Goal: Task Accomplishment & Management: Manage account settings

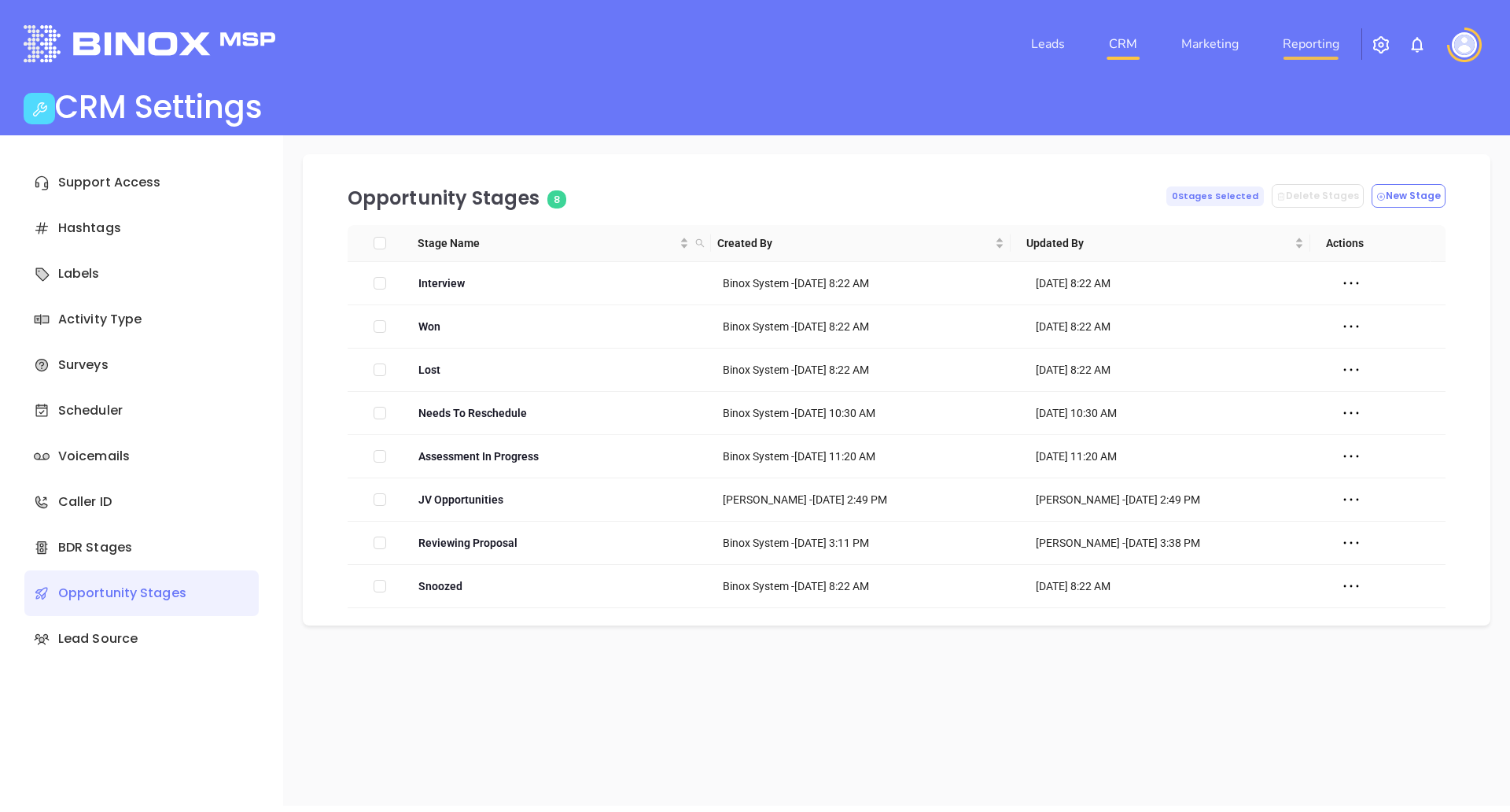
click at [1296, 40] on link "Reporting" at bounding box center [1311, 44] width 70 height 32
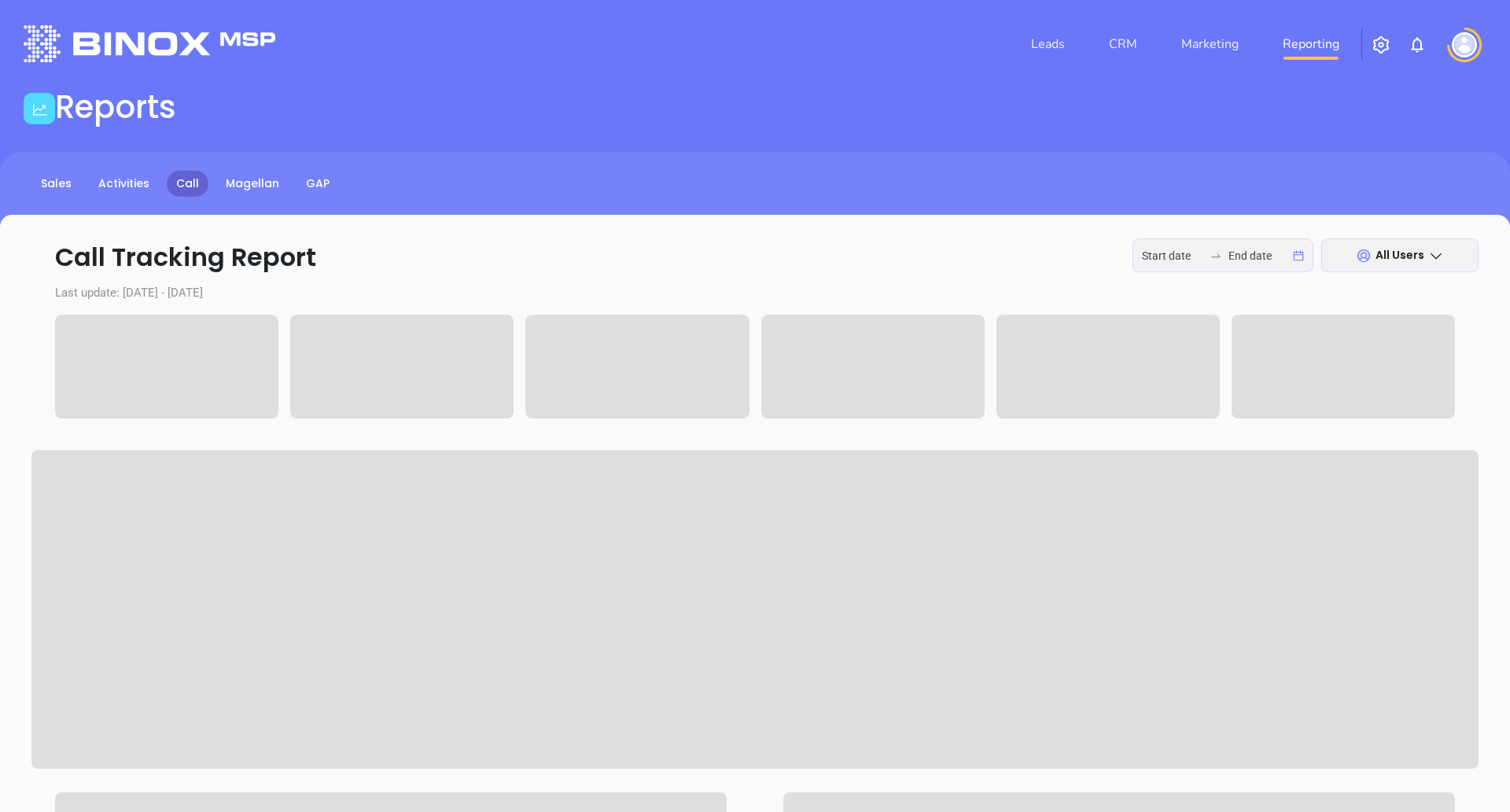
type input "2025-09-29"
type input "2025-10-01"
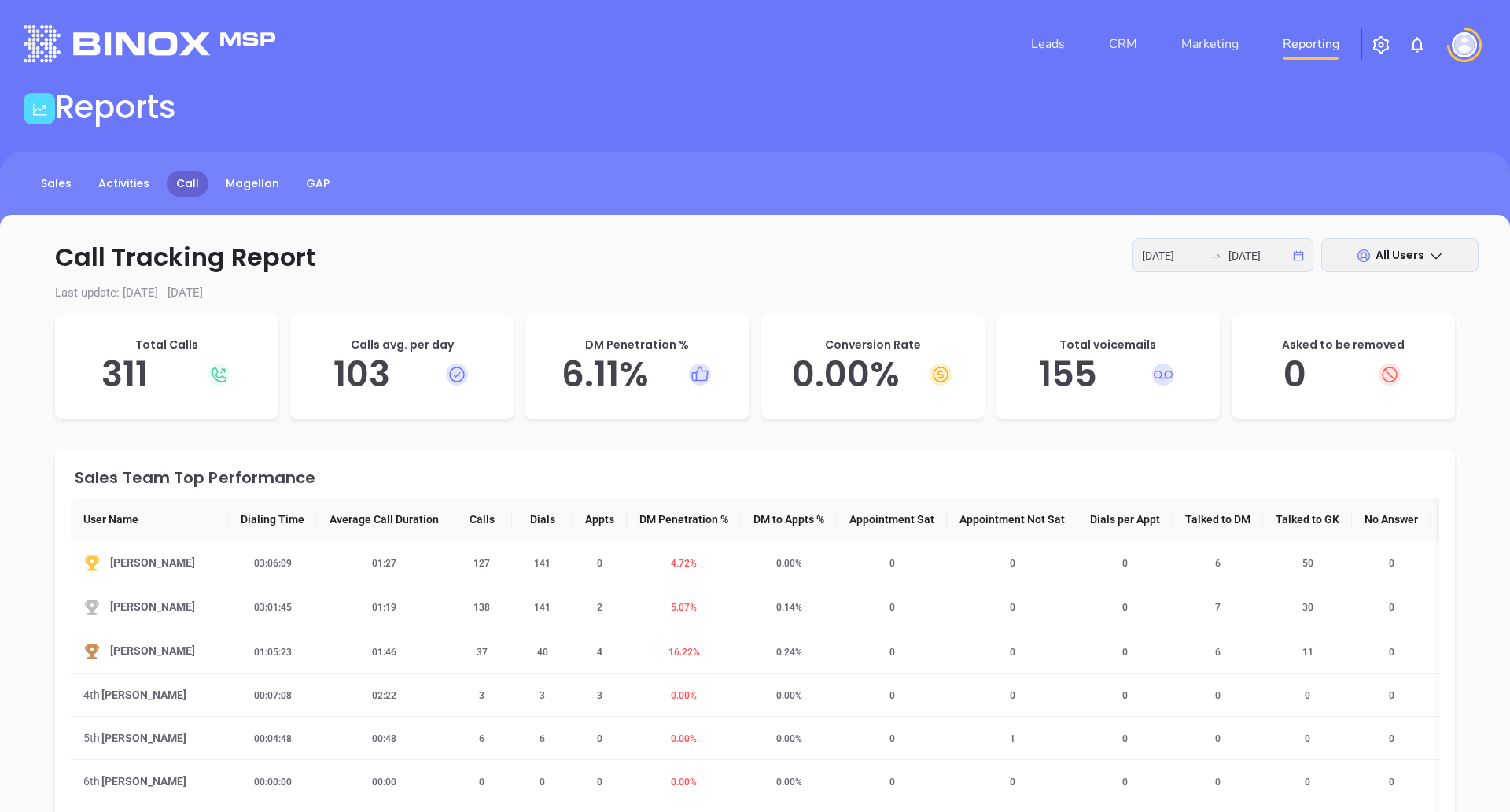
click at [613, 379] on h5 "6.11 %" at bounding box center [637, 374] width 192 height 43
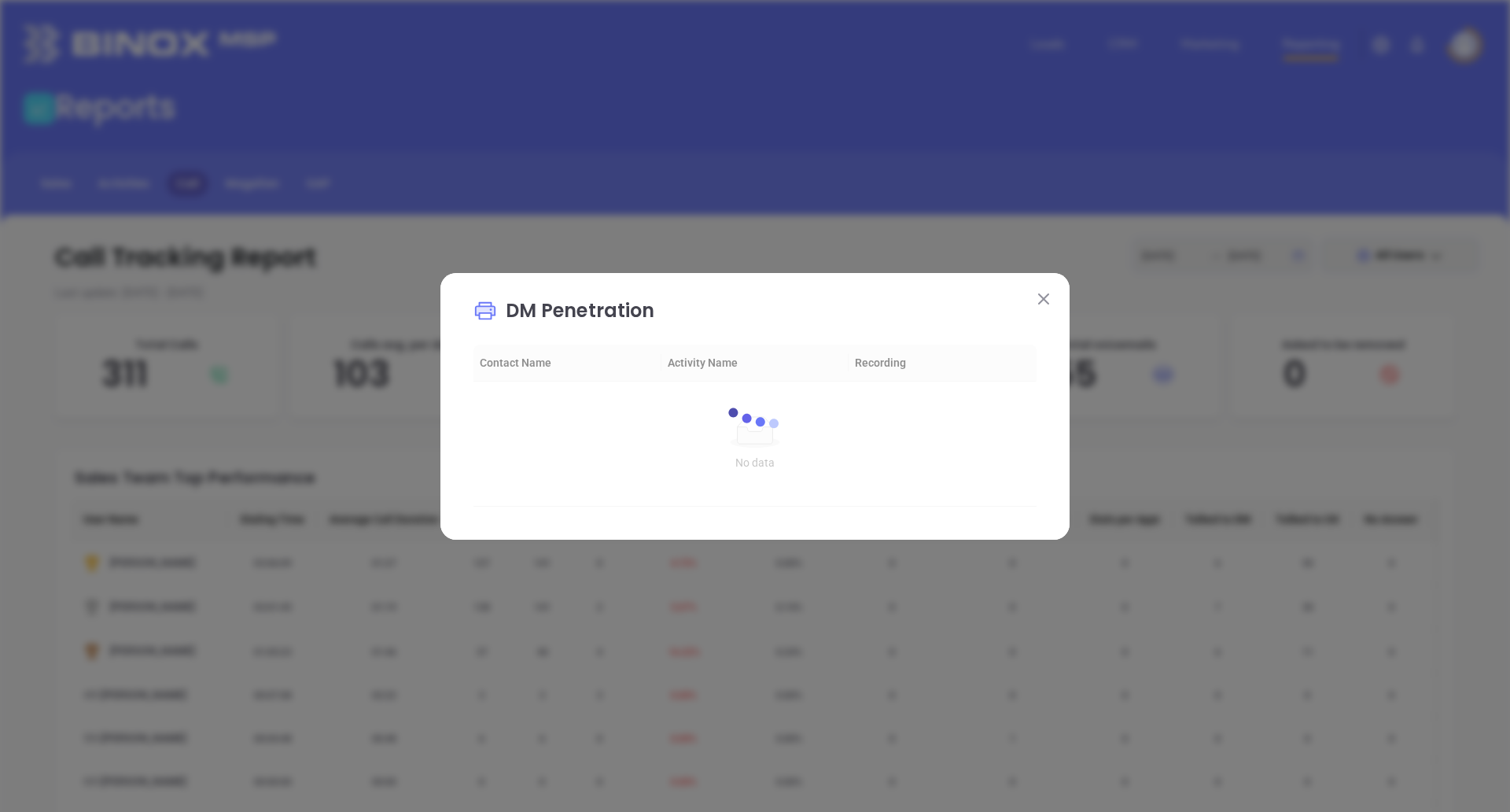
click at [1046, 293] on img at bounding box center [1043, 298] width 11 height 11
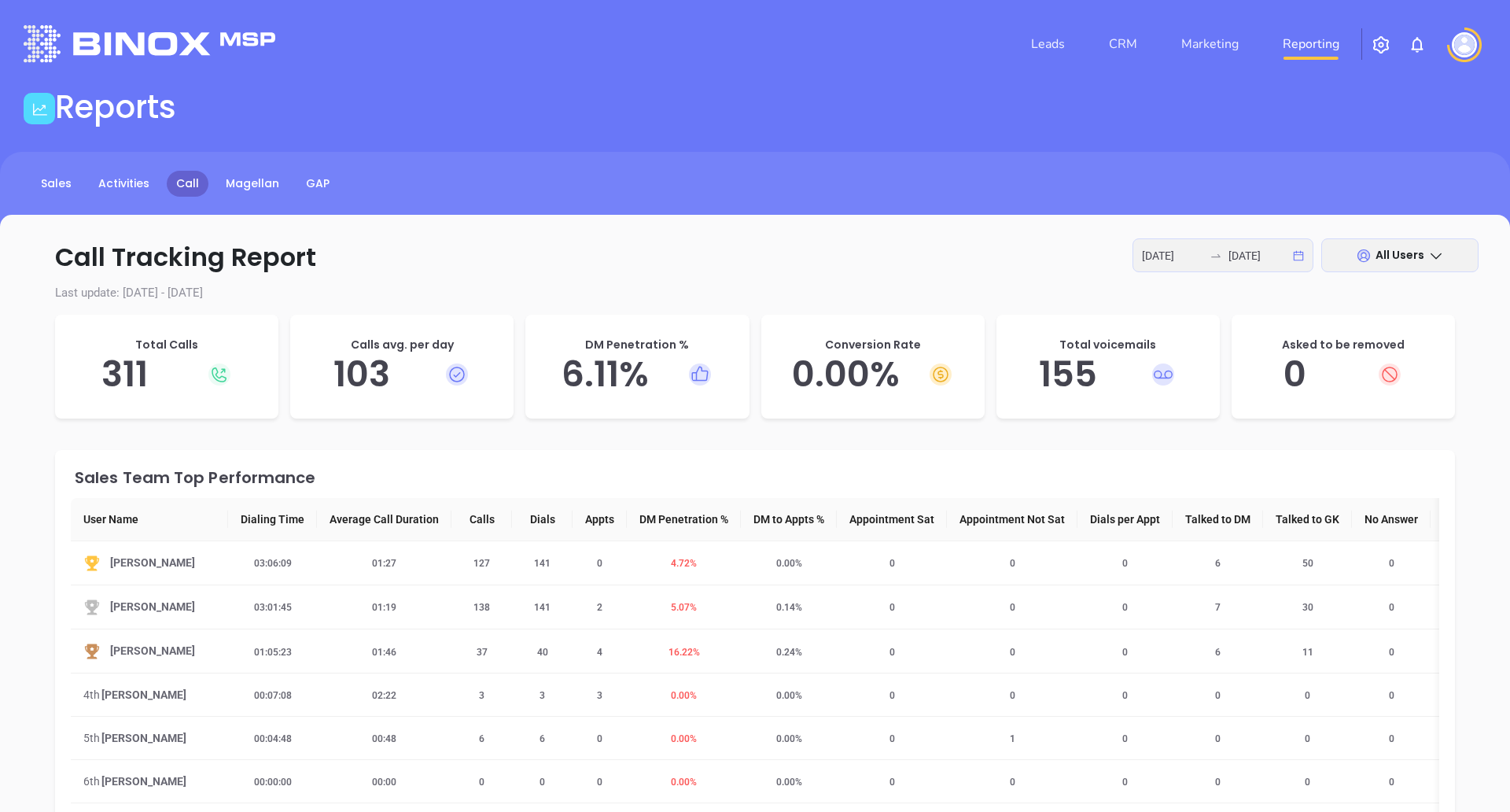
scroll to position [142, 0]
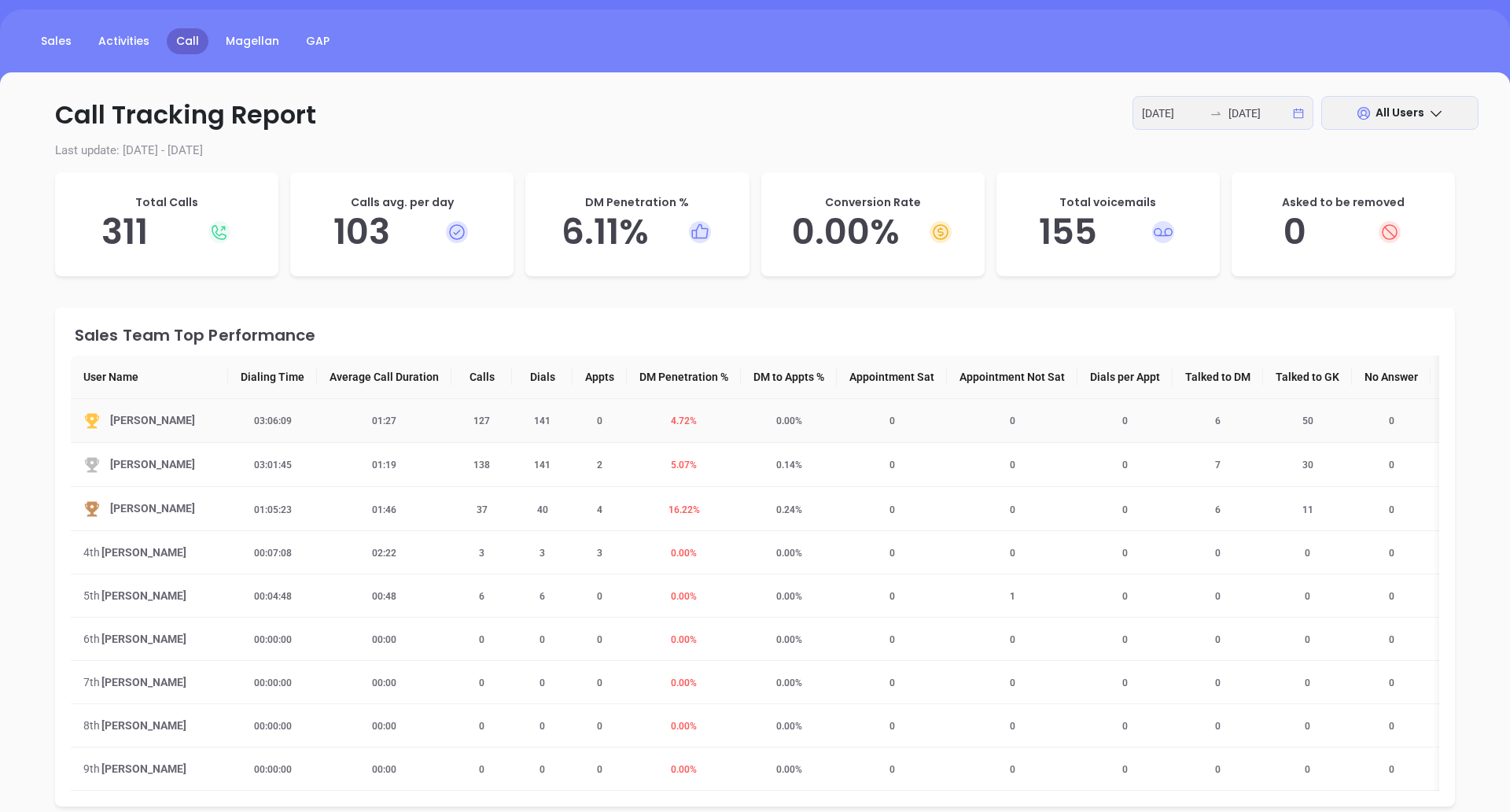
click at [681, 420] on span "4.72 %" at bounding box center [683, 421] width 44 height 11
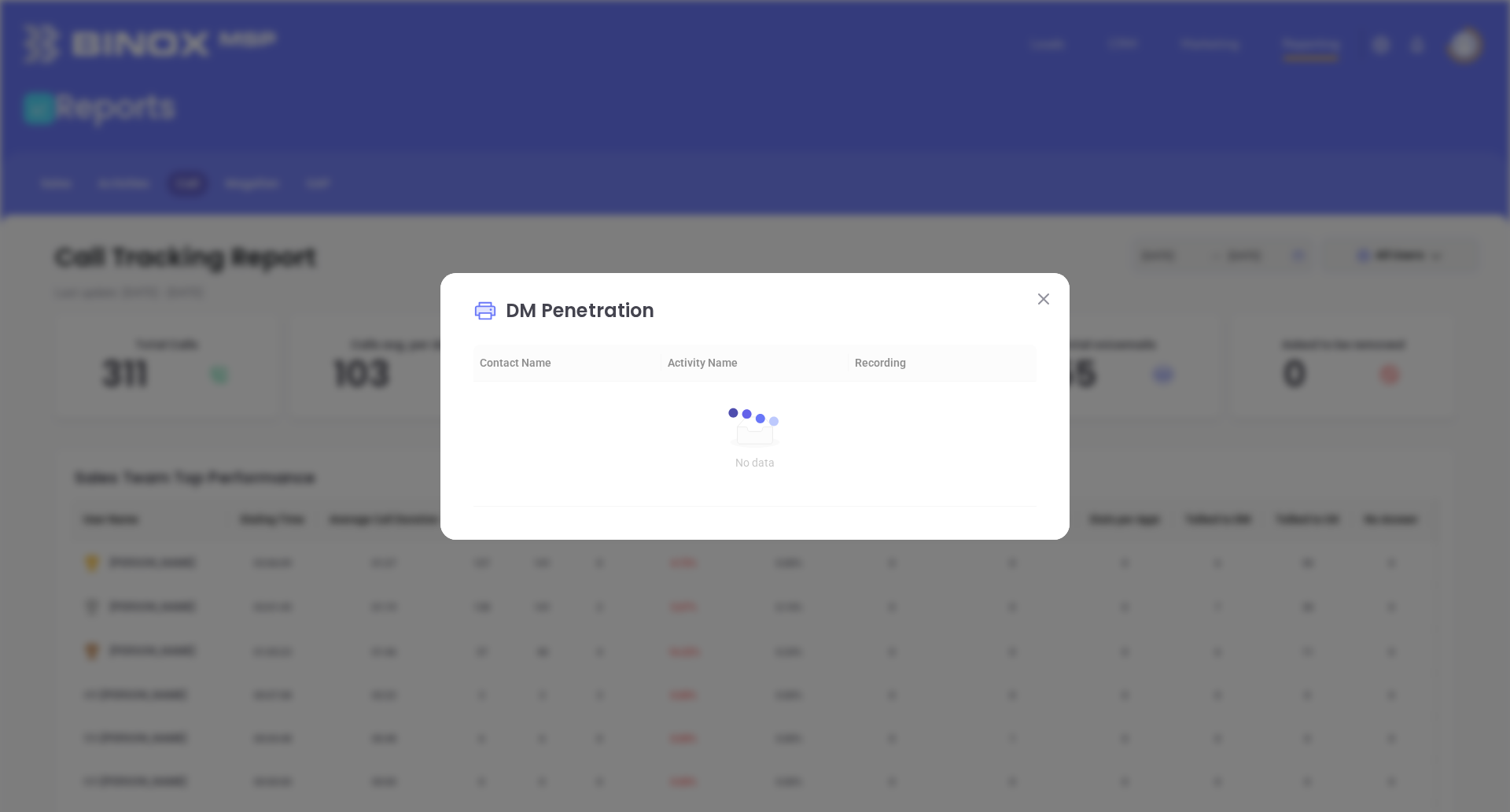
click at [1042, 301] on img at bounding box center [1043, 298] width 11 height 11
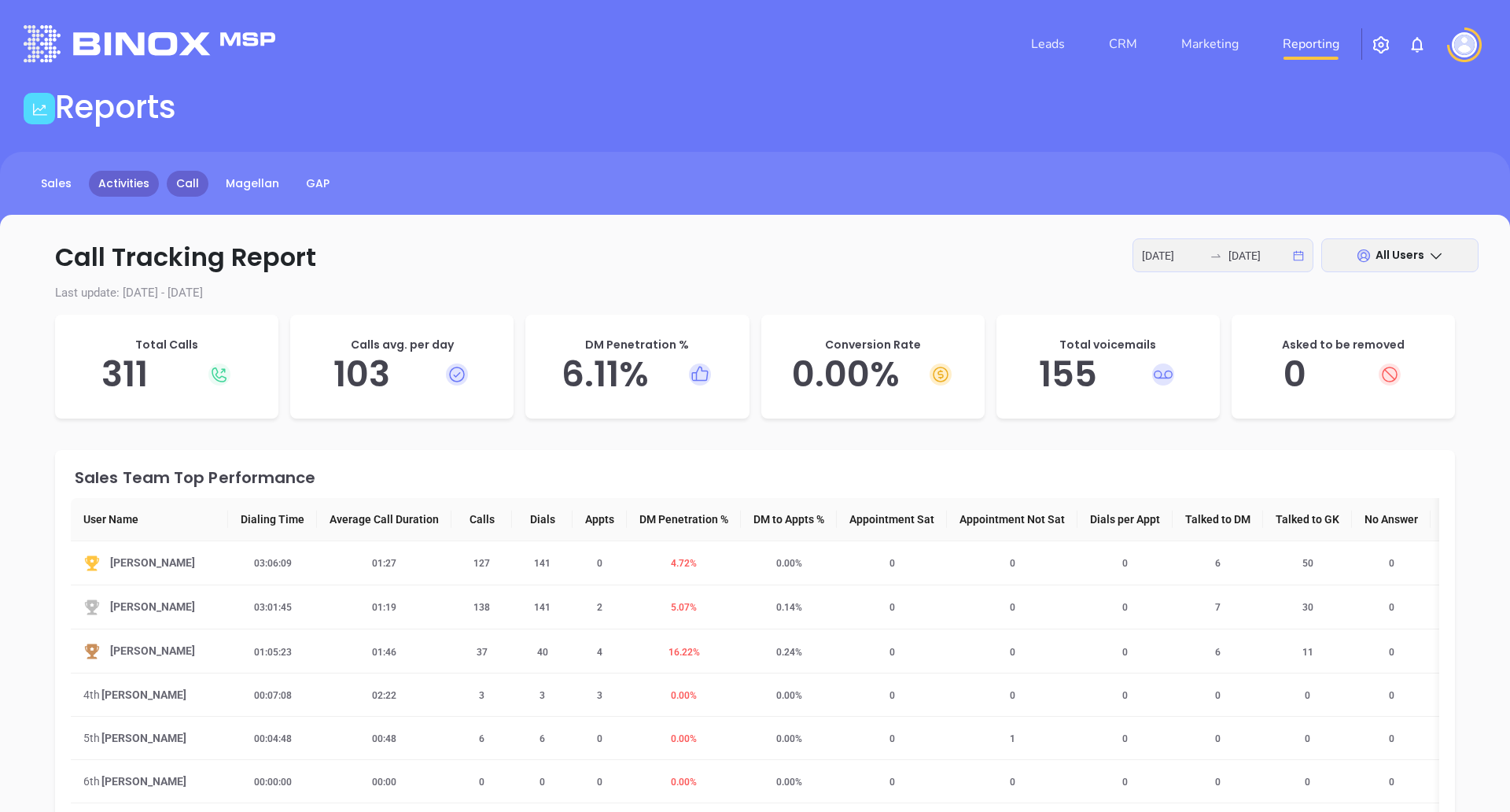
click at [128, 191] on link "Activities" at bounding box center [124, 184] width 70 height 26
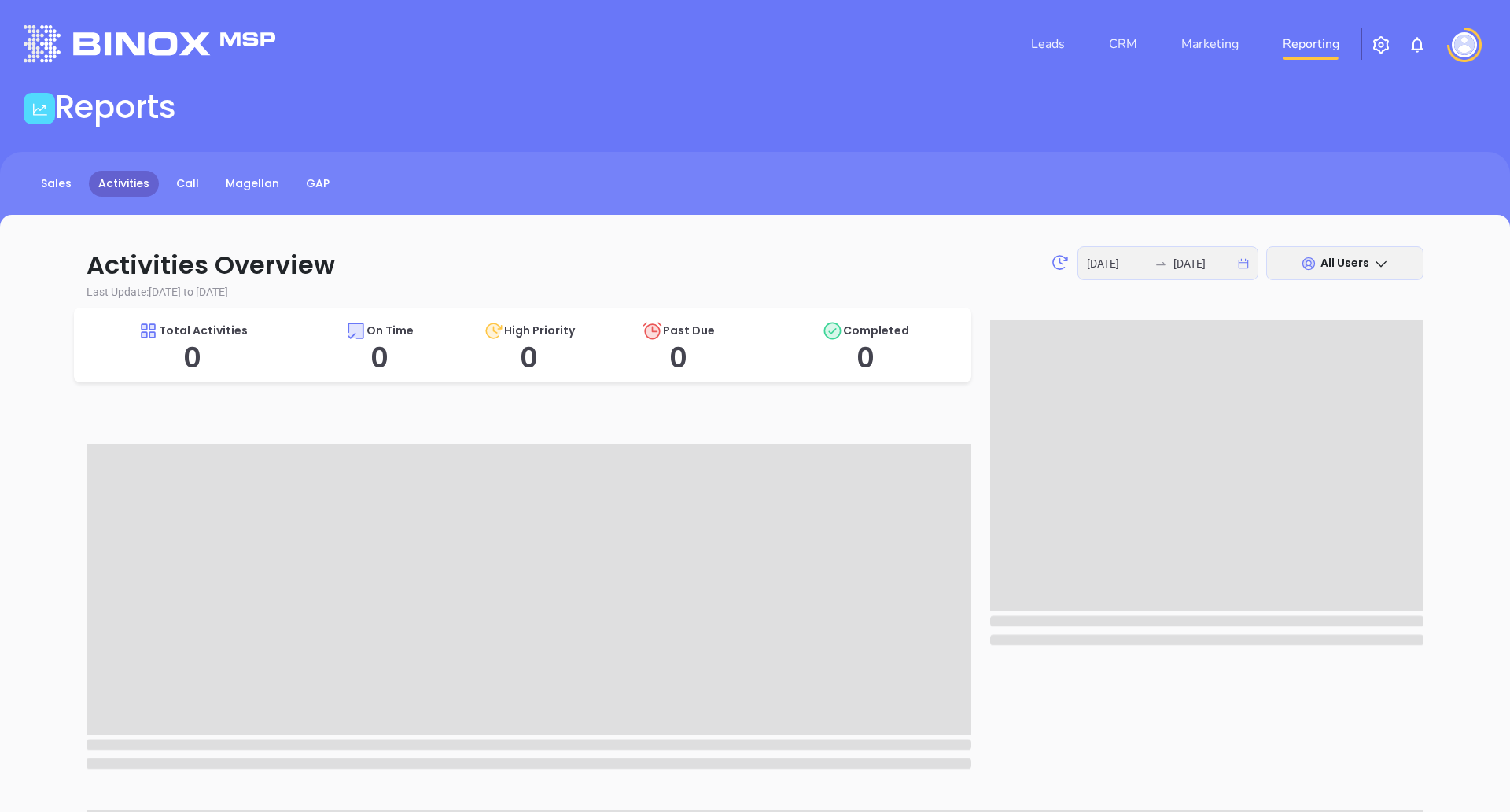
type input "2025-09-29"
type input "2025-10-01"
click at [183, 186] on link "Call" at bounding box center [188, 184] width 42 height 26
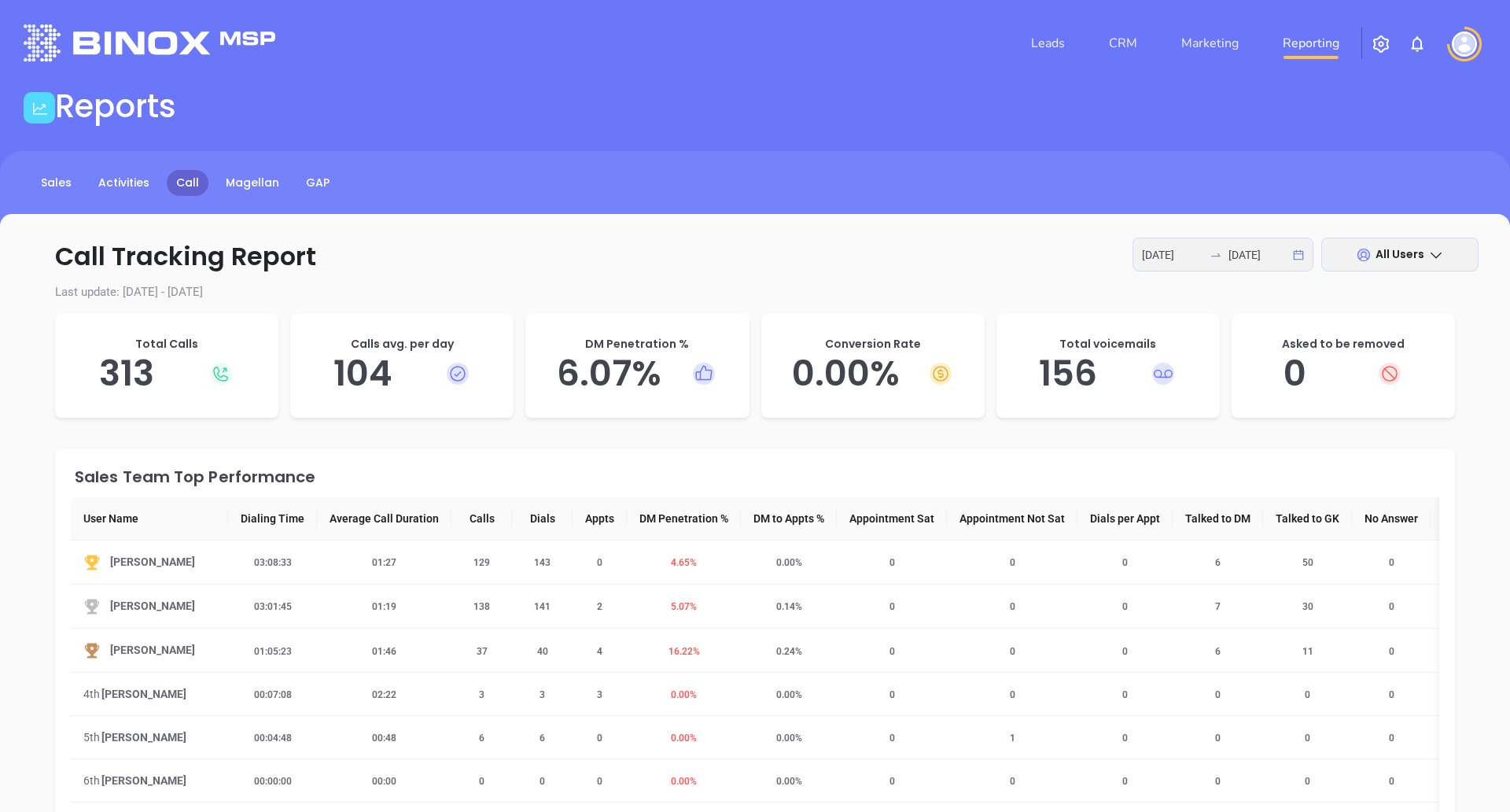
scroll to position [90, 0]
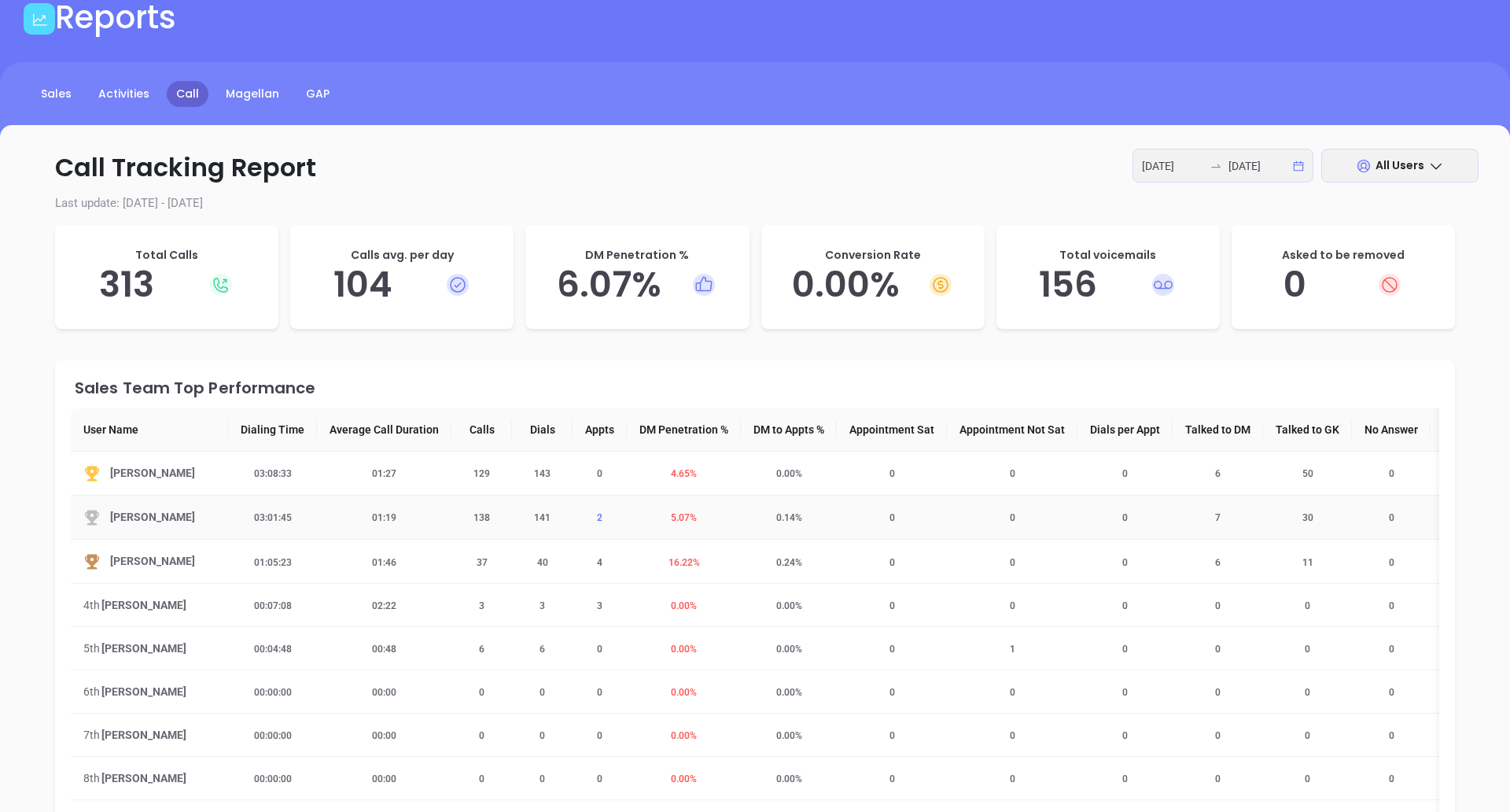
click at [597, 520] on span "2" at bounding box center [599, 517] width 24 height 11
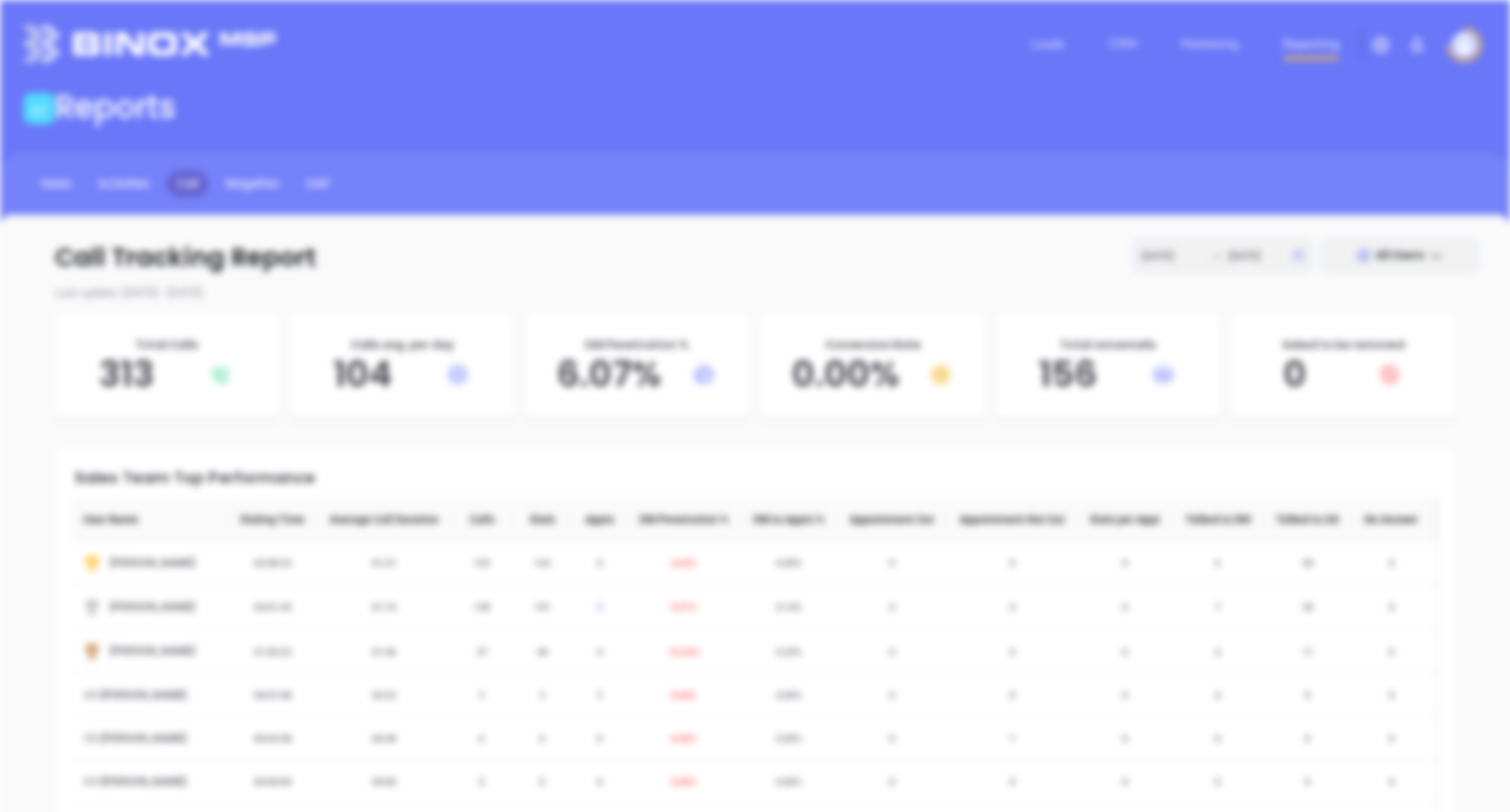
scroll to position [0, 0]
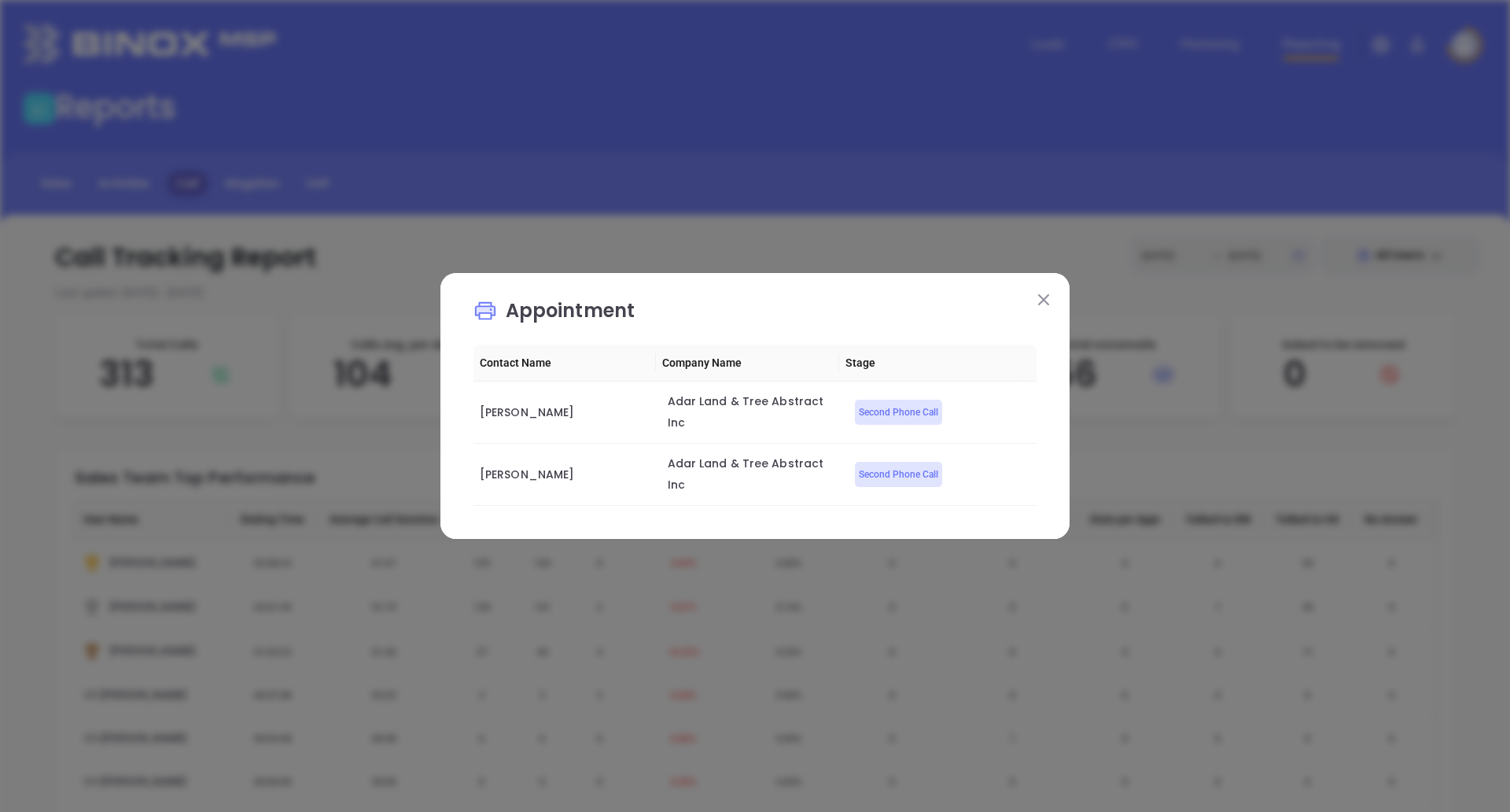
click at [1043, 305] on img at bounding box center [1043, 299] width 11 height 11
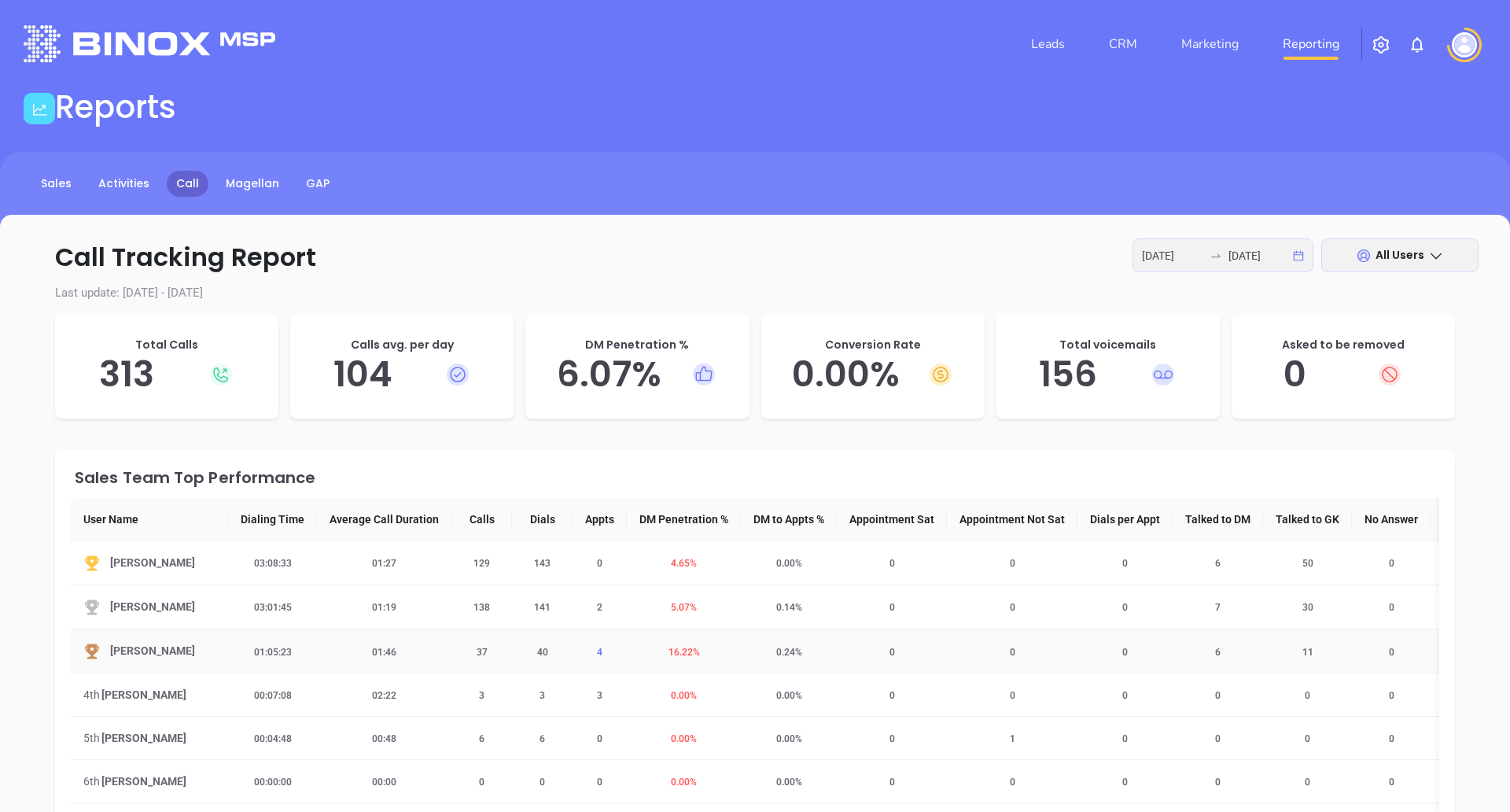
click at [595, 652] on span "4" at bounding box center [599, 651] width 24 height 11
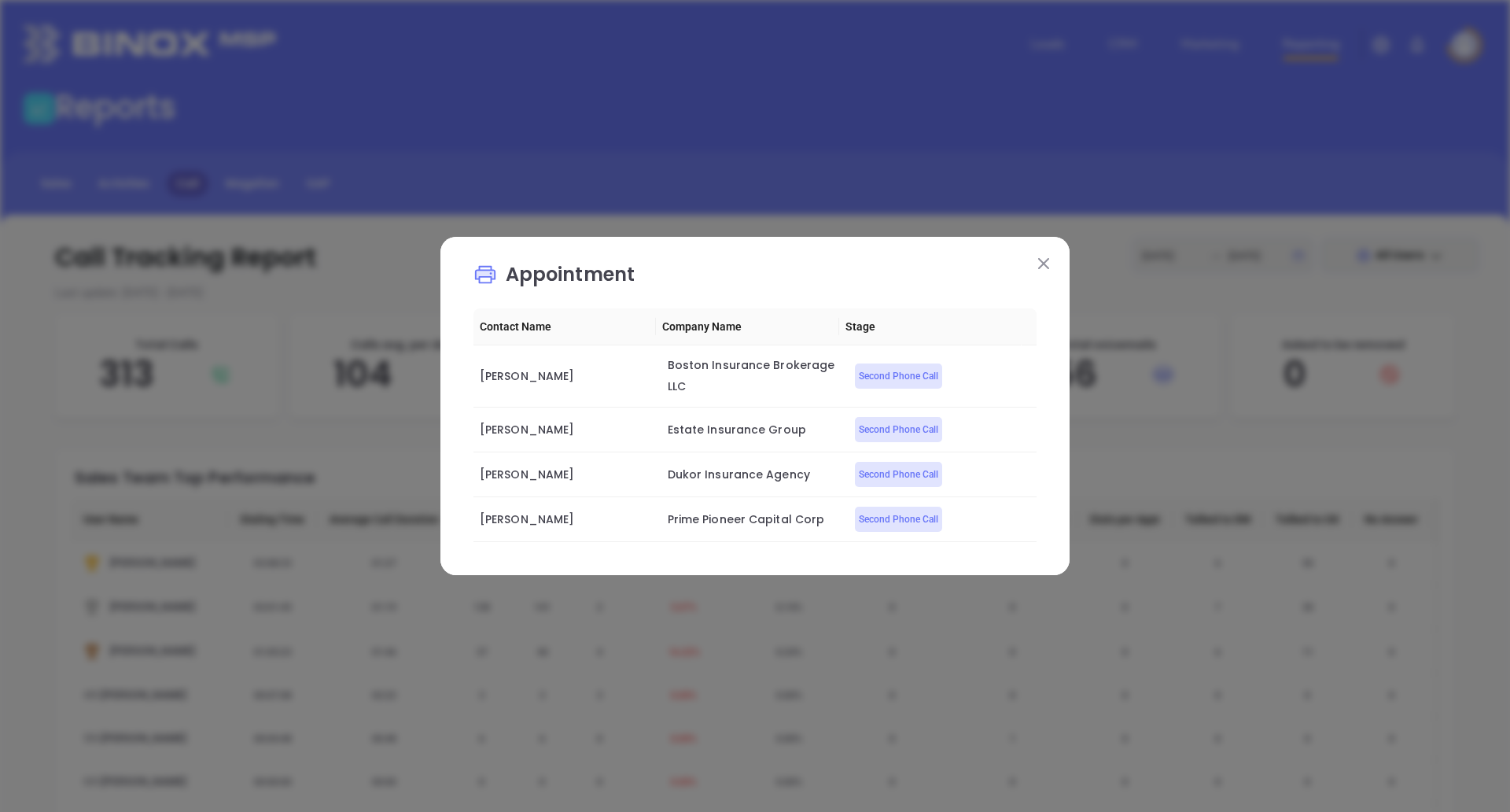
click at [1045, 262] on img at bounding box center [1043, 263] width 11 height 11
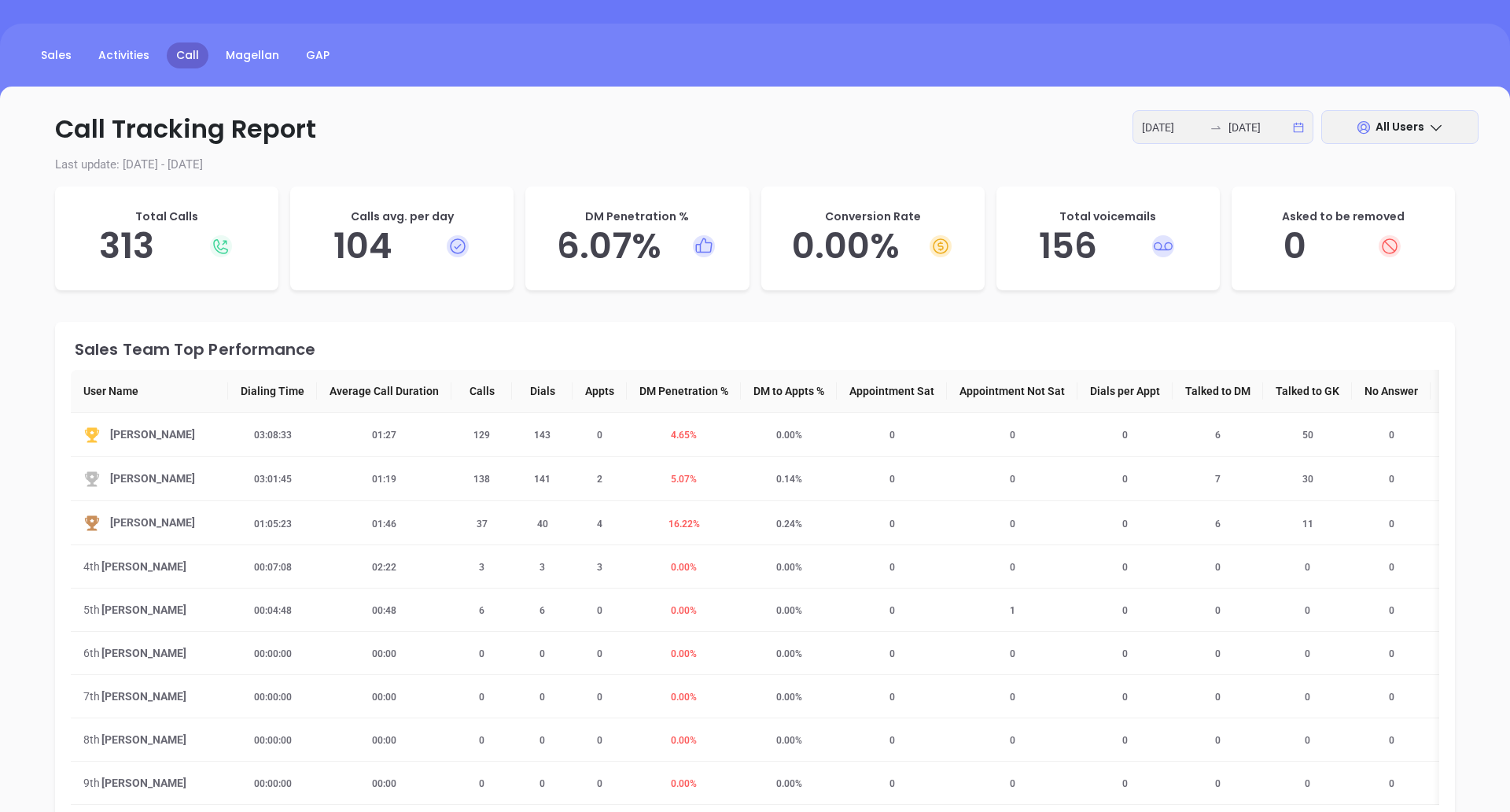
scroll to position [133, 0]
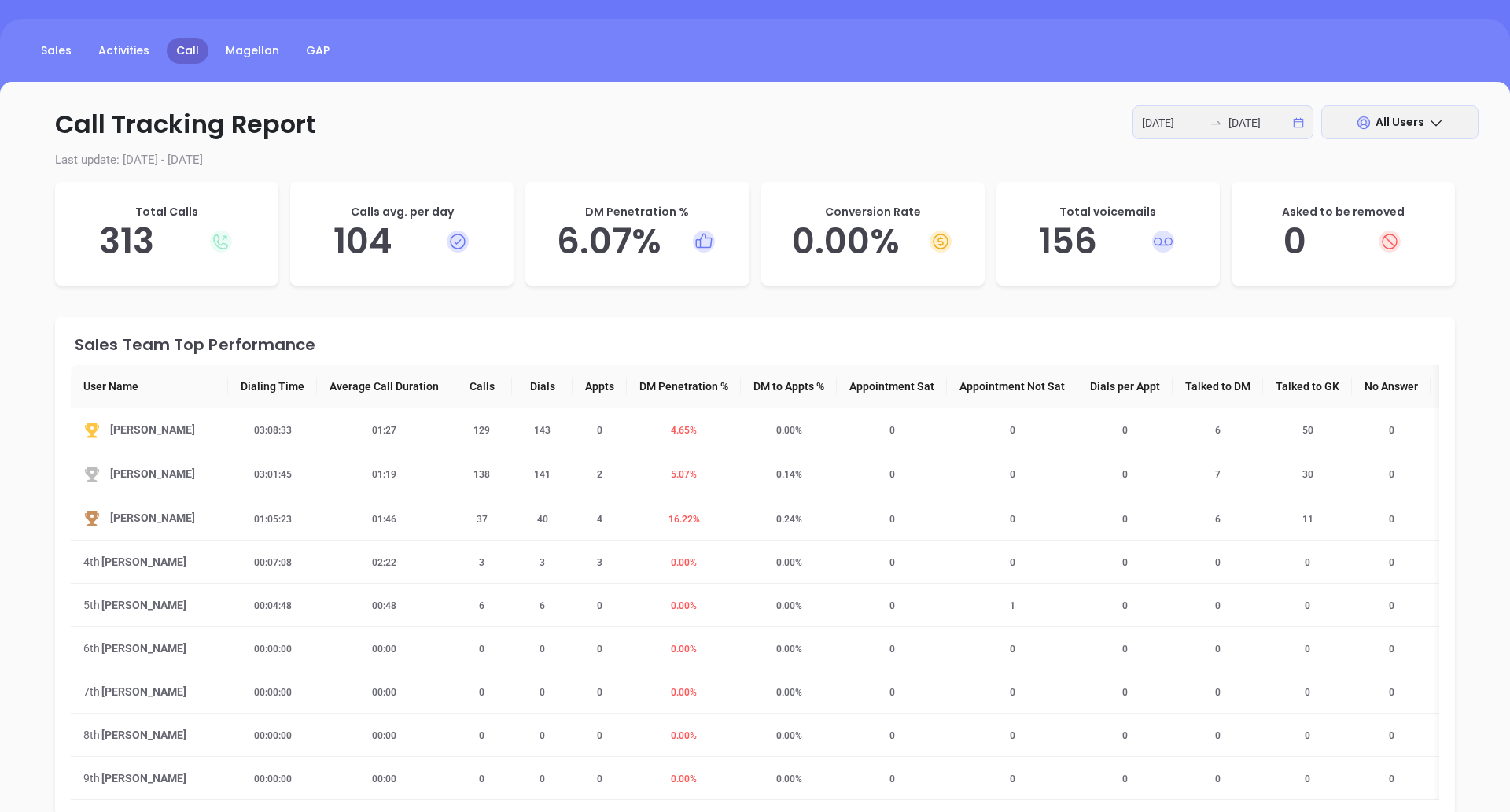
click at [219, 247] on icon at bounding box center [221, 242] width 15 height 15
click at [126, 236] on h5 "313" at bounding box center [166, 241] width 192 height 43
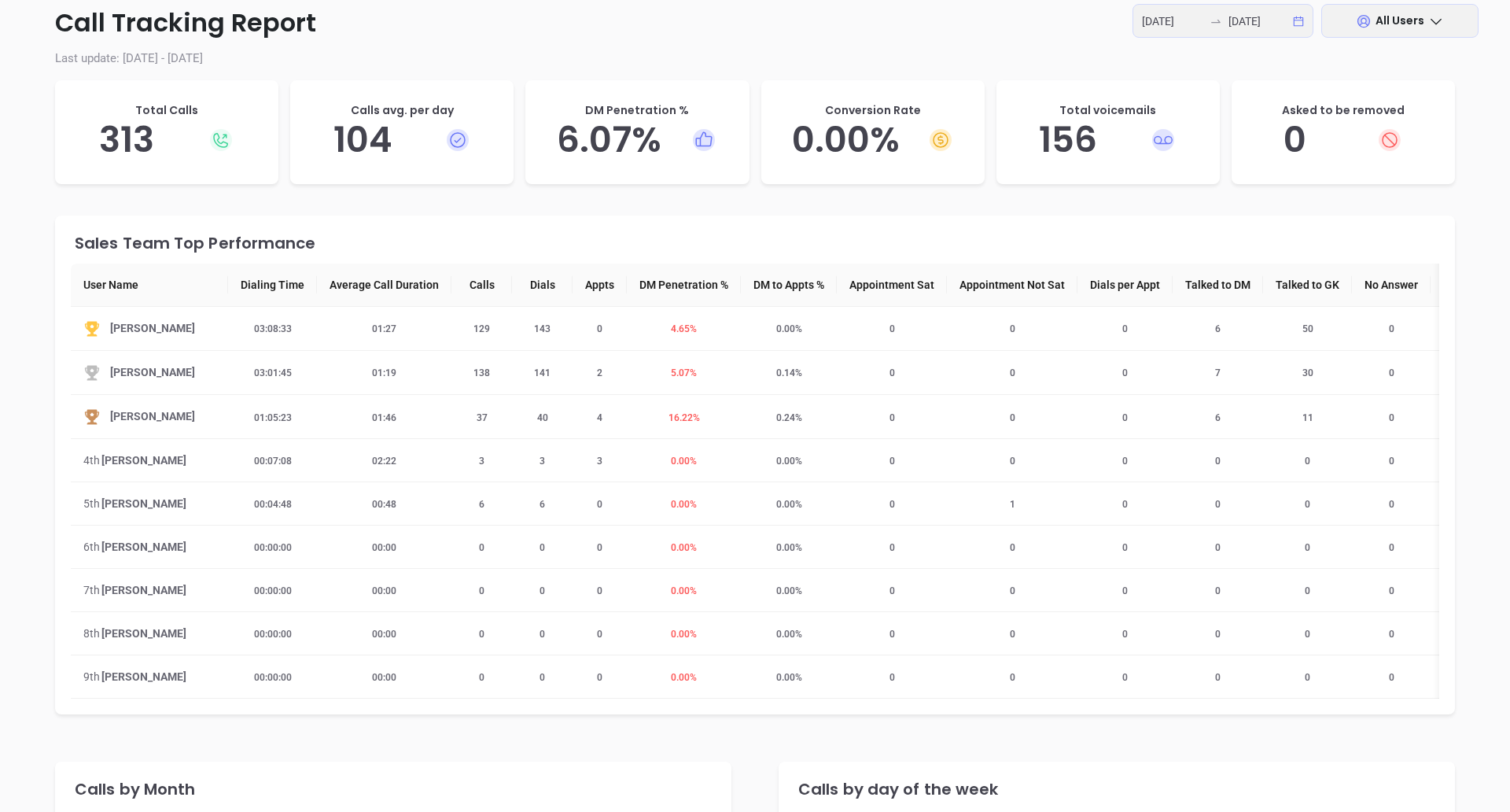
scroll to position [235, 0]
click at [632, 143] on h5 "6.07 %" at bounding box center [637, 139] width 192 height 43
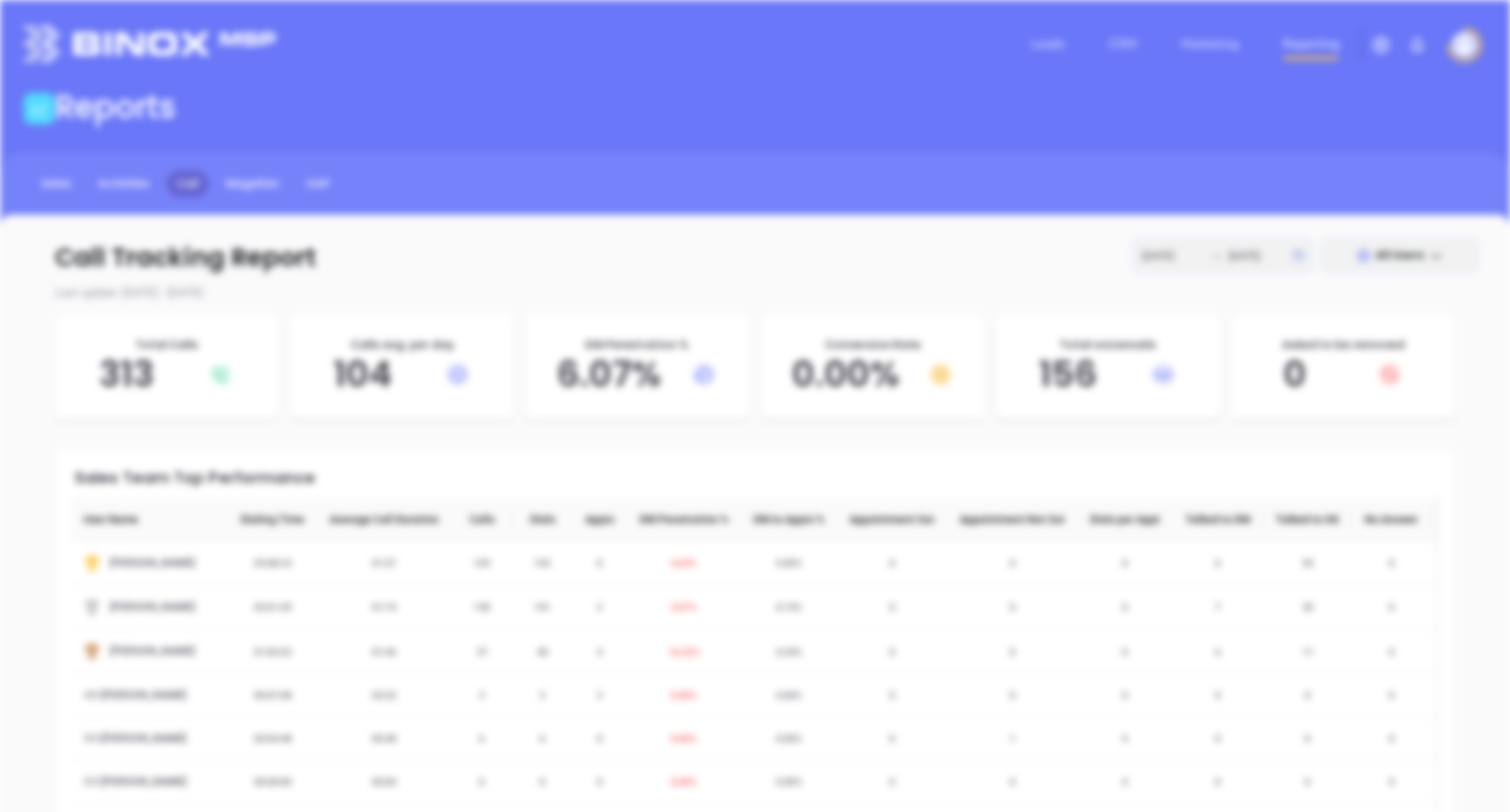
scroll to position [0, 0]
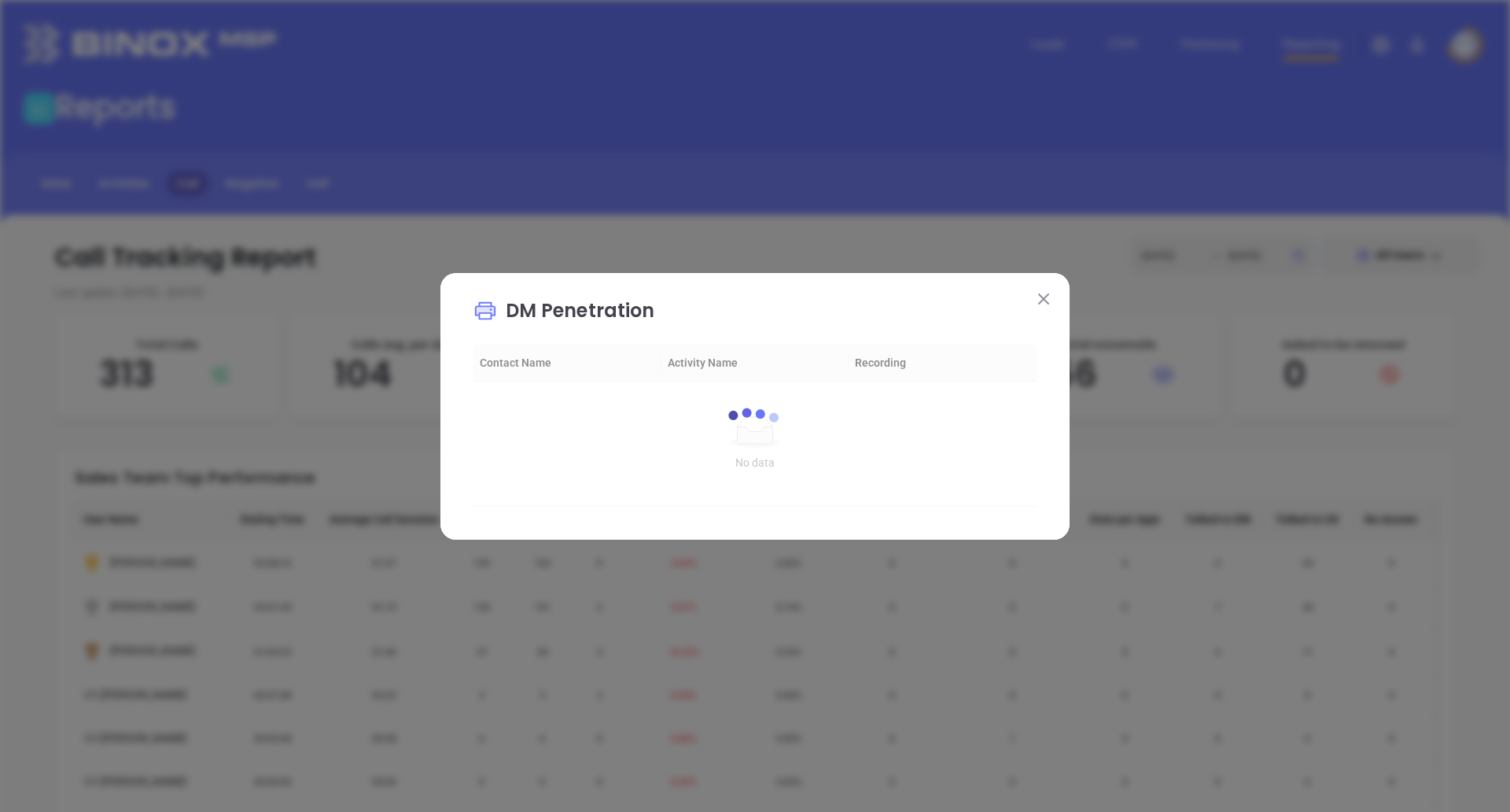
click at [1040, 297] on img at bounding box center [1043, 298] width 11 height 11
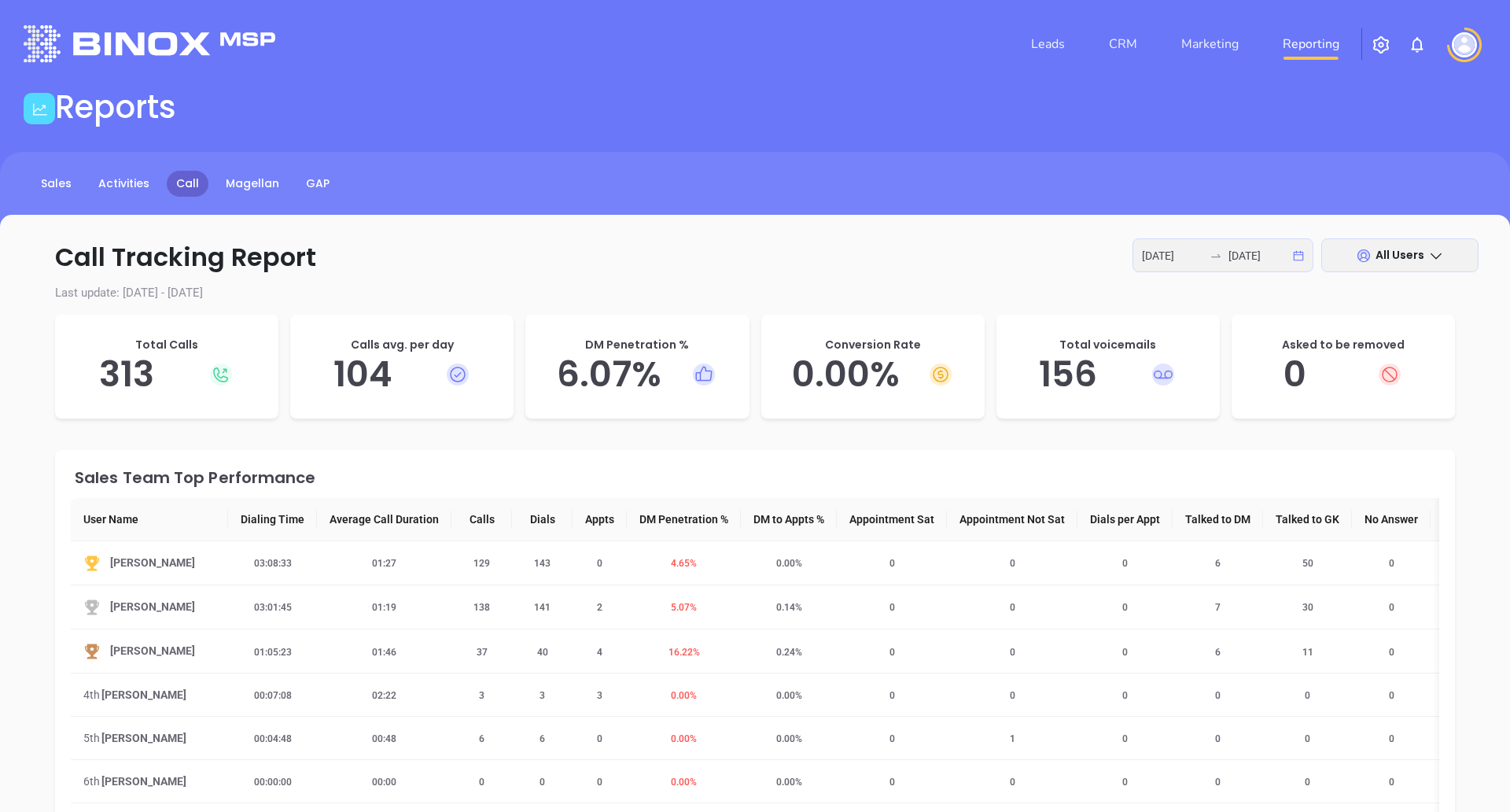
scroll to position [256, 0]
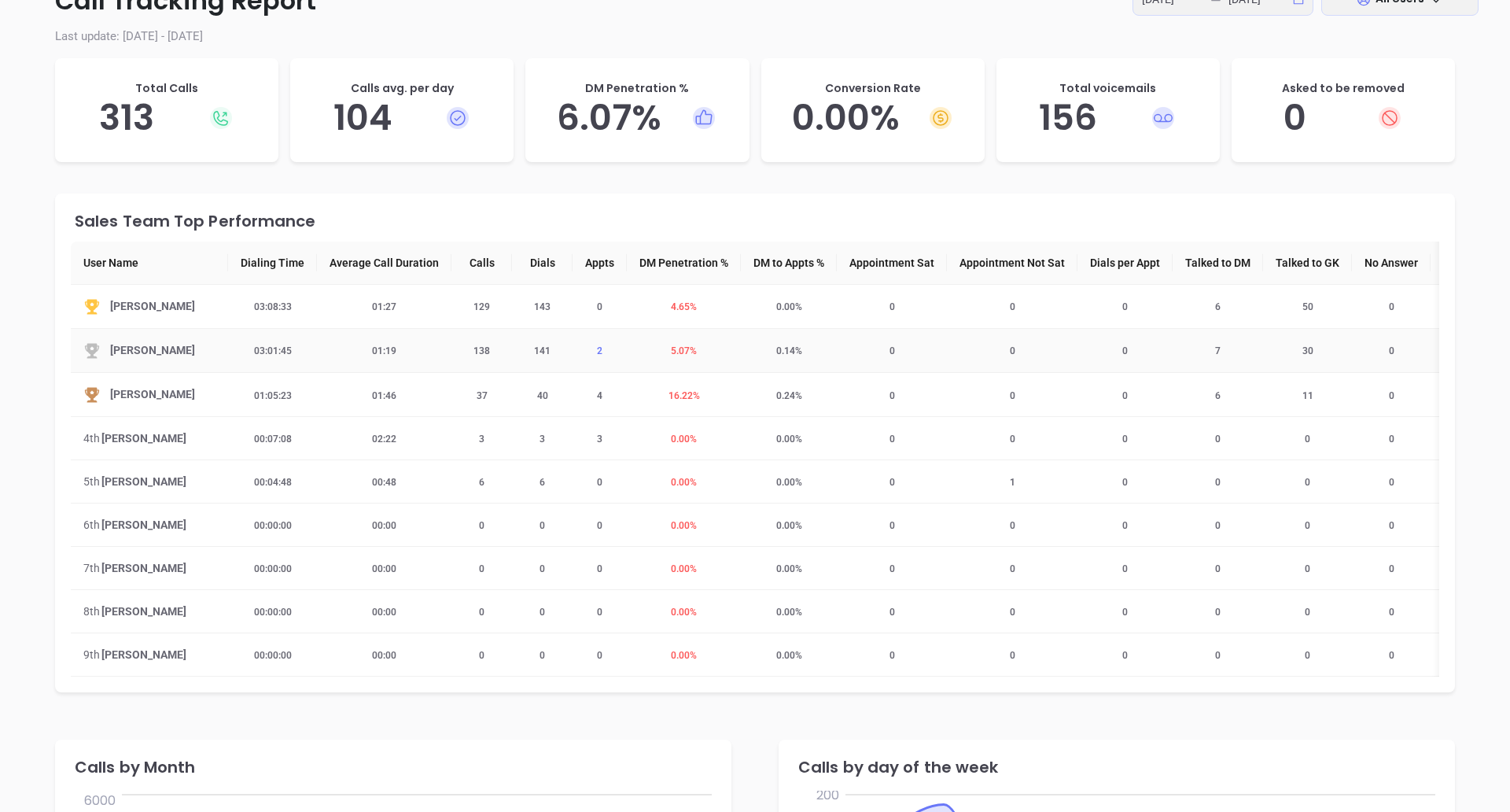
click at [594, 354] on span "2" at bounding box center [599, 350] width 24 height 11
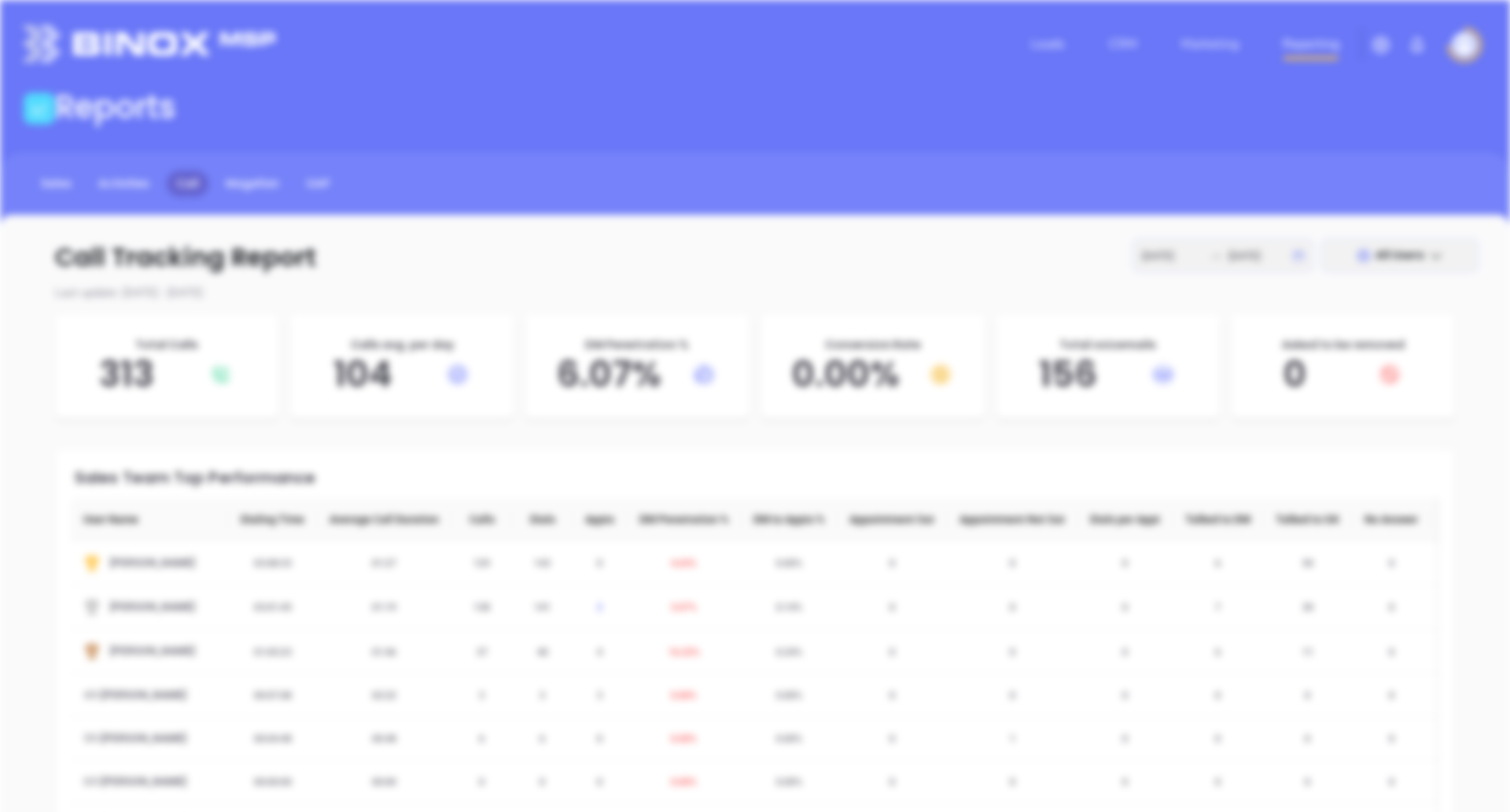
scroll to position [0, 0]
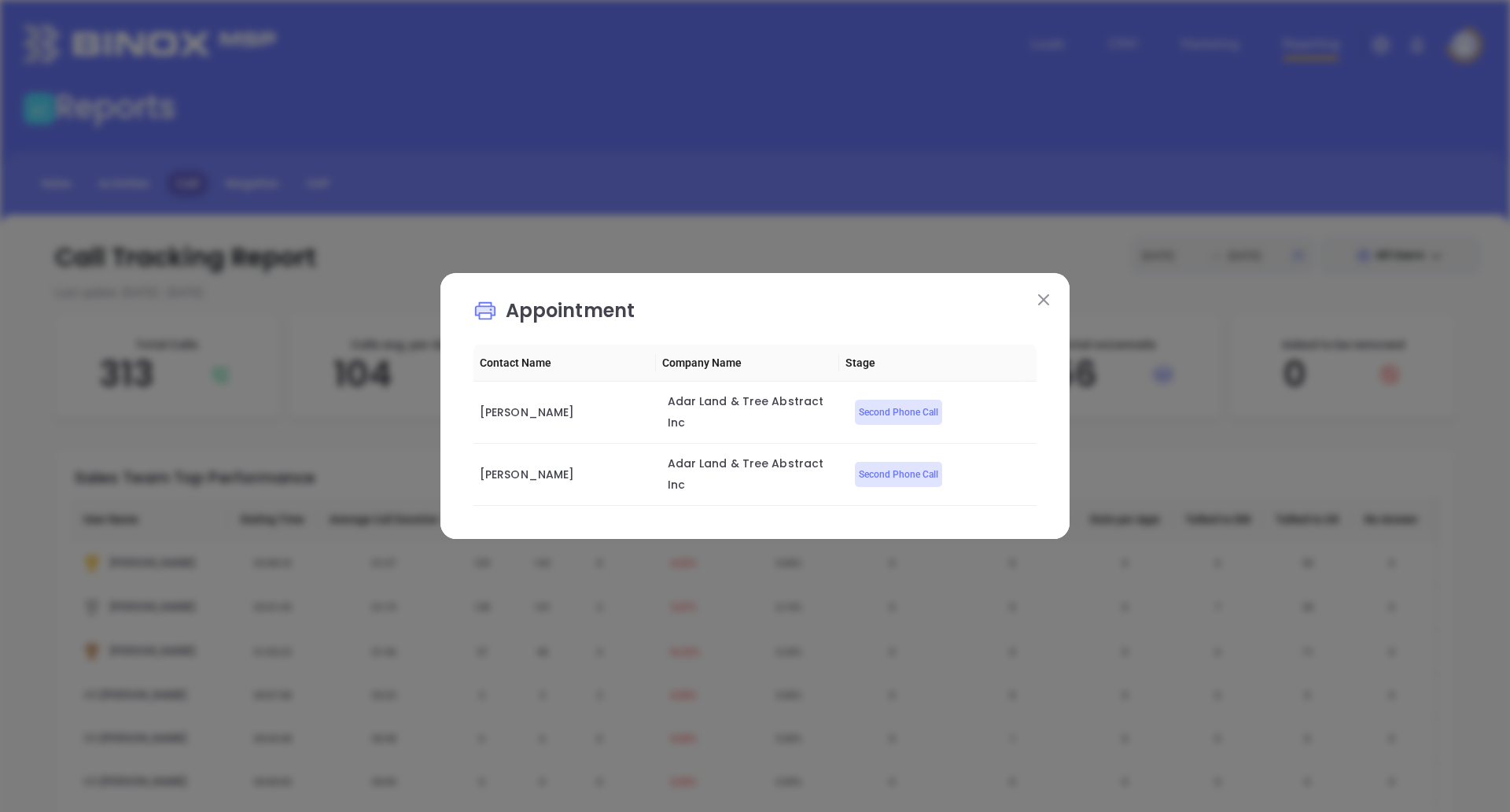
click at [1043, 305] on img at bounding box center [1043, 299] width 11 height 11
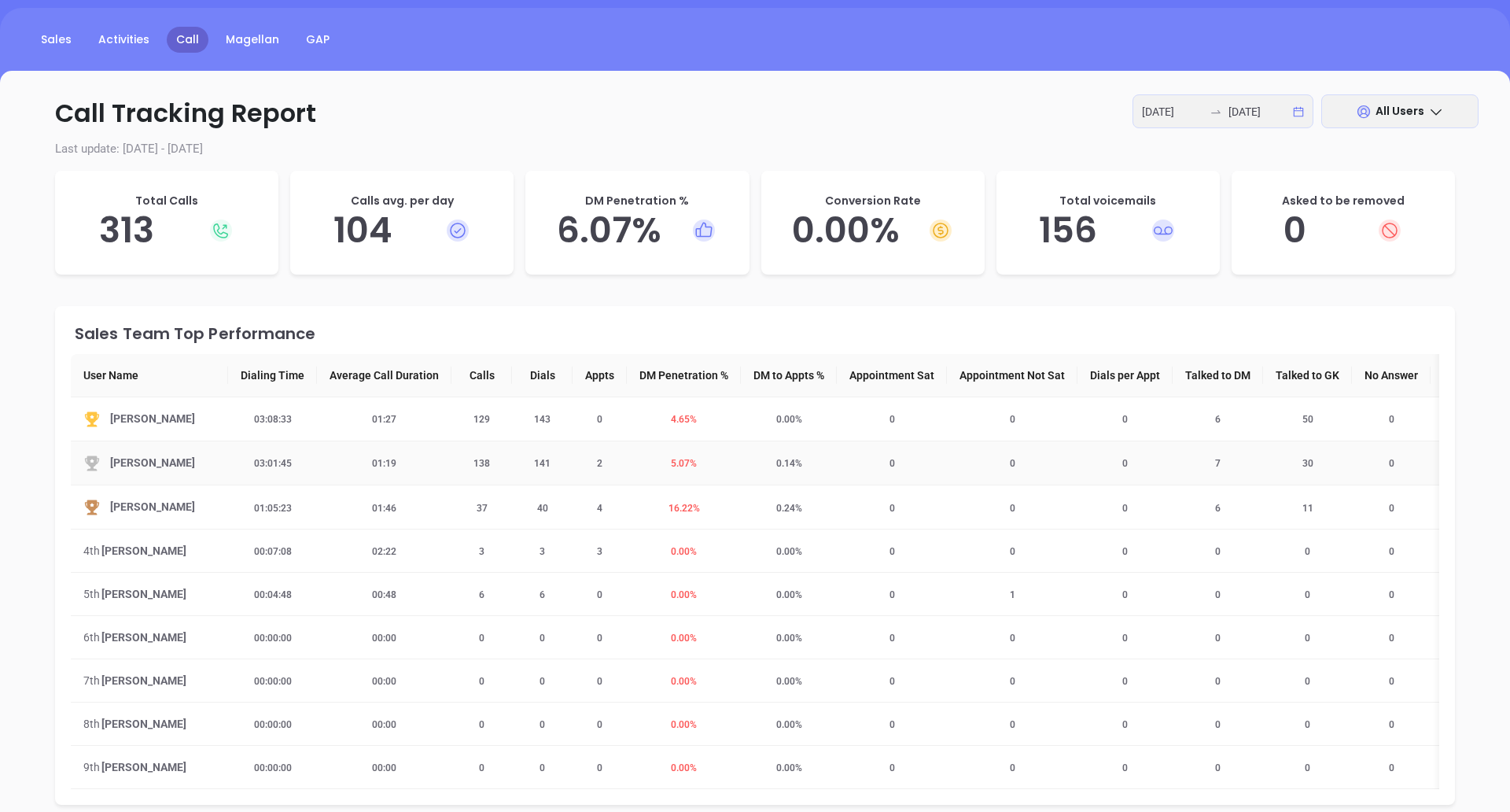
scroll to position [173, 0]
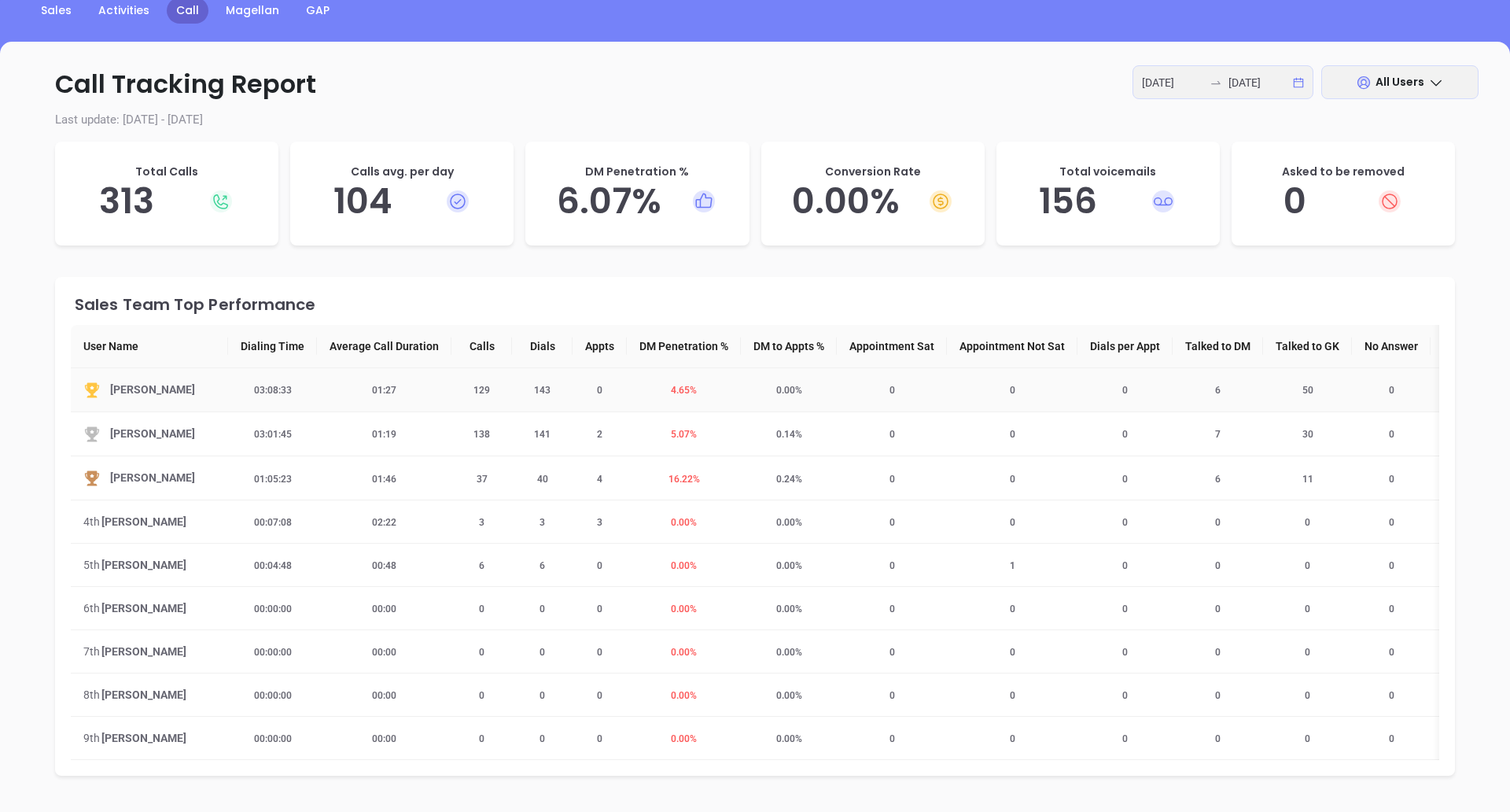
click at [478, 393] on span "129" at bounding box center [482, 390] width 35 height 11
click at [677, 389] on span "4.65 %" at bounding box center [683, 390] width 44 height 11
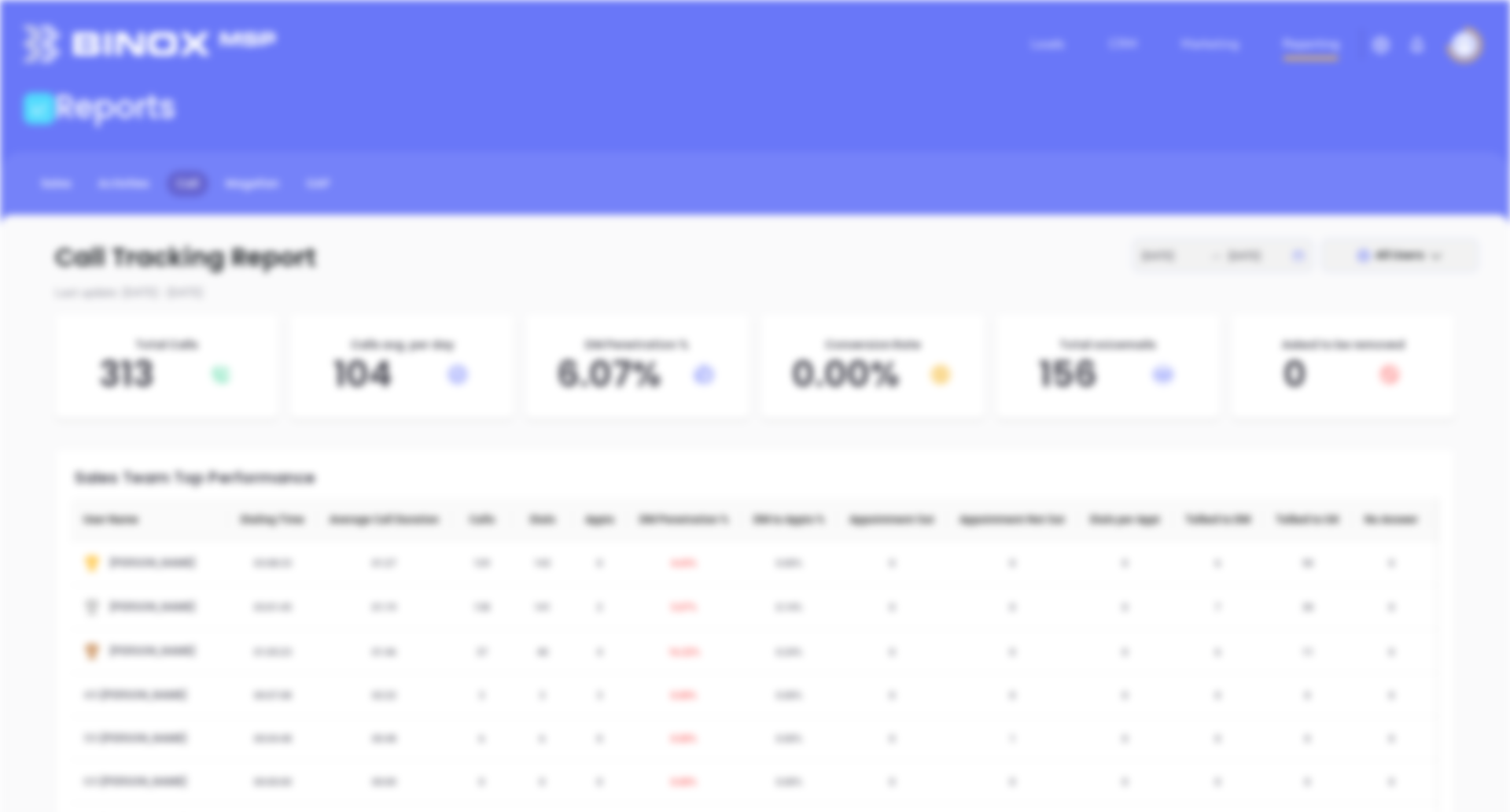
scroll to position [0, 0]
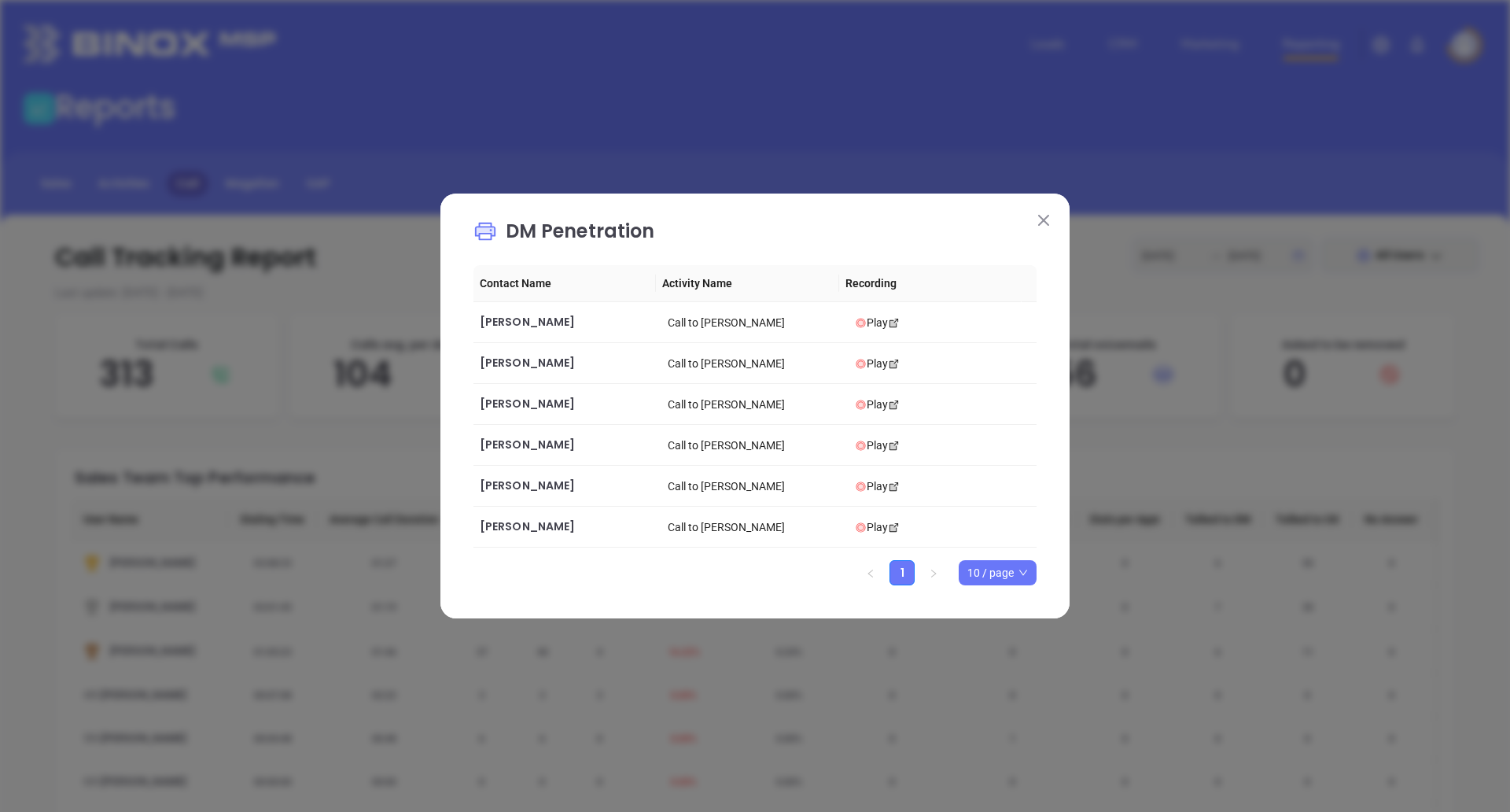
click at [1039, 298] on div "DM Penetration Contact Name Activity Name Recording Tim Flavin Call to Tim Flav…" at bounding box center [755, 406] width 629 height 425
click at [1037, 220] on button at bounding box center [1043, 220] width 20 height 20
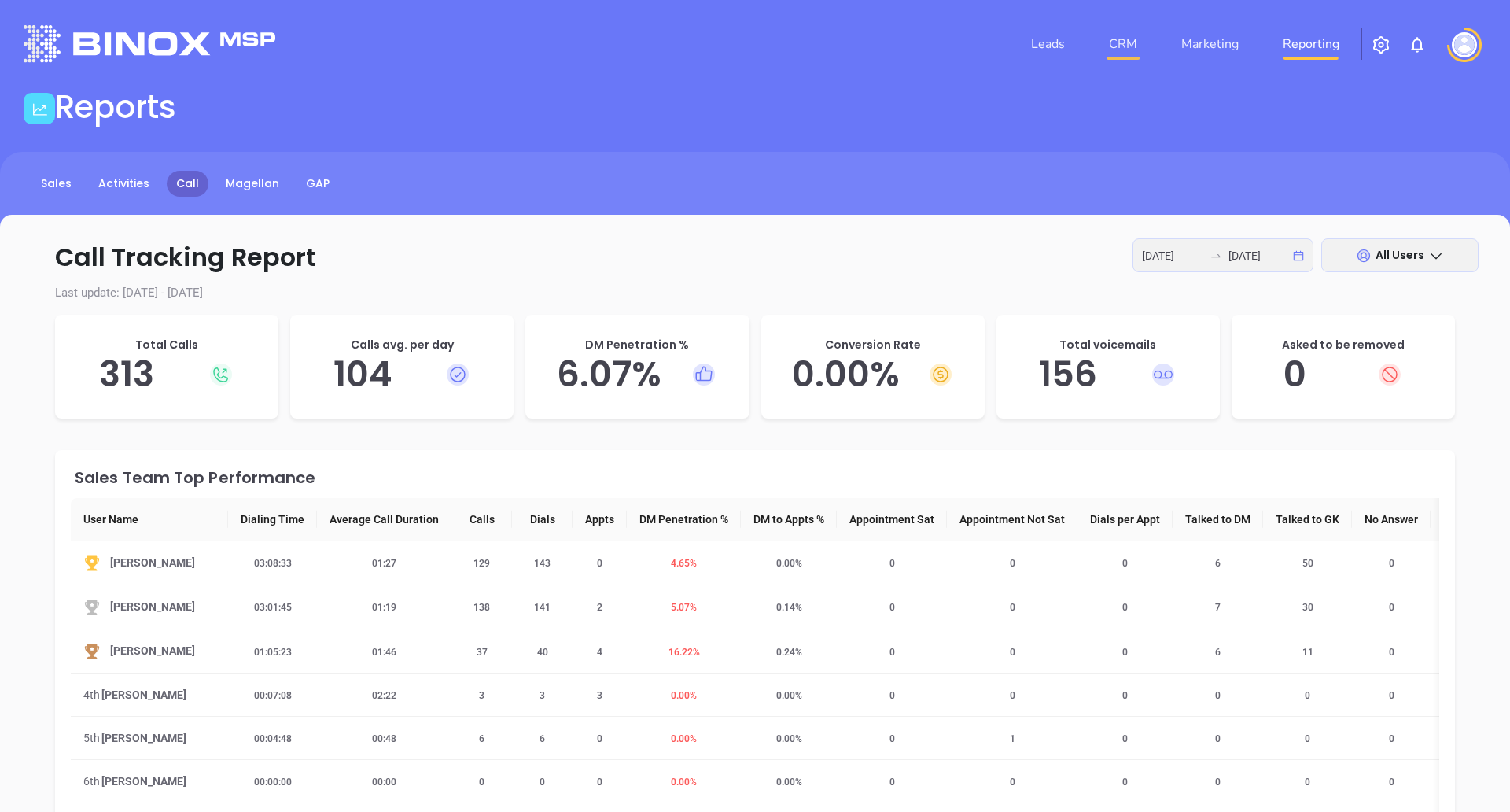
click at [1137, 55] on link "CRM" at bounding box center [1123, 44] width 41 height 32
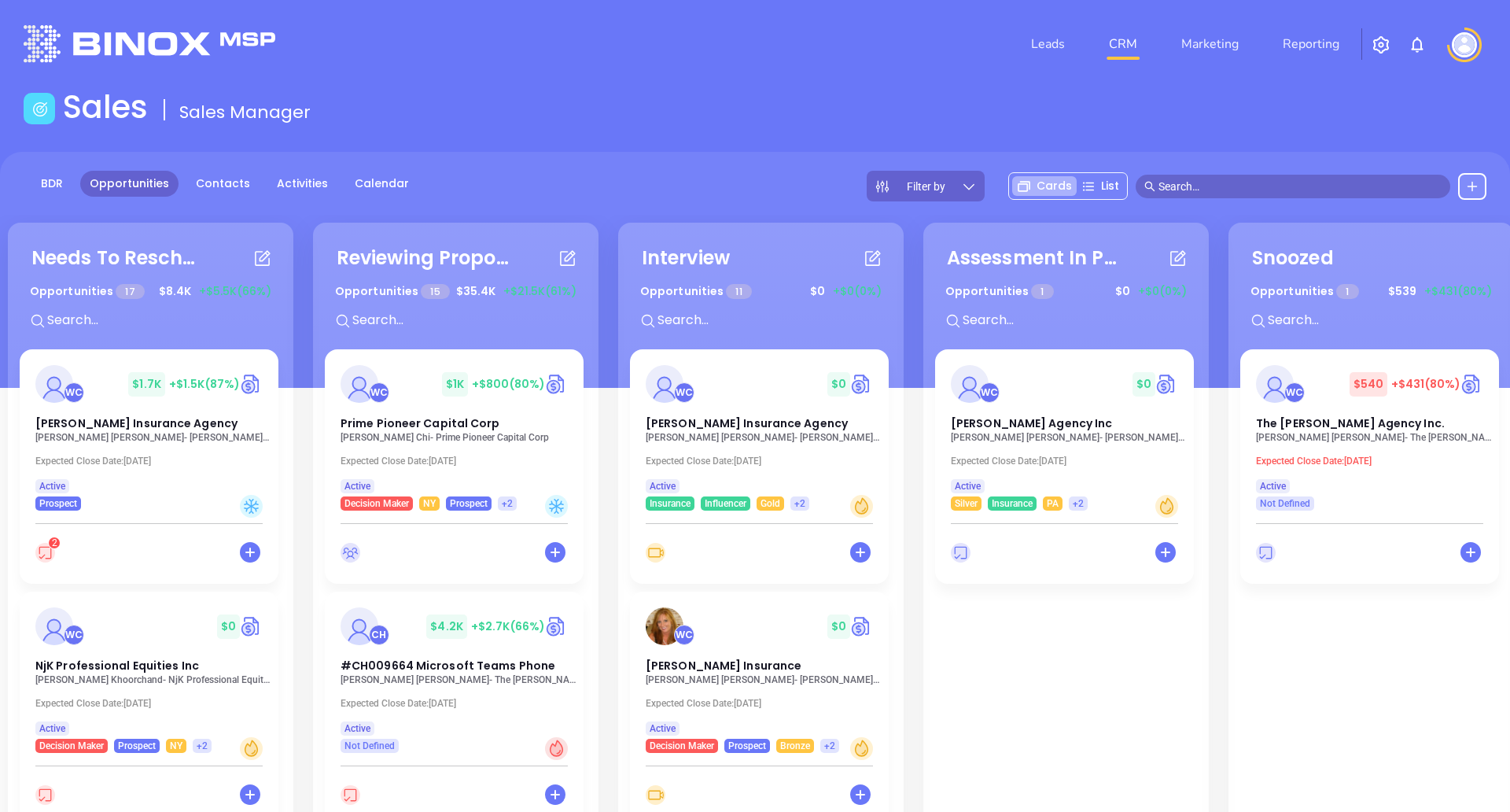
click at [521, 439] on p "Owen Chi - Prime Pioneer Capital Corp" at bounding box center [458, 437] width 236 height 11
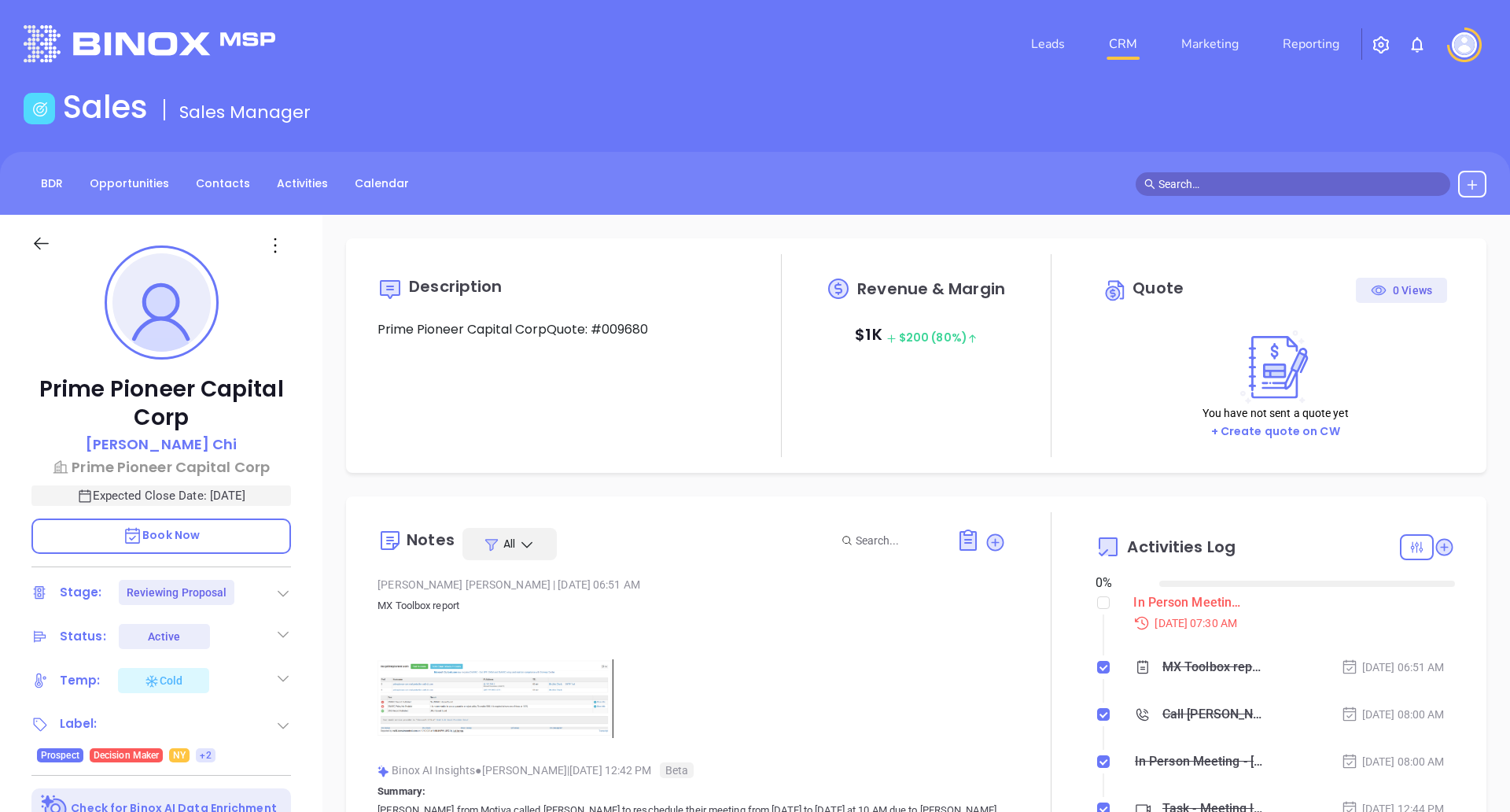
type input "[DATE]"
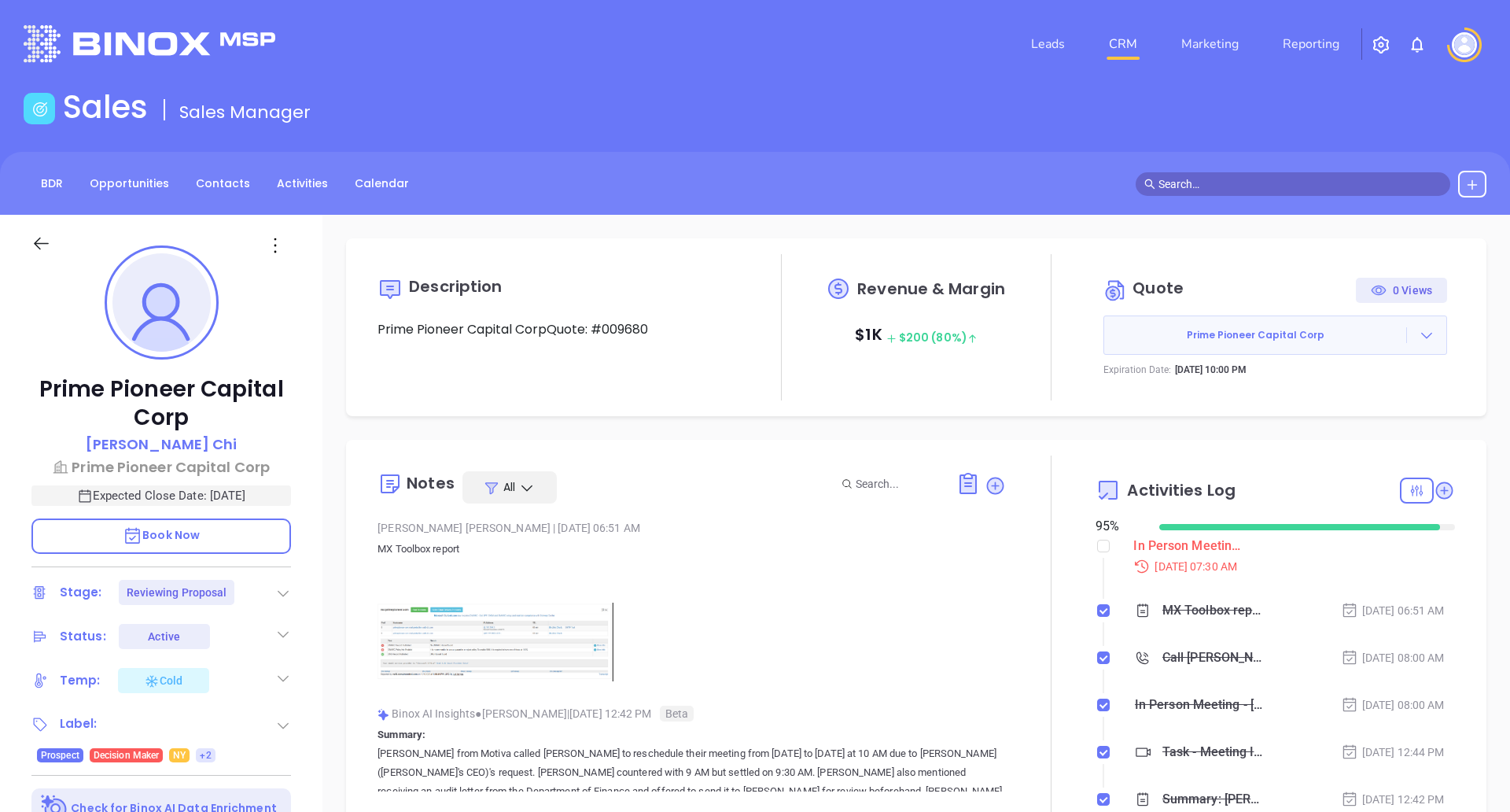
type input "[PERSON_NAME]"
click at [163, 443] on p "Owen Chi" at bounding box center [161, 443] width 152 height 21
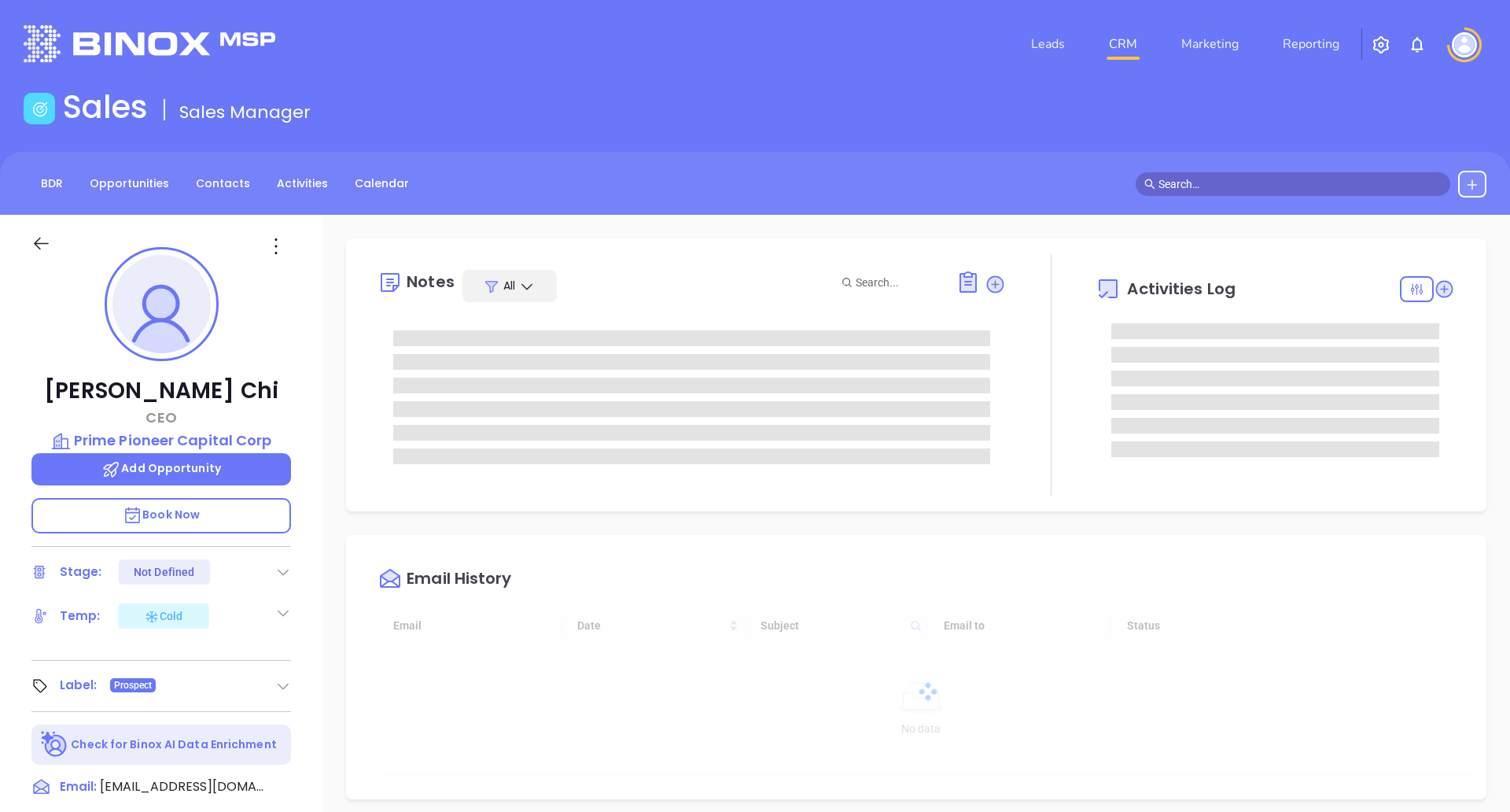
type input "[DATE]"
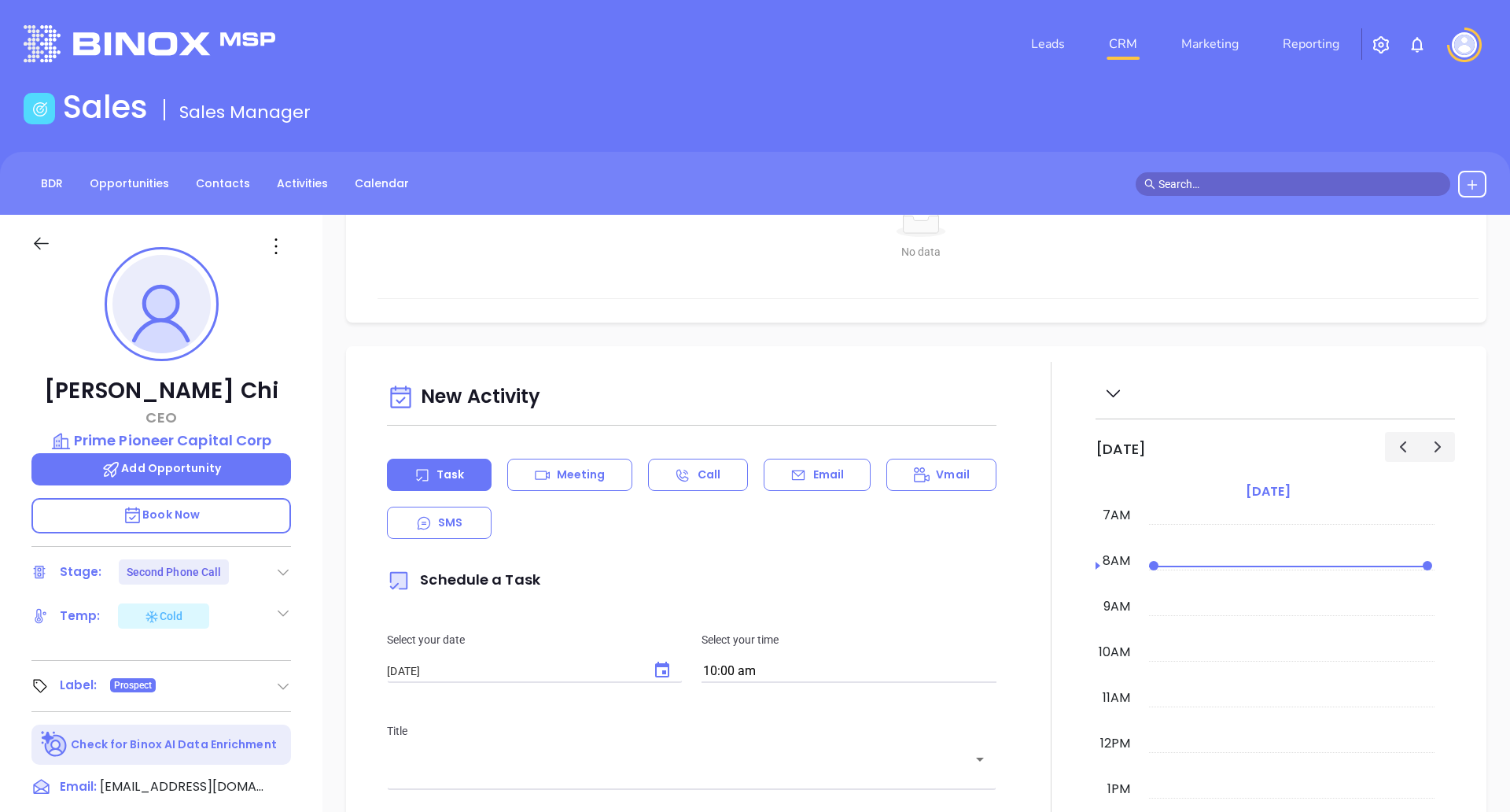
type input "[PERSON_NAME]"
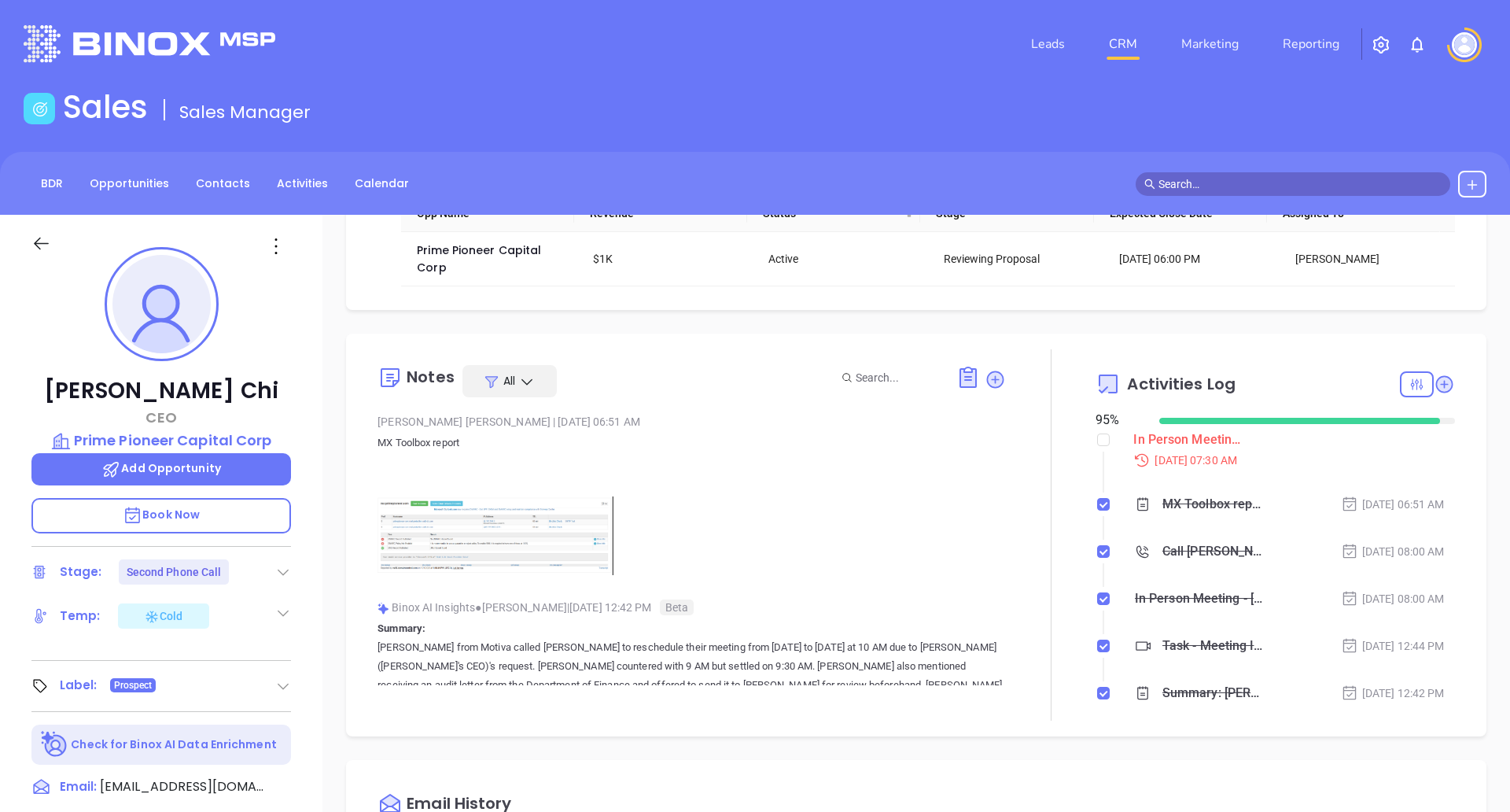
scroll to position [0, 0]
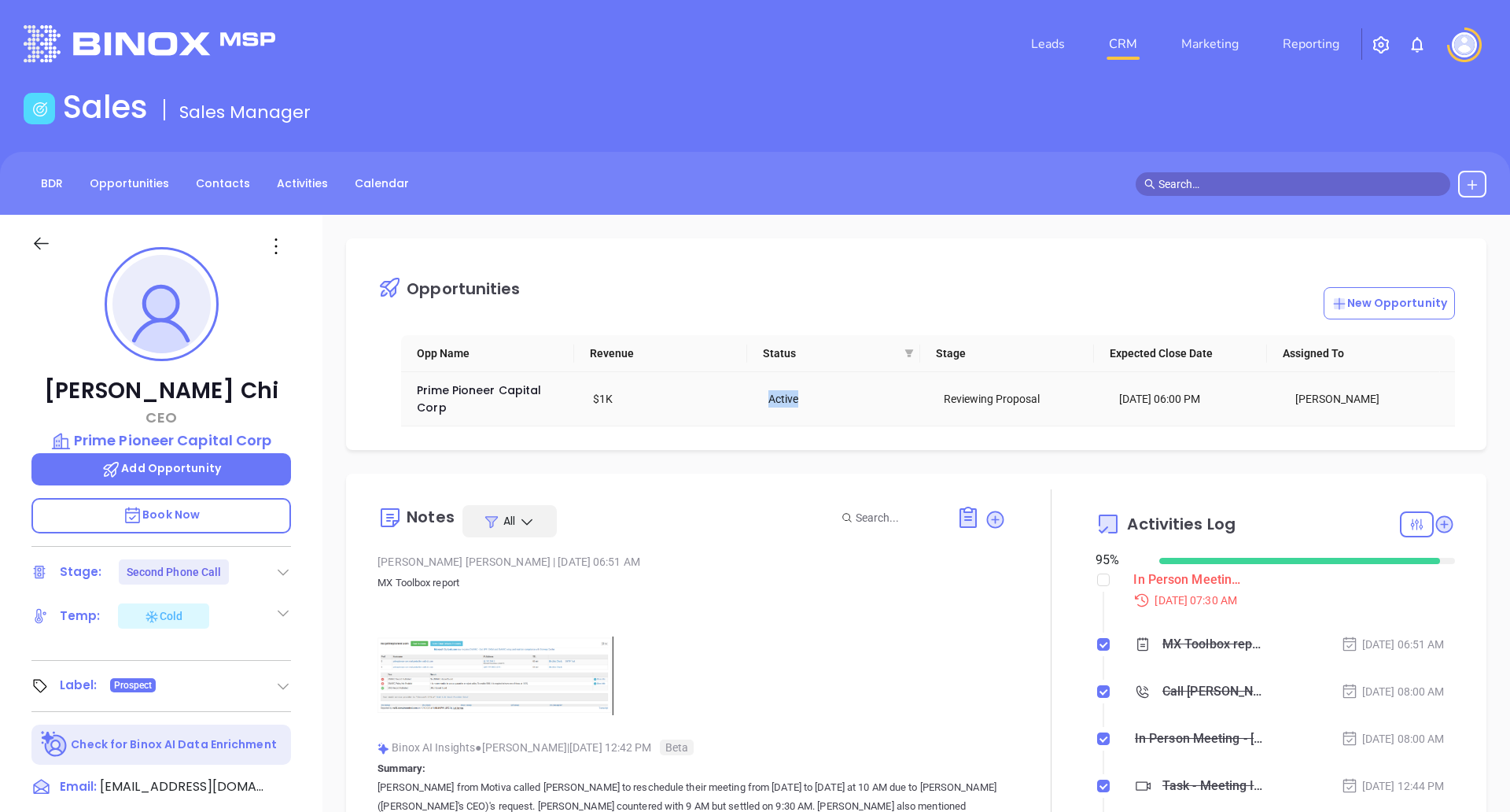
drag, startPoint x: 761, startPoint y: 401, endPoint x: 808, endPoint y: 403, distance: 47.0
click at [808, 403] on div "Active" at bounding box center [845, 398] width 153 height 18
drag, startPoint x: 587, startPoint y: 399, endPoint x: 704, endPoint y: 406, distance: 117.2
click at [704, 406] on div "$1K" at bounding box center [670, 398] width 153 height 18
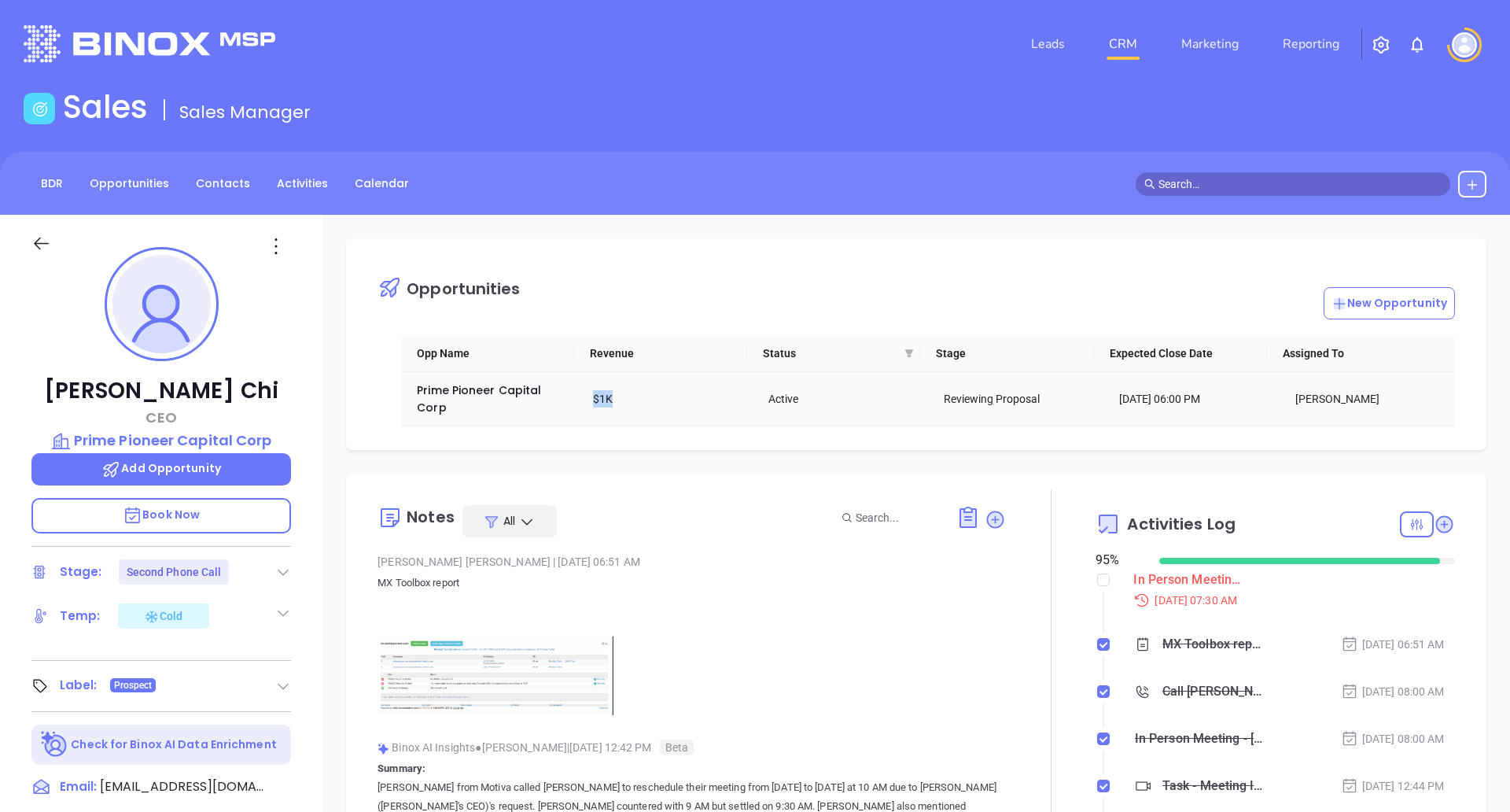
click at [704, 406] on div "$1K" at bounding box center [670, 398] width 153 height 18
click at [42, 247] on icon at bounding box center [41, 243] width 19 height 19
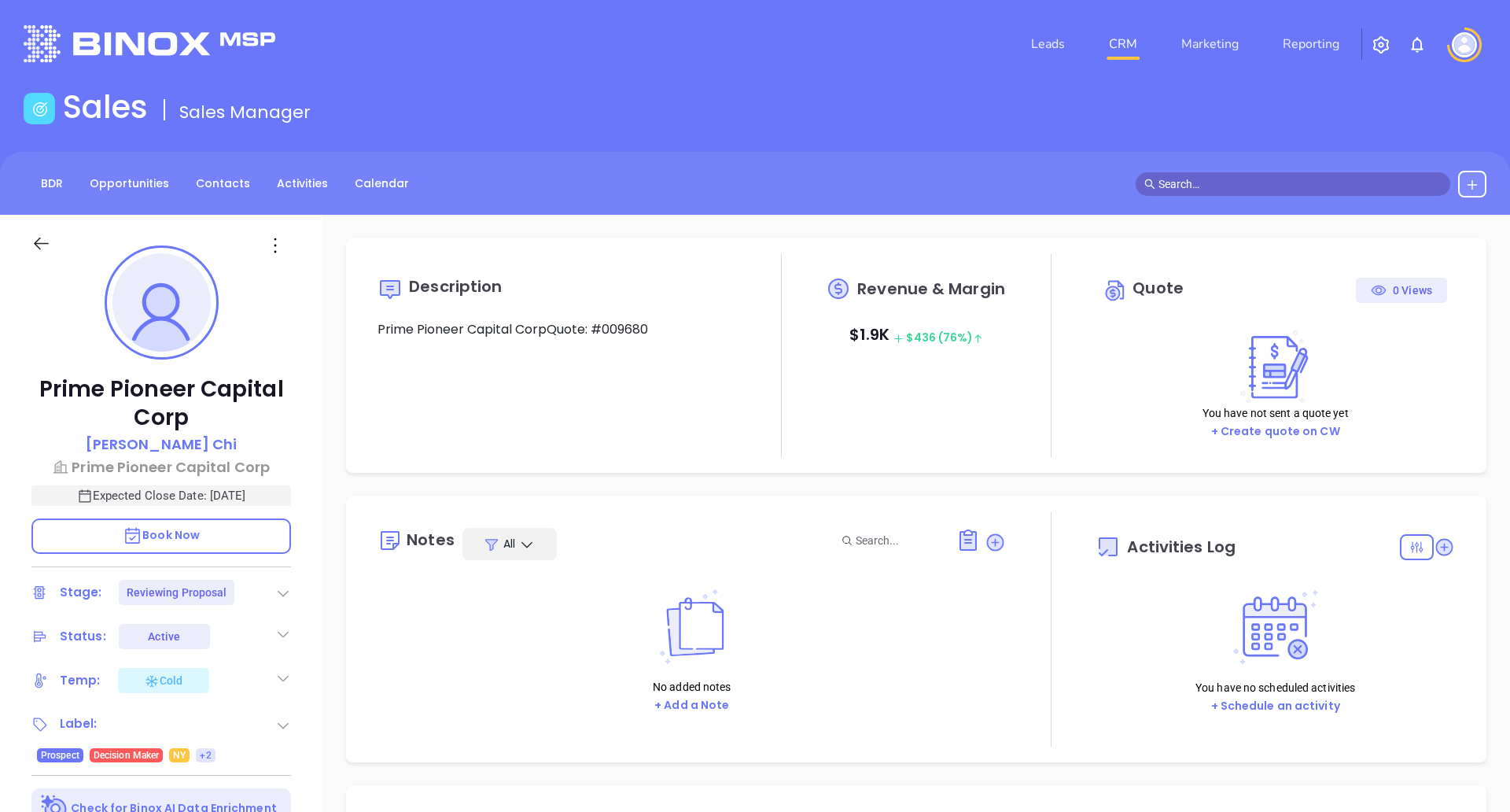
type input "[DATE]"
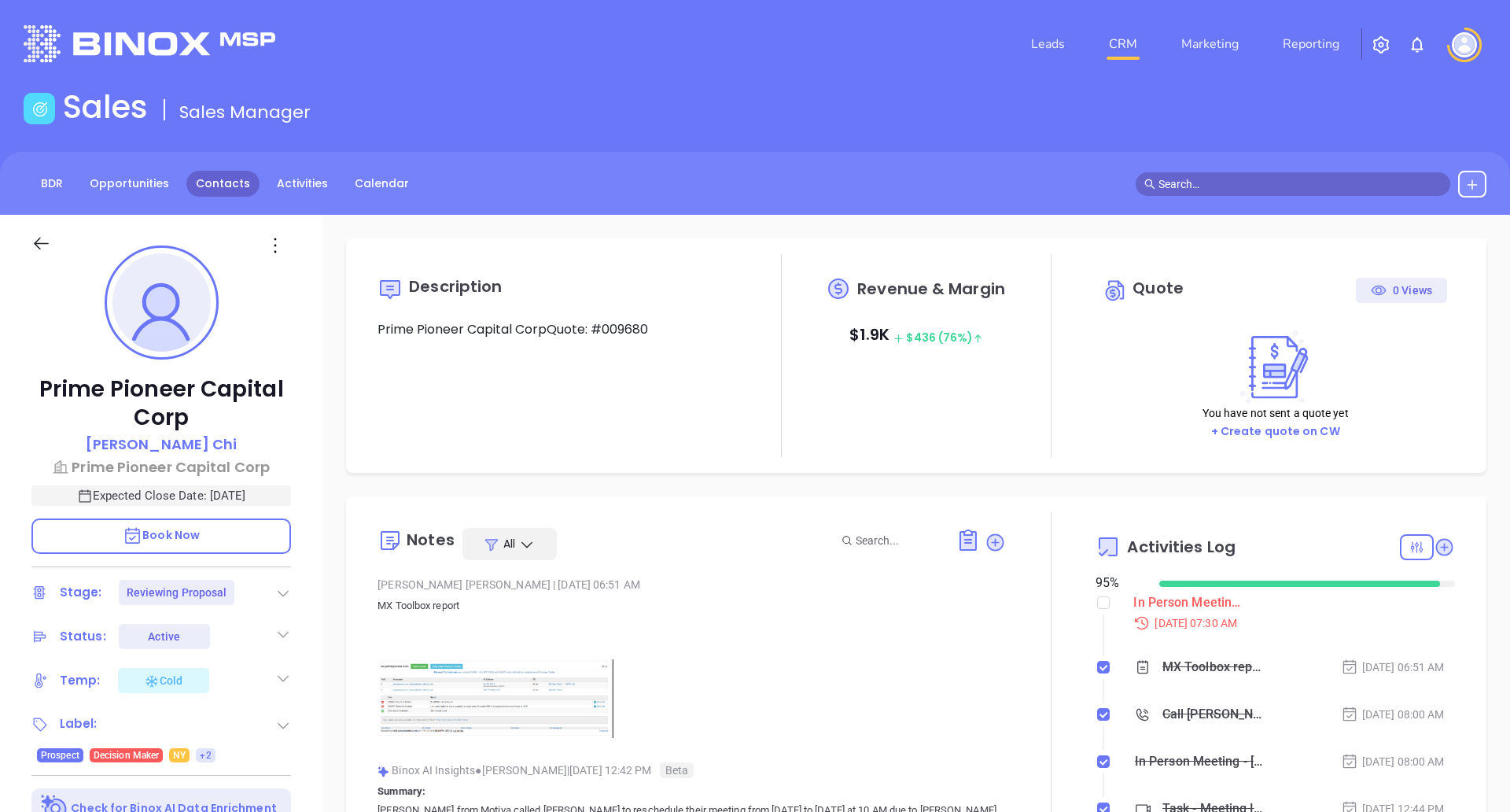
click at [225, 189] on link "Contacts" at bounding box center [222, 184] width 73 height 26
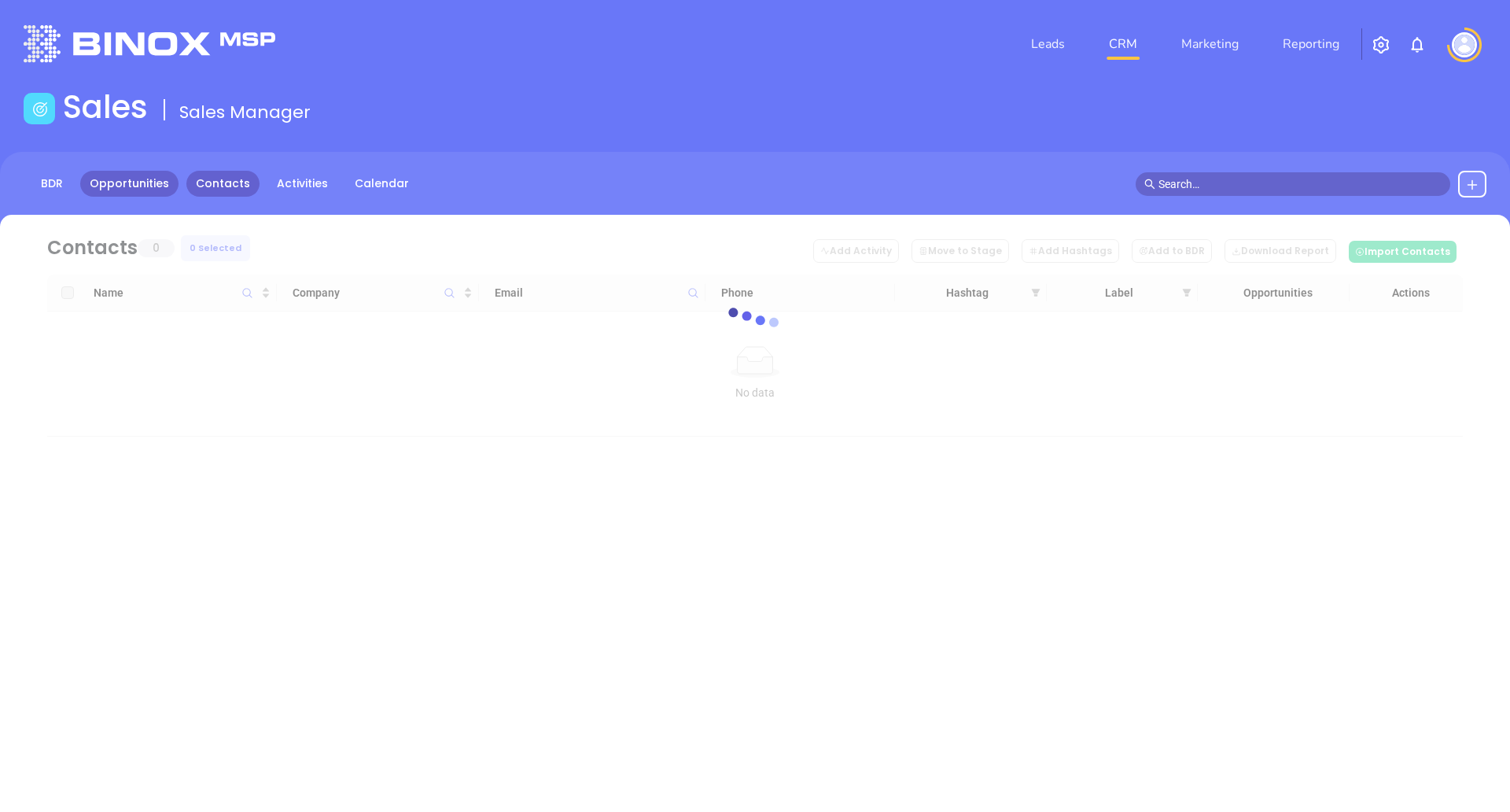
click at [166, 180] on link "Opportunities" at bounding box center [129, 184] width 98 height 26
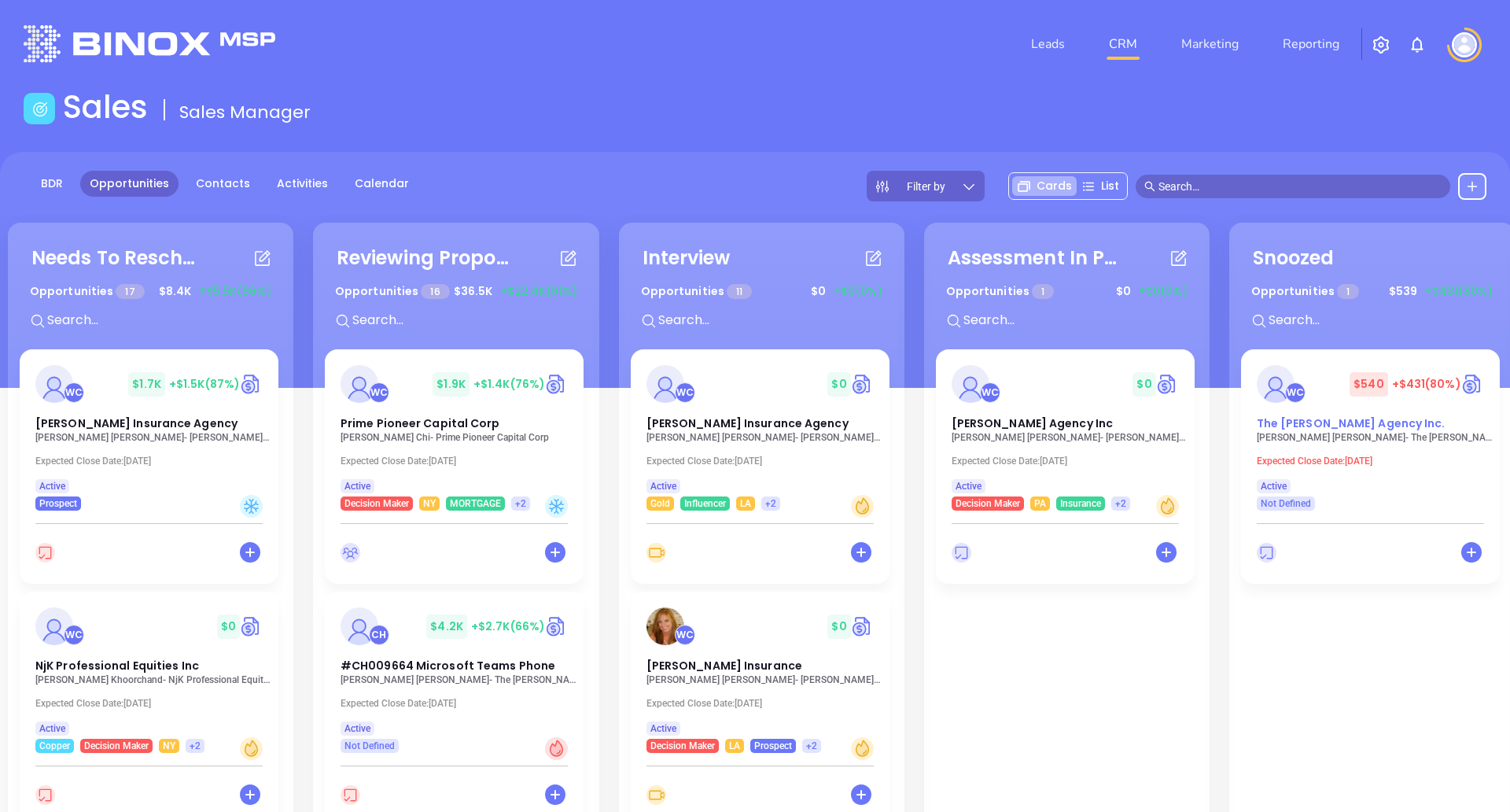
click at [1325, 408] on div "WC $ 540 +$431 (80%) The Willis E. Kilborne Agency Inc." at bounding box center [1370, 398] width 246 height 67
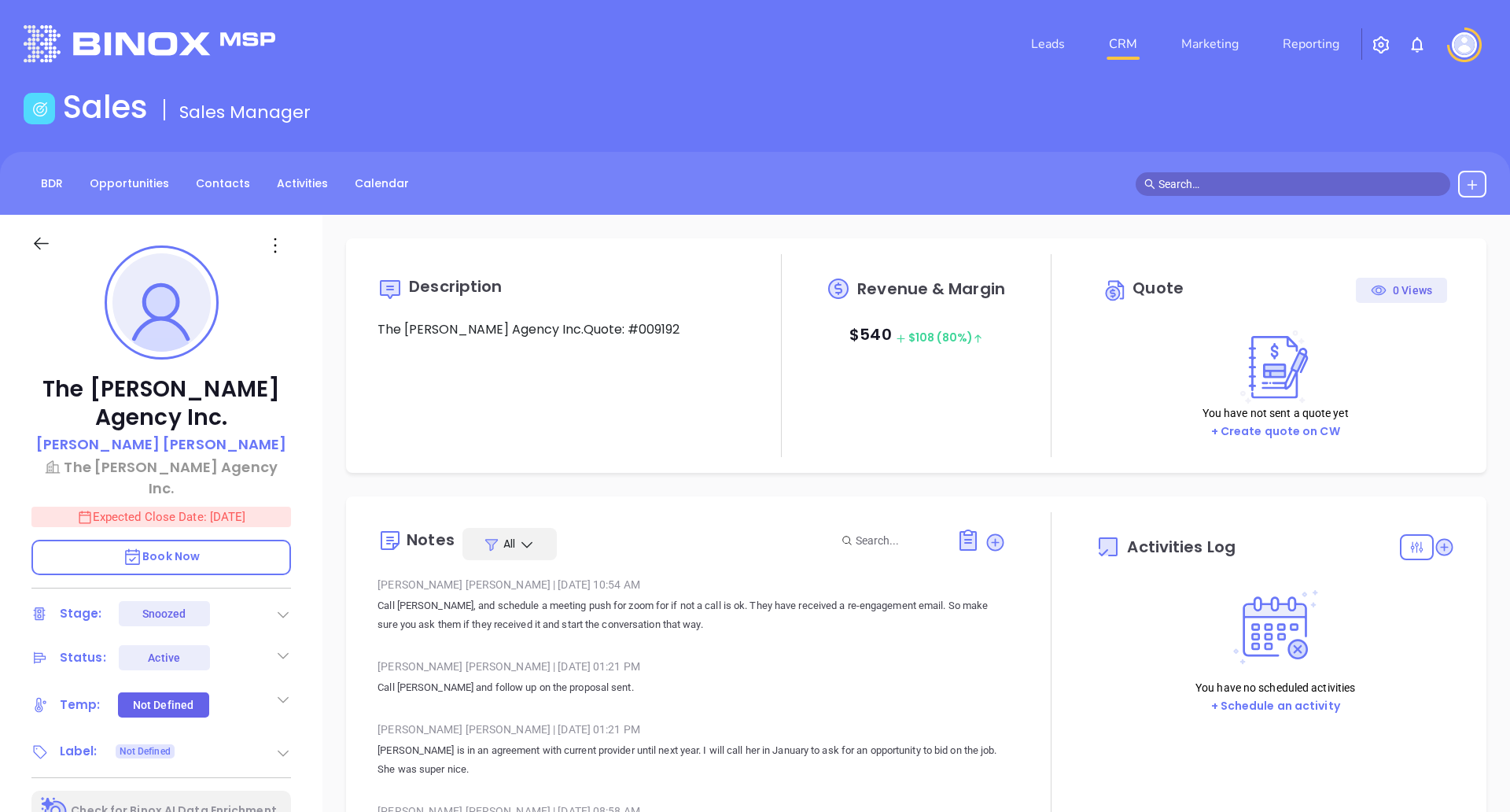
type input "[DATE]"
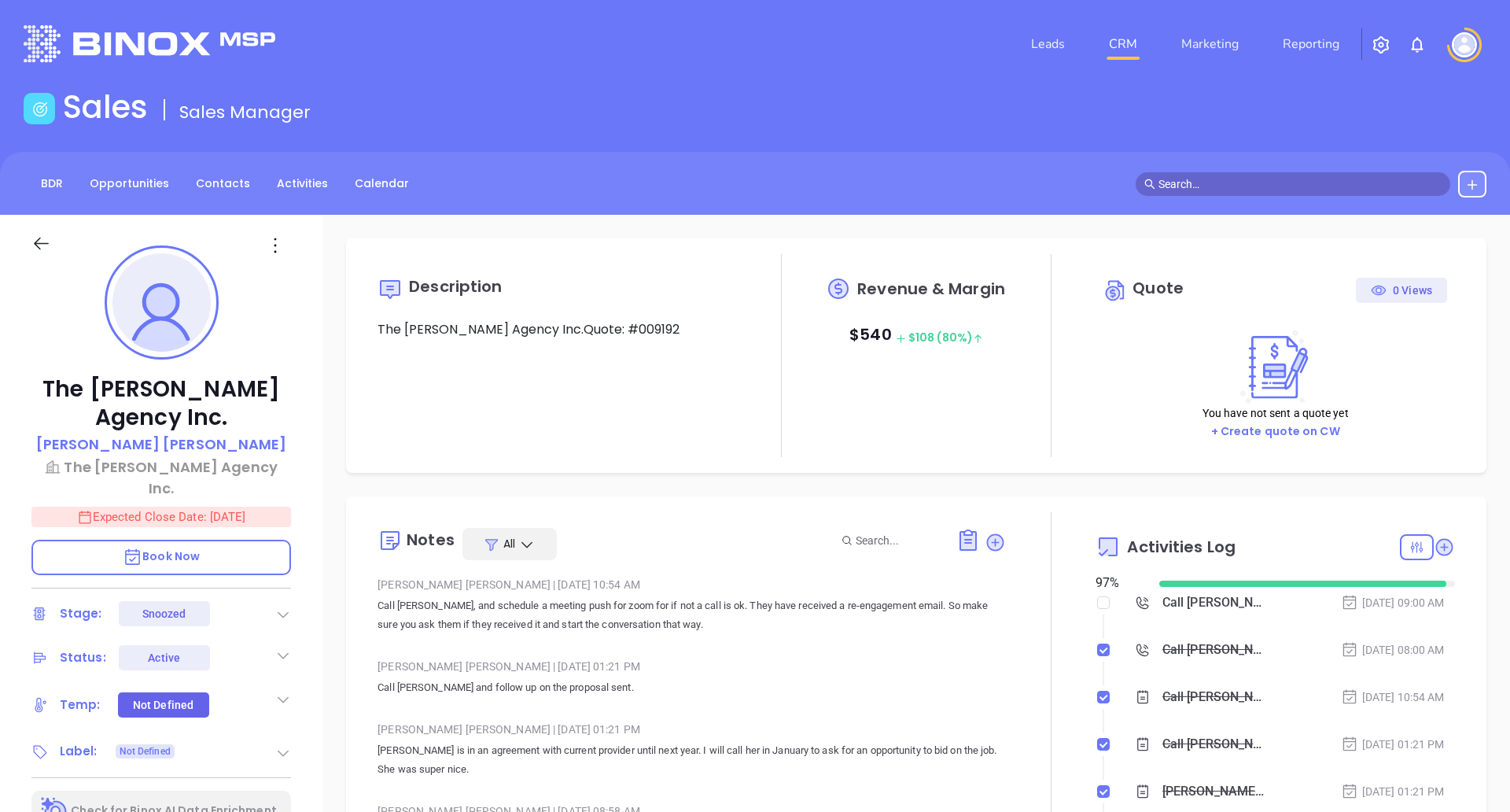
scroll to position [320, 0]
type input "[PERSON_NAME]"
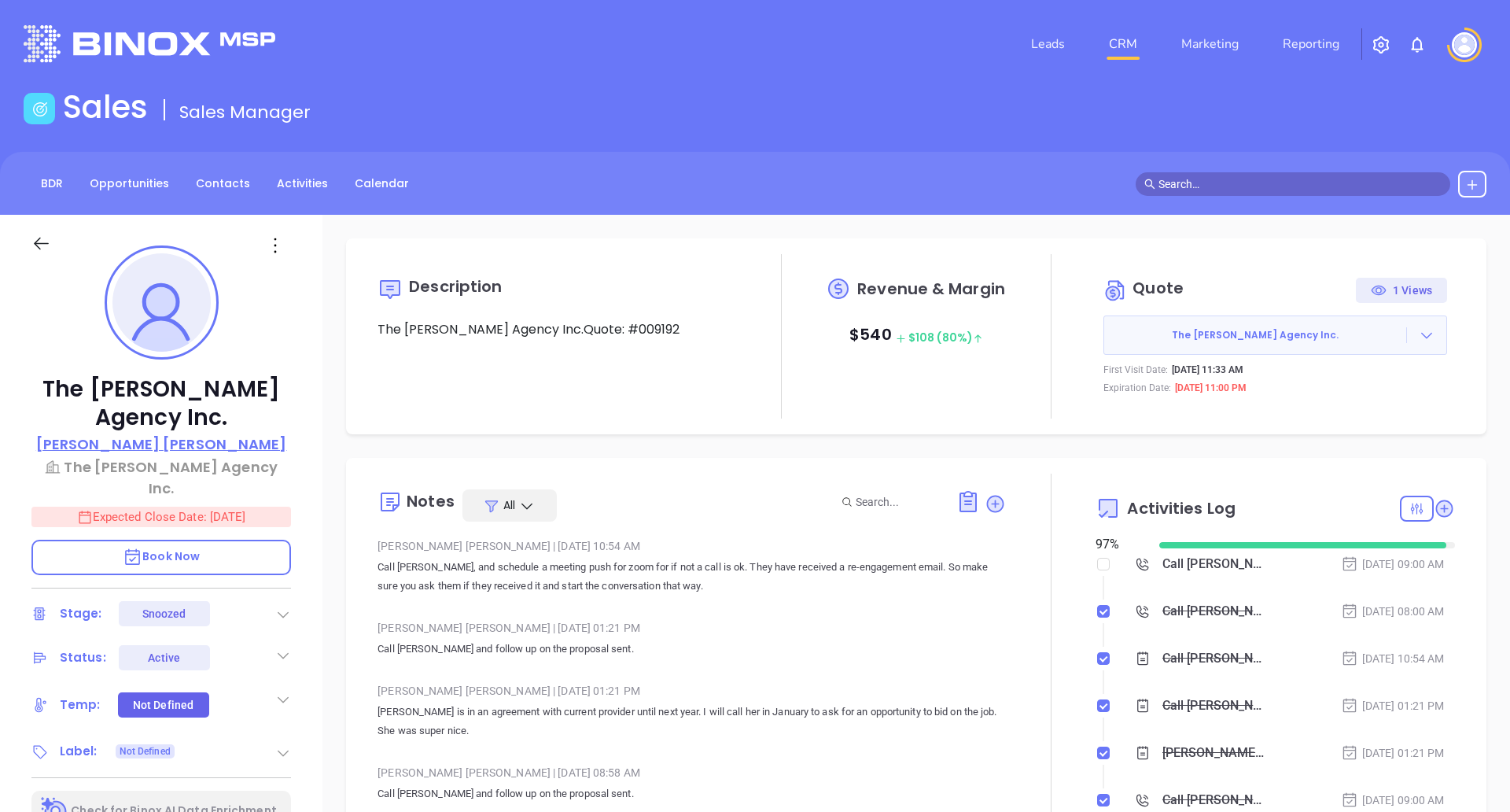
click at [193, 442] on p "Jessica A. Hess" at bounding box center [161, 443] width 251 height 21
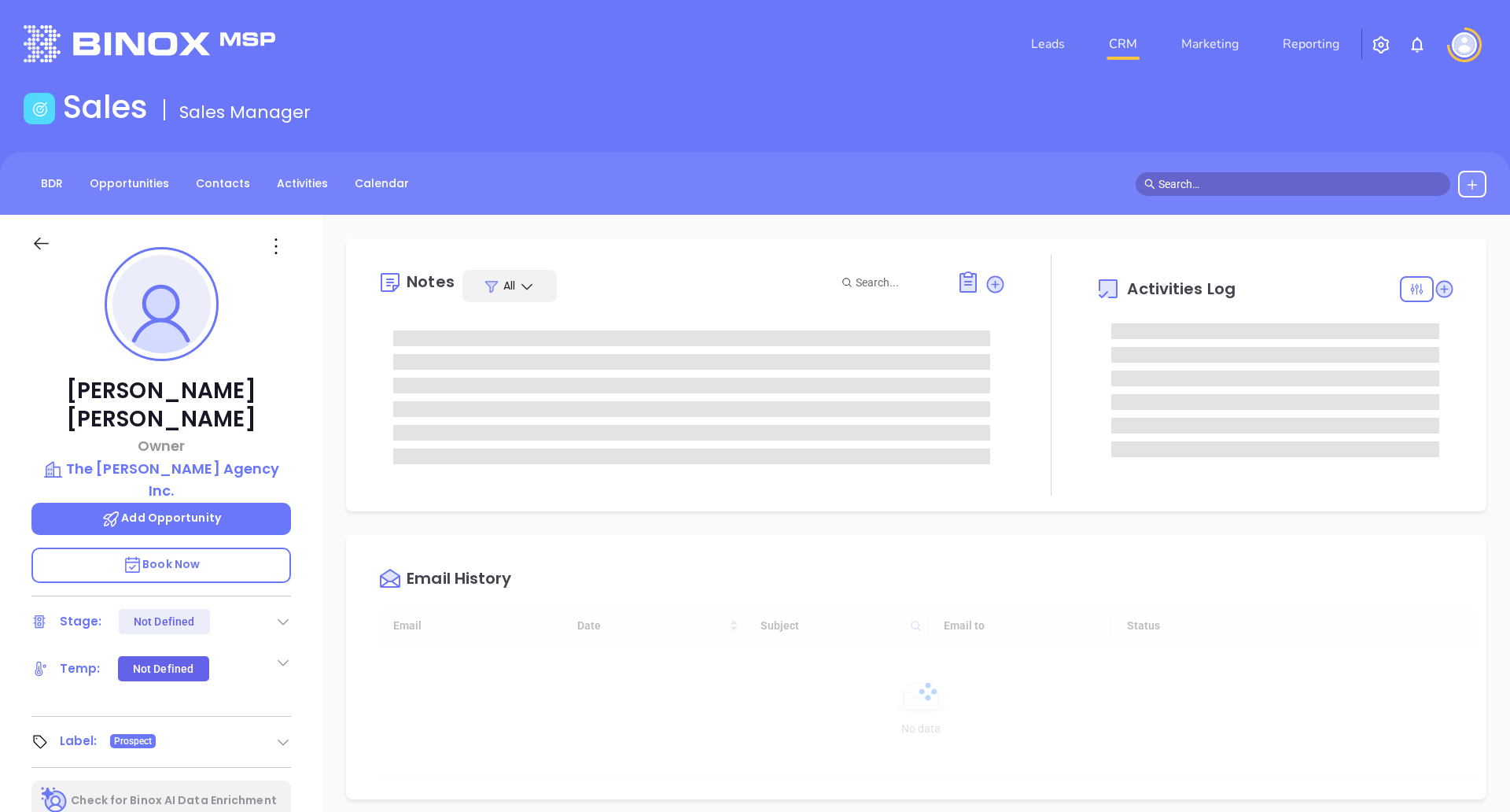
type input "[DATE]"
type input "[PERSON_NAME]"
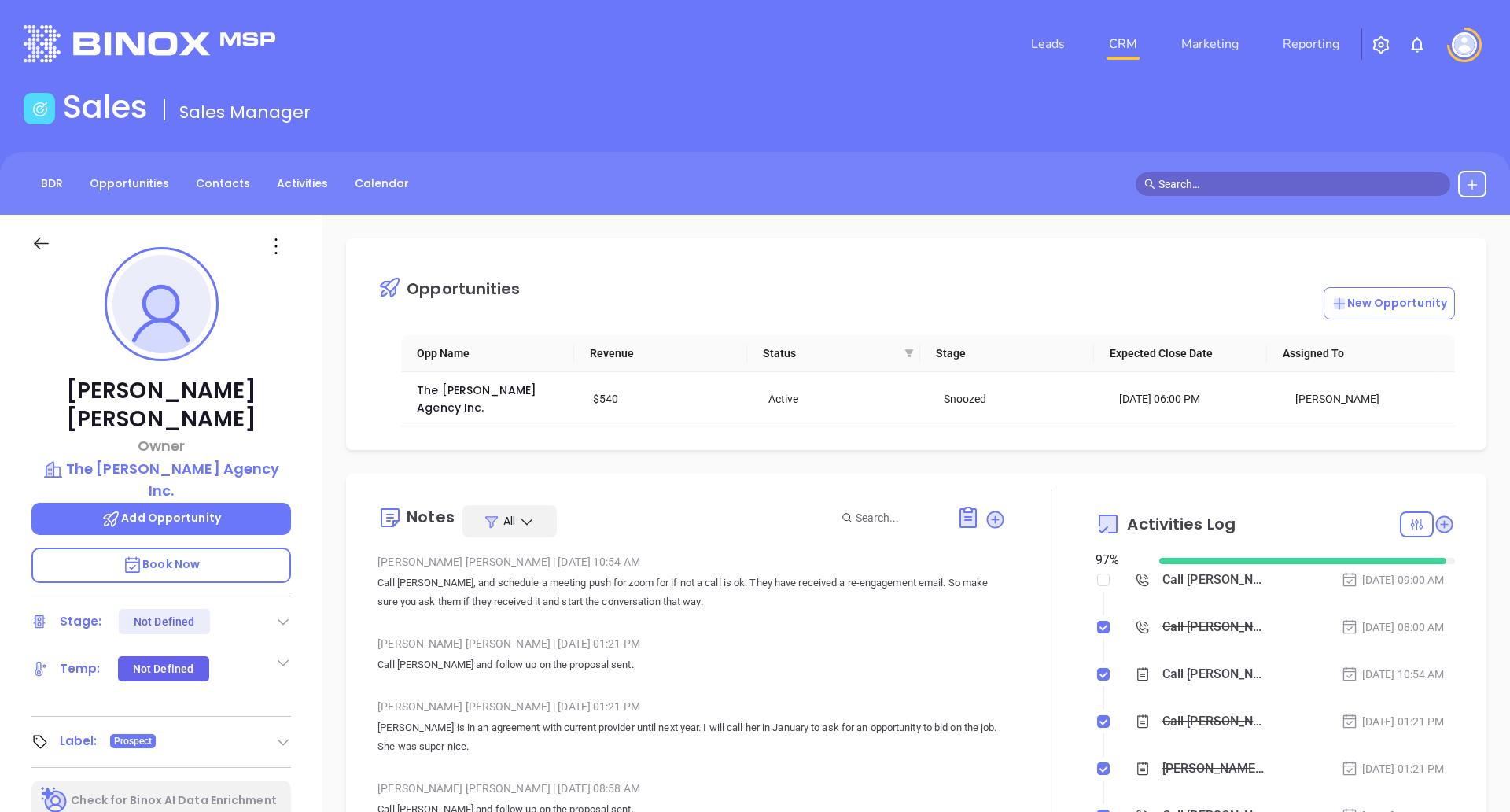
click at [41, 246] on icon at bounding box center [41, 243] width 19 height 19
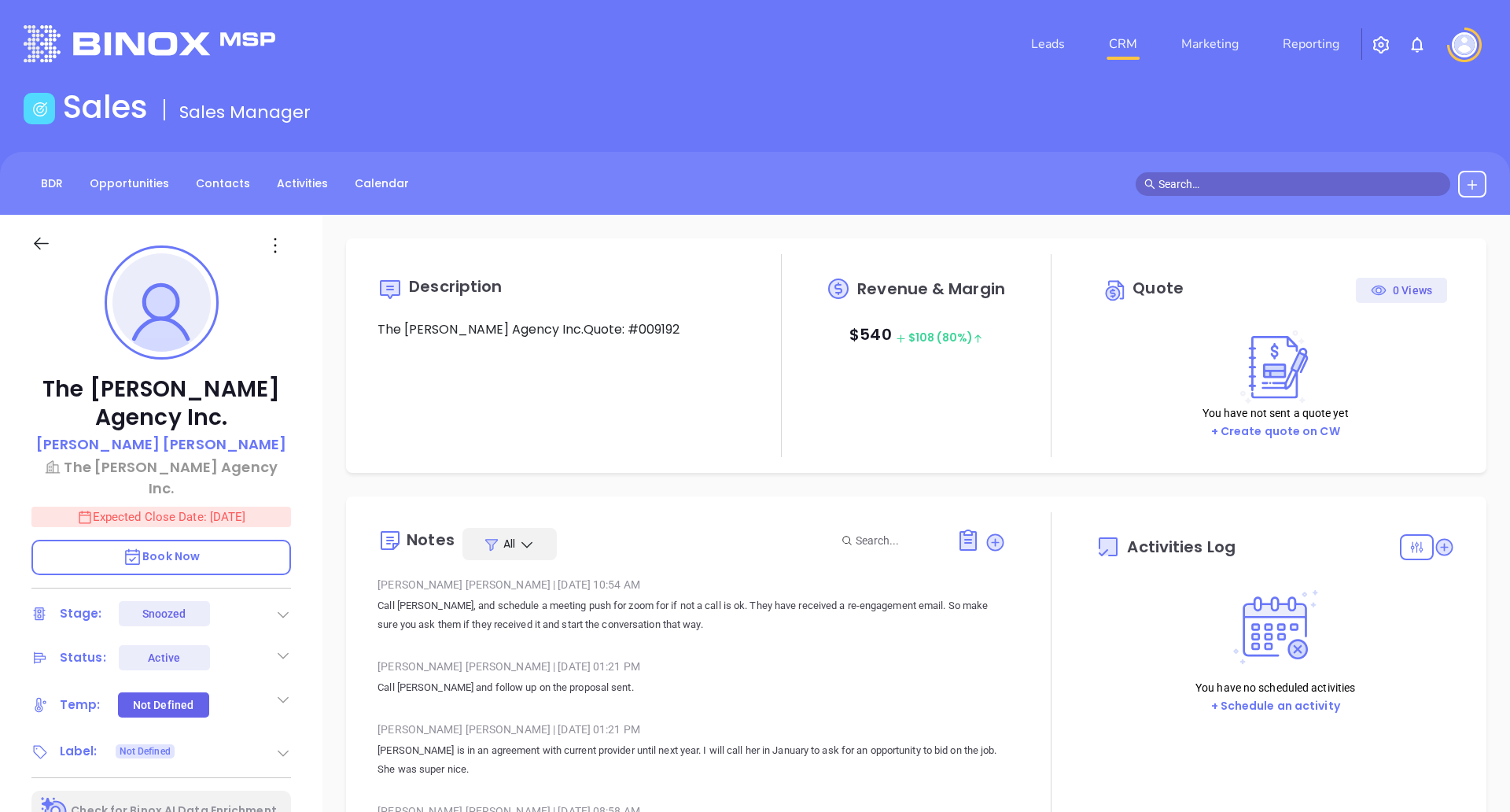
scroll to position [320, 0]
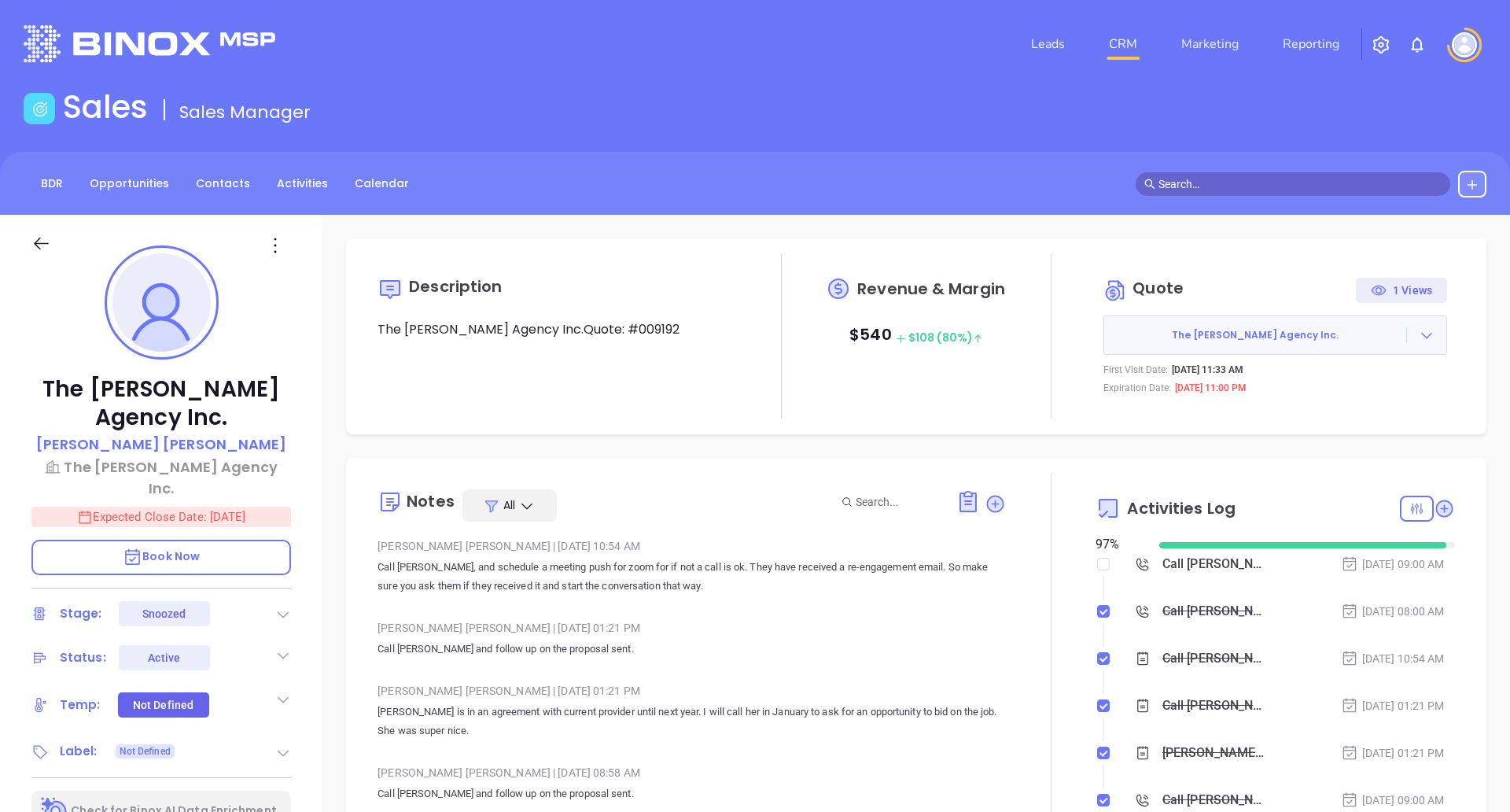
click at [41, 246] on icon at bounding box center [41, 243] width 19 height 19
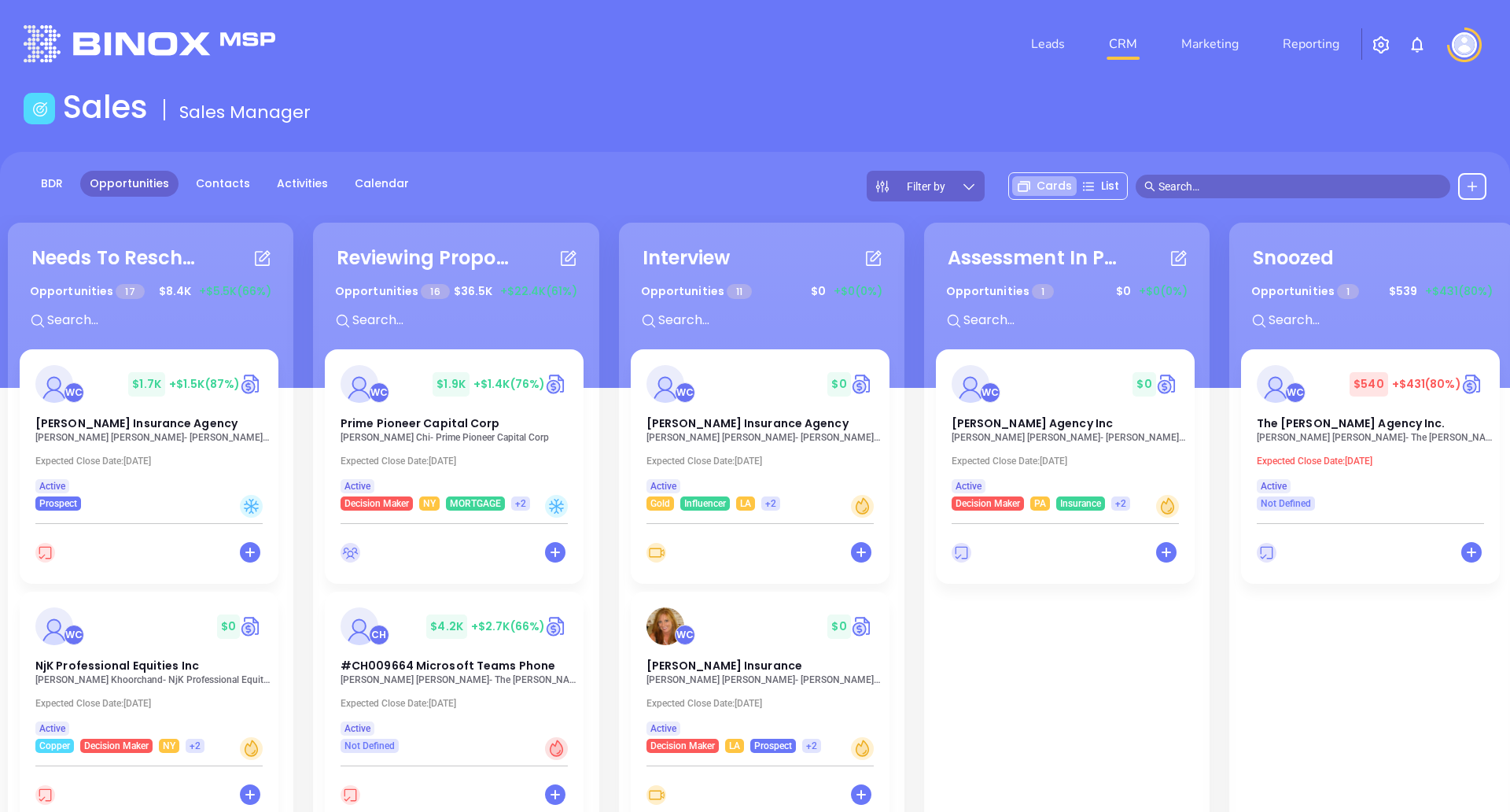
click at [154, 458] on p "Expected Close Date: Oct 31, 2025" at bounding box center [153, 460] width 236 height 11
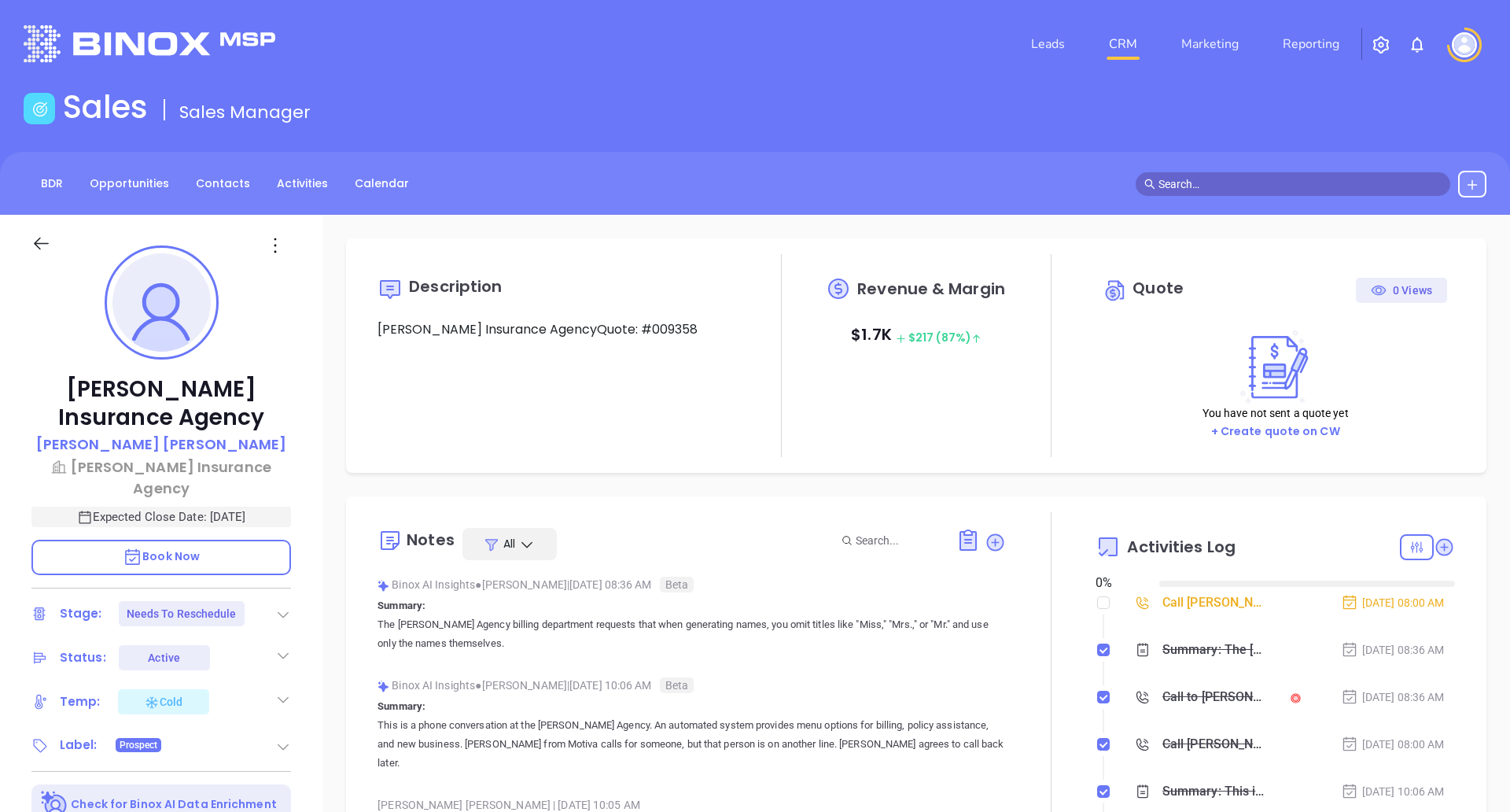
type input "[DATE]"
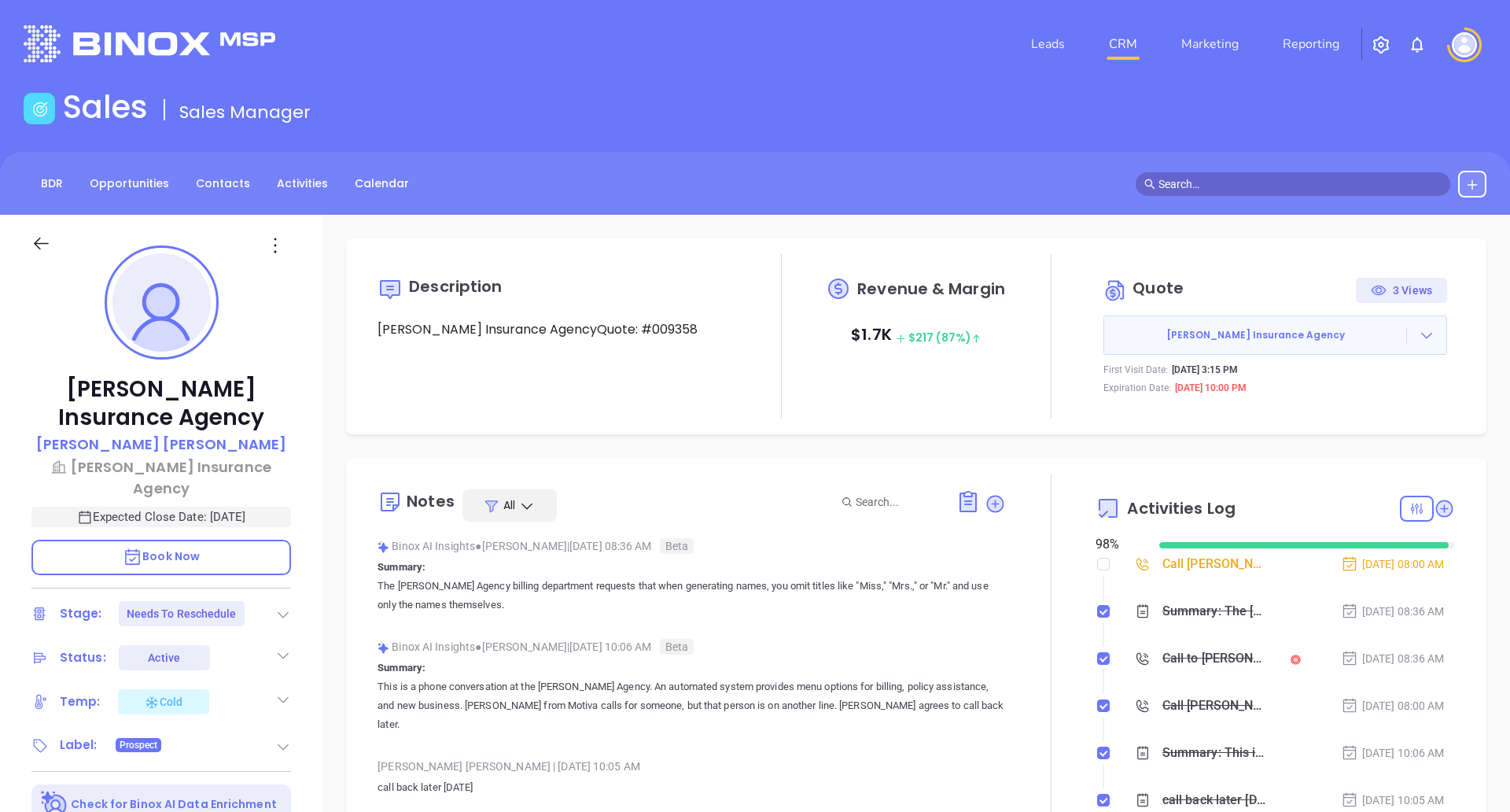
type input "[PERSON_NAME]"
click at [155, 442] on p "Fran Wolfson" at bounding box center [161, 443] width 251 height 21
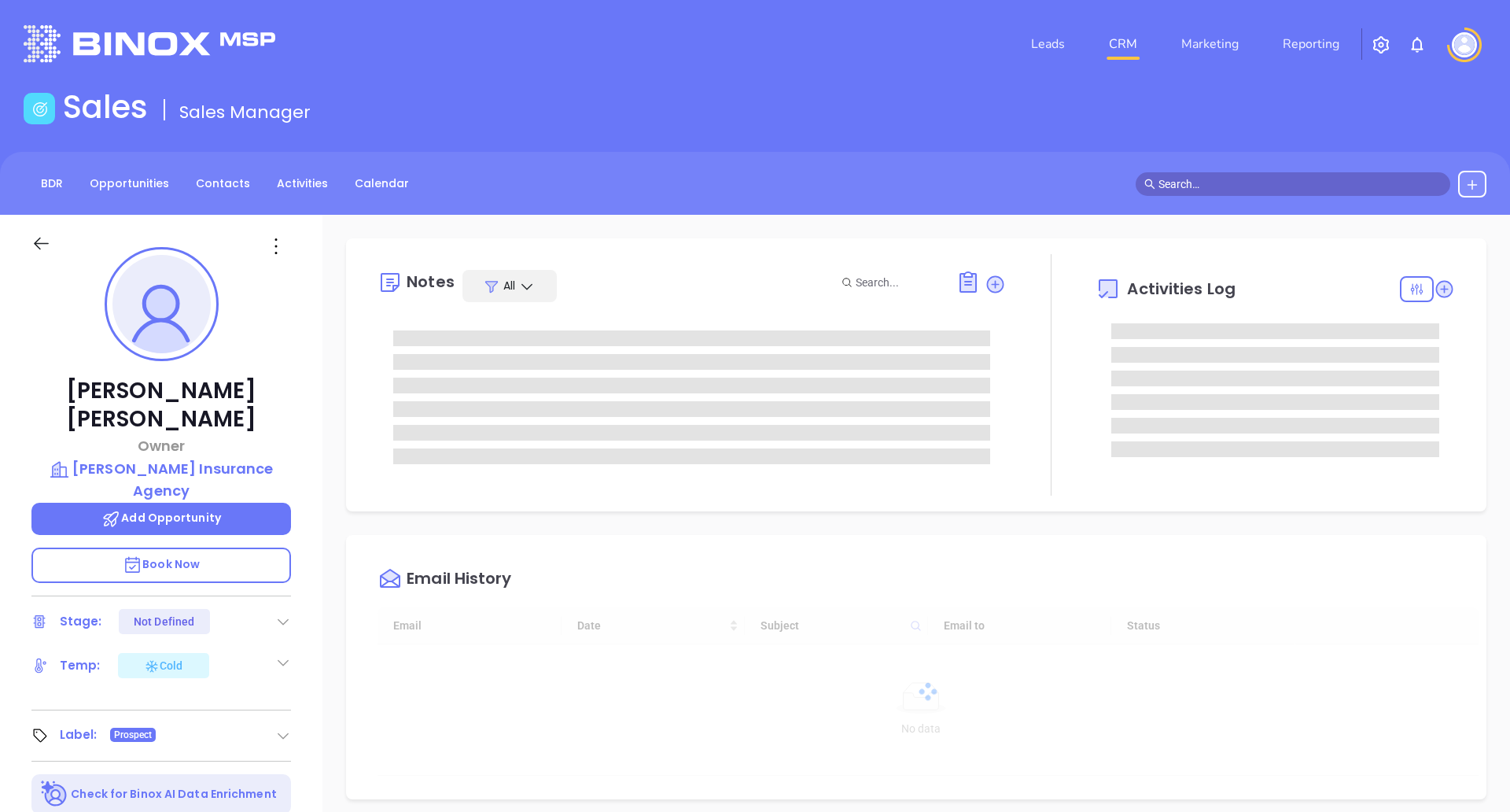
type input "[DATE]"
type input "[PERSON_NAME]"
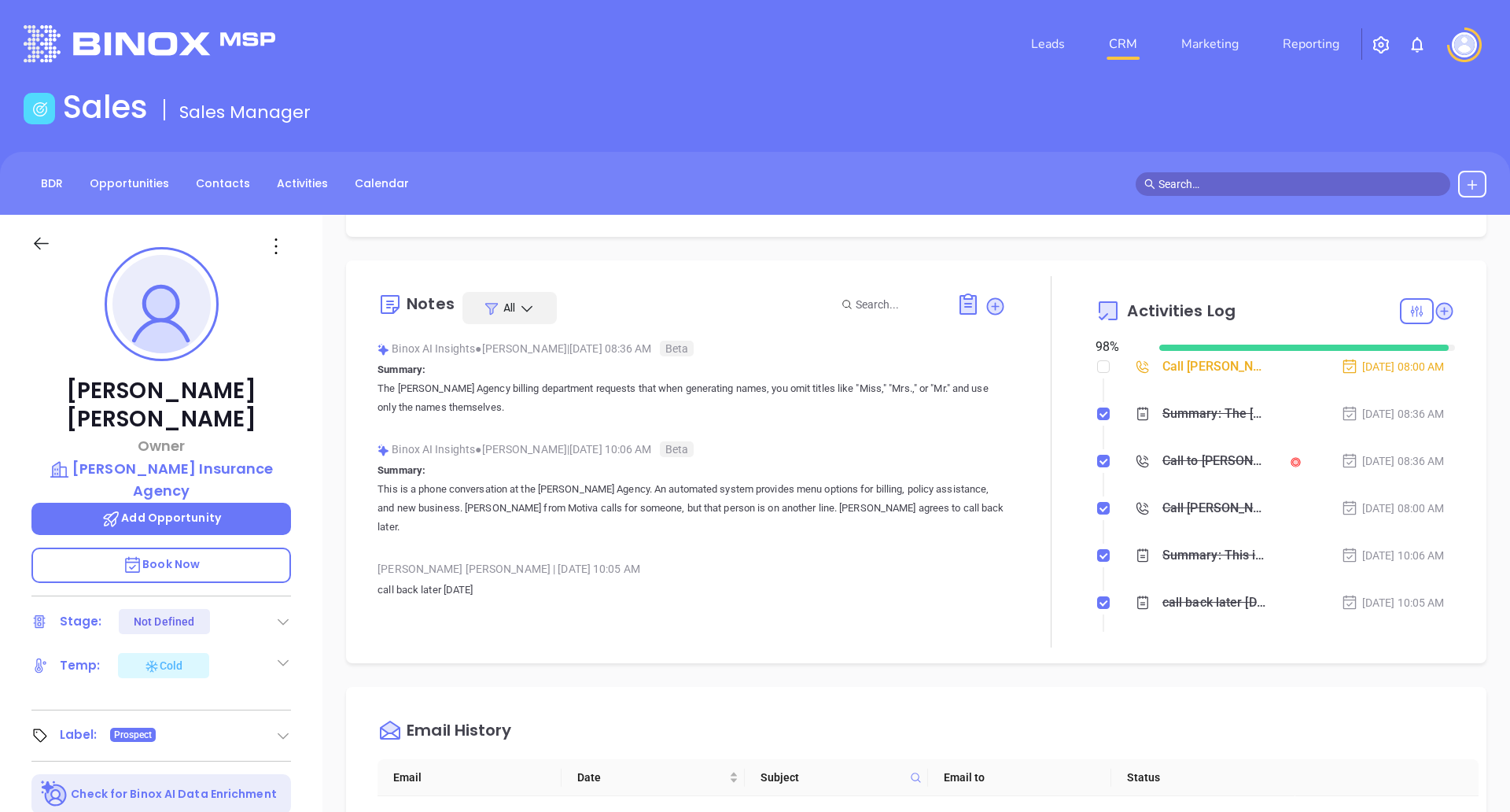
scroll to position [0, 0]
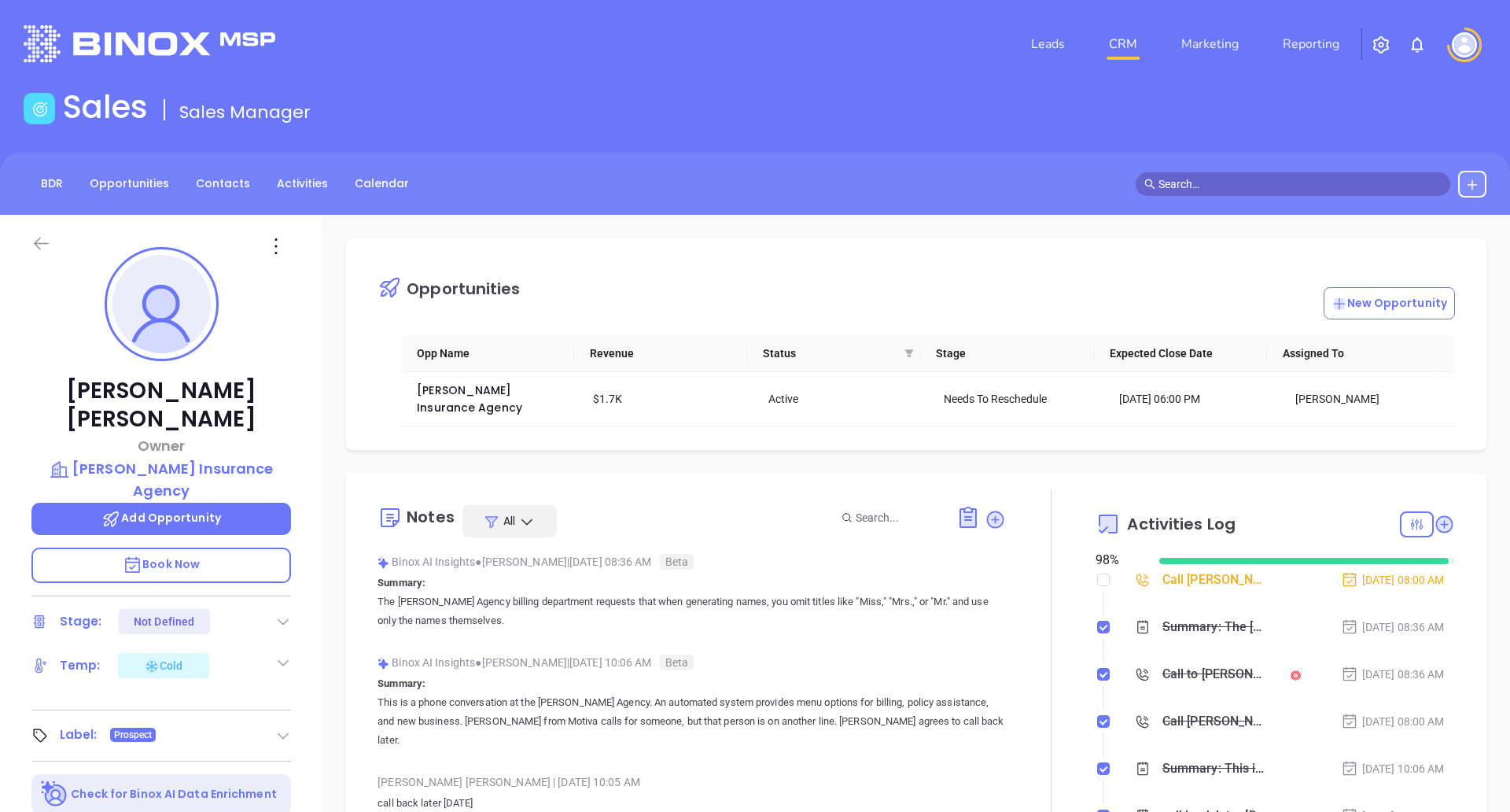
click at [36, 246] on icon at bounding box center [41, 243] width 15 height 13
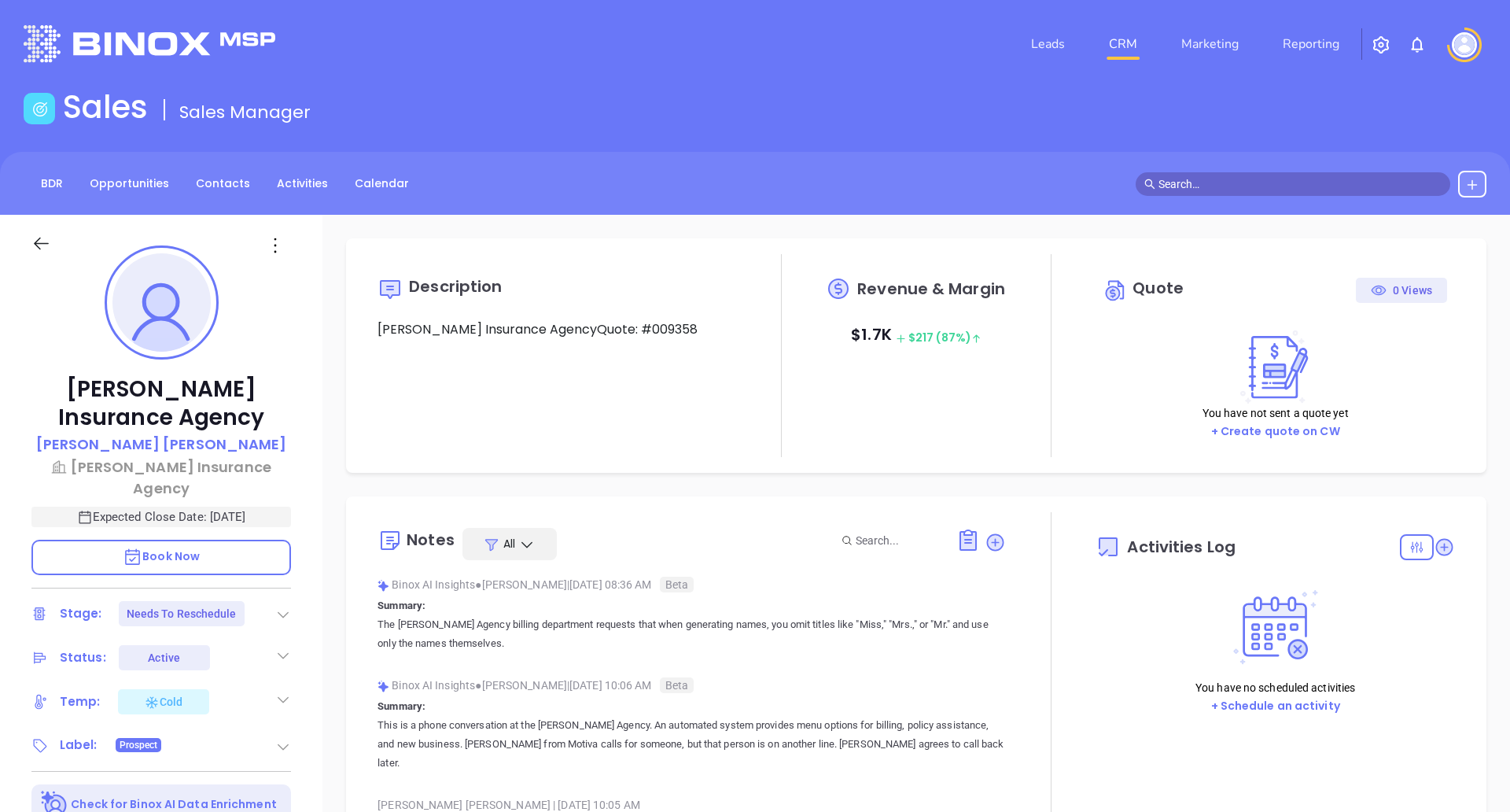
type input "[DATE]"
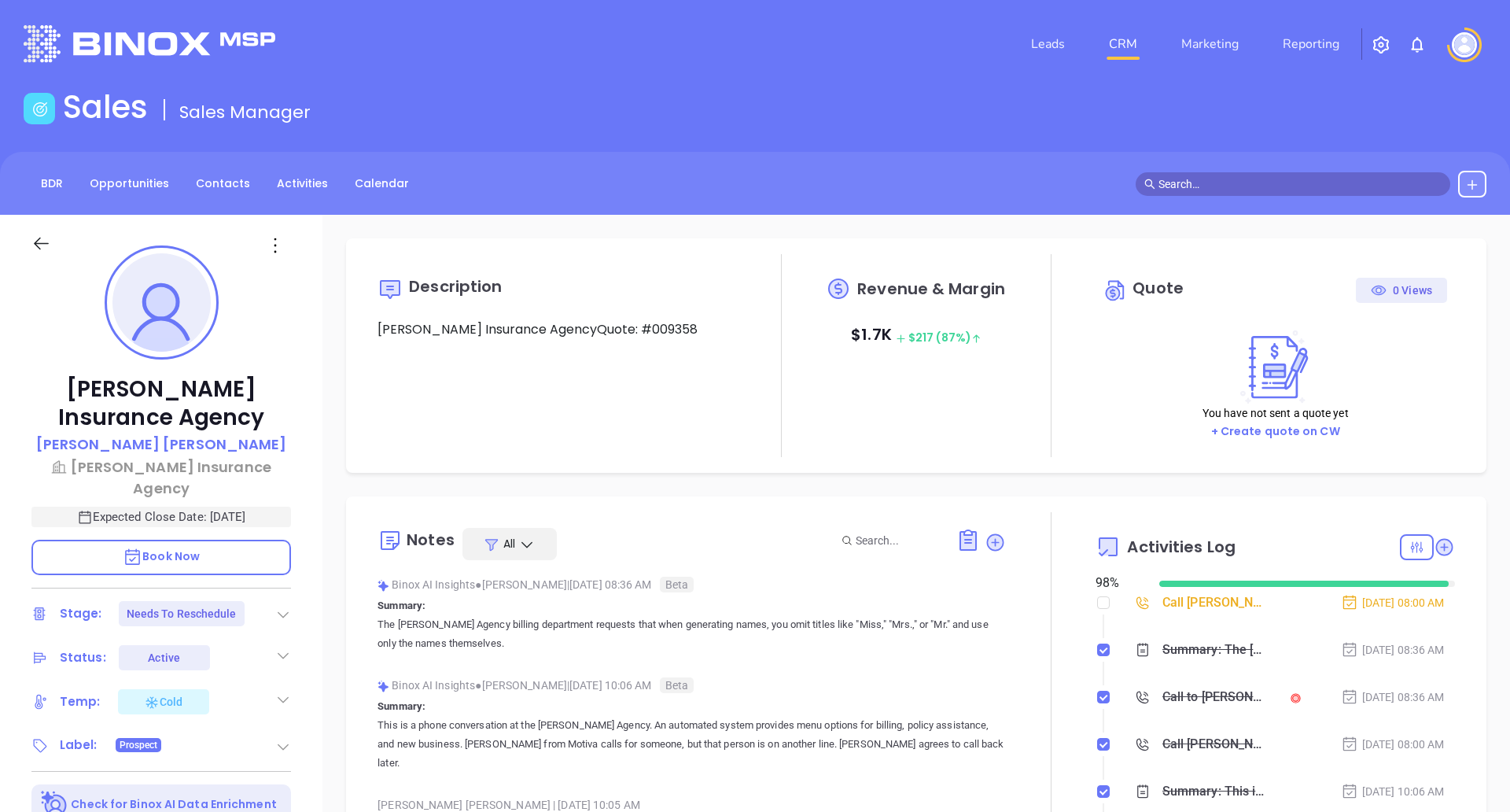
scroll to position [320, 0]
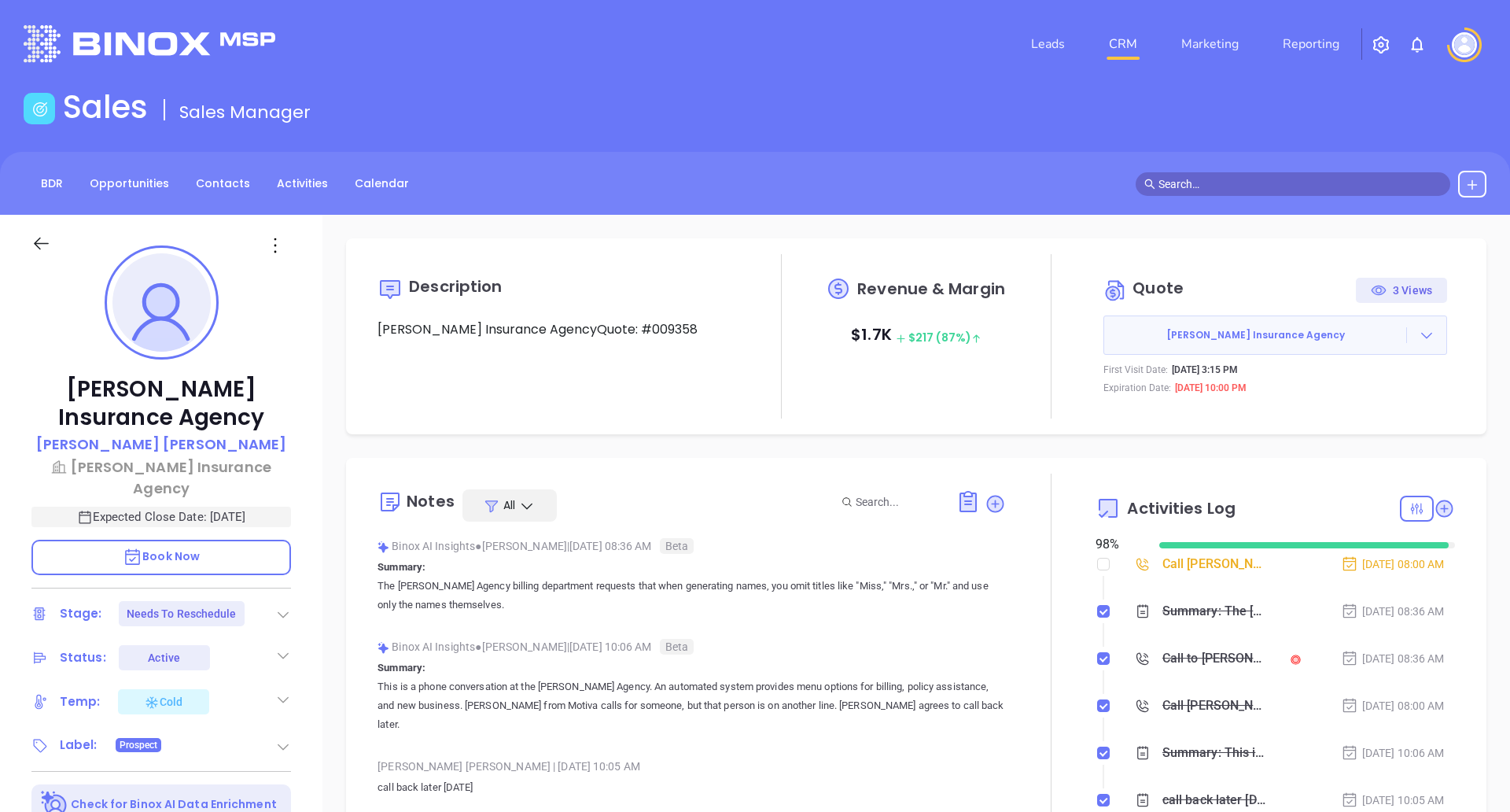
click at [48, 248] on icon at bounding box center [41, 243] width 19 height 19
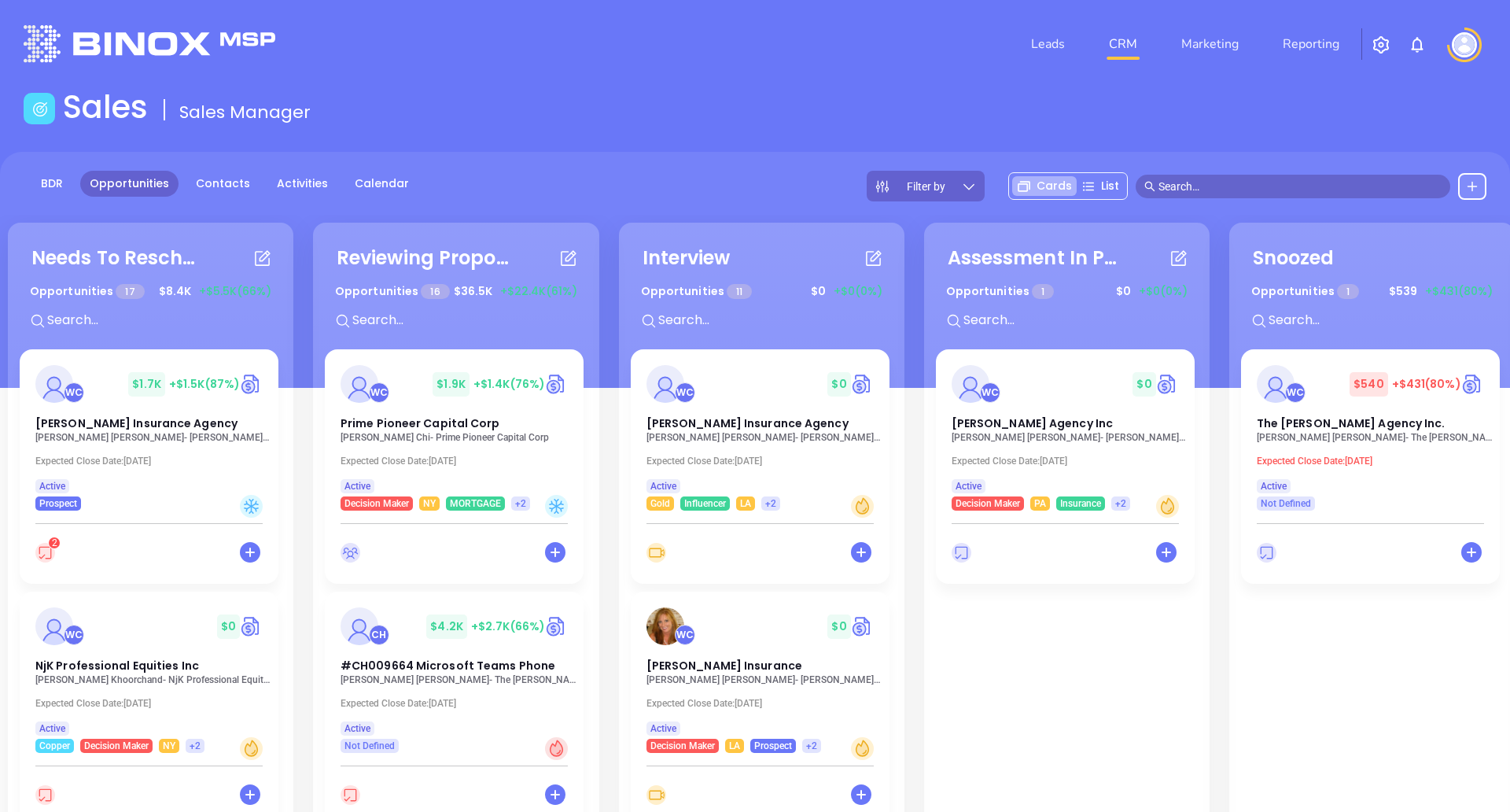
click at [1386, 441] on p "Jessica A. Hess - The Willis E. Kilborne Agency Inc." at bounding box center [1375, 437] width 236 height 11
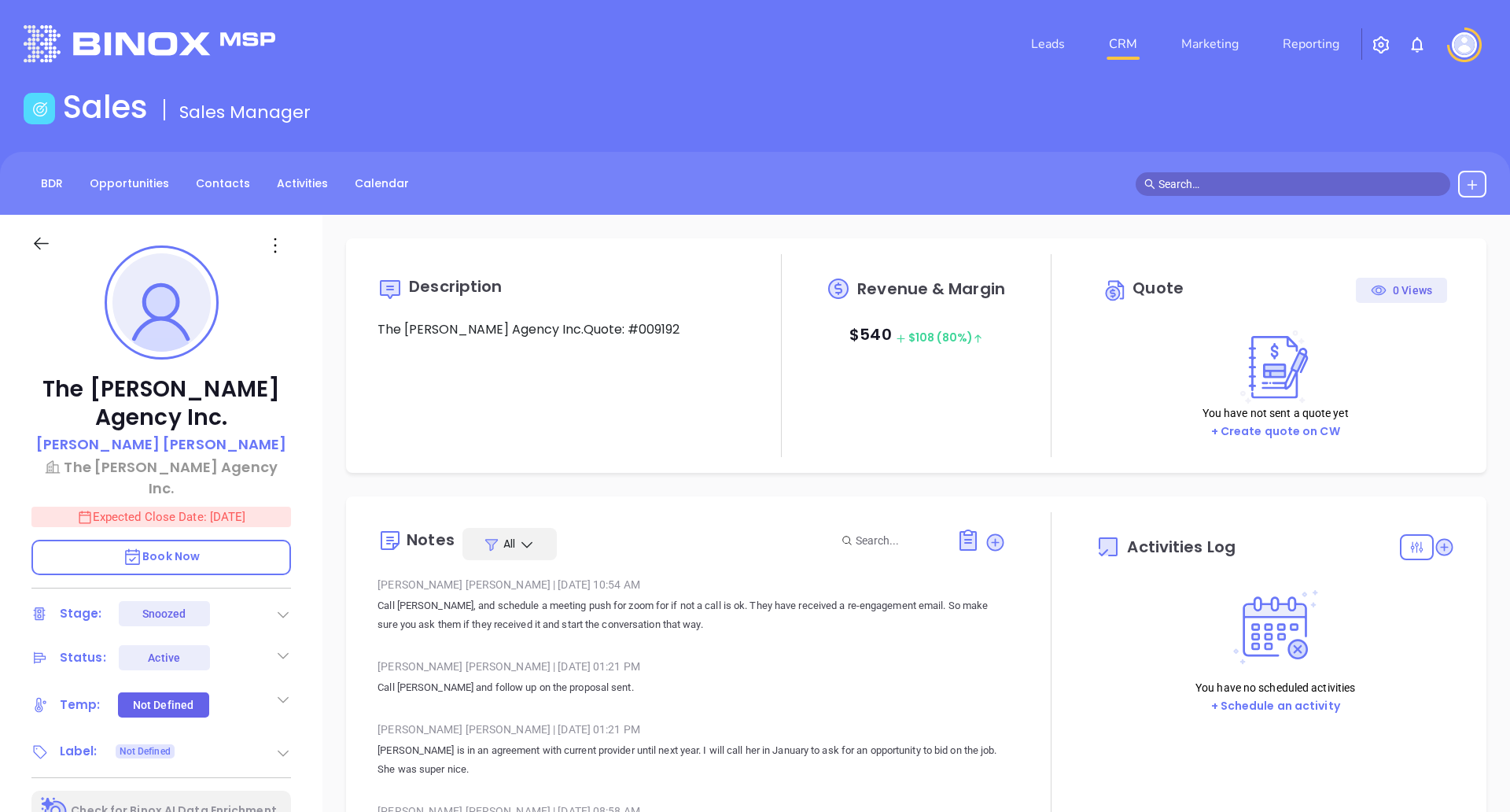
type input "[DATE]"
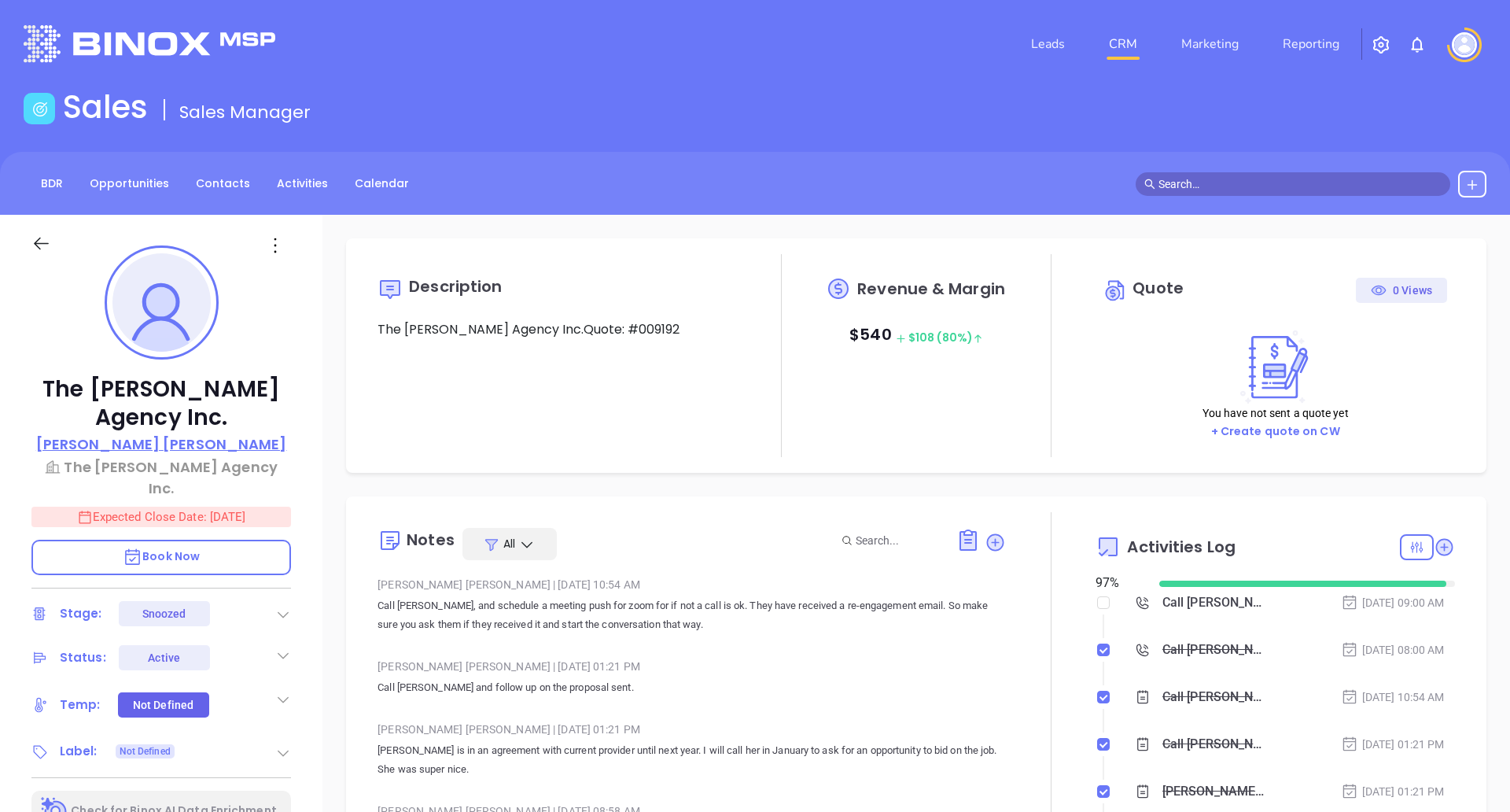
click at [141, 442] on p "Jessica A. Hess" at bounding box center [161, 443] width 251 height 21
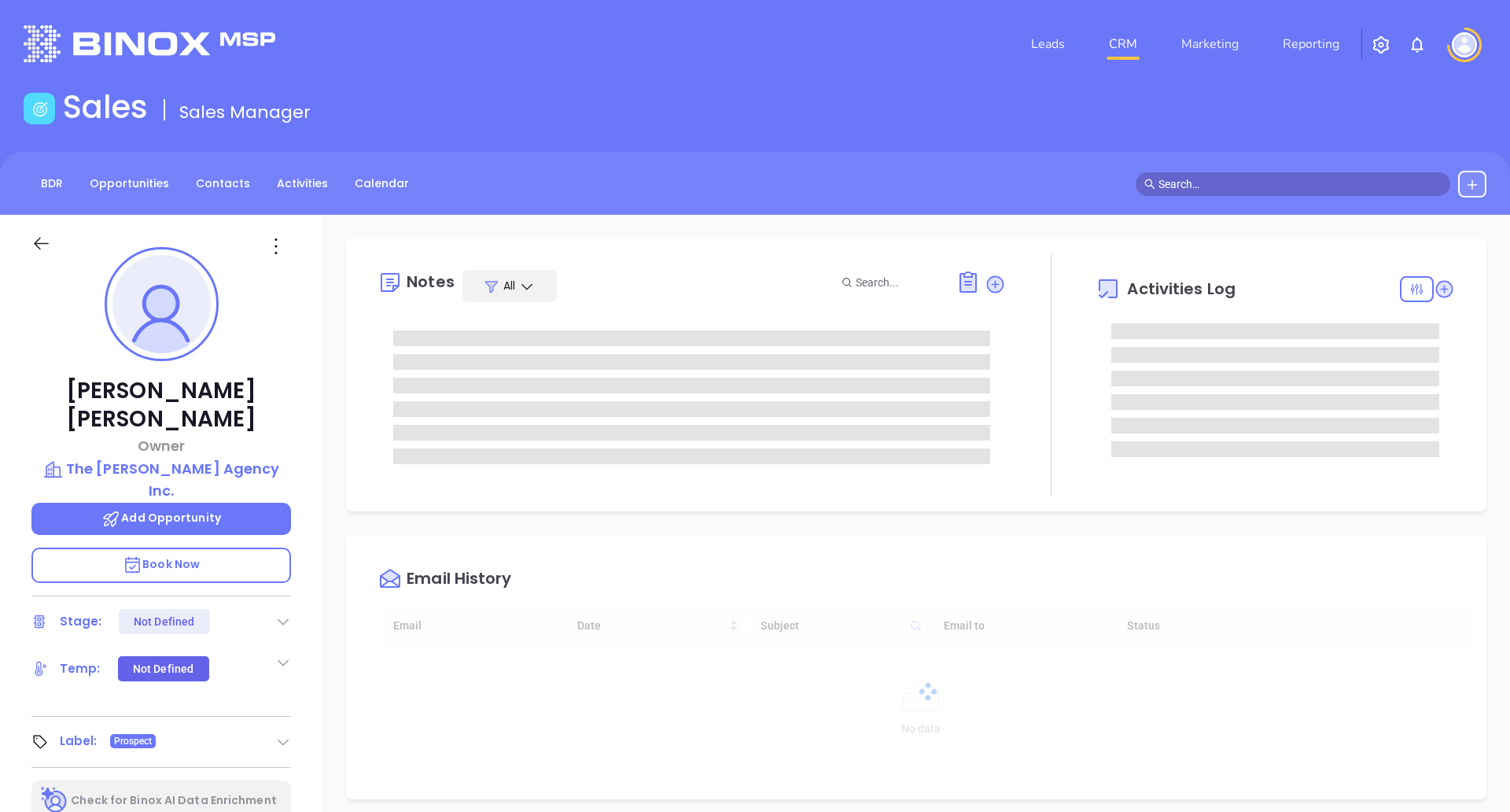
type input "[DATE]"
type input "[PERSON_NAME]"
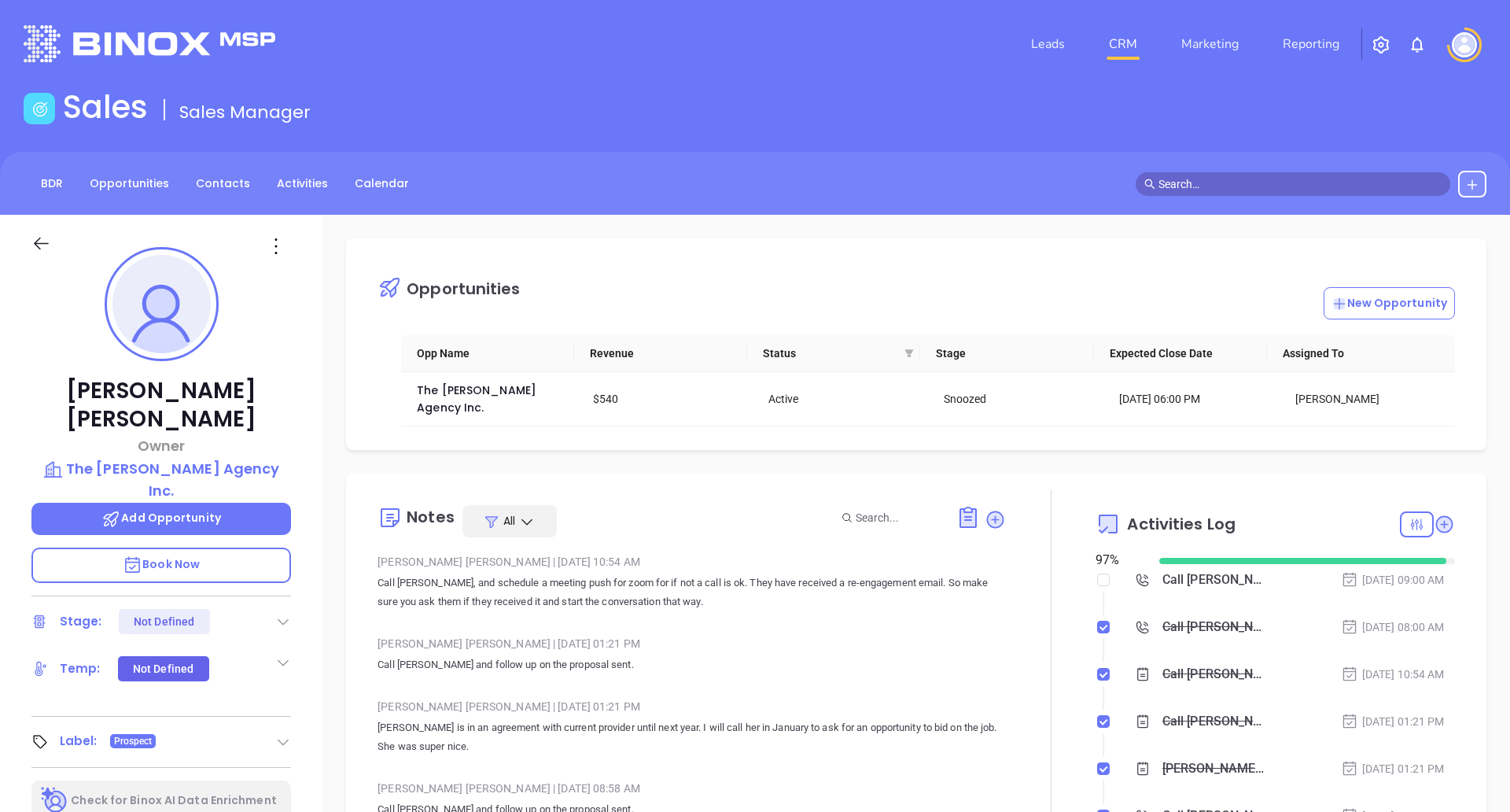
click at [44, 258] on div at bounding box center [57, 252] width 70 height 37
click at [44, 243] on icon at bounding box center [41, 243] width 15 height 13
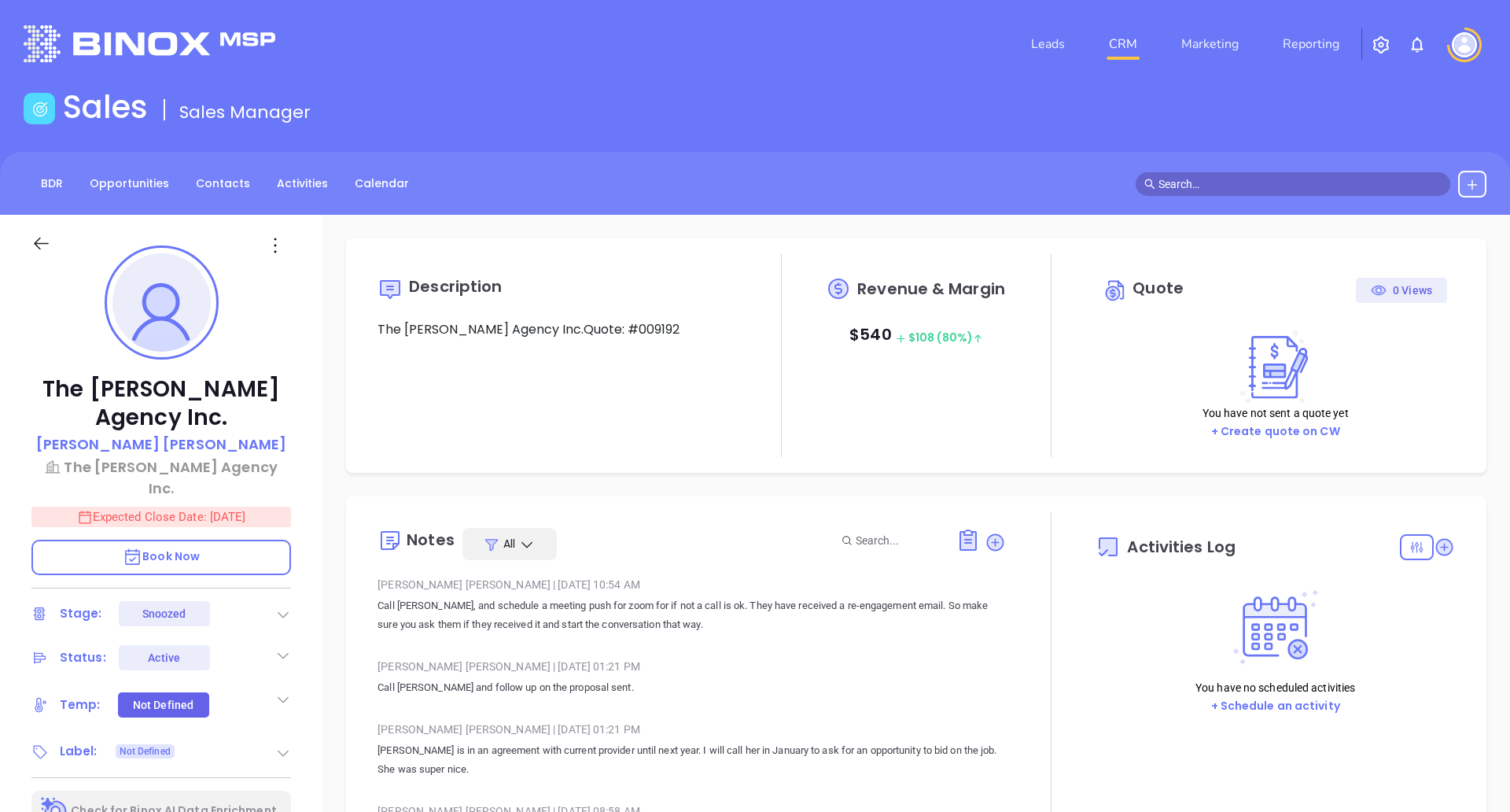
type input "[DATE]"
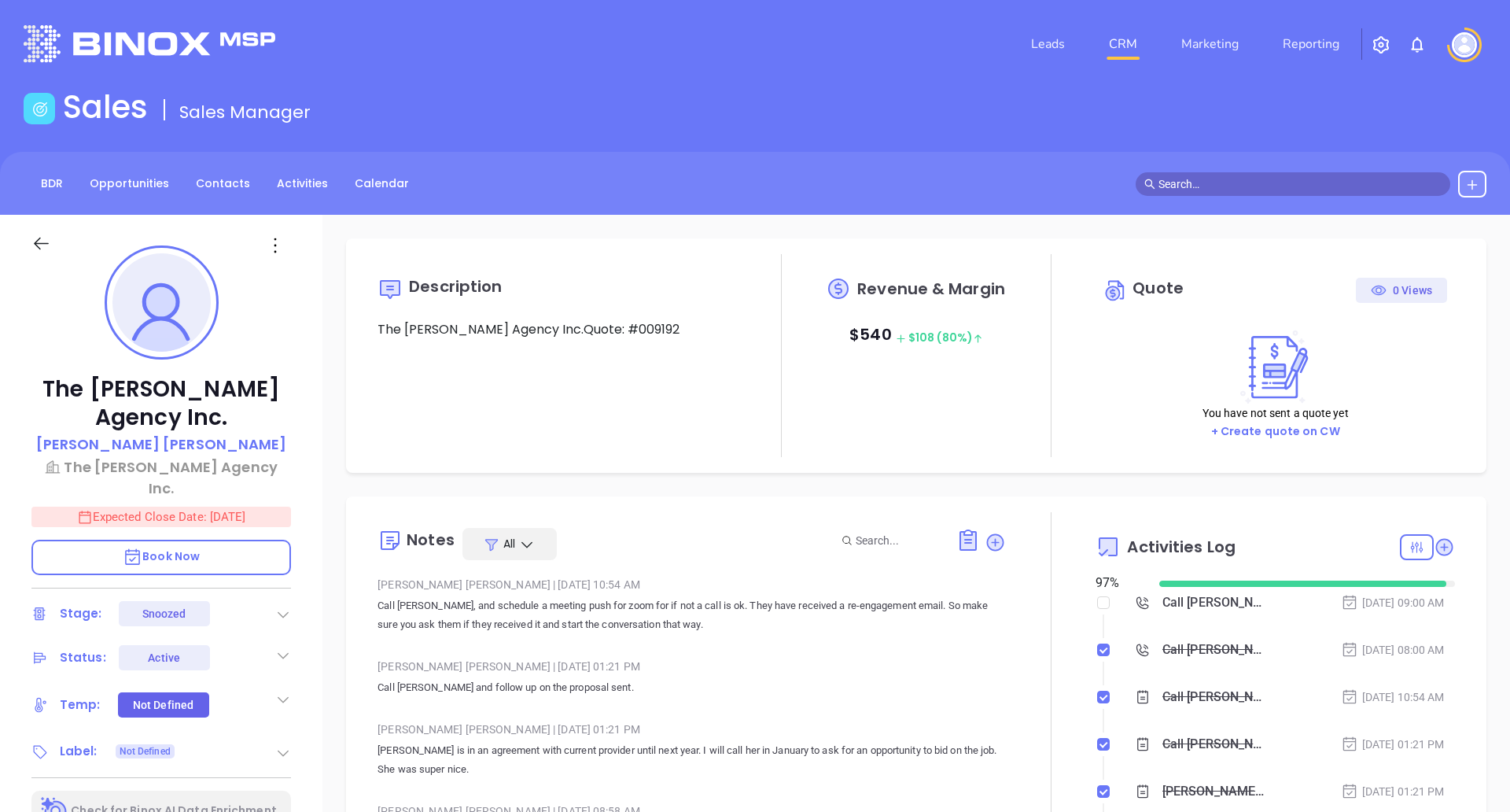
scroll to position [320, 0]
type input "[PERSON_NAME]"
click at [44, 243] on icon at bounding box center [41, 243] width 15 height 13
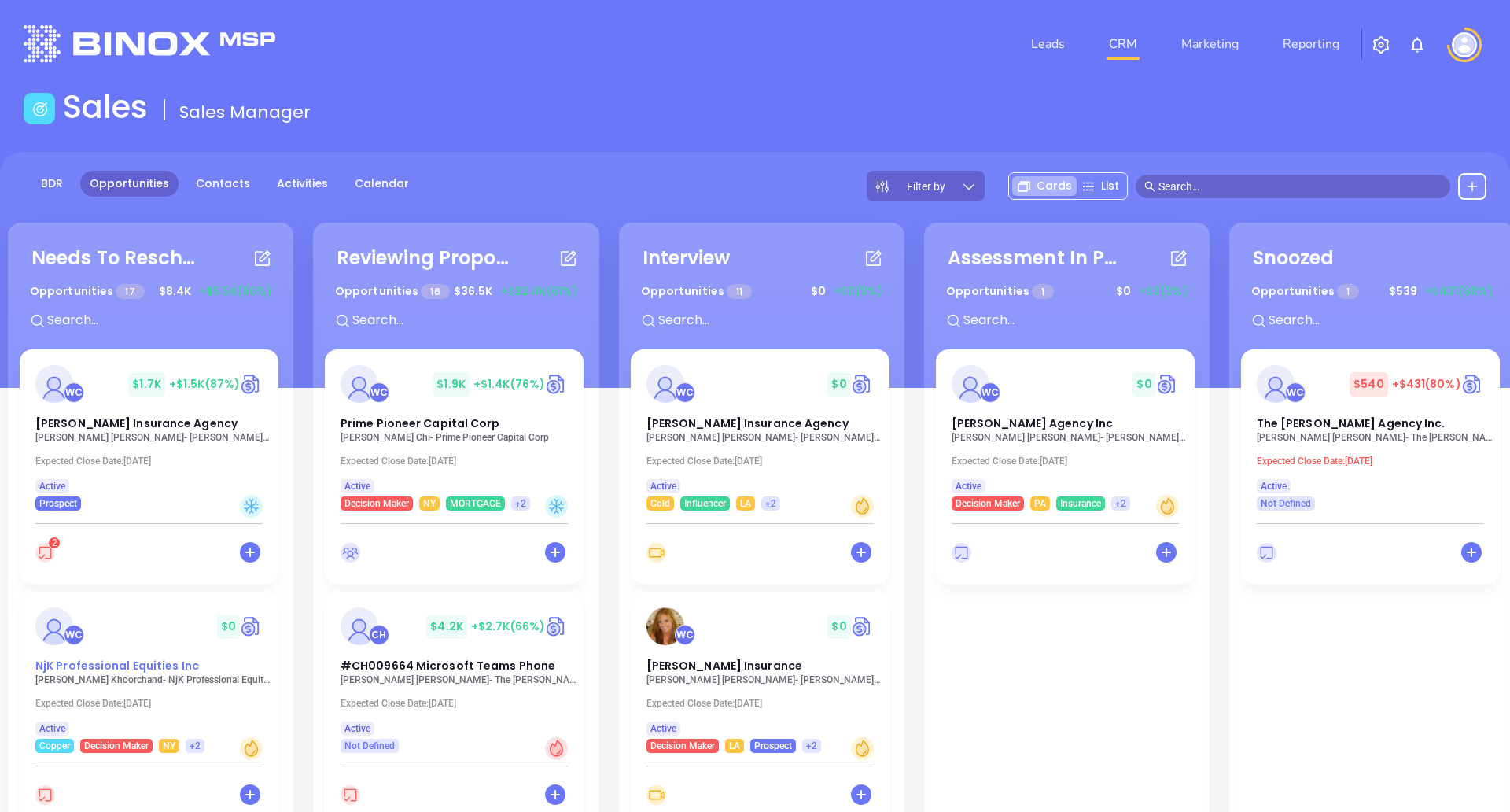
click at [146, 644] on div "Needs To Reschedule Opportunities 17 $ 8.4K +$5.5K (66%) + WC $ 1.7K +$1.5K (87…" at bounding box center [755, 707] width 1510 height 639
click at [174, 639] on div "Needs To Reschedule Opportunities 17 $ 8.4K +$5.5K (66%) + WC $ 1.7K +$1.5K (87…" at bounding box center [755, 707] width 1510 height 639
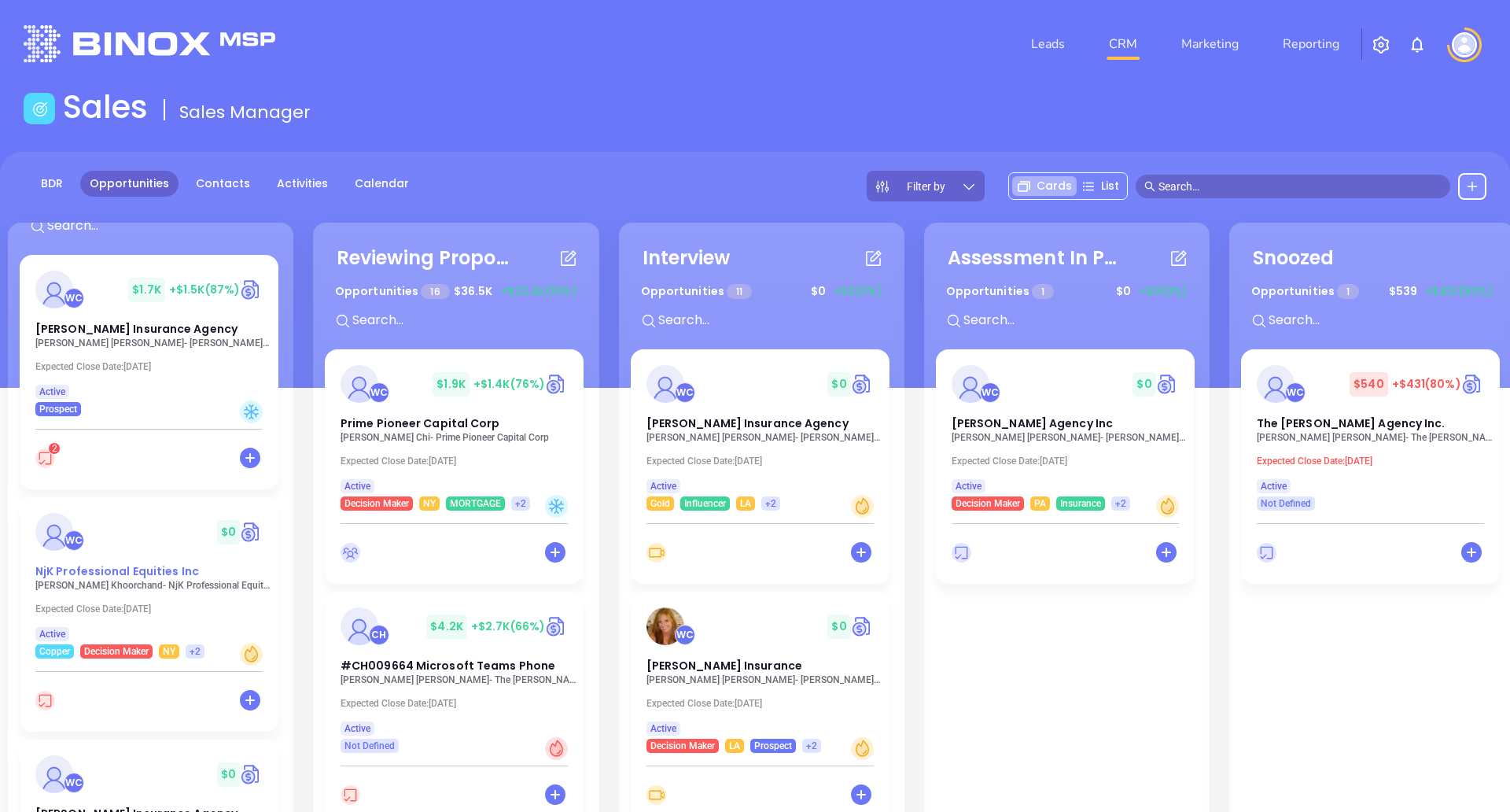
scroll to position [96, 0]
click at [155, 573] on span "NjK Professional Equities Inc" at bounding box center [116, 568] width 163 height 16
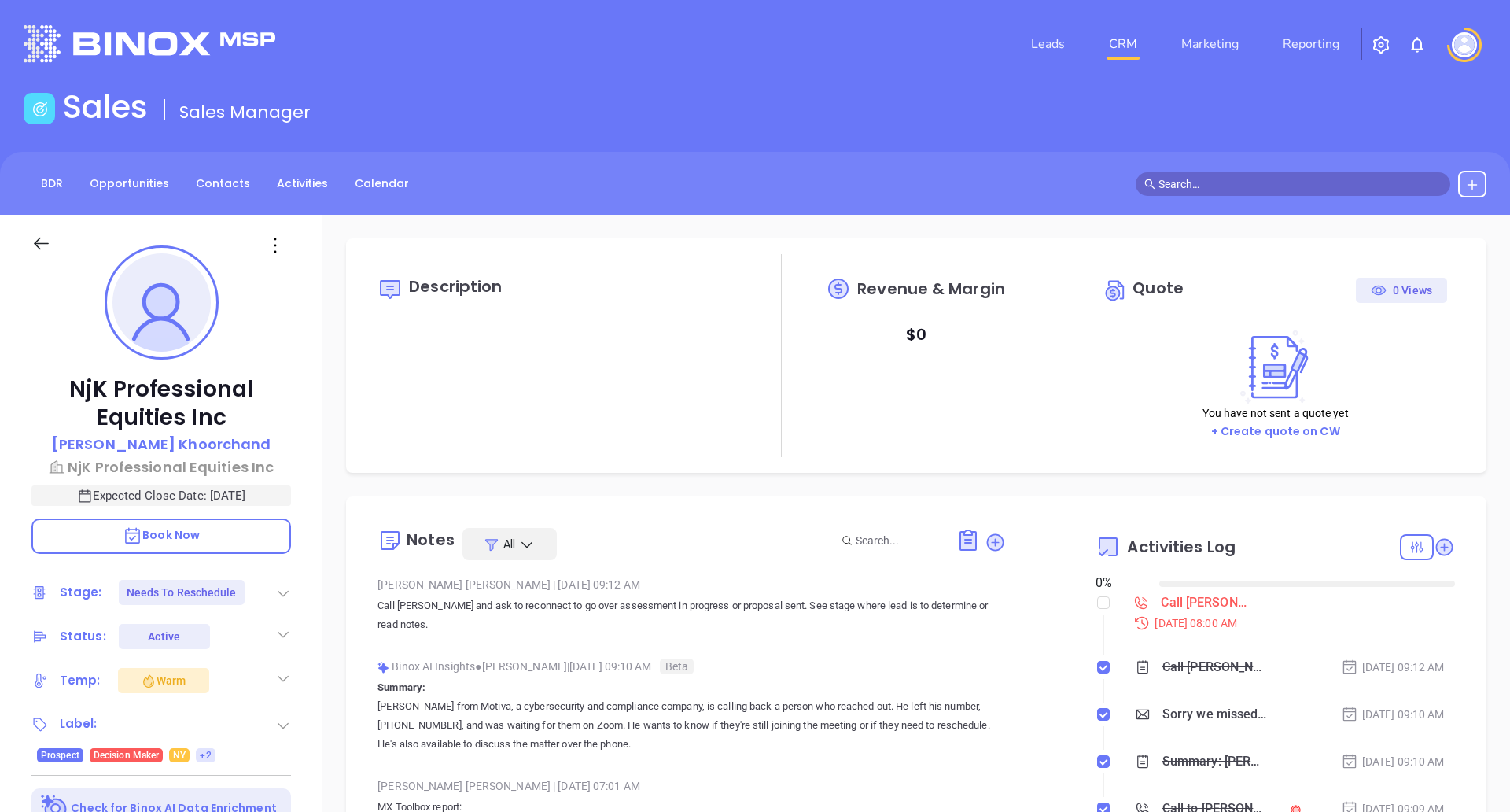
type input "[DATE]"
type input "[PERSON_NAME]"
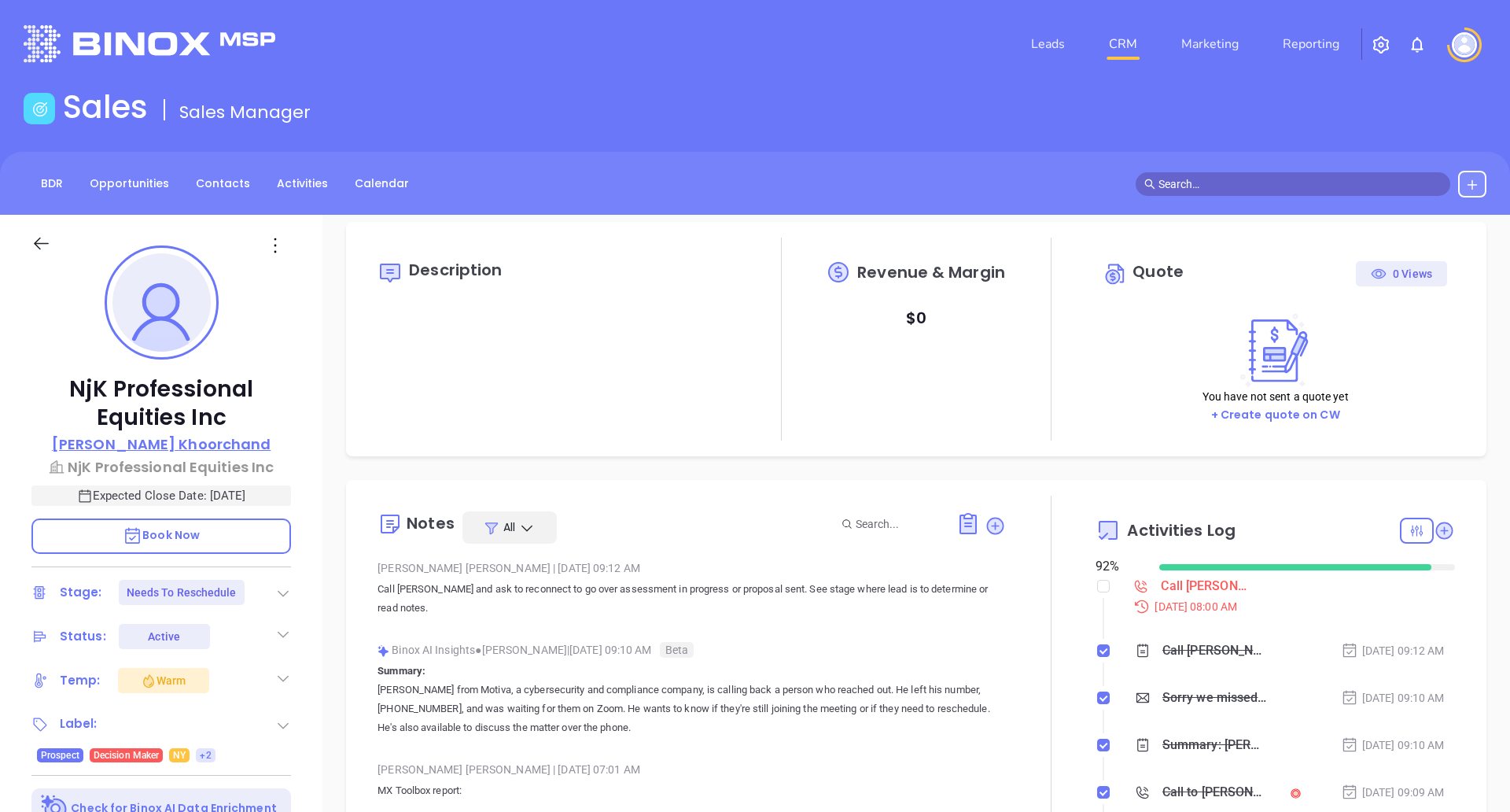
click at [205, 450] on p "Neal Khoorchand" at bounding box center [161, 443] width 219 height 21
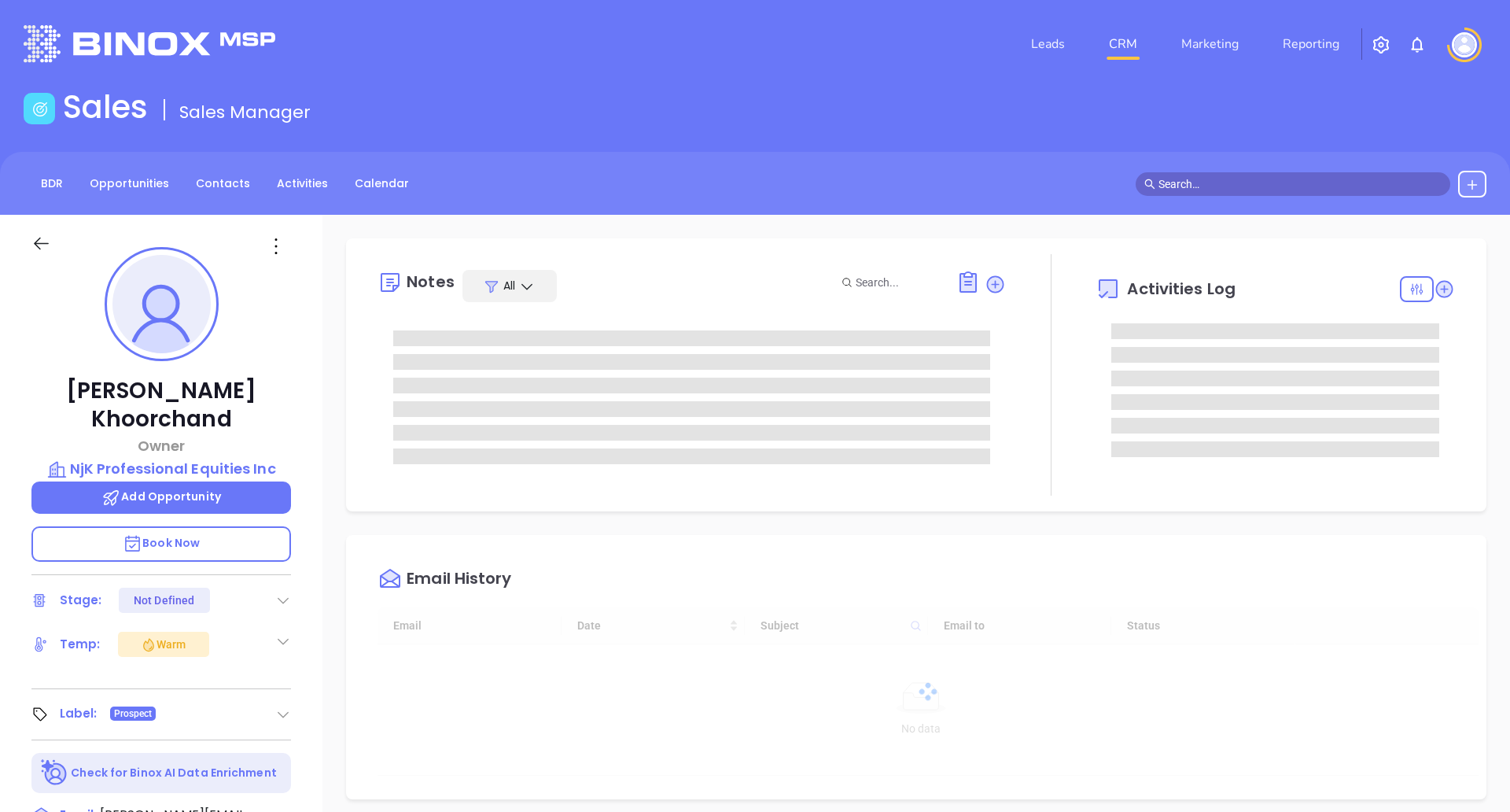
type input "[DATE]"
type input "[PERSON_NAME]"
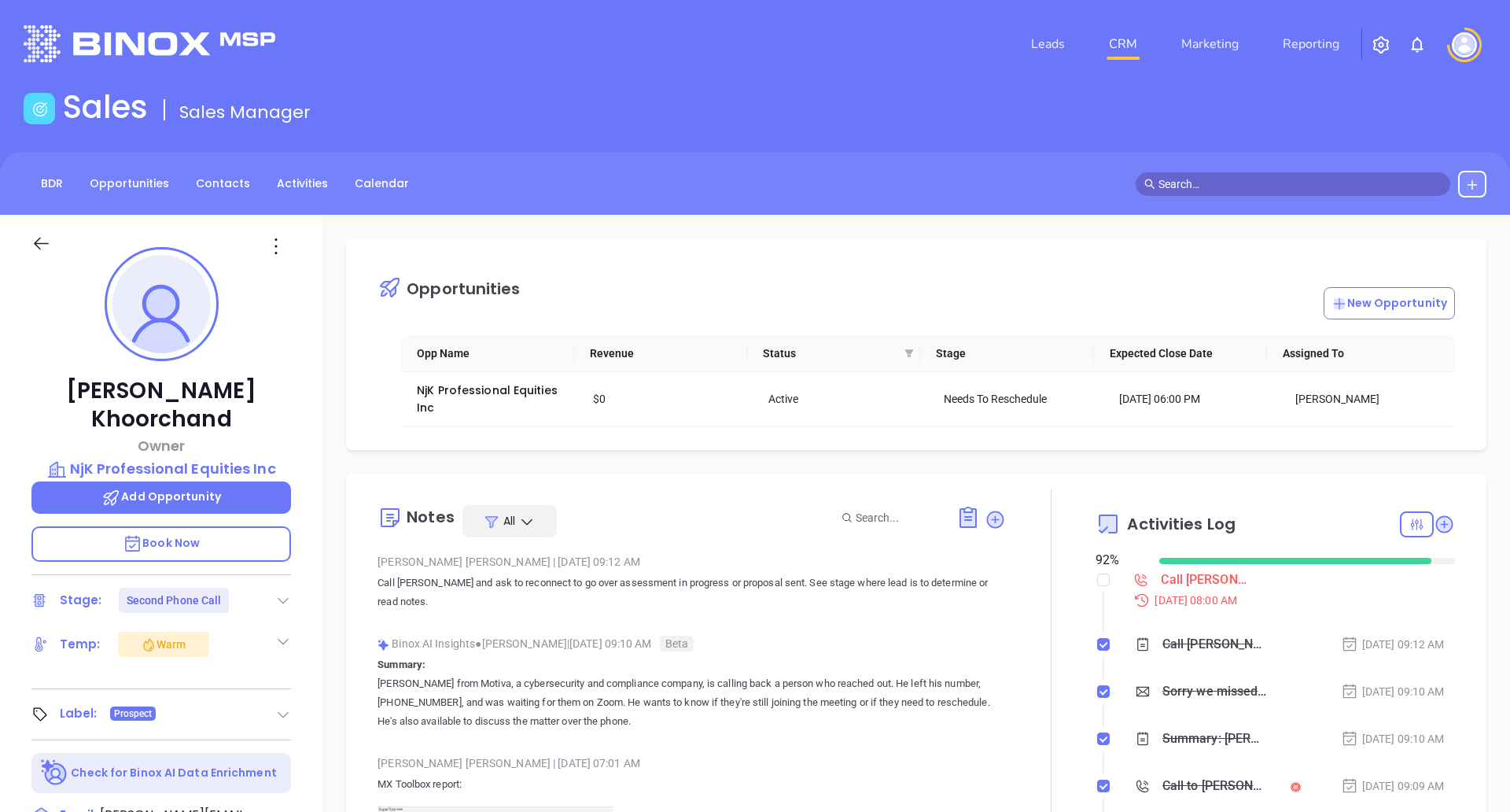
click at [49, 237] on icon at bounding box center [41, 243] width 19 height 19
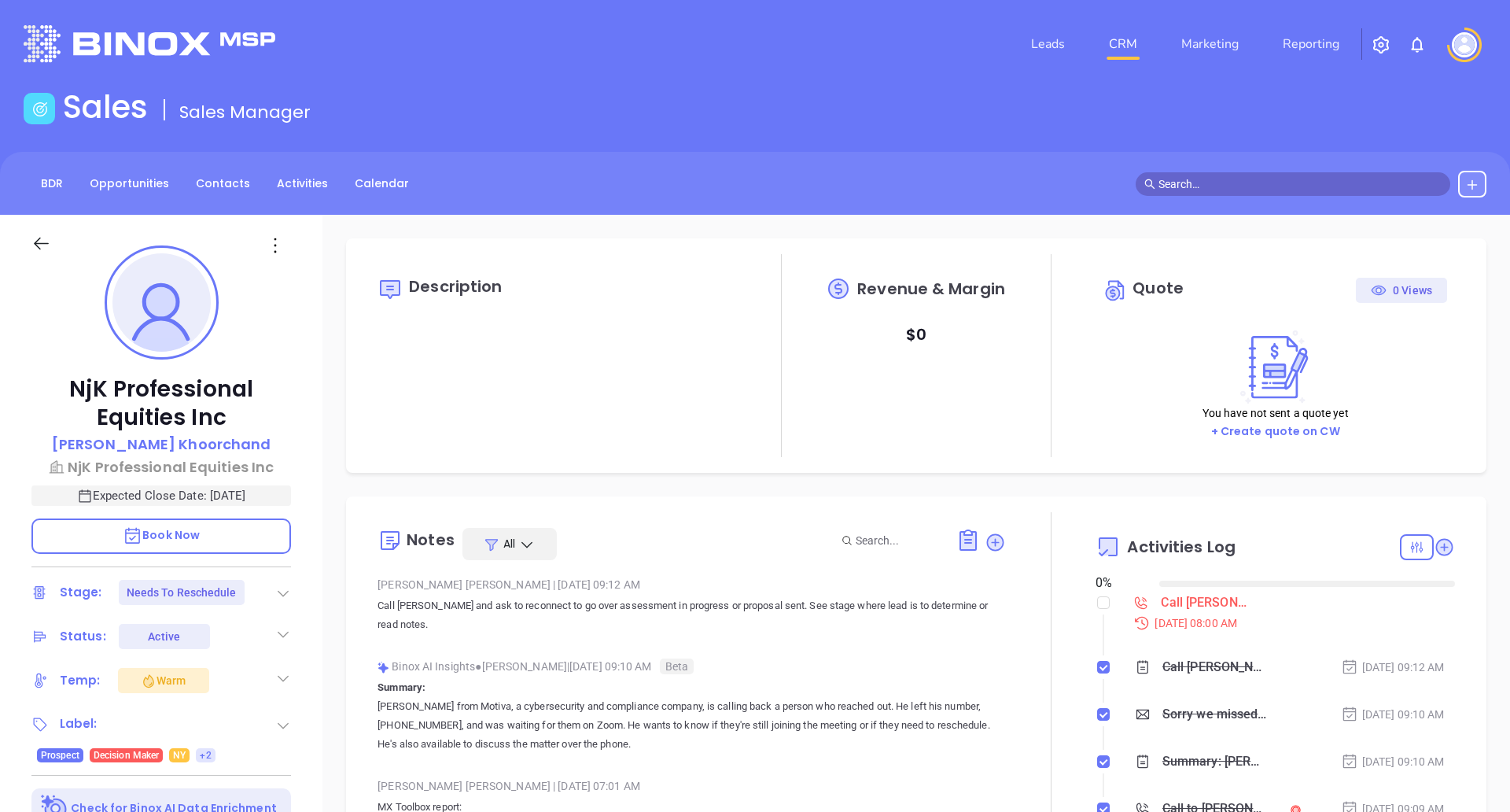
type input "[DATE]"
click at [34, 252] on icon at bounding box center [41, 243] width 19 height 19
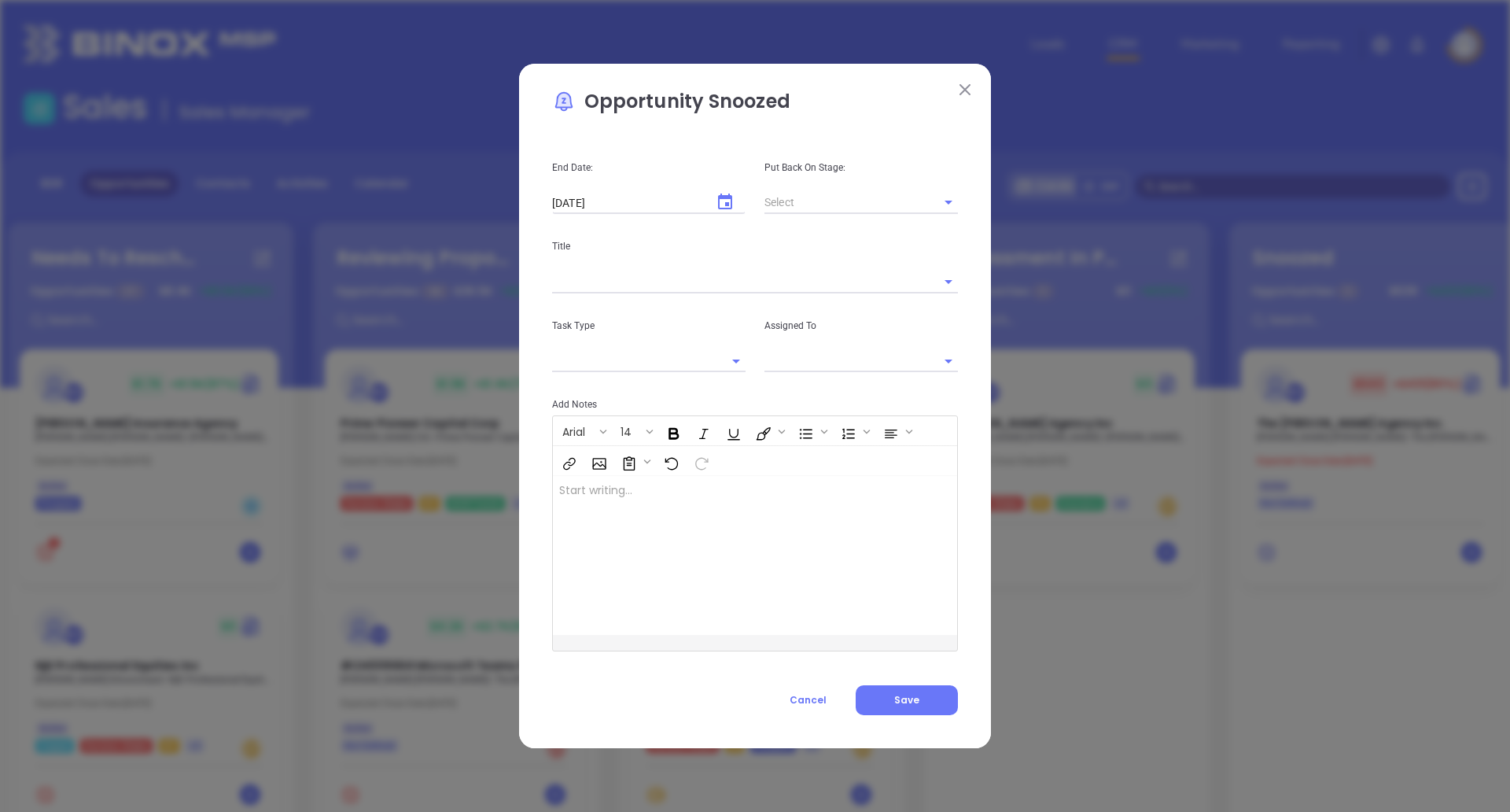
type input "[PERSON_NAME]"
click at [965, 88] on img at bounding box center [964, 89] width 11 height 11
type input "[PERSON_NAME]"
click at [966, 94] on img at bounding box center [964, 89] width 11 height 11
type input "[PERSON_NAME]"
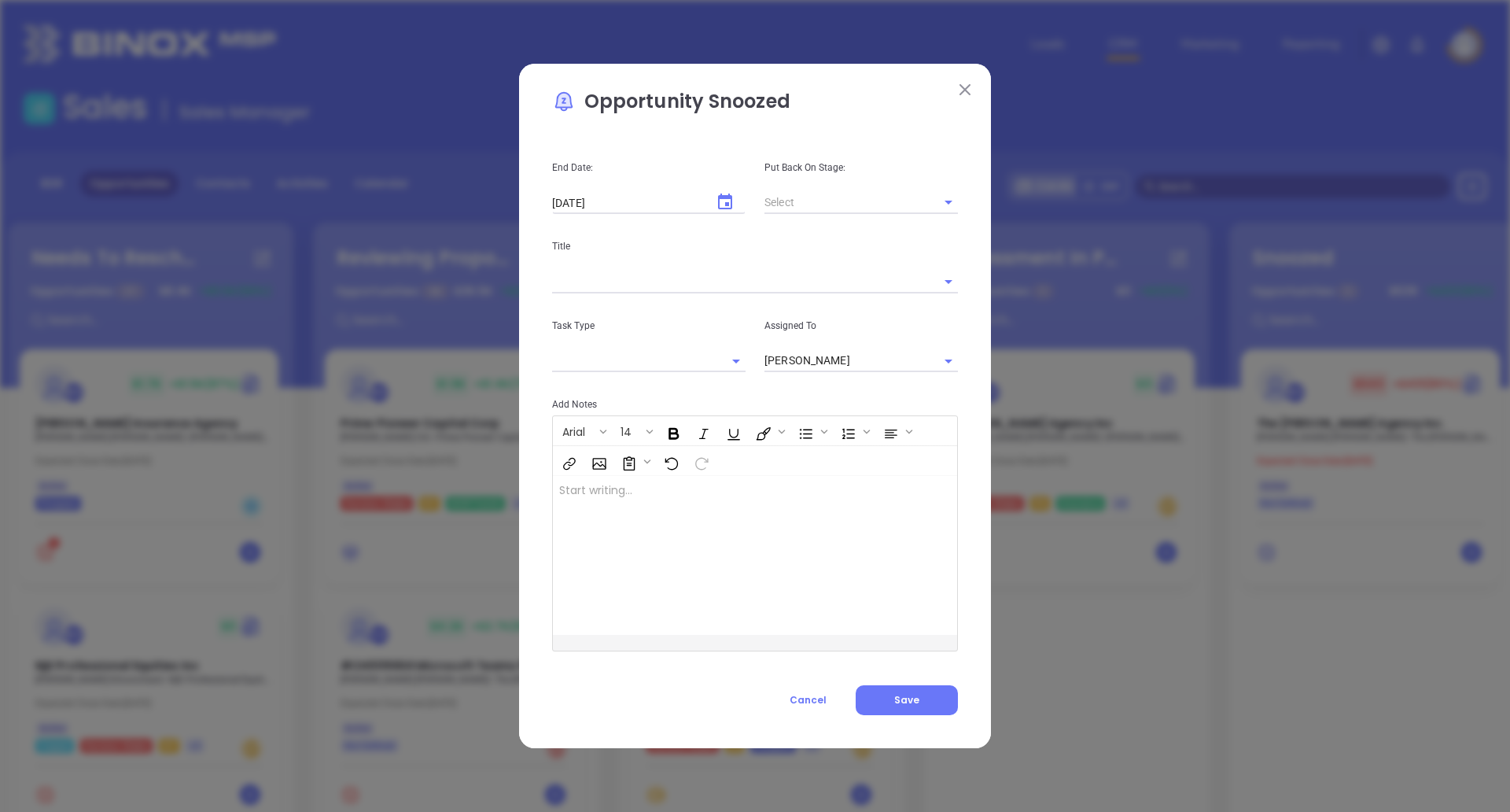
click at [967, 85] on img at bounding box center [964, 89] width 11 height 11
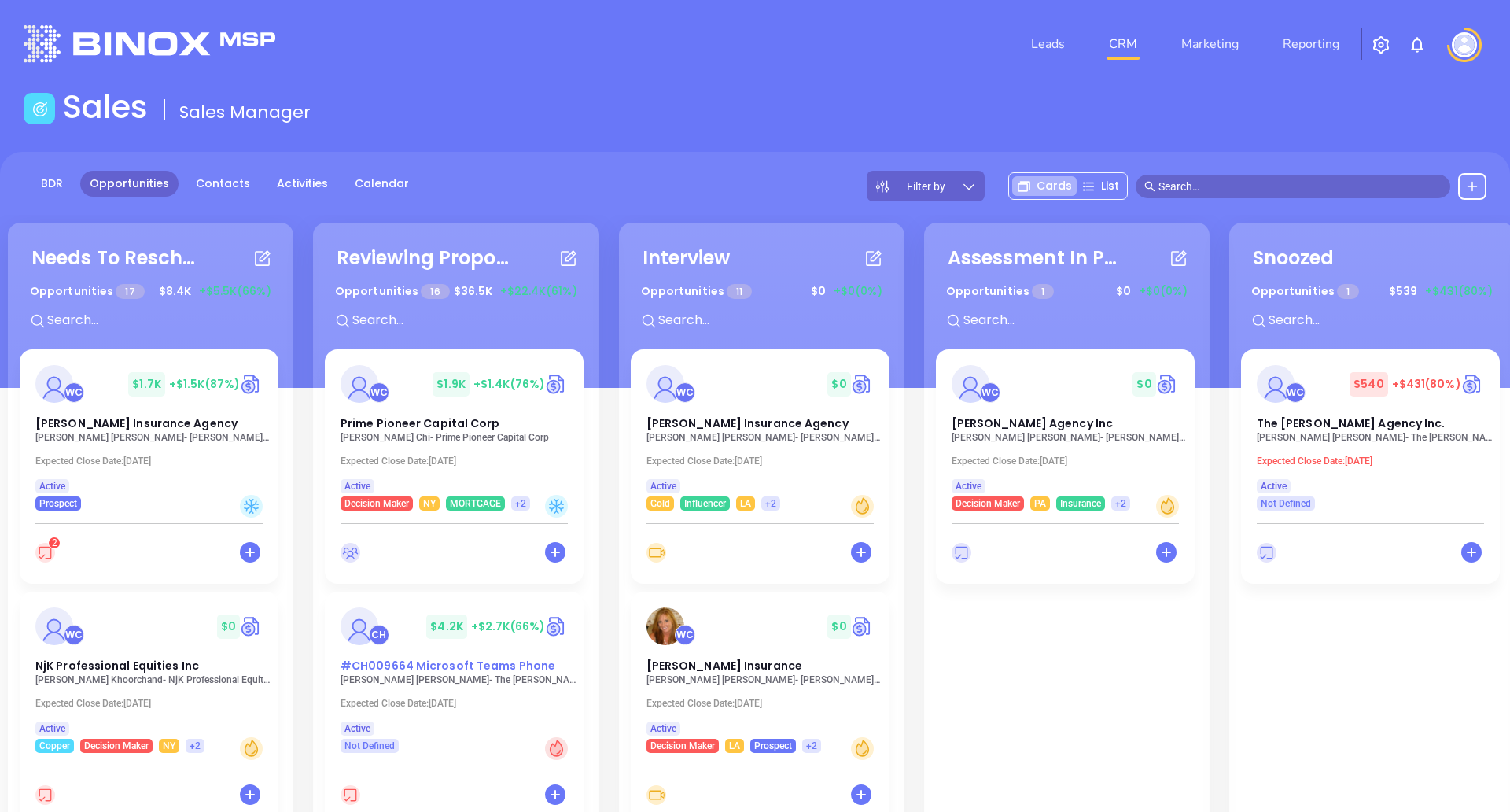
click at [396, 642] on div "Needs To Reschedule Opportunities 17 $ 8.4K +$5.5K (66%) + WC $ 1.7K +$1.5K (87…" at bounding box center [755, 707] width 1510 height 639
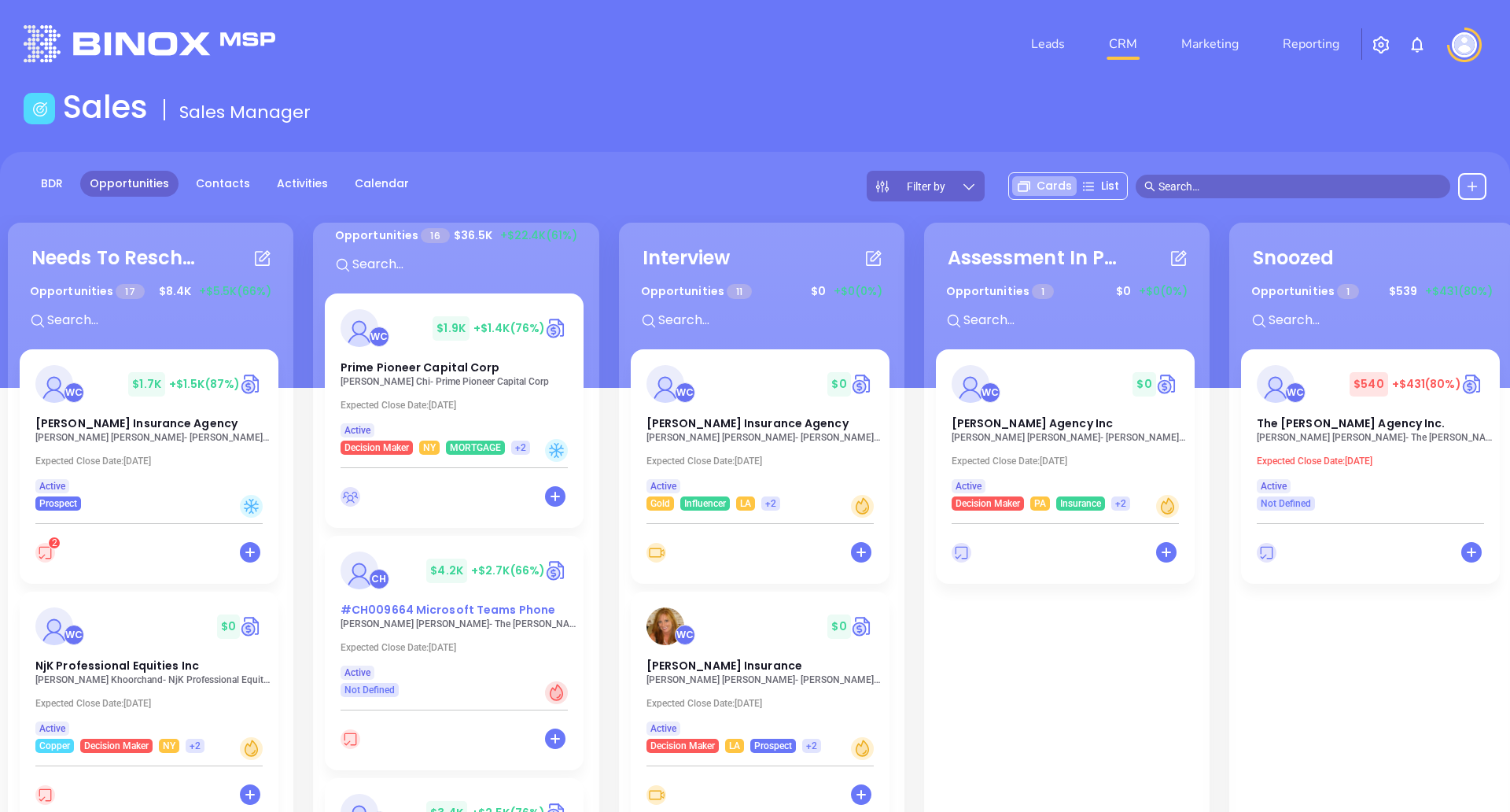
click at [388, 613] on span "#CH009664 Microsoft Teams Phone" at bounding box center [447, 609] width 215 height 16
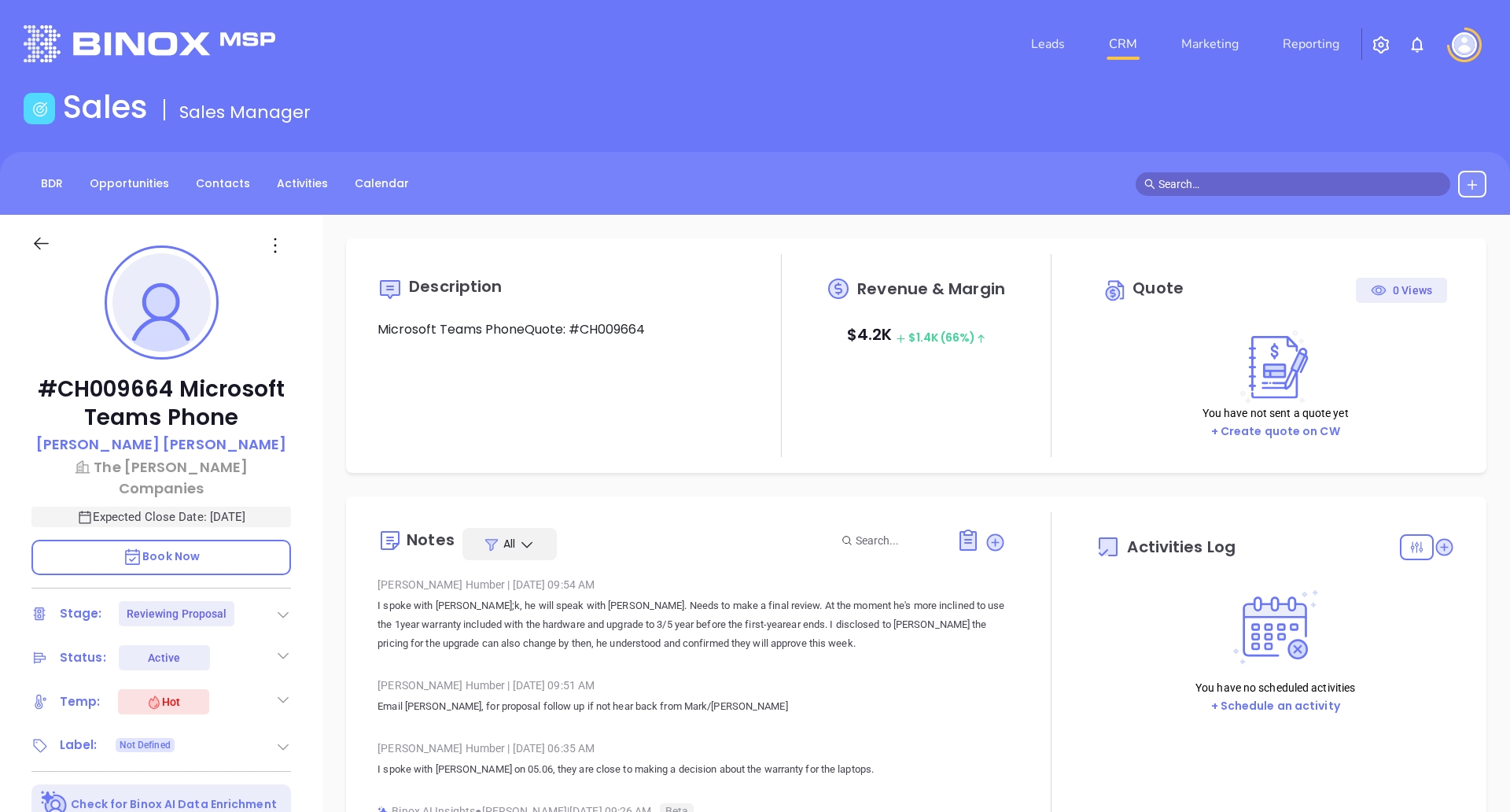
type input "[DATE]"
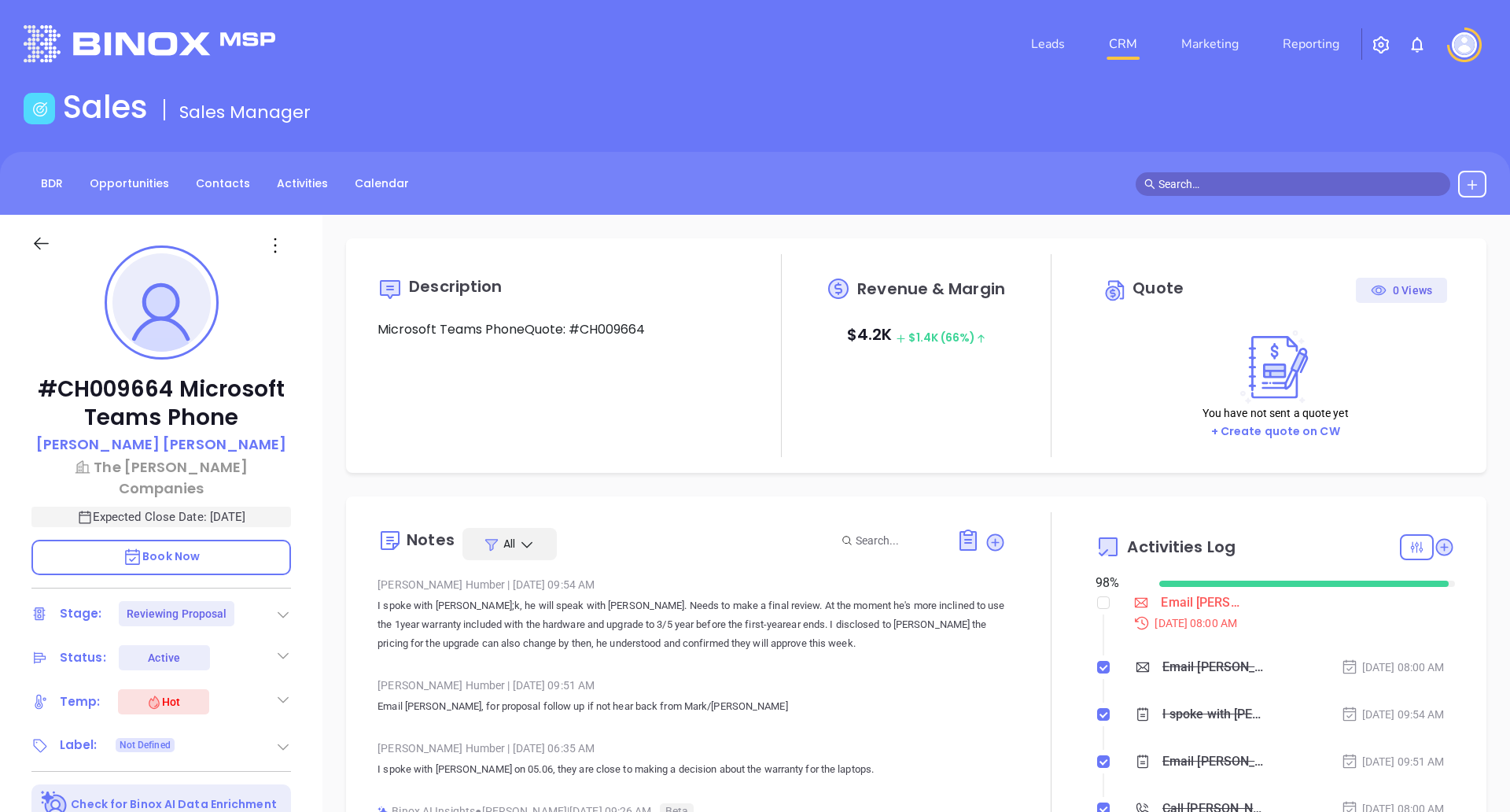
scroll to position [320, 0]
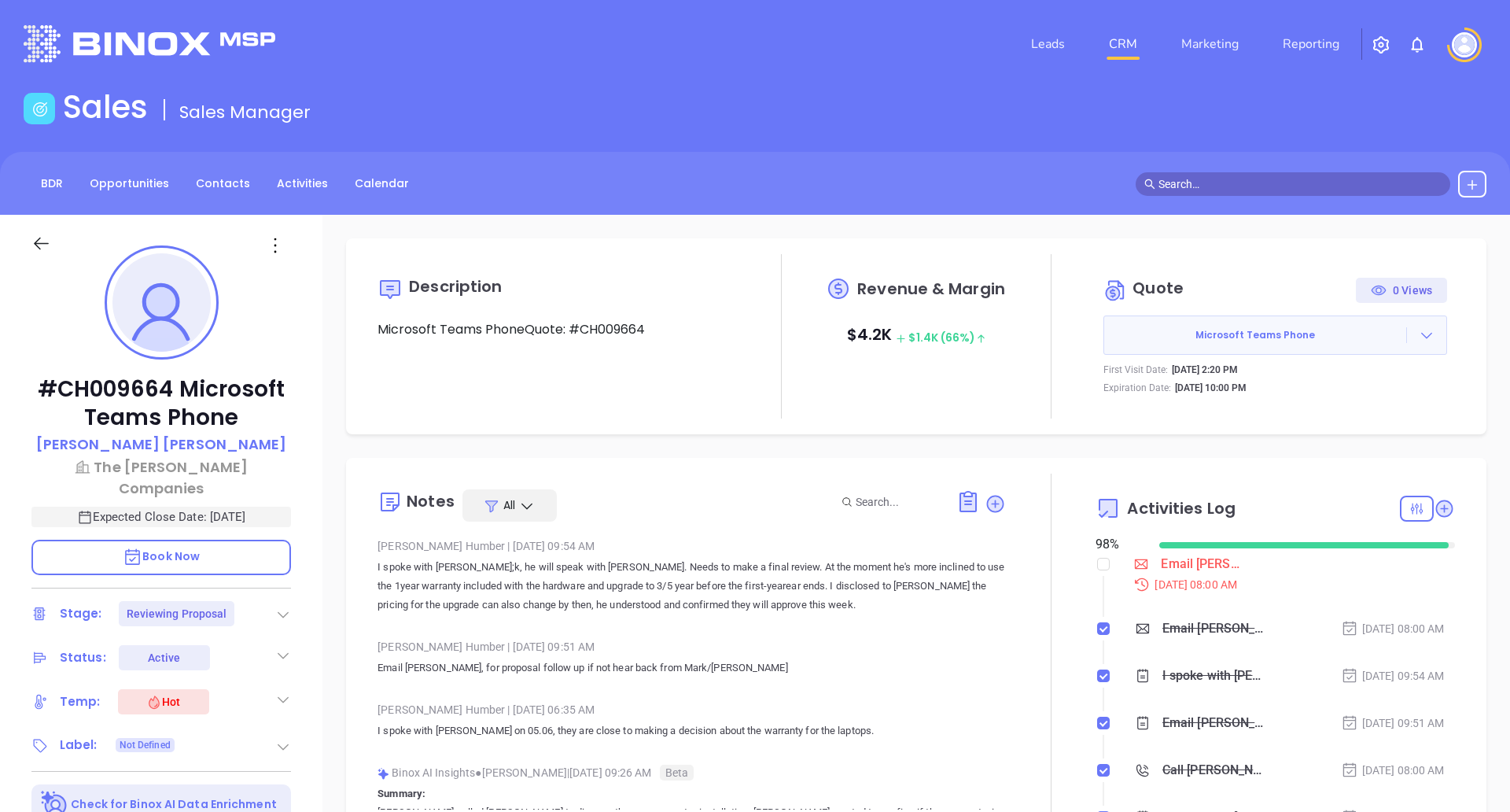
type input "[PERSON_NAME]"
click at [182, 446] on p "Derek Oberman" at bounding box center [161, 443] width 251 height 21
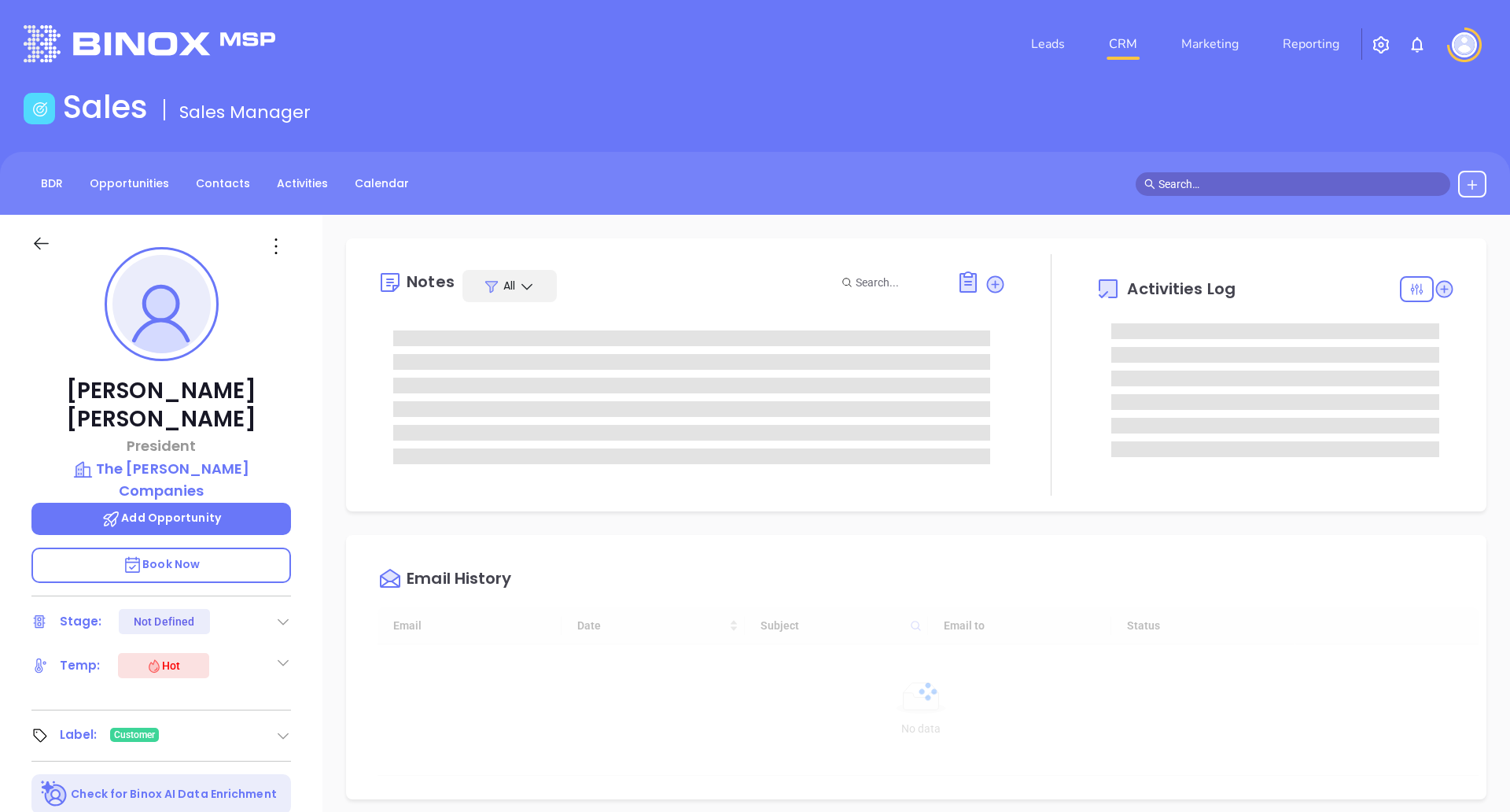
type input "[DATE]"
type input "[PERSON_NAME]"
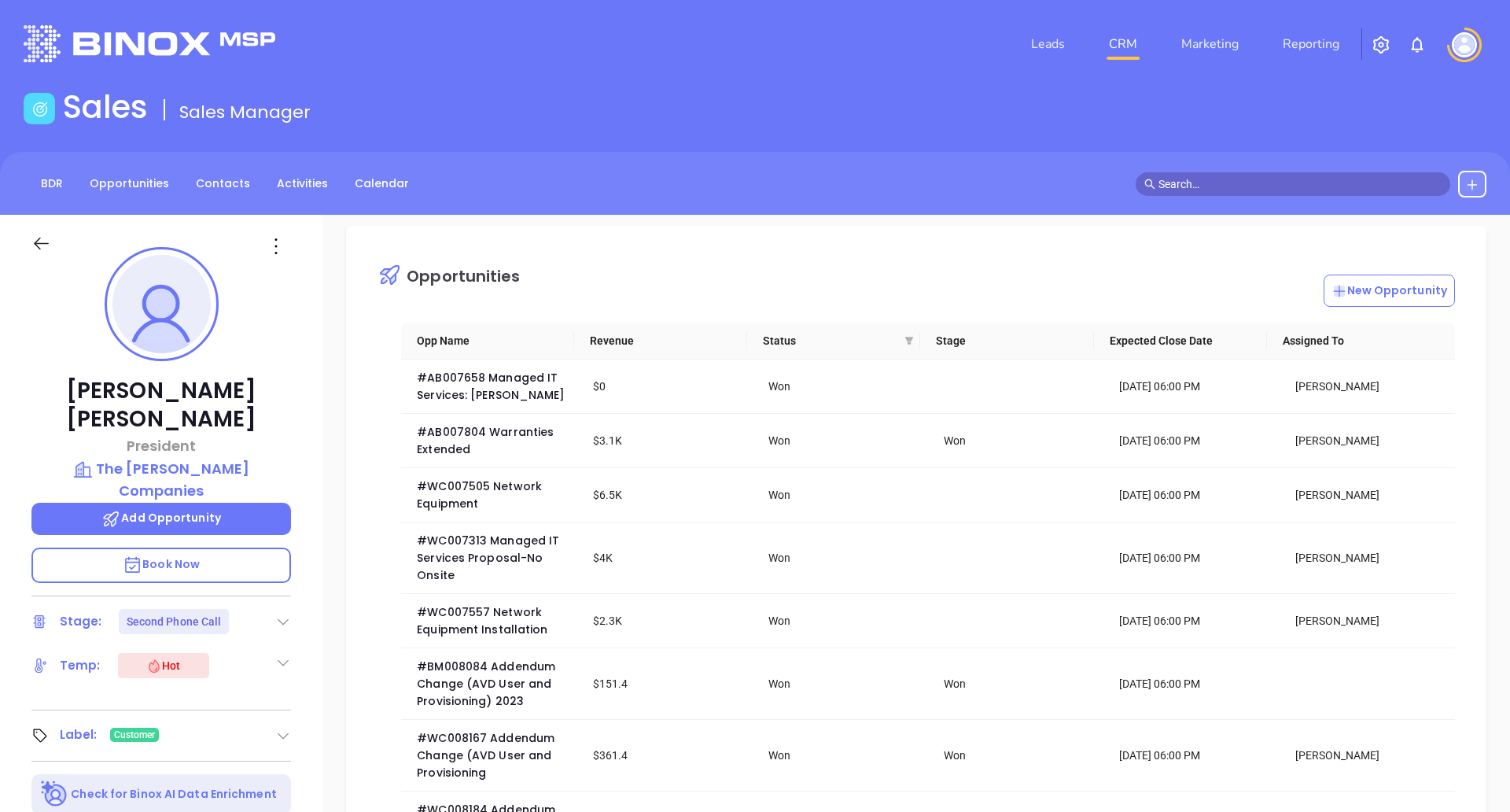
scroll to position [66, 0]
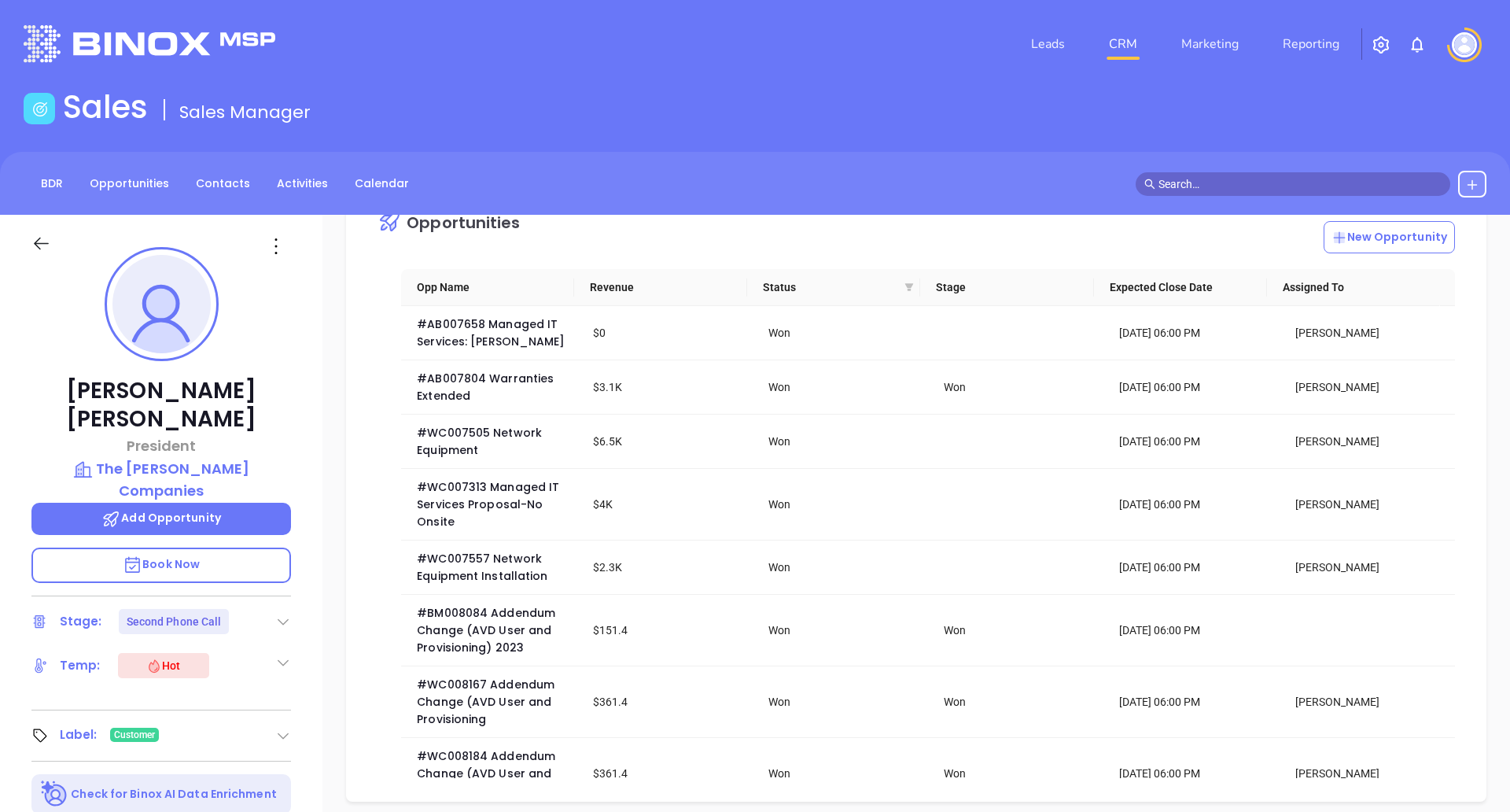
click at [905, 287] on icon "filter" at bounding box center [909, 287] width 8 height 8
click at [874, 269] on th "Status" at bounding box center [834, 287] width 173 height 37
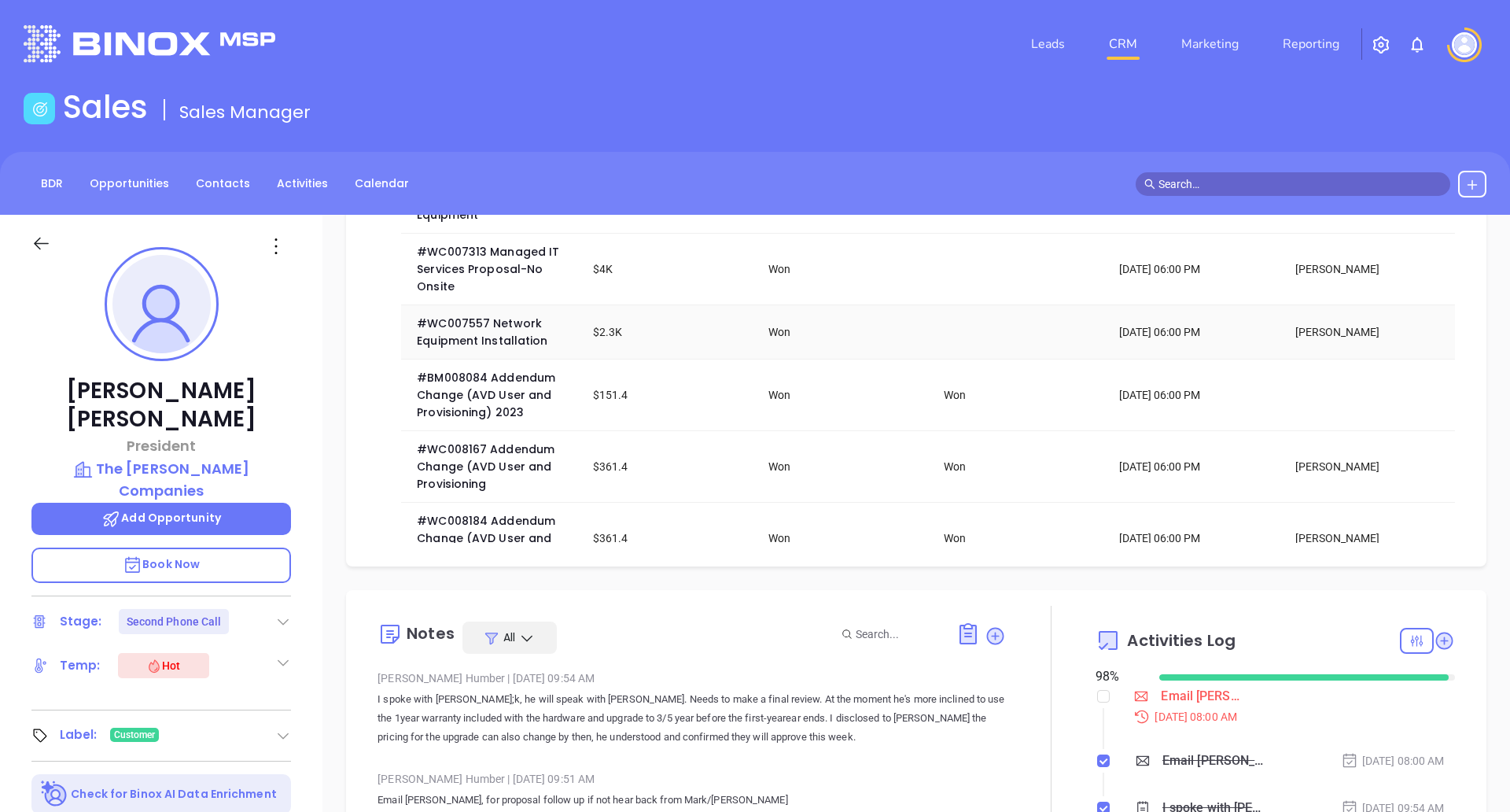
scroll to position [0, 0]
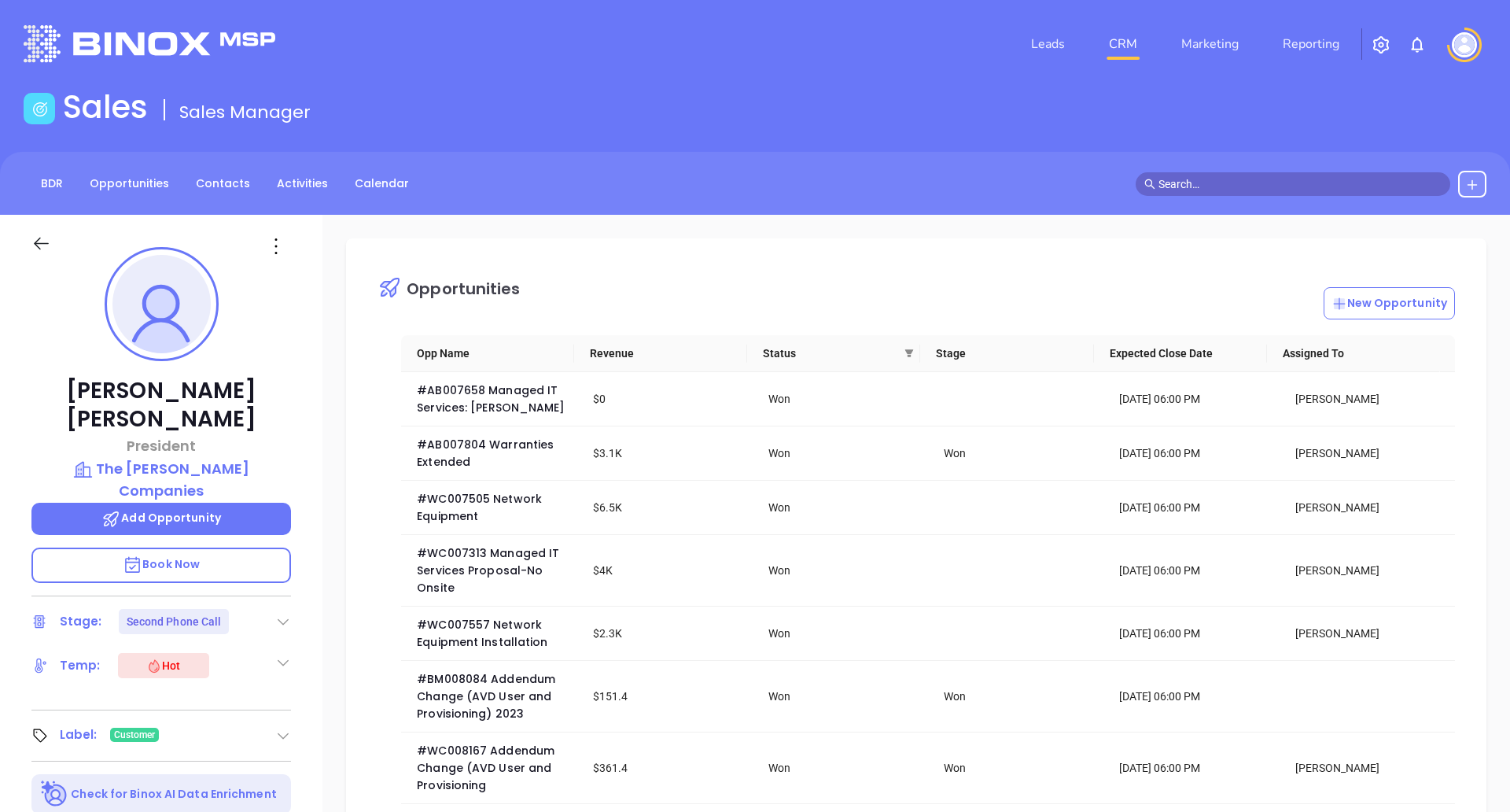
click at [902, 359] on span at bounding box center [909, 353] width 16 height 23
click at [991, 583] on td at bounding box center [1015, 570] width 175 height 71
click at [905, 353] on icon "filter" at bounding box center [909, 353] width 8 height 8
click at [910, 359] on span at bounding box center [909, 353] width 16 height 23
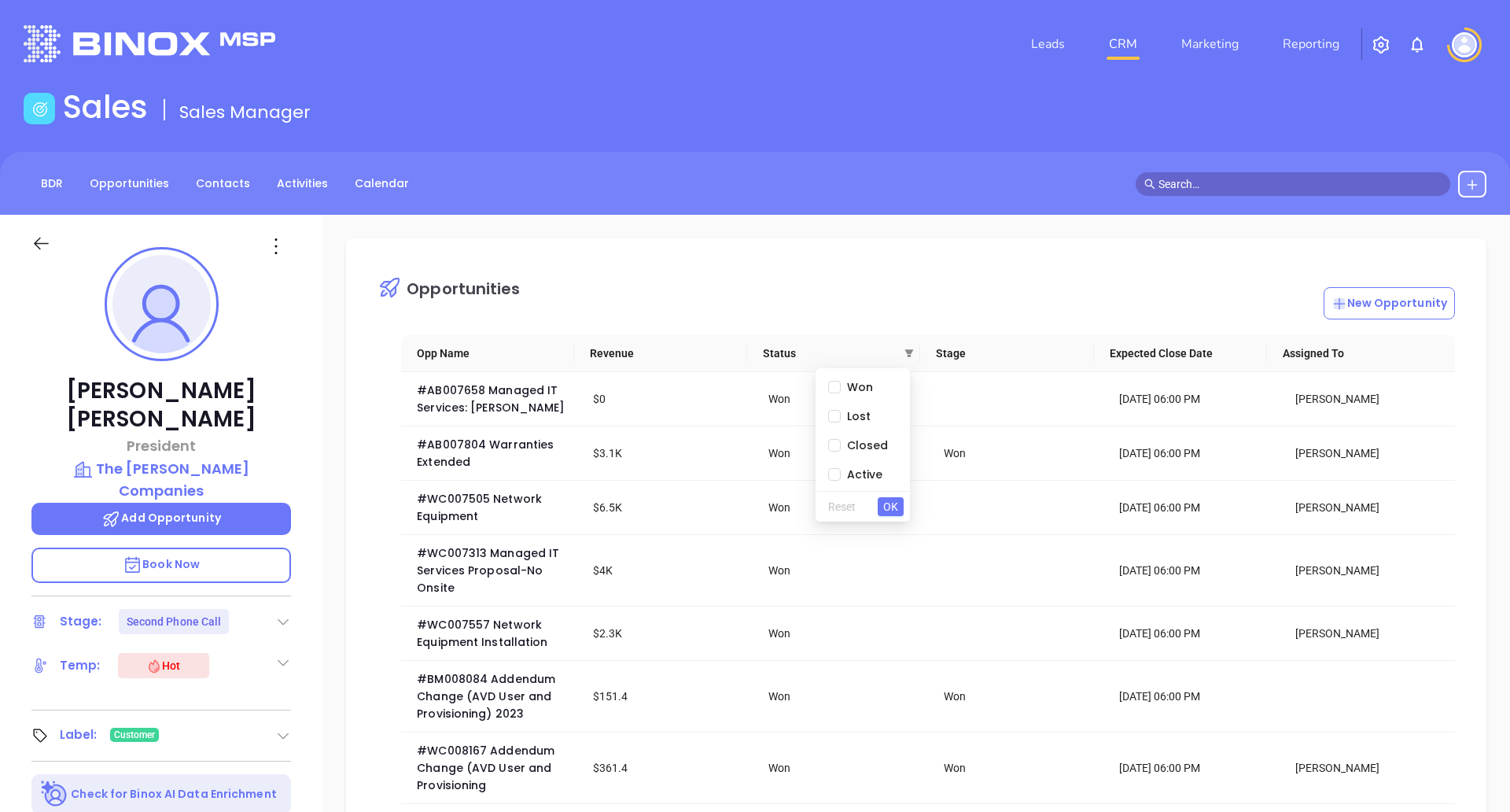
click at [910, 359] on span at bounding box center [909, 353] width 16 height 23
click at [904, 355] on icon "filter" at bounding box center [908, 353] width 9 height 9
click at [1466, 54] on img at bounding box center [1464, 44] width 25 height 25
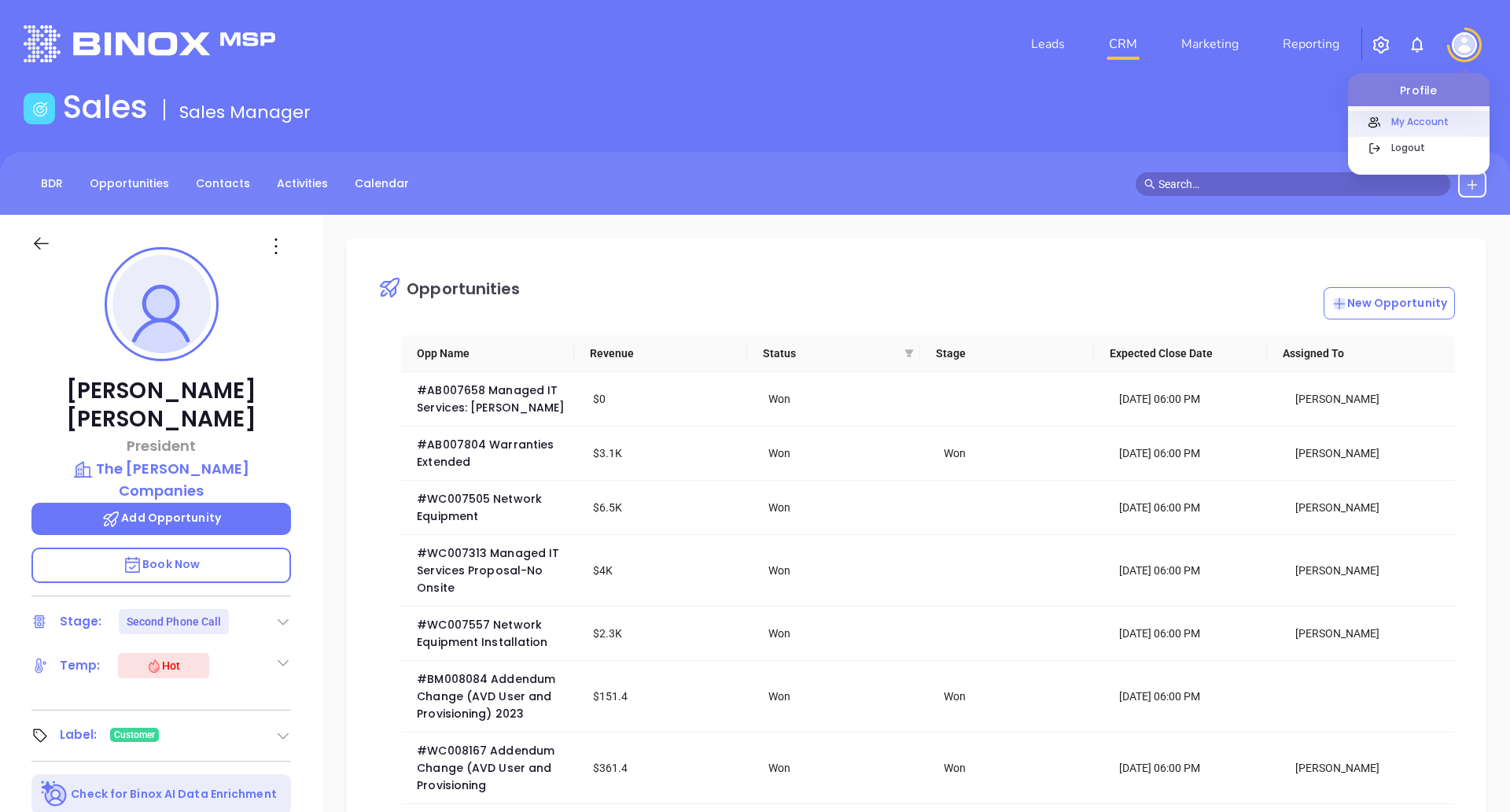
click at [1394, 125] on p "My Account" at bounding box center [1436, 122] width 106 height 17
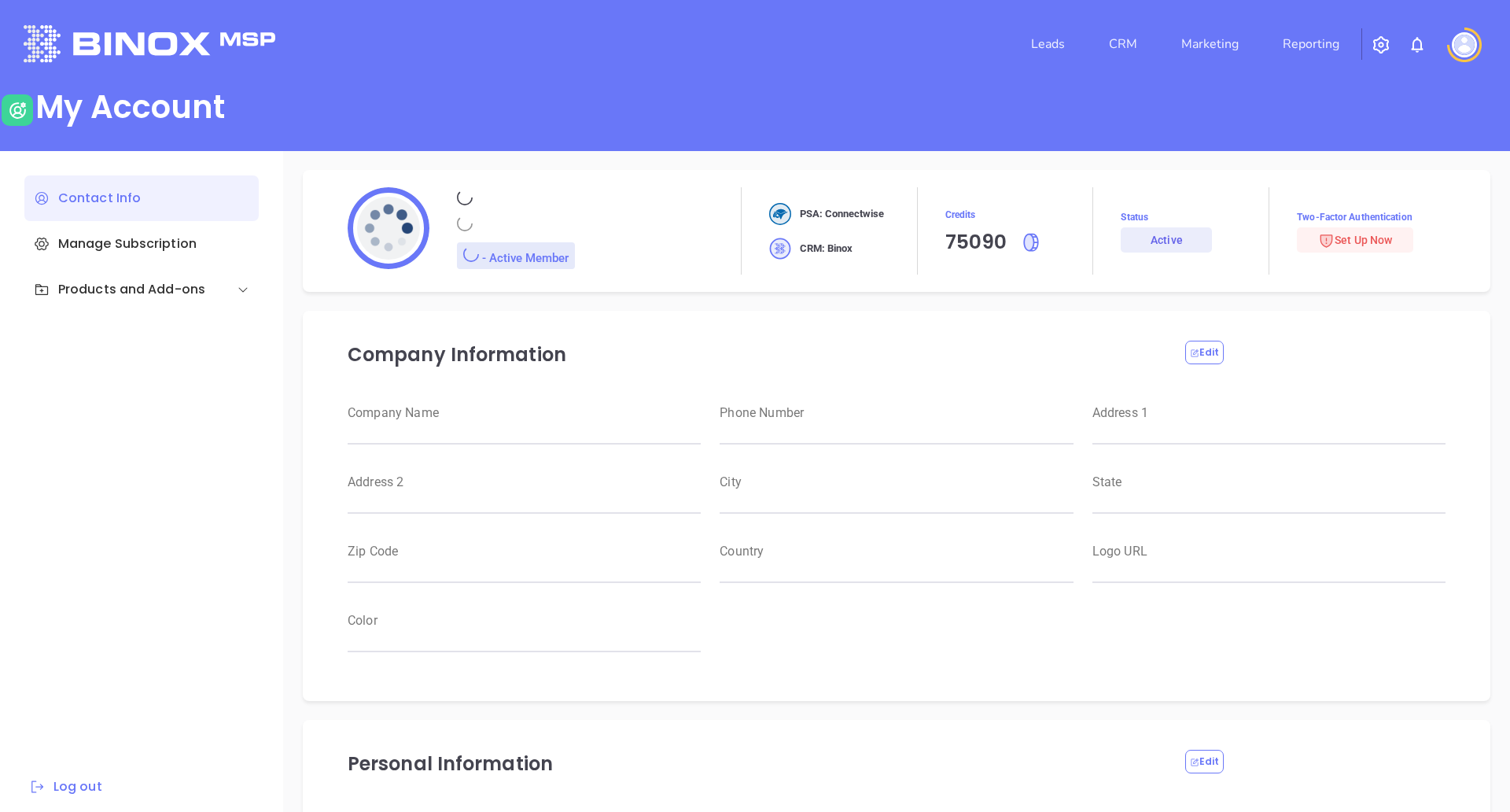
type input "[PERSON_NAME]"
type input "[PERSON_NAME][EMAIL_ADDRESS][PERSON_NAME][DOMAIN_NAME]"
type input "Motiva Networks"
type input "Marketing"
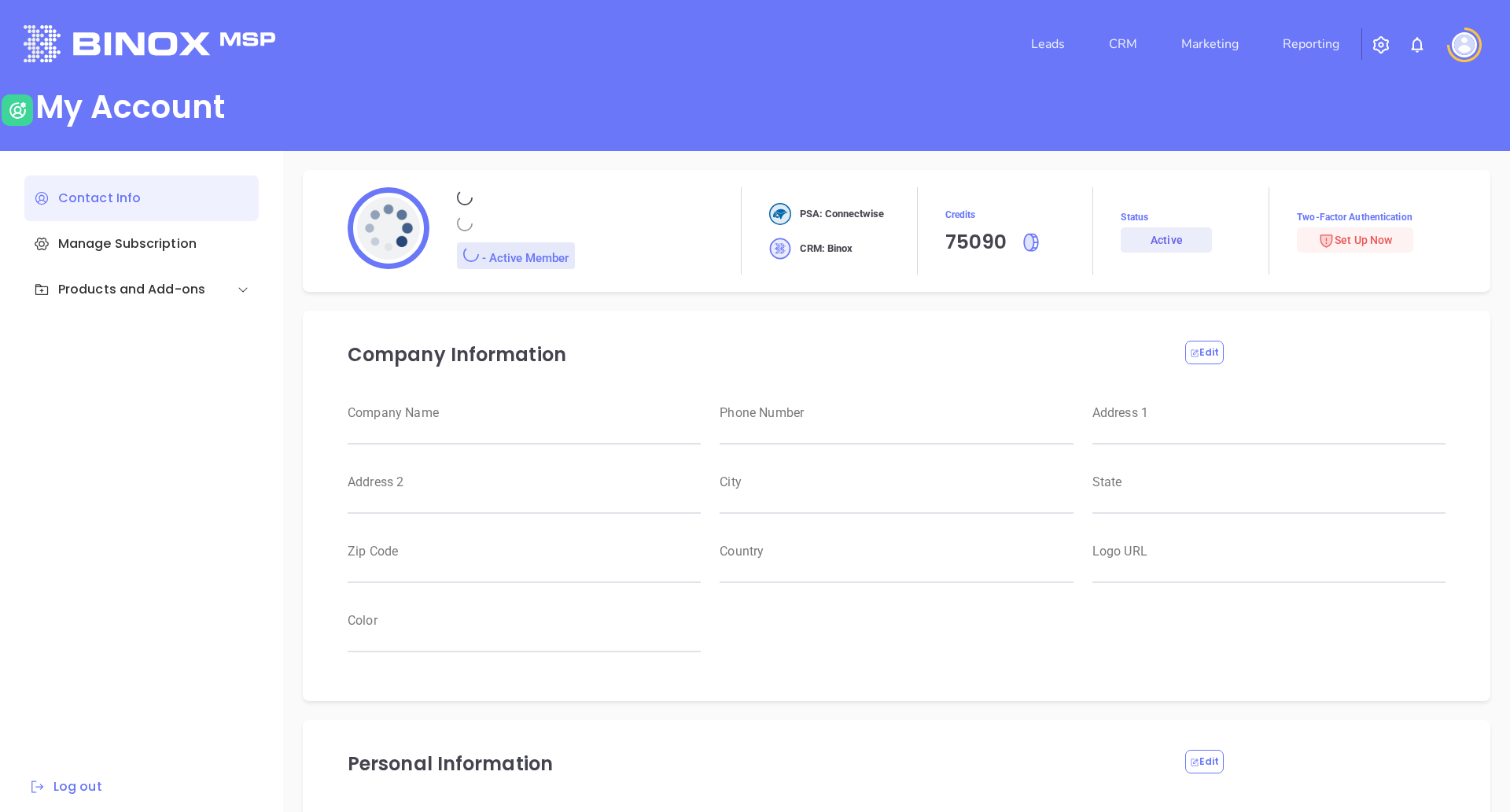
type input "Motiva Networks"
type input "[PHONE_NUMBER]"
type input "[STREET_ADDRESS]"
type input "[GEOGRAPHIC_DATA]"
type input "[US_STATE]"
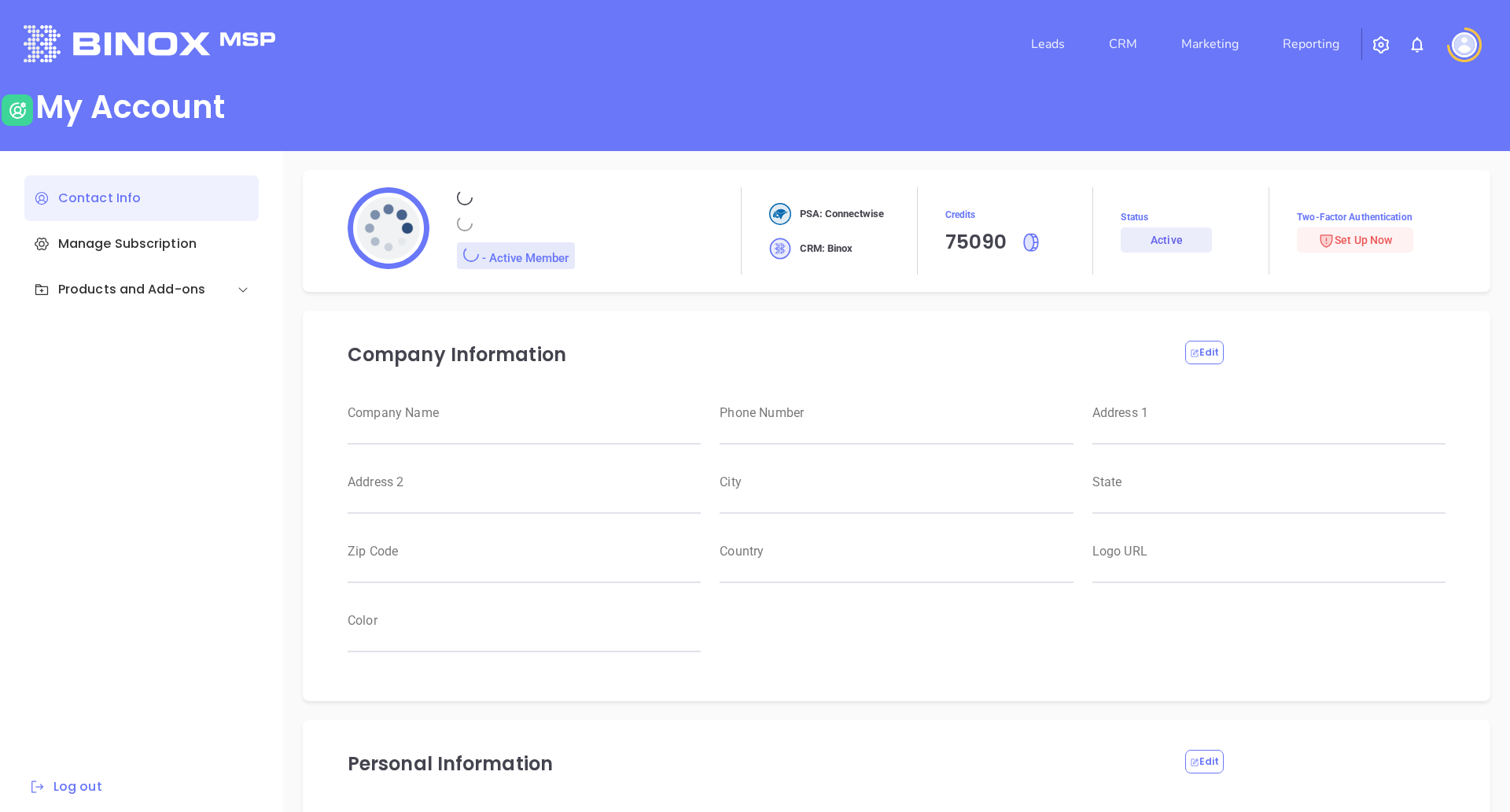
type input "11530"
type input "[GEOGRAPHIC_DATA]"
type input "[URL][DOMAIN_NAME]"
type input "#007aff"
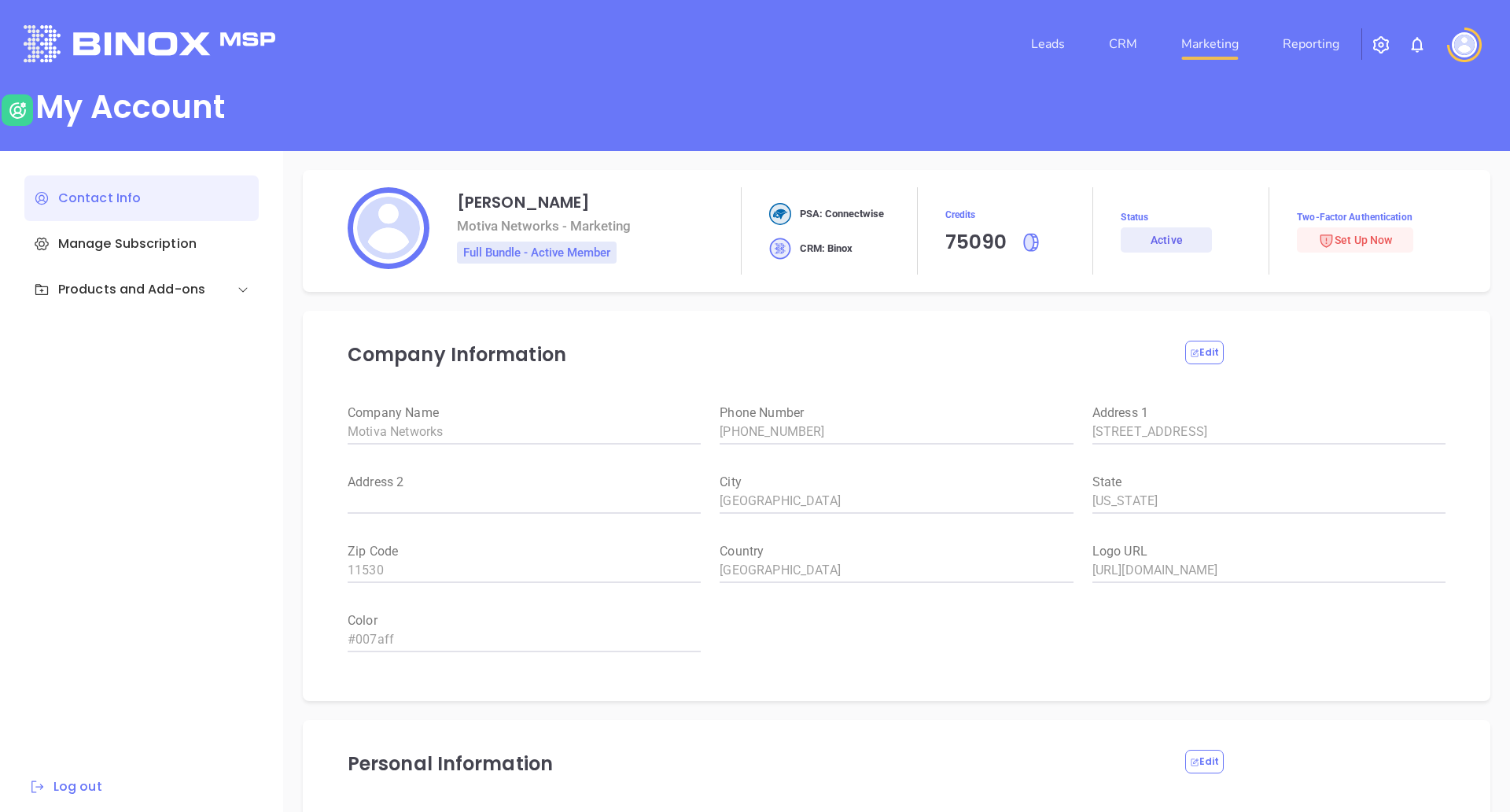
click at [1221, 53] on link "Marketing" at bounding box center [1210, 44] width 70 height 32
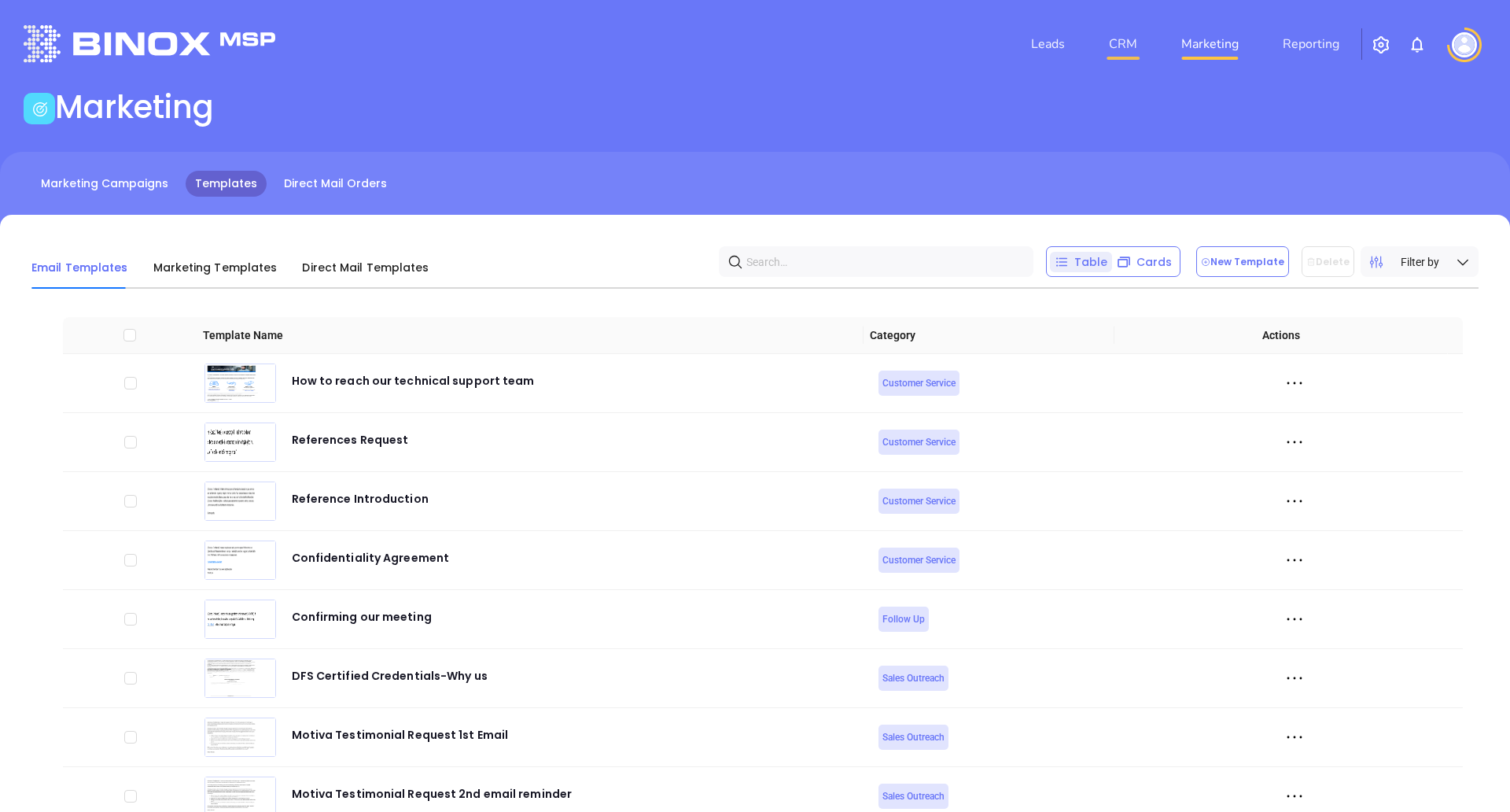
click at [1137, 39] on link "CRM" at bounding box center [1123, 44] width 41 height 32
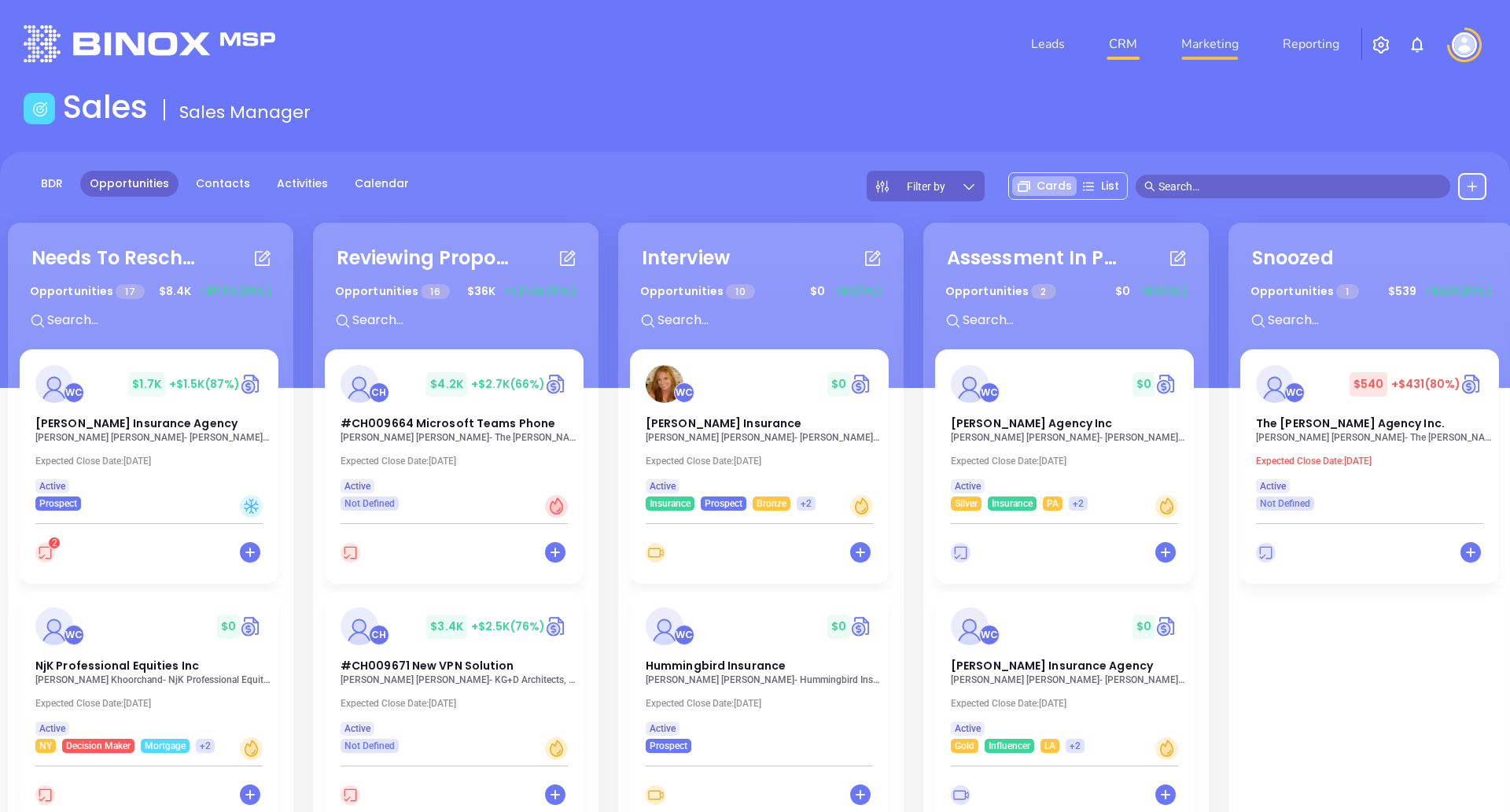
click at [1203, 39] on link "Marketing" at bounding box center [1210, 44] width 70 height 32
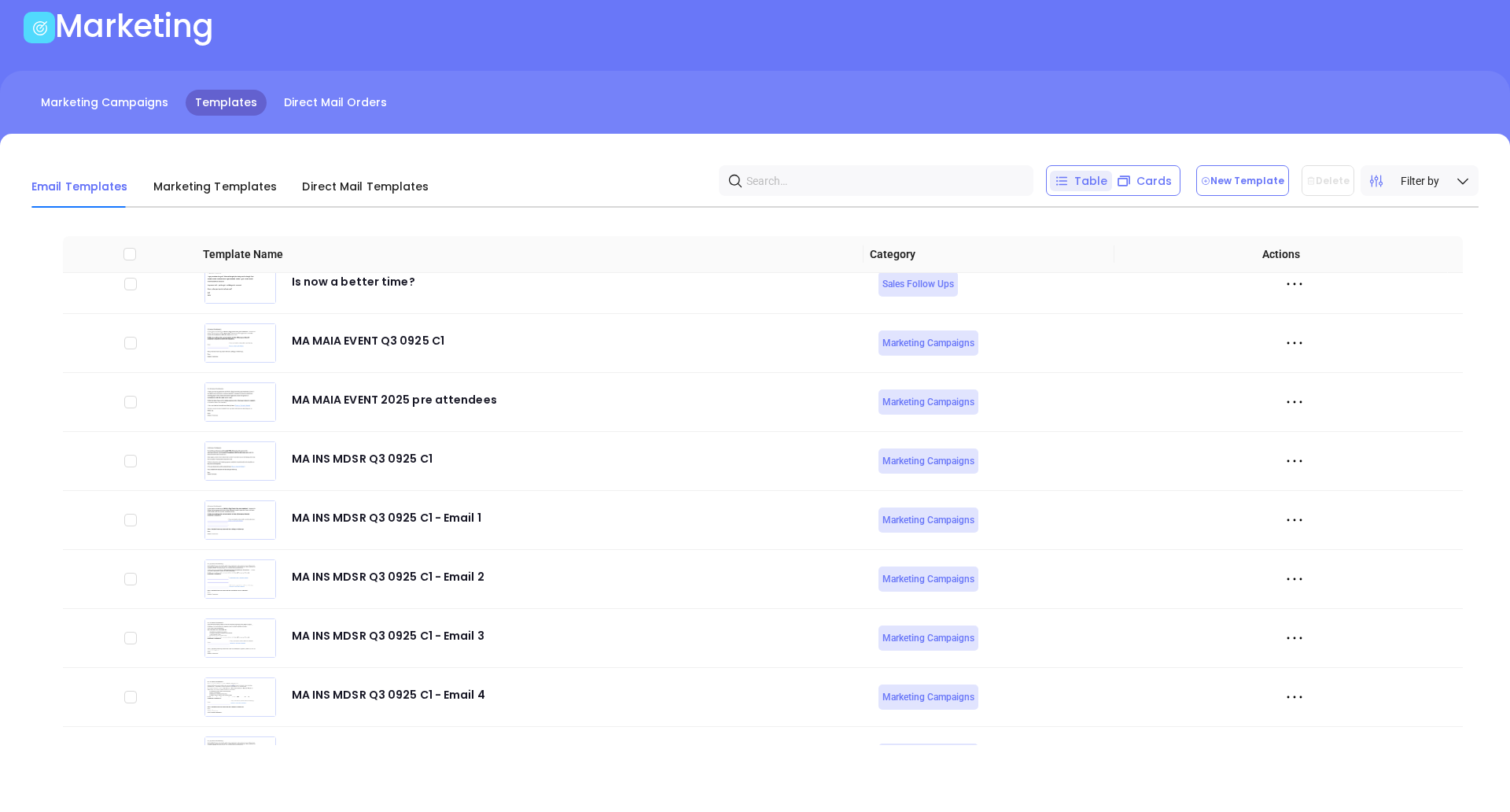
scroll to position [6137, 0]
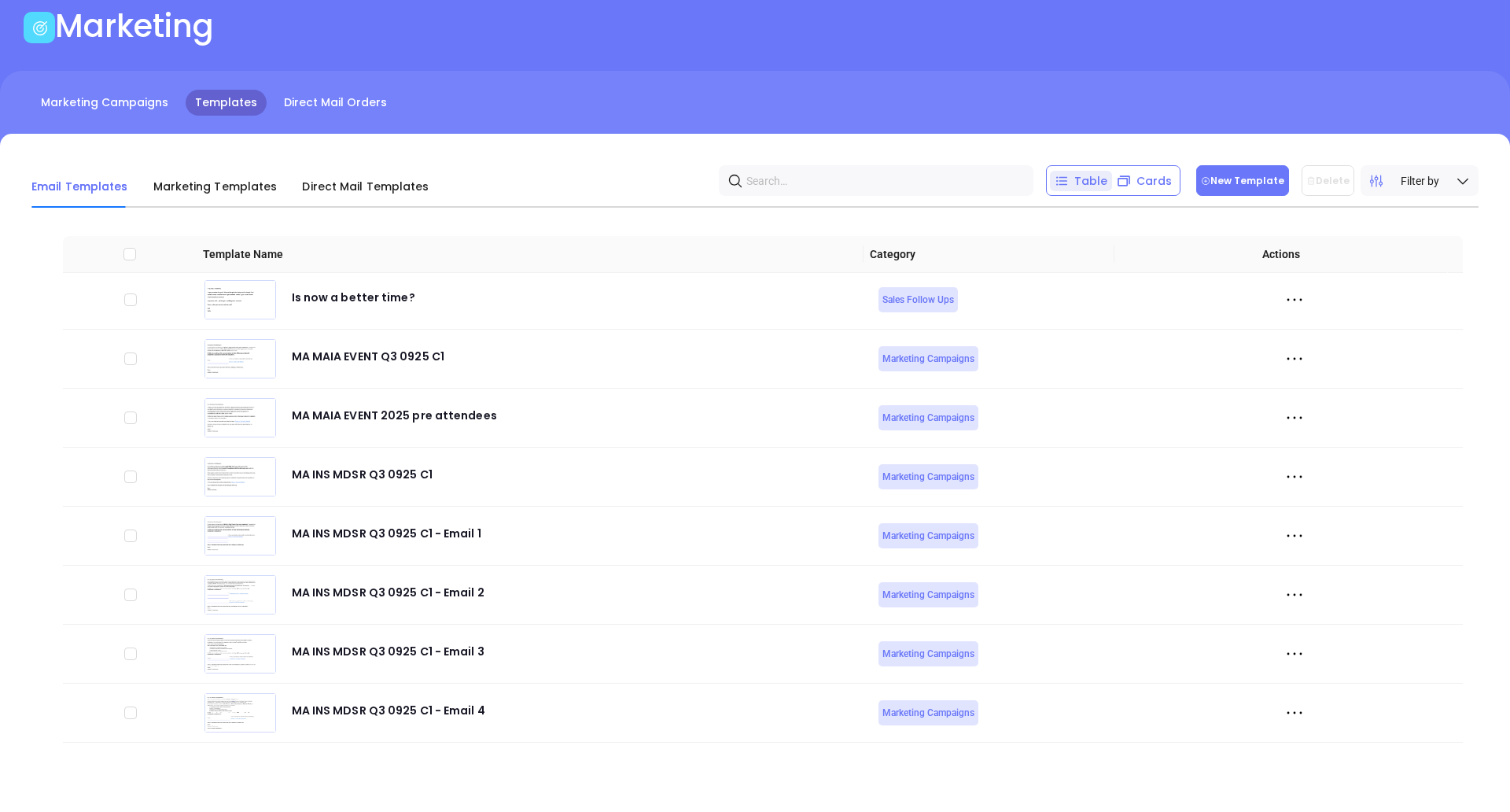
click at [1239, 173] on button "New Template" at bounding box center [1242, 180] width 93 height 31
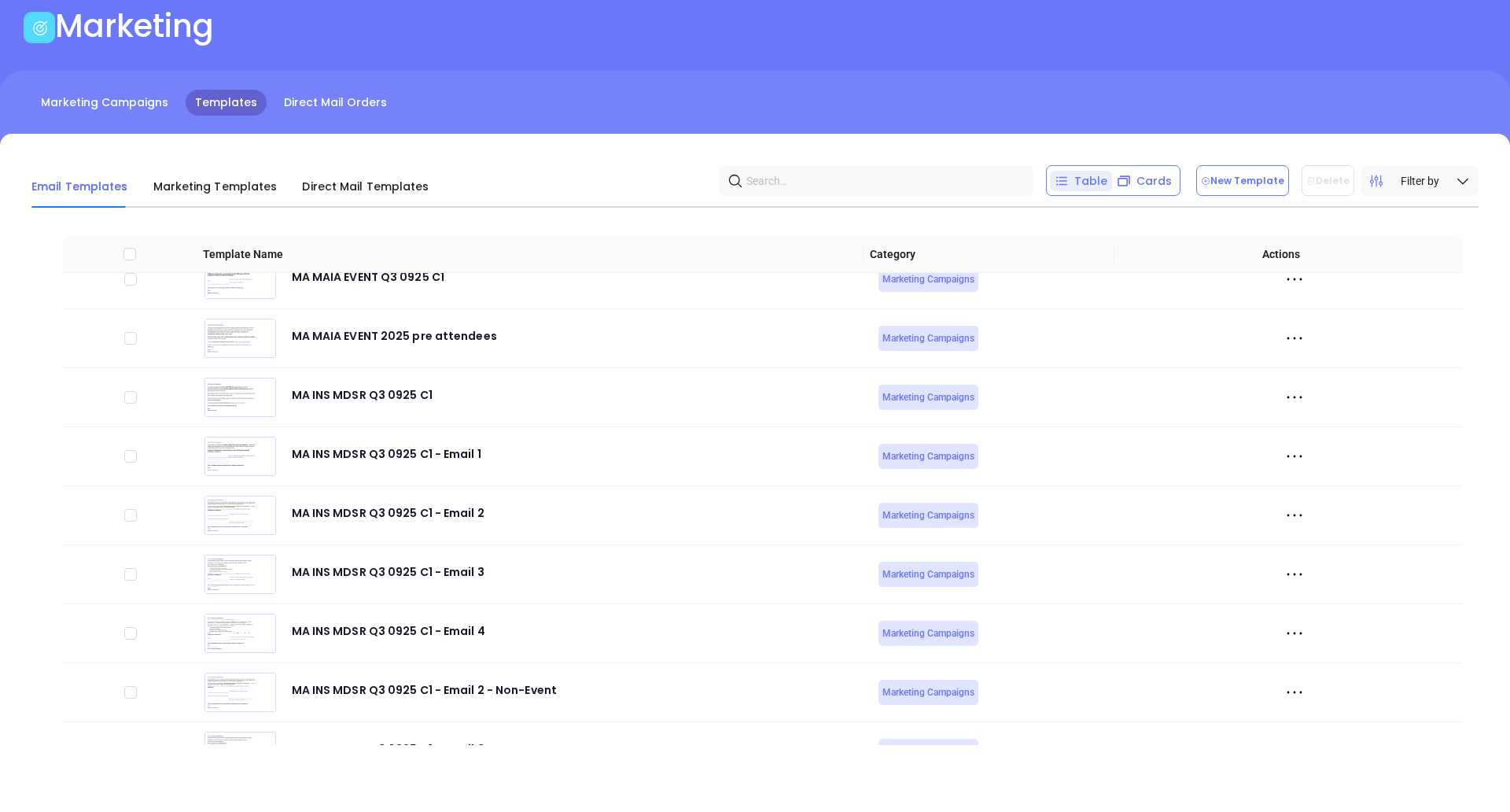
scroll to position [6429, 0]
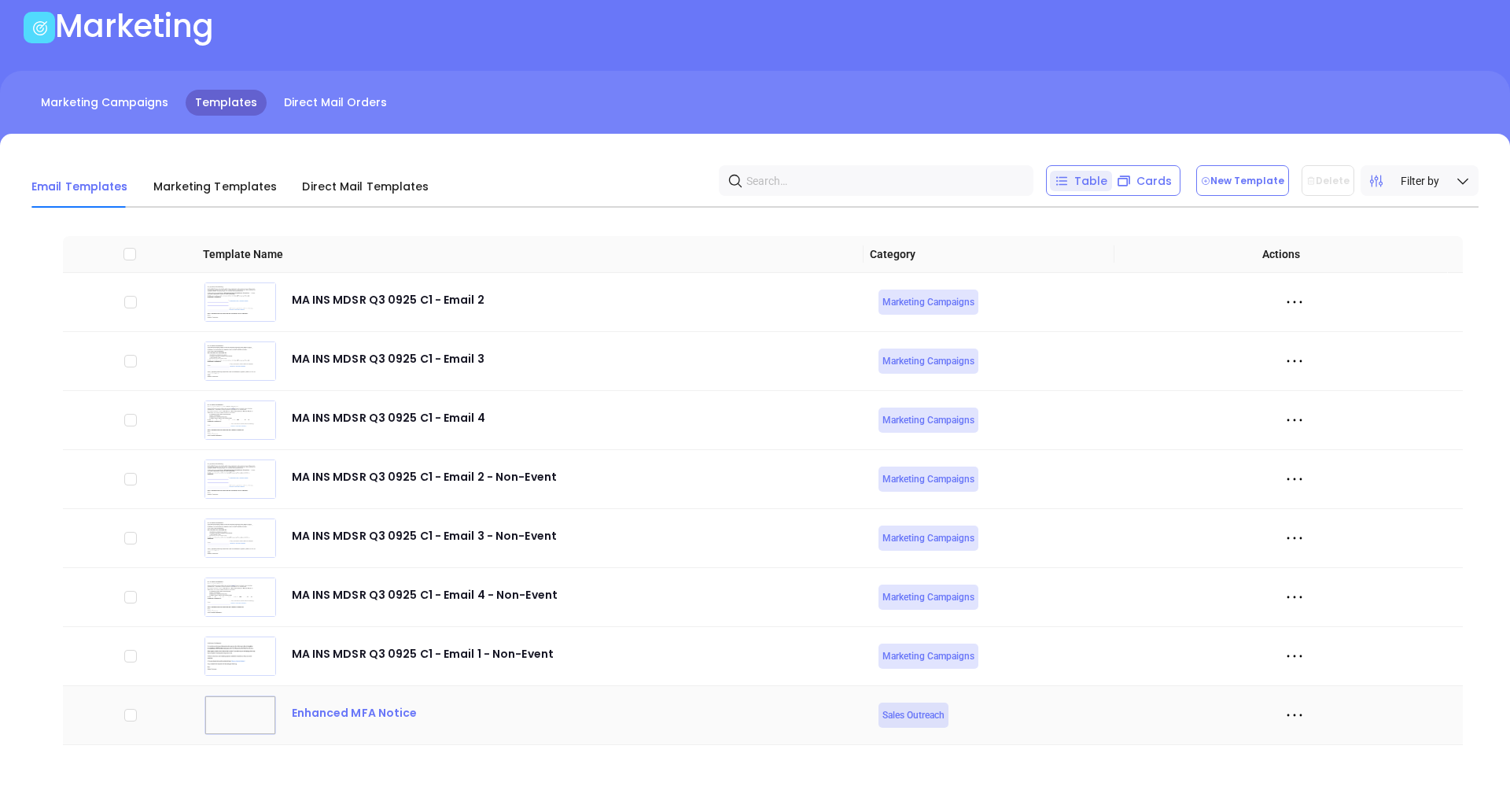
click at [365, 717] on div "Enhanced MFA Notice" at bounding box center [354, 719] width 126 height 32
click at [1283, 720] on icon at bounding box center [1295, 715] width 23 height 23
click at [1302, 606] on div "Preview" at bounding box center [1353, 599] width 142 height 18
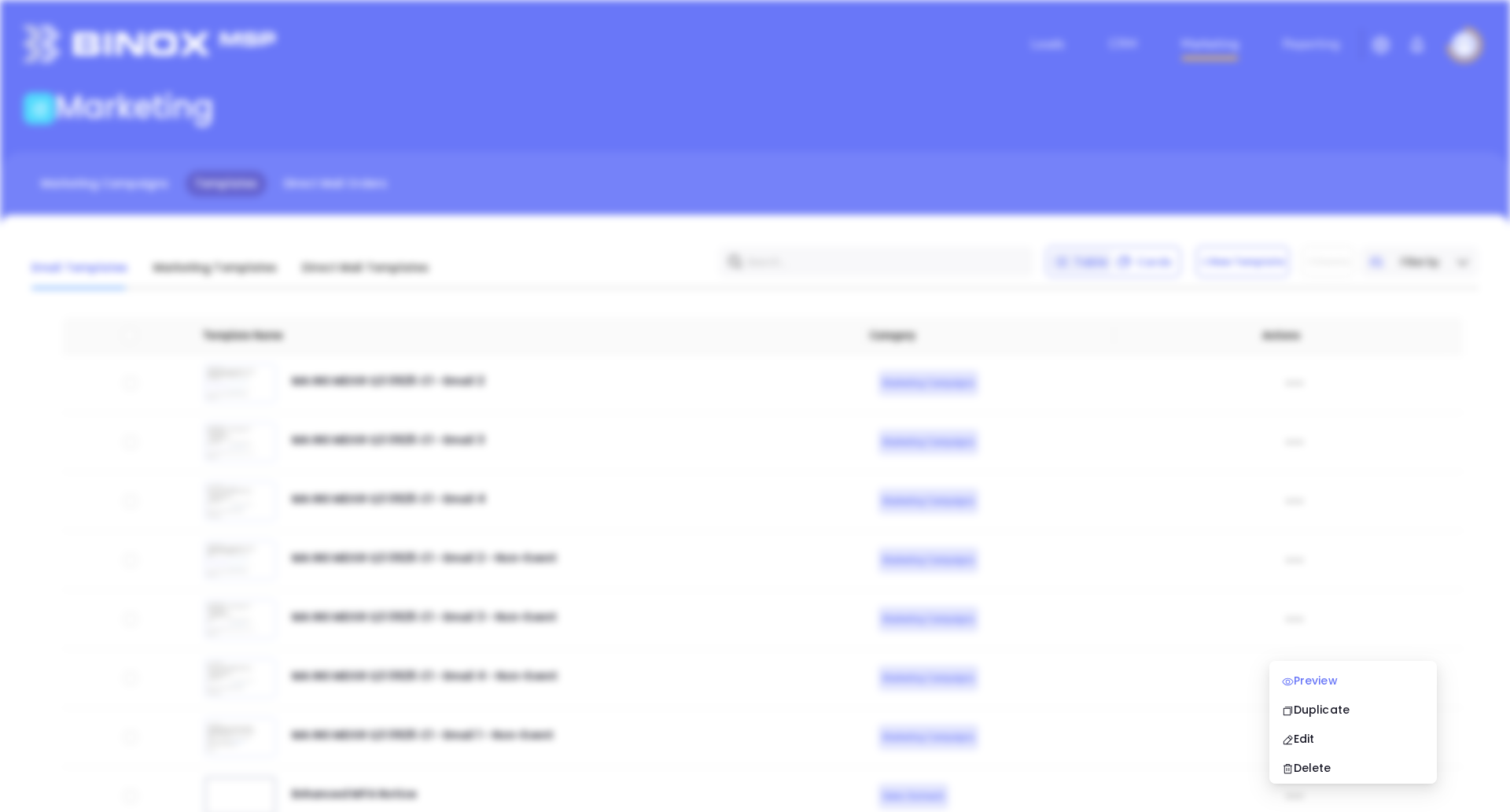
scroll to position [0, 0]
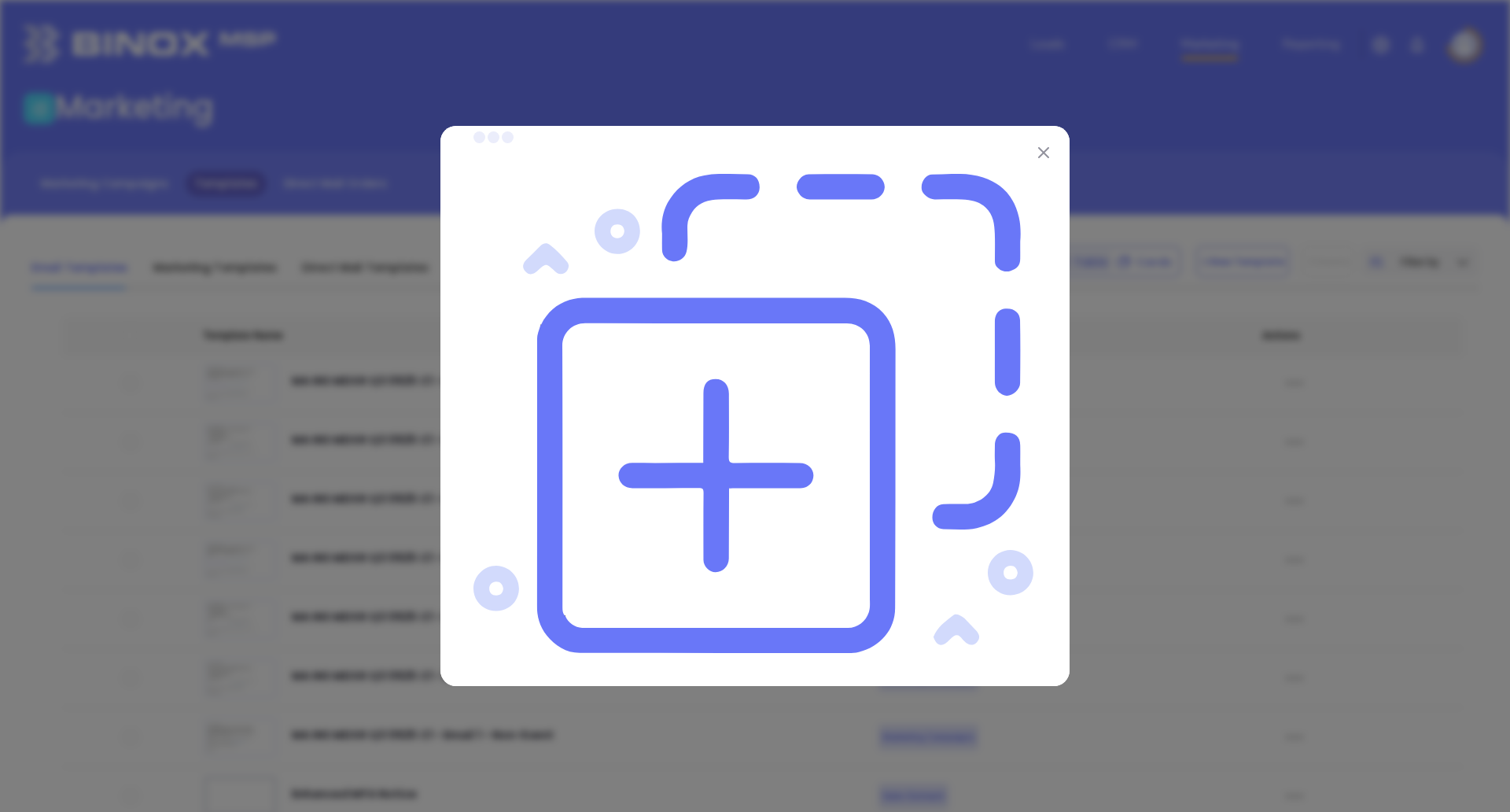
click at [1034, 147] on button at bounding box center [1043, 152] width 20 height 20
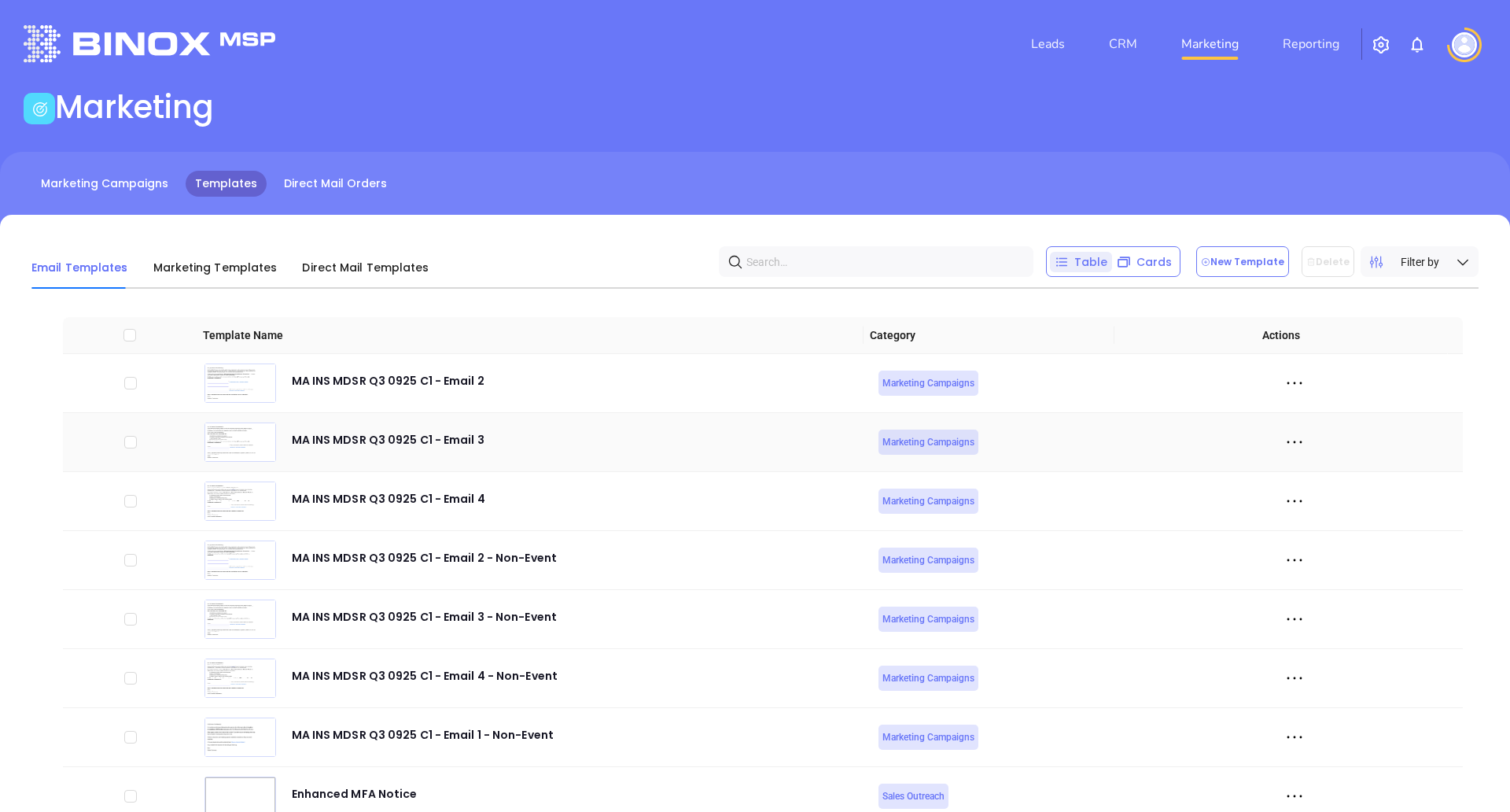
scroll to position [81, 0]
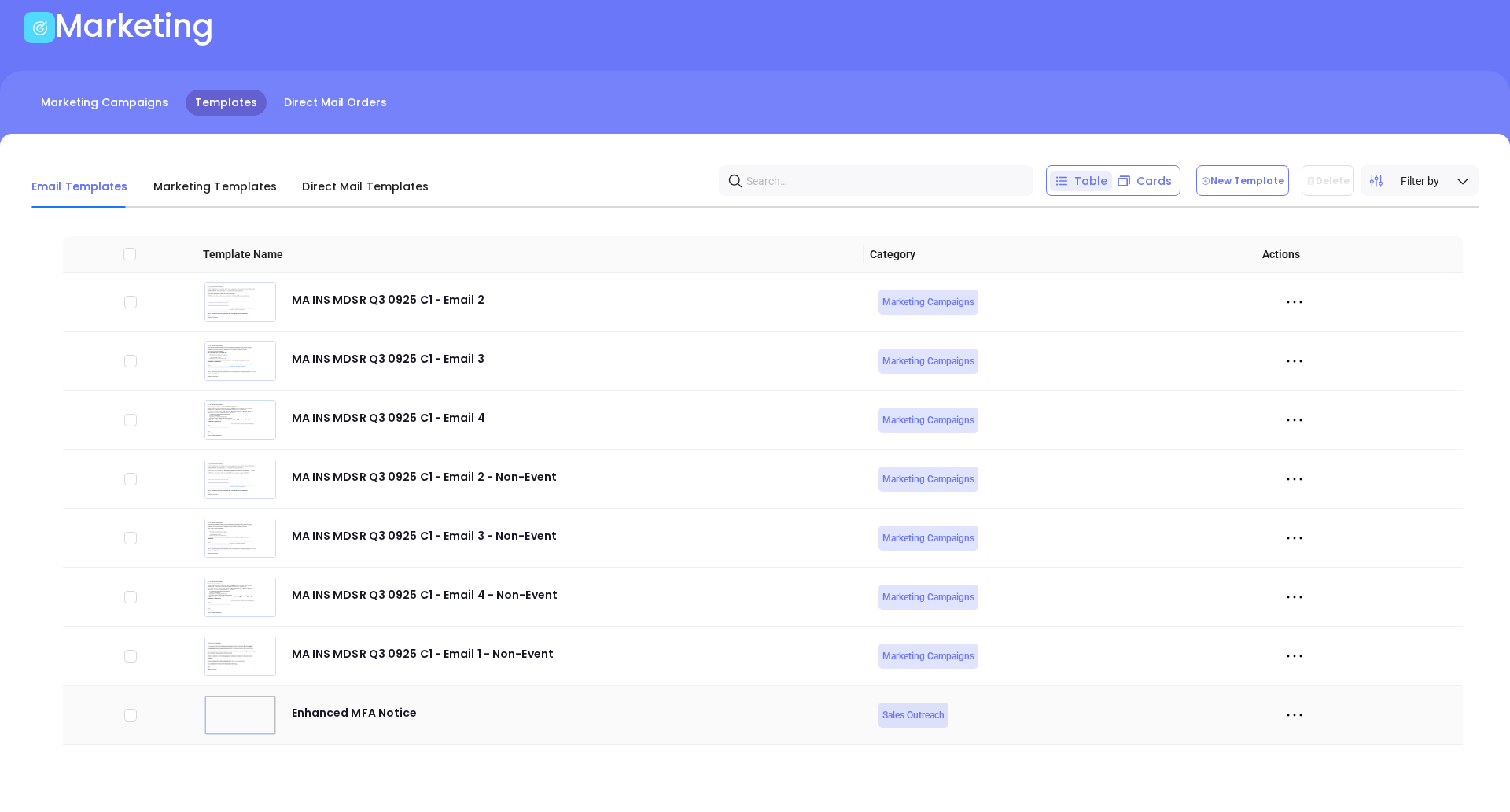
click at [1285, 708] on icon at bounding box center [1295, 715] width 23 height 23
click at [1342, 656] on div "Edit" at bounding box center [1353, 657] width 142 height 18
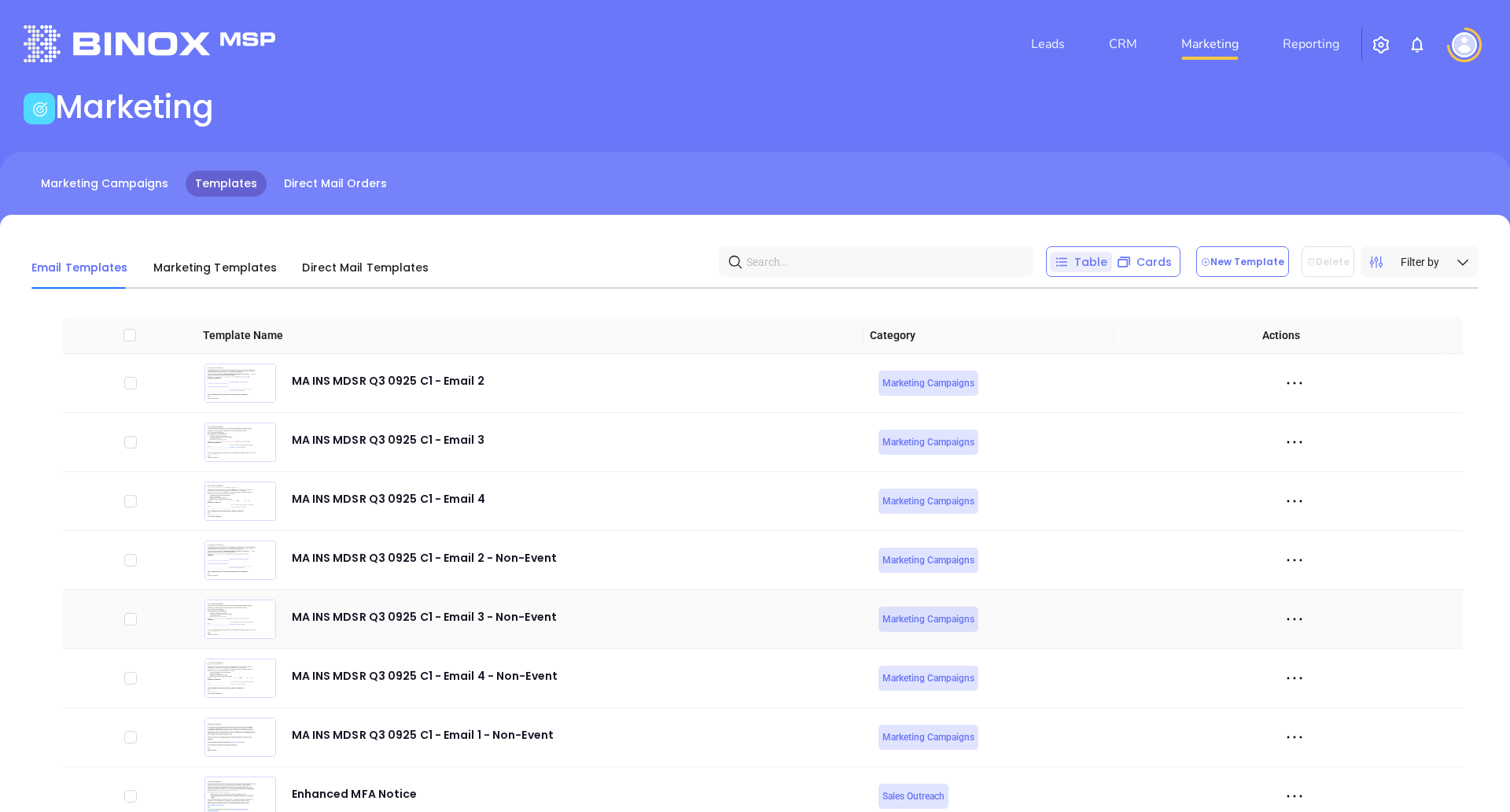
scroll to position [81, 0]
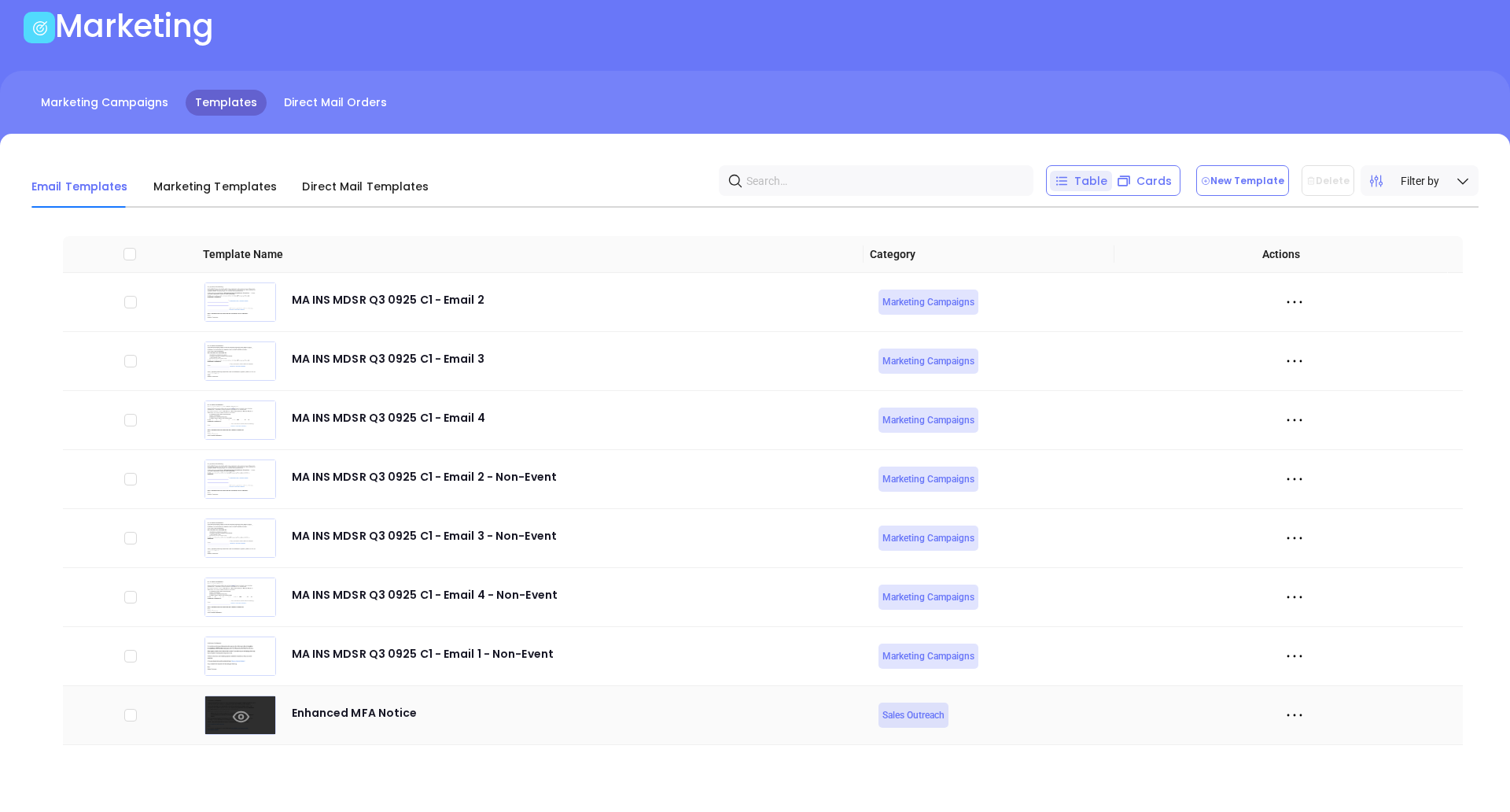
click at [235, 714] on icon at bounding box center [240, 716] width 17 height 11
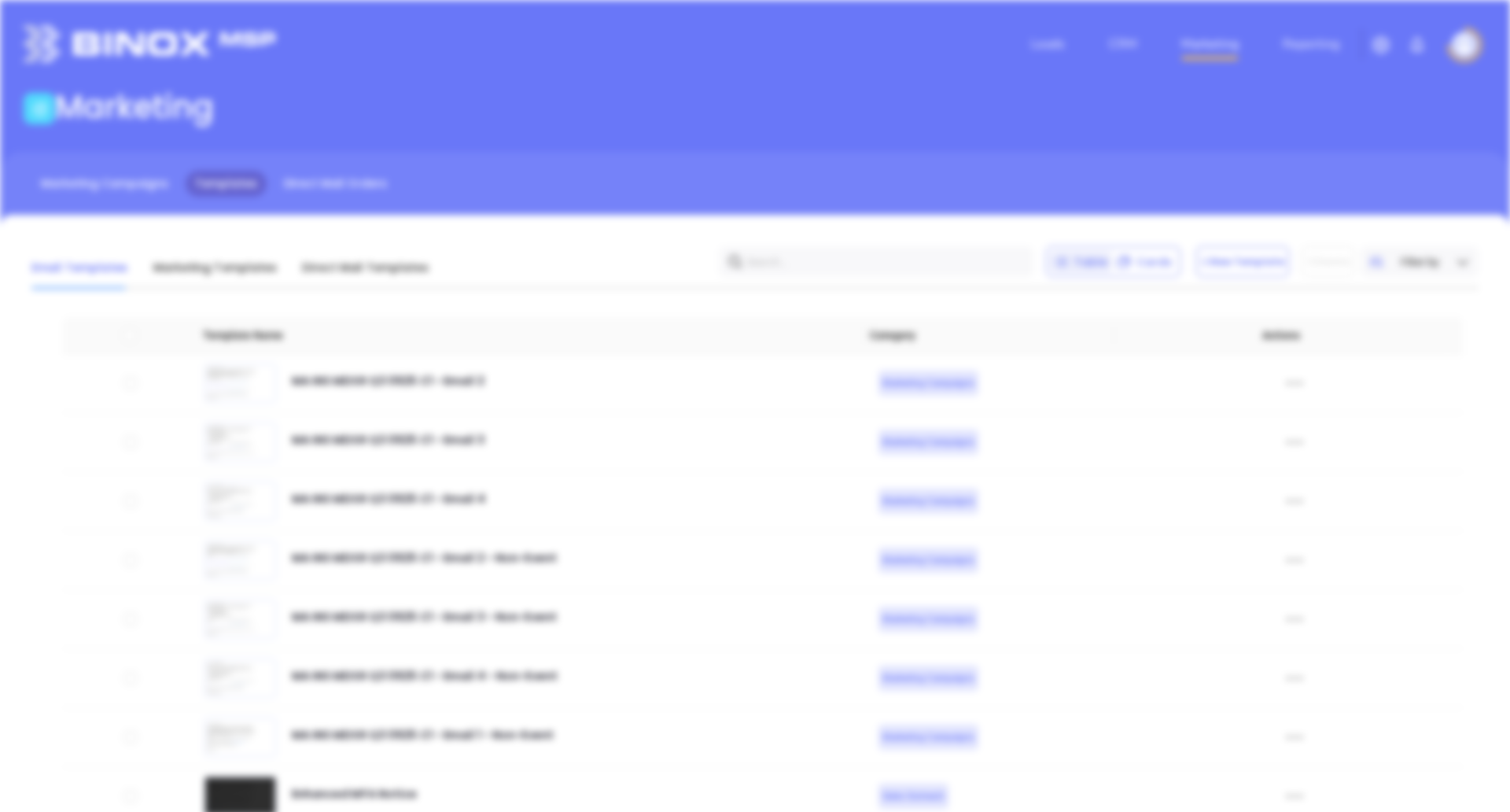
scroll to position [0, 0]
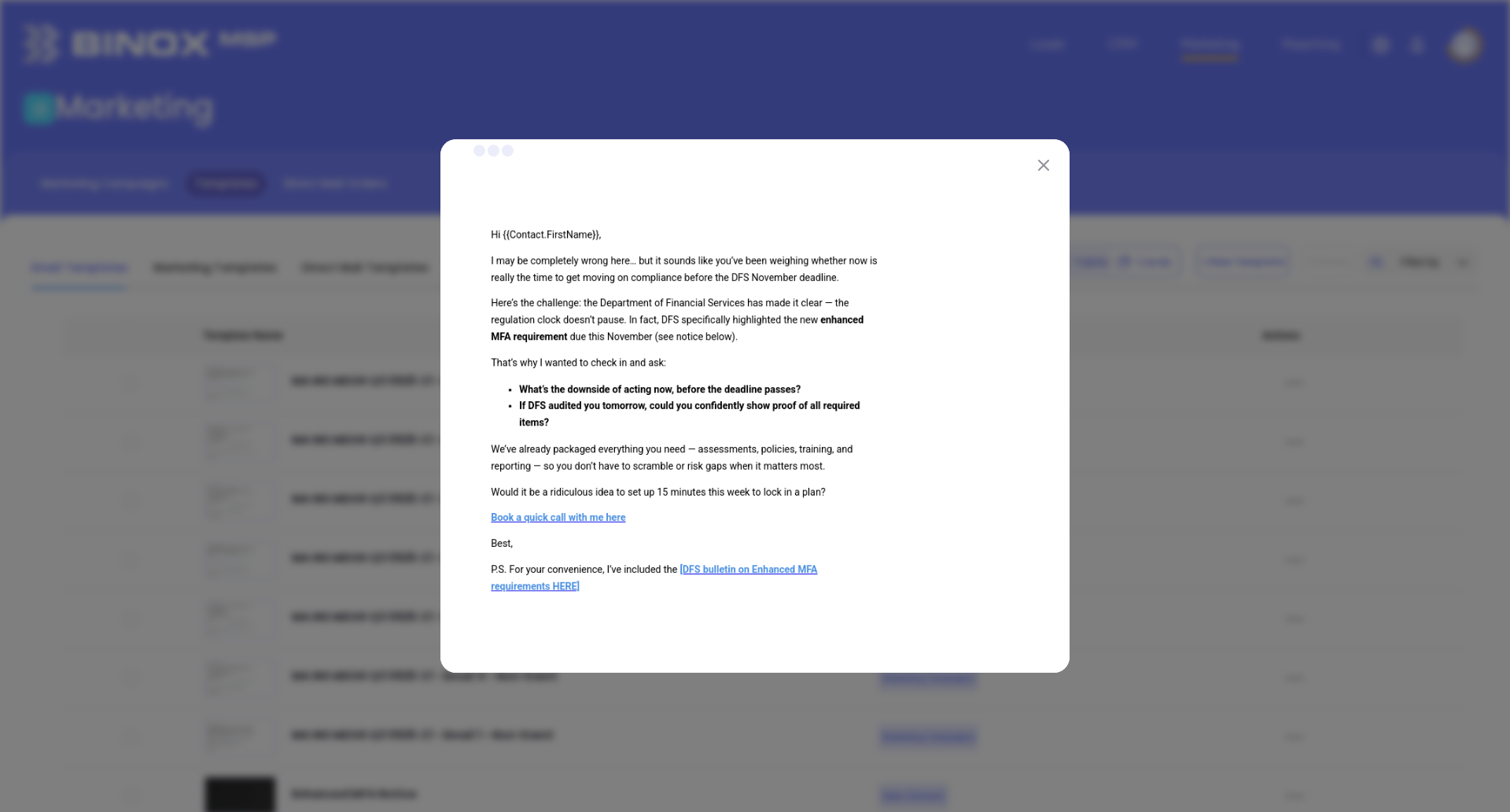
click at [1173, 509] on div at bounding box center [755, 406] width 1510 height 812
click at [1038, 167] on img at bounding box center [1043, 165] width 11 height 11
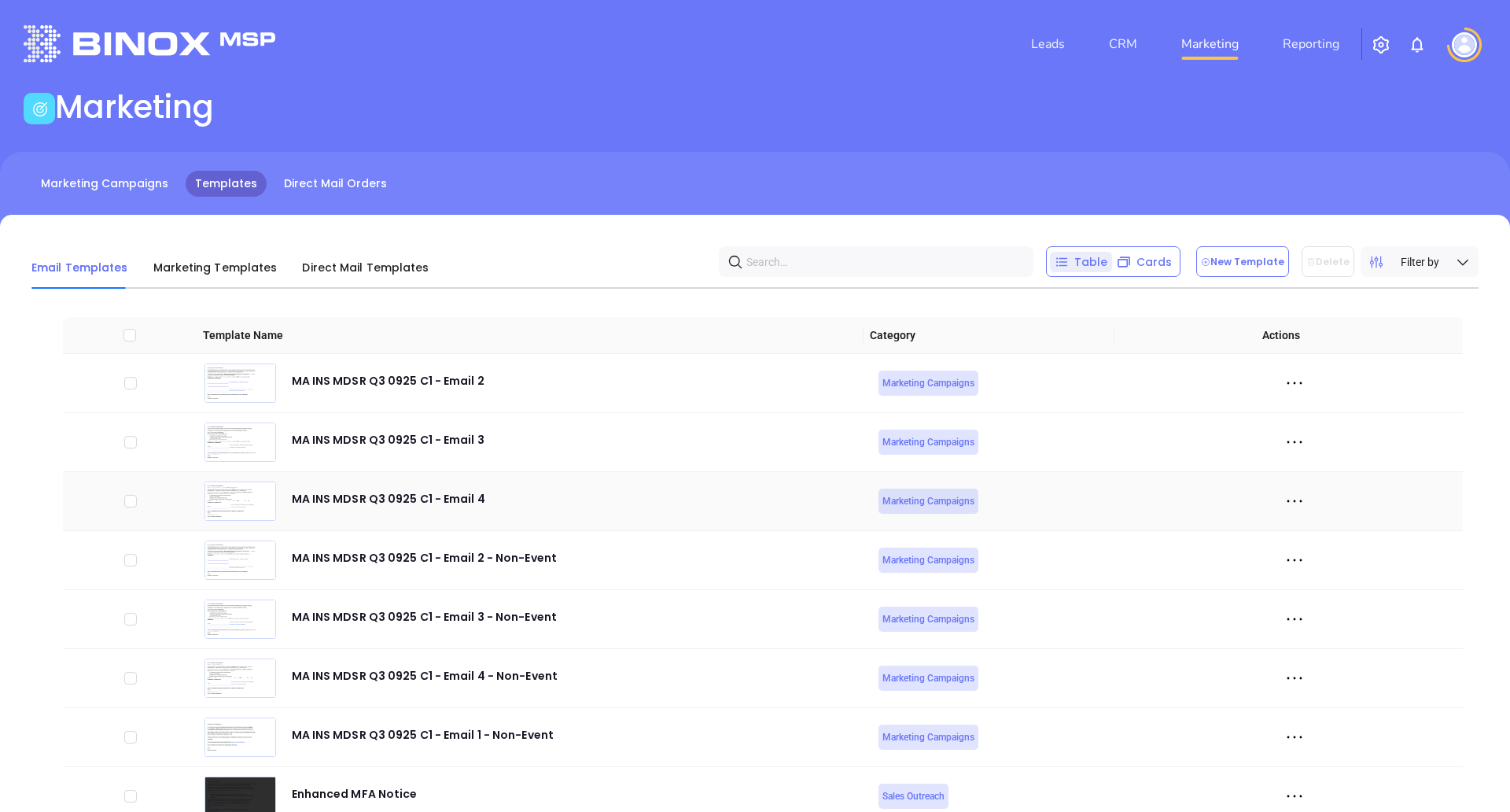
scroll to position [81, 0]
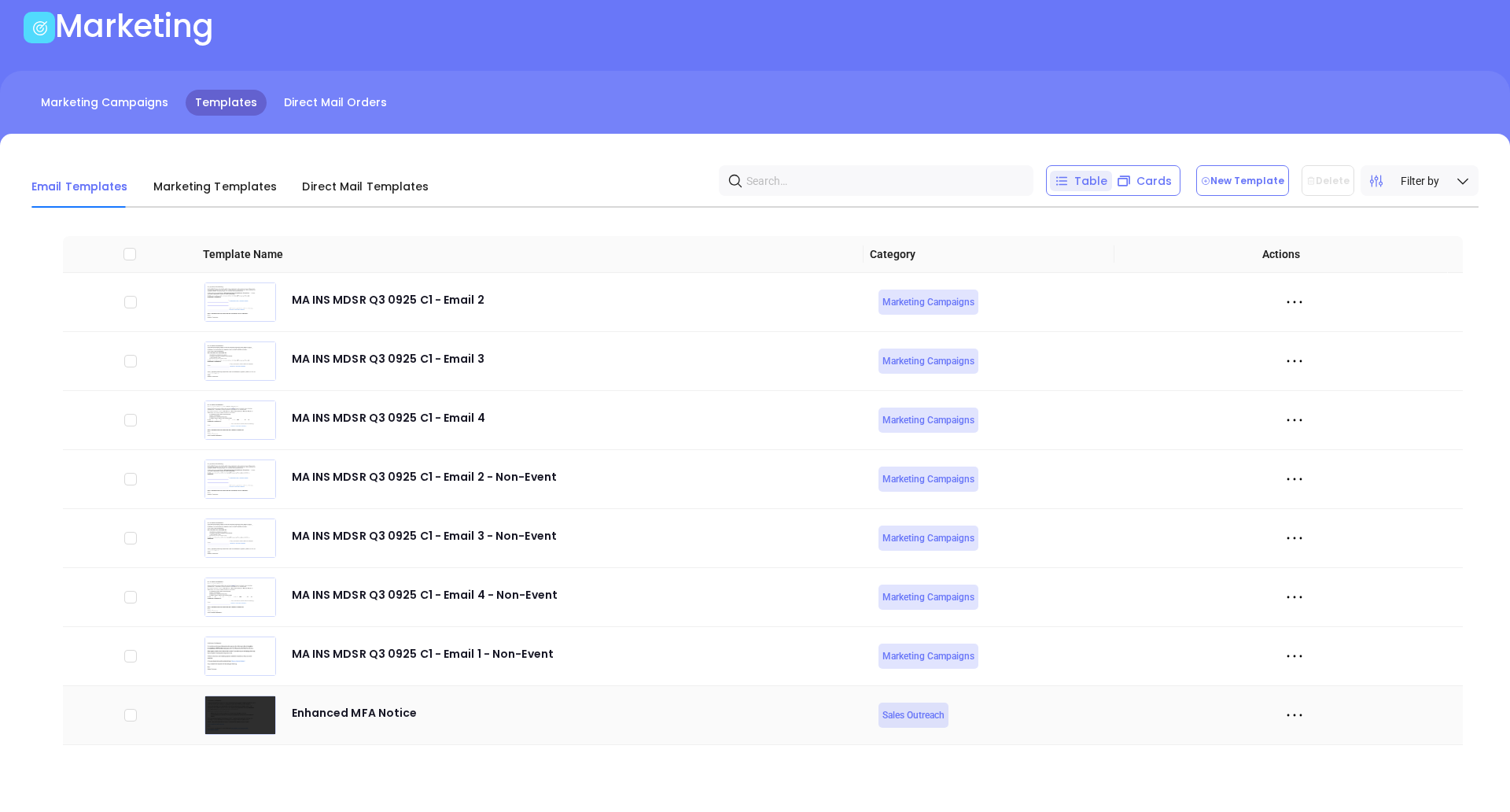
click at [1283, 717] on icon at bounding box center [1295, 715] width 23 height 23
click at [1331, 654] on div "Edit" at bounding box center [1353, 657] width 142 height 18
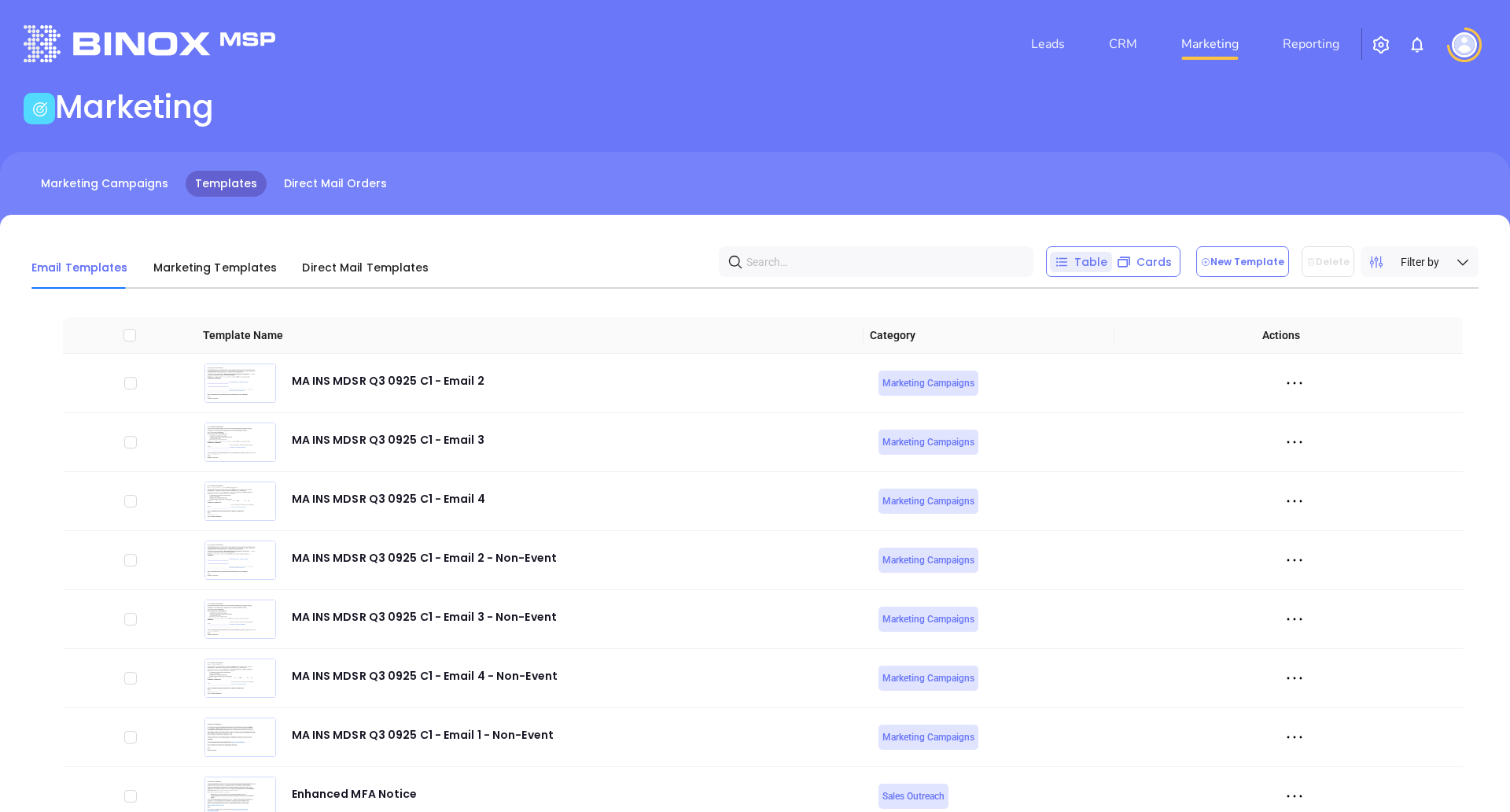
click at [1466, 42] on img at bounding box center [1464, 44] width 25 height 25
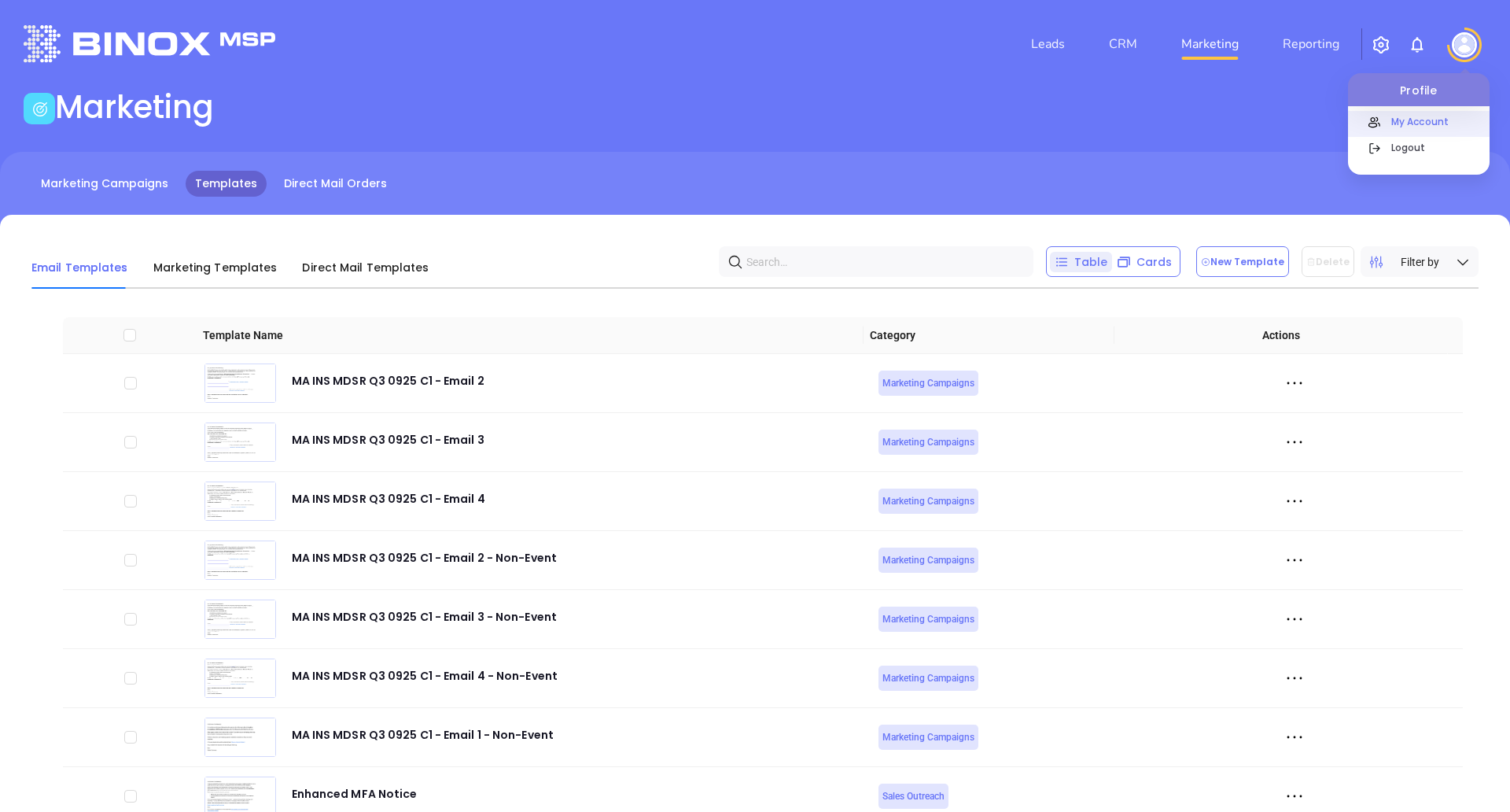
click at [1408, 111] on link "My Account" at bounding box center [1419, 123] width 142 height 26
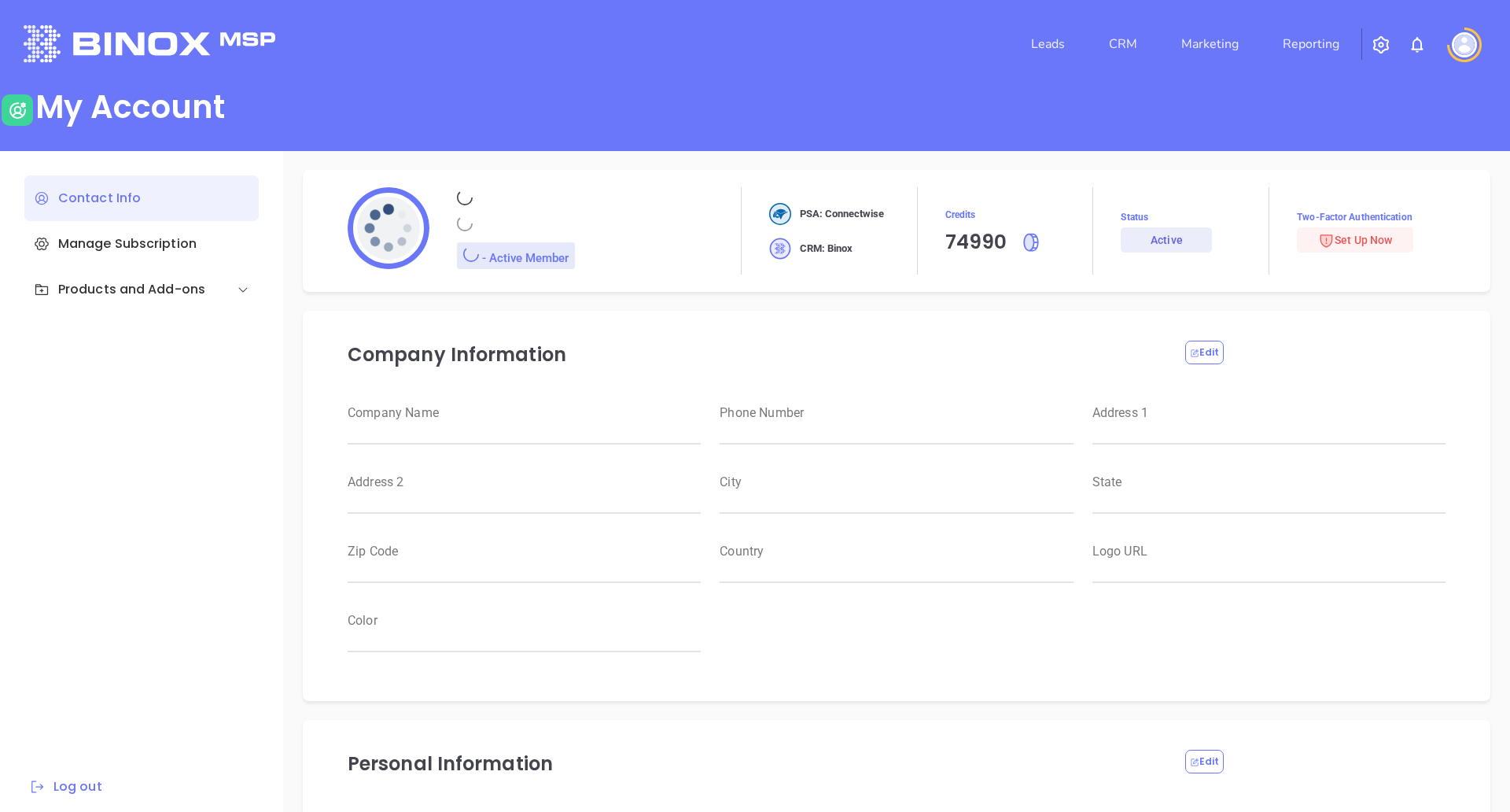
type input "Motiva Networks"
type input "[PHONE_NUMBER]"
type input "[STREET_ADDRESS]"
type input "[GEOGRAPHIC_DATA]"
type input "[US_STATE]"
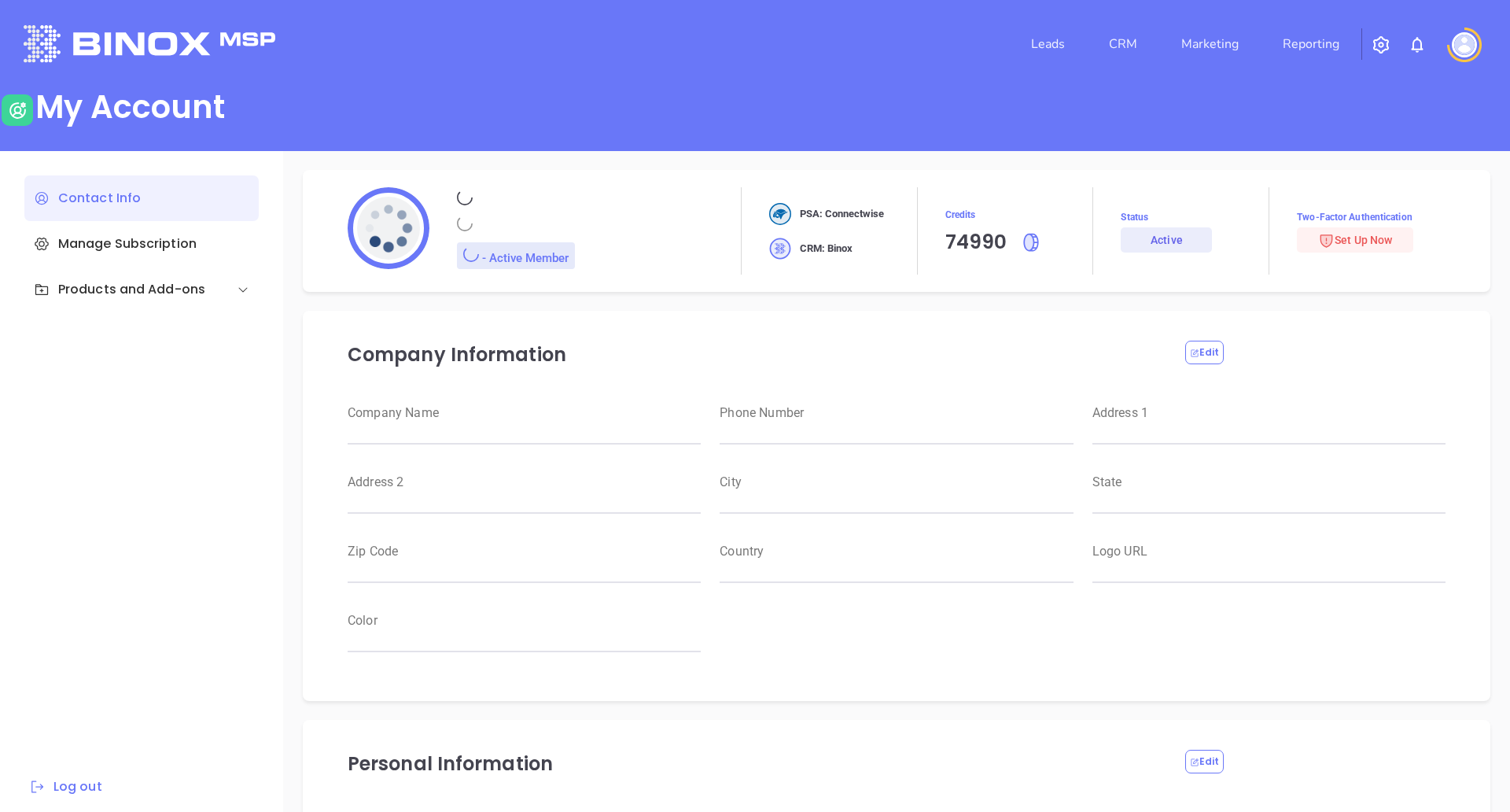
type input "11530"
type input "[GEOGRAPHIC_DATA]"
type input "[URL][DOMAIN_NAME]"
type input "#007aff"
type input "[PERSON_NAME]"
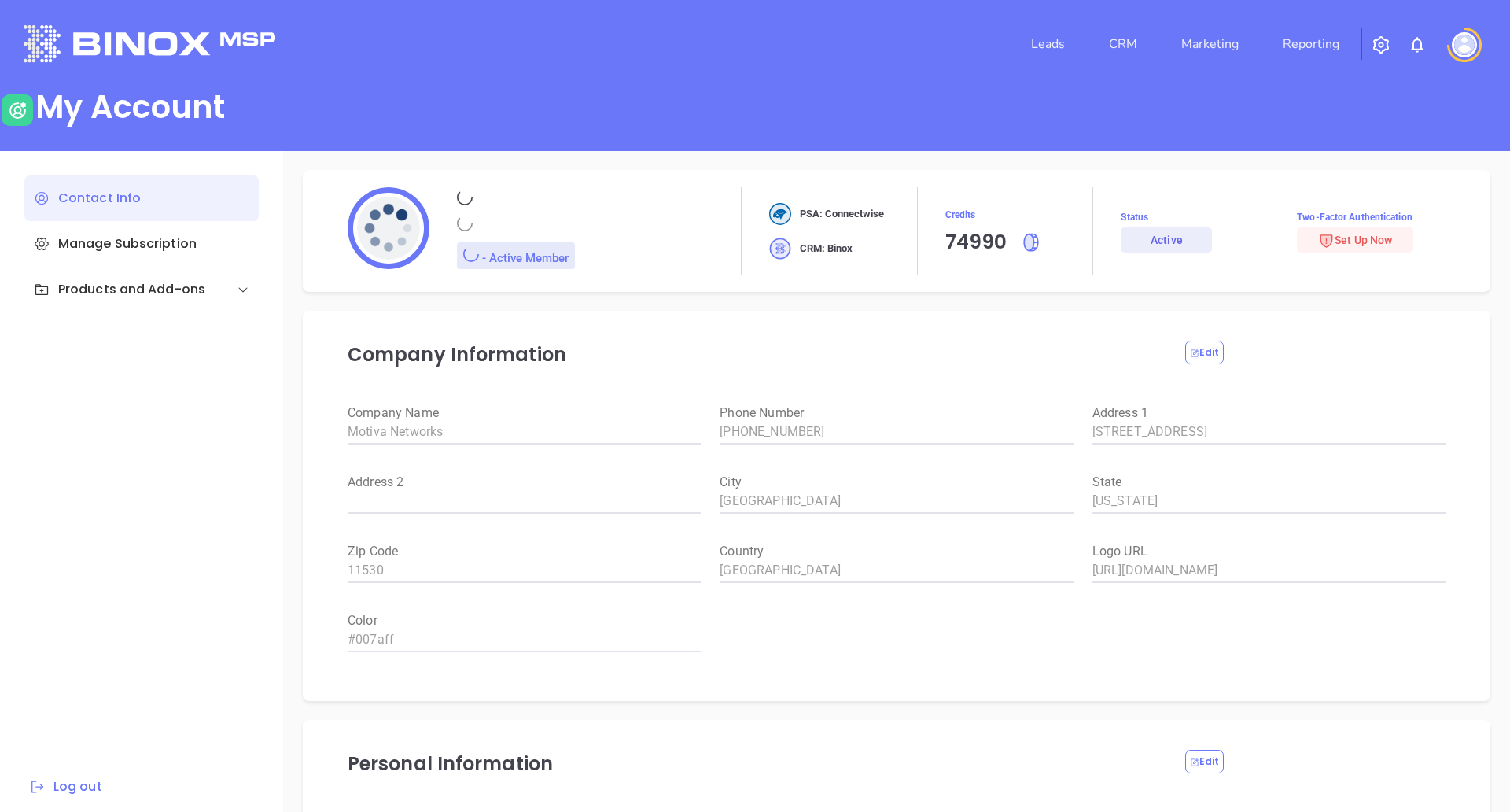
type input "[PERSON_NAME]"
type input "[PERSON_NAME][EMAIL_ADDRESS][PERSON_NAME][DOMAIN_NAME]"
type input "Motiva Networks"
type input "Marketing"
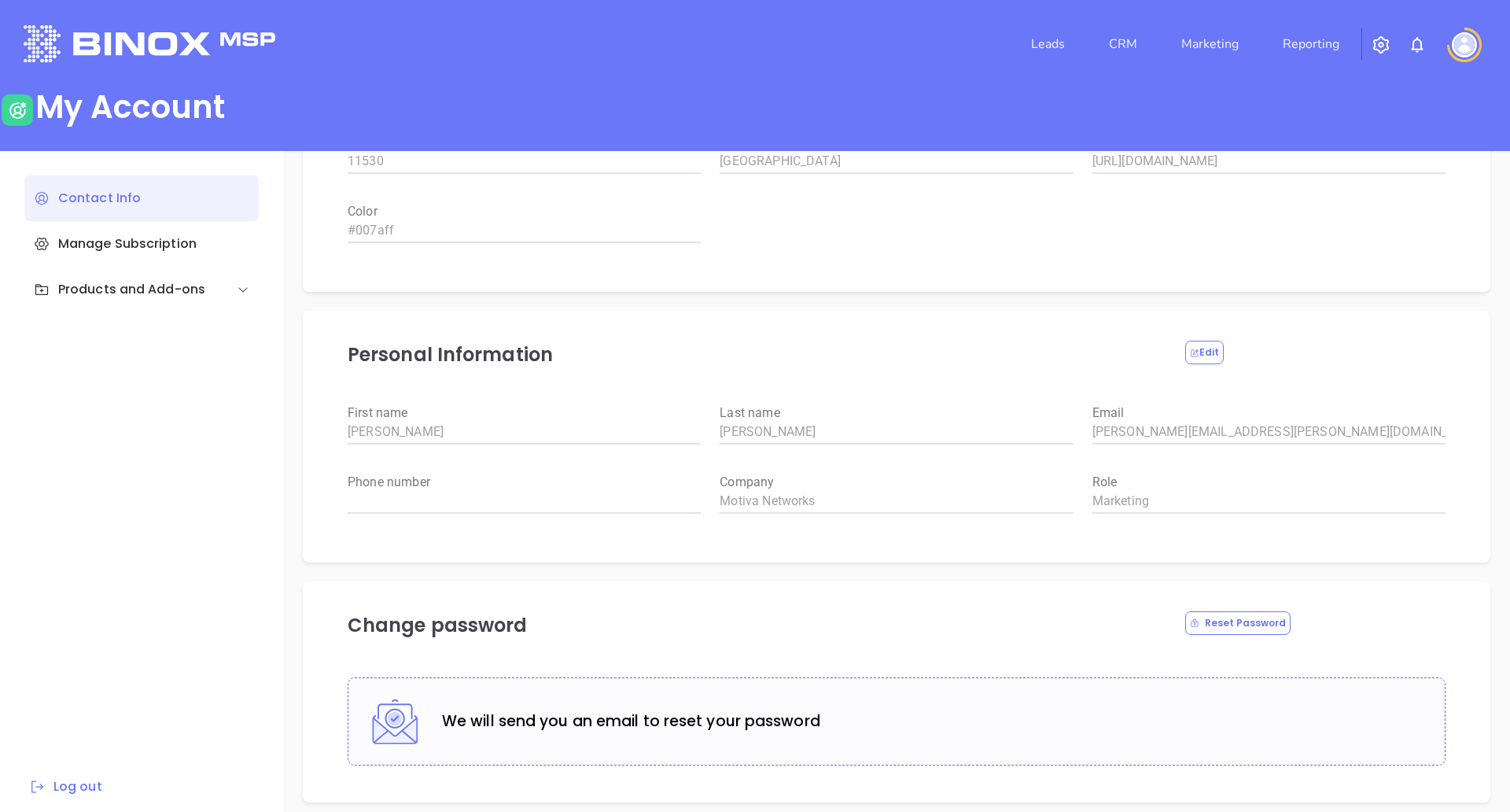
scroll to position [408, 0]
click at [155, 280] on div "Products and Add-ons" at bounding box center [119, 289] width 172 height 19
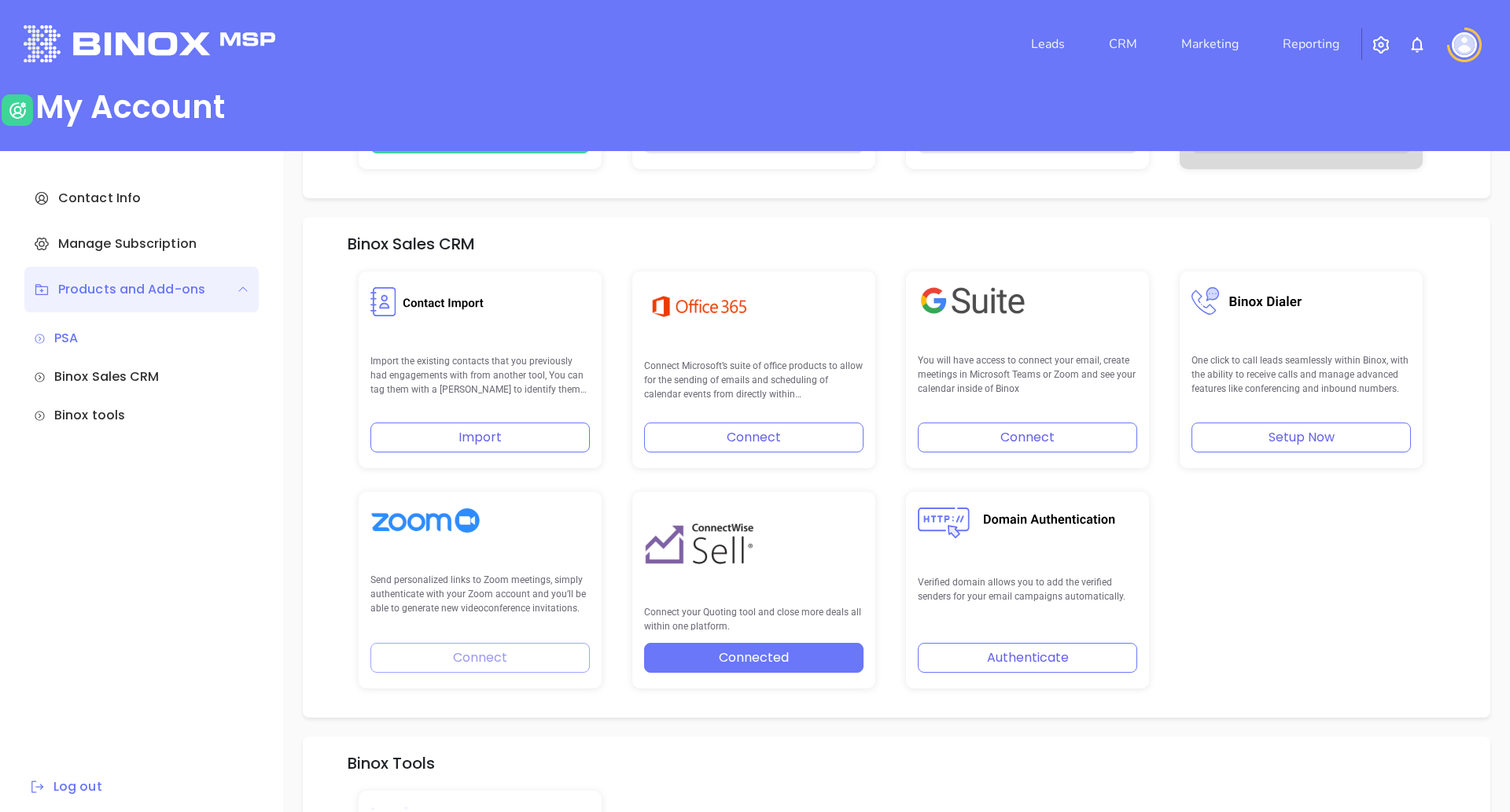
scroll to position [0, 0]
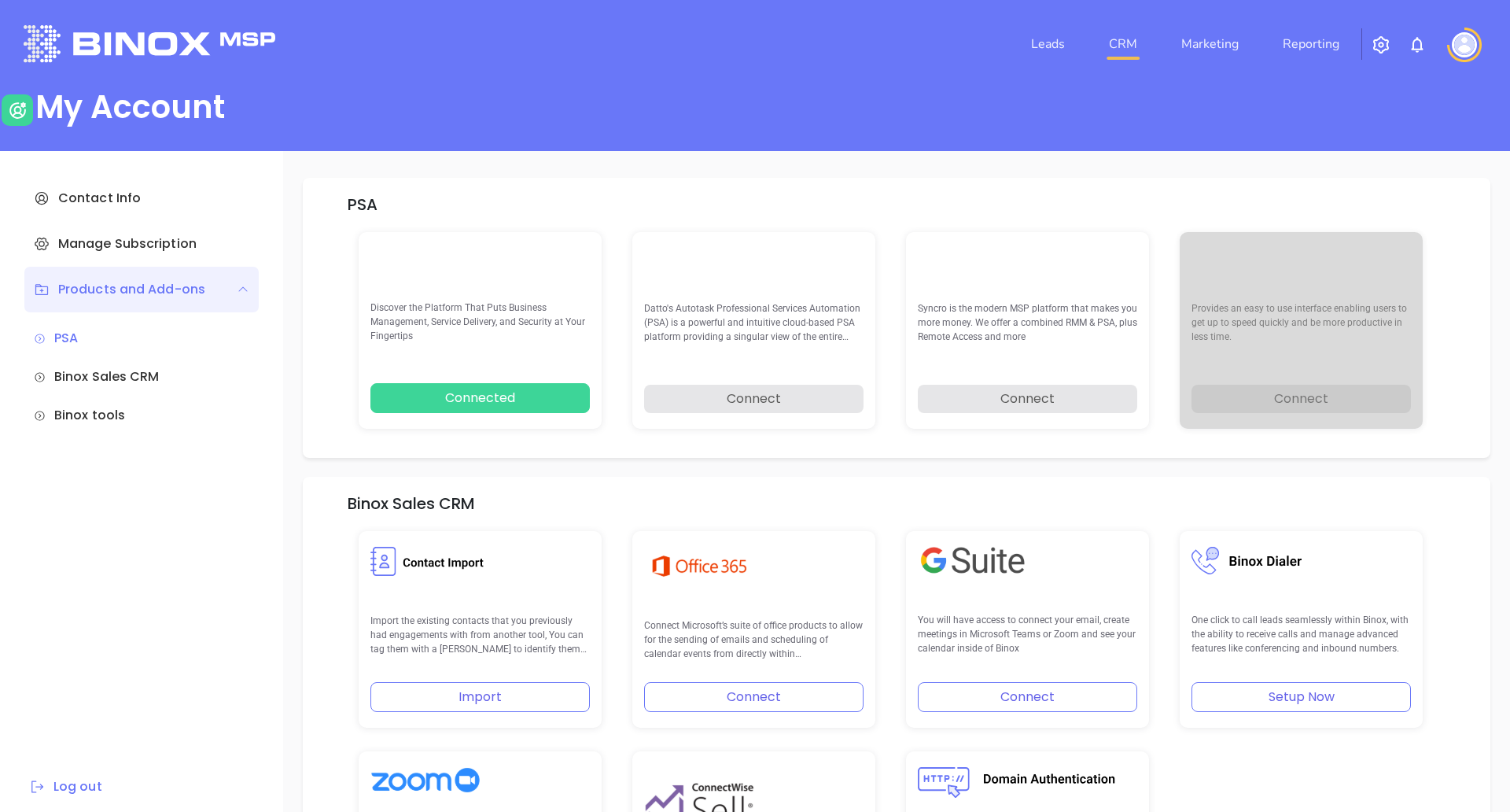
click at [1126, 54] on link "CRM" at bounding box center [1123, 44] width 41 height 32
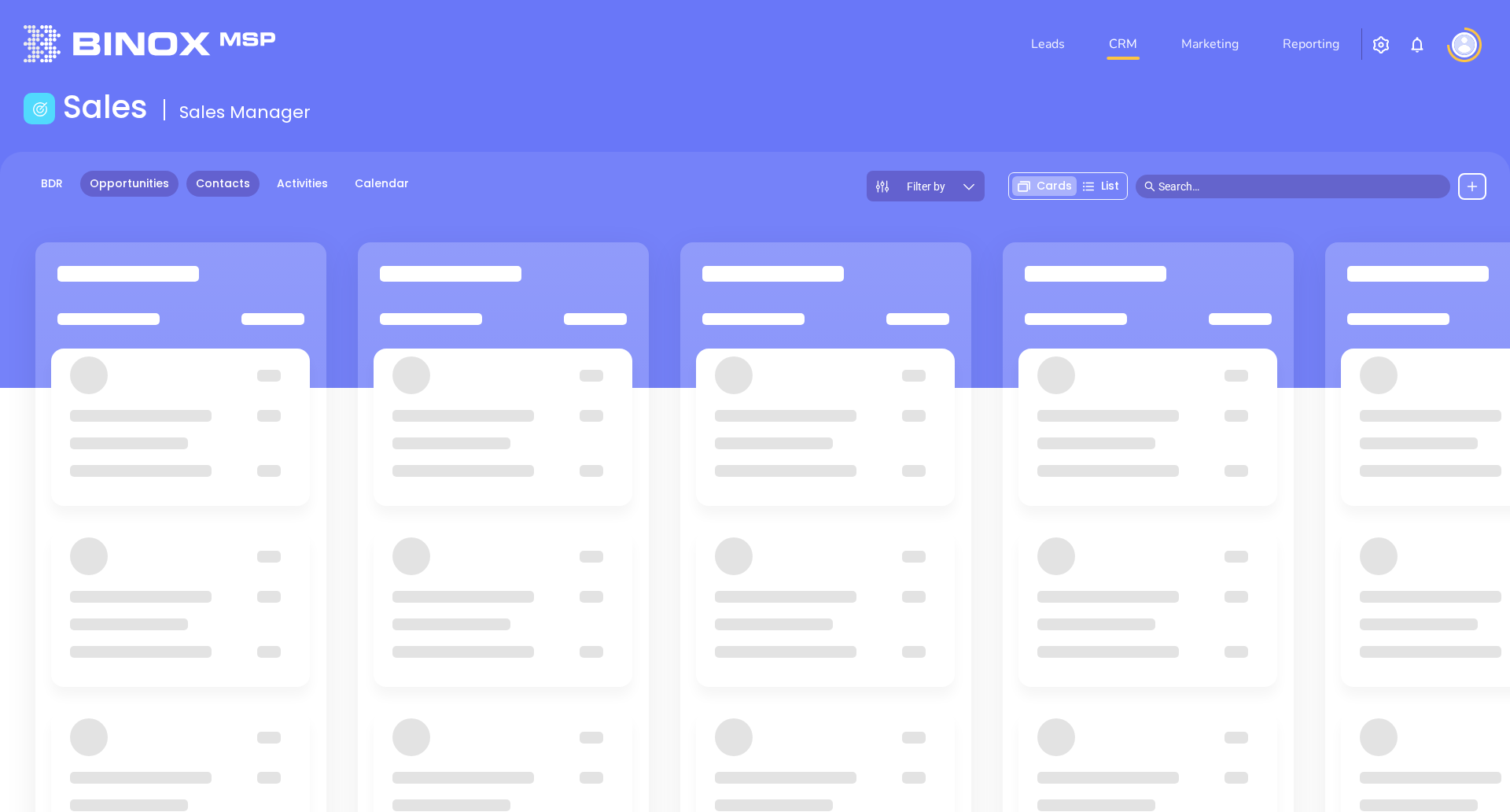
click at [249, 187] on link "Contacts" at bounding box center [222, 184] width 73 height 26
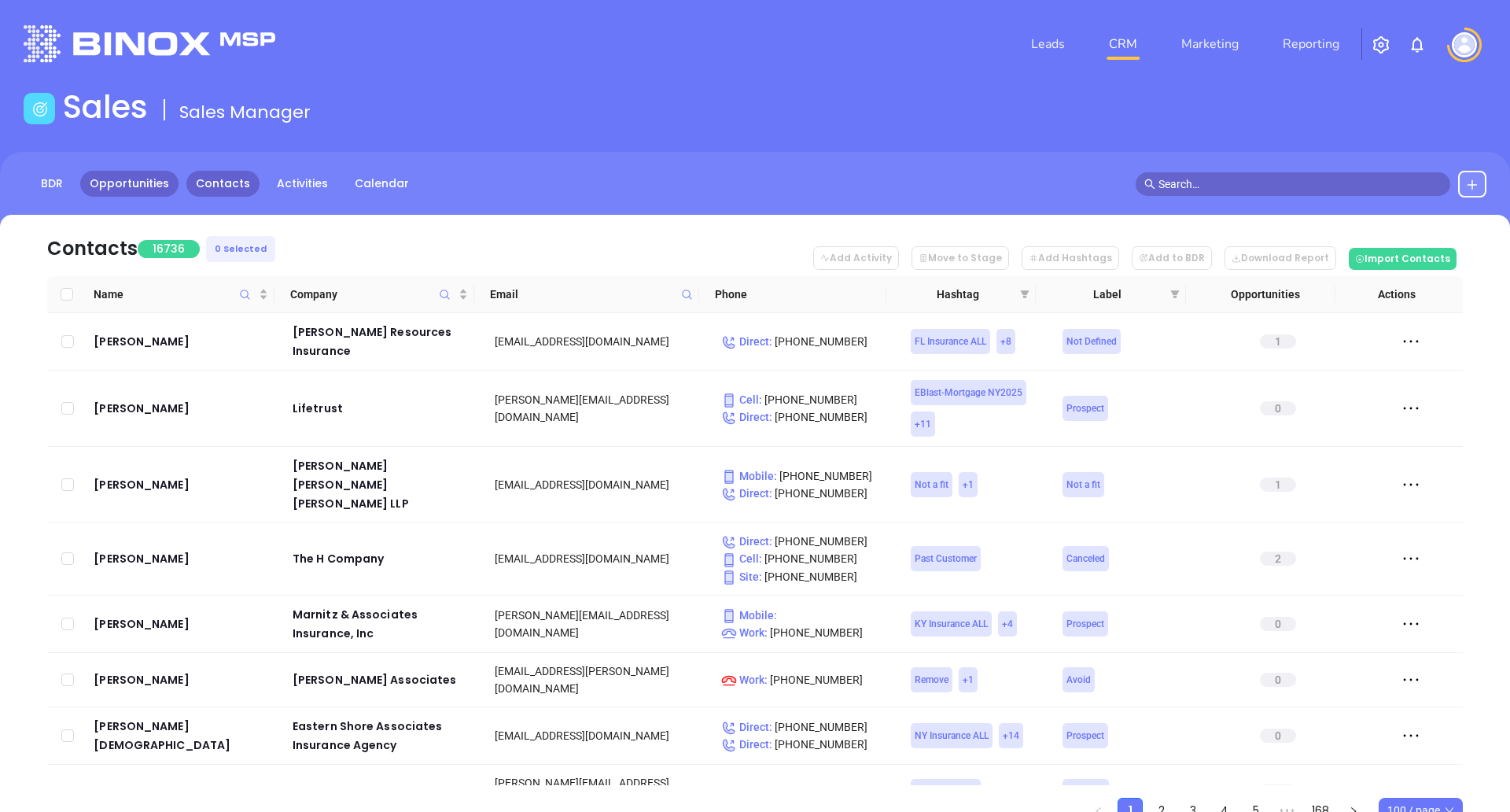
click at [122, 190] on link "Opportunities" at bounding box center [129, 184] width 98 height 26
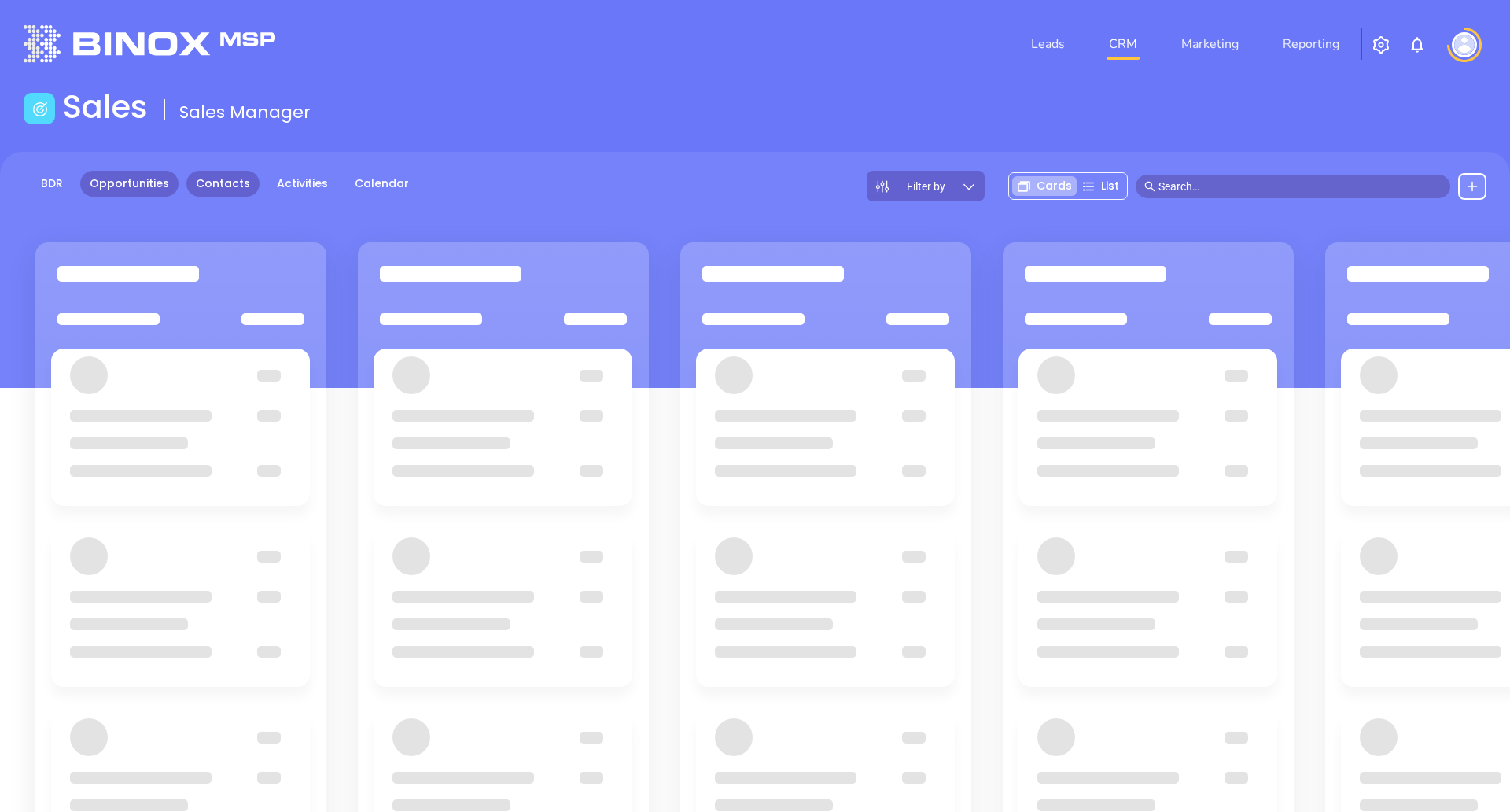
click at [207, 184] on link "Contacts" at bounding box center [222, 184] width 73 height 26
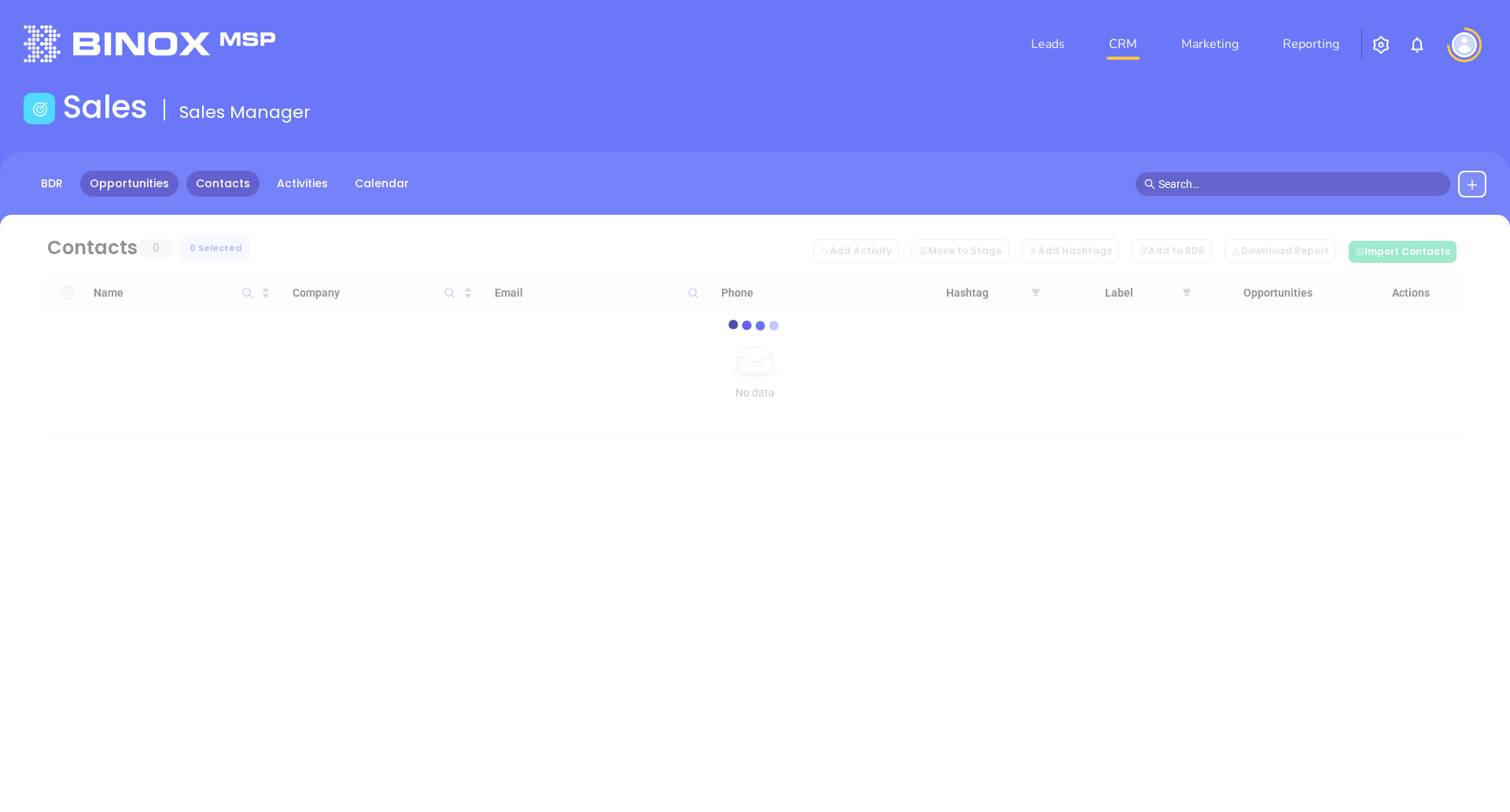
click at [155, 185] on link "Opportunities" at bounding box center [129, 184] width 98 height 26
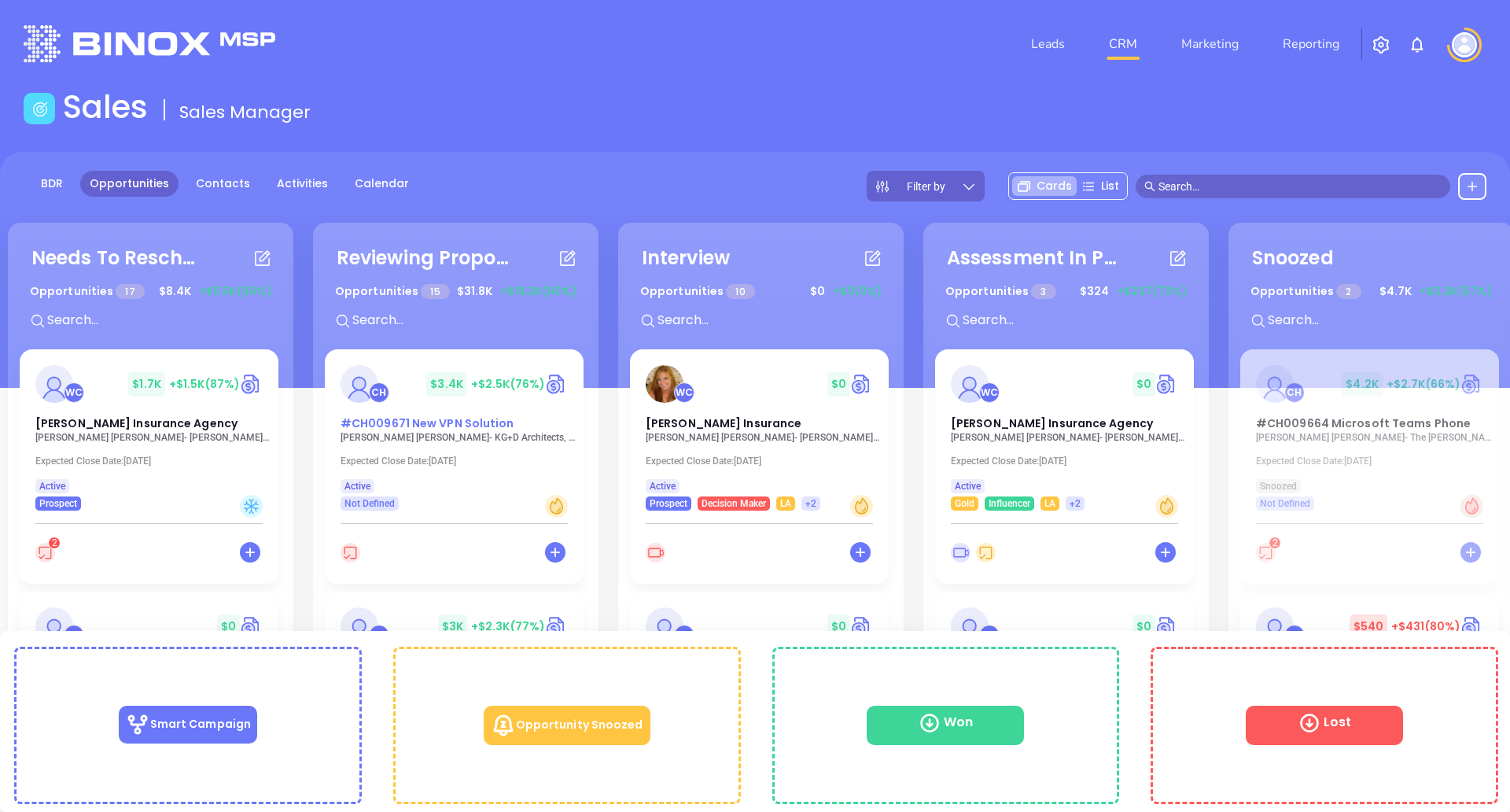
click at [447, 426] on span "#CH009671 New VPN Solution" at bounding box center [427, 423] width 173 height 16
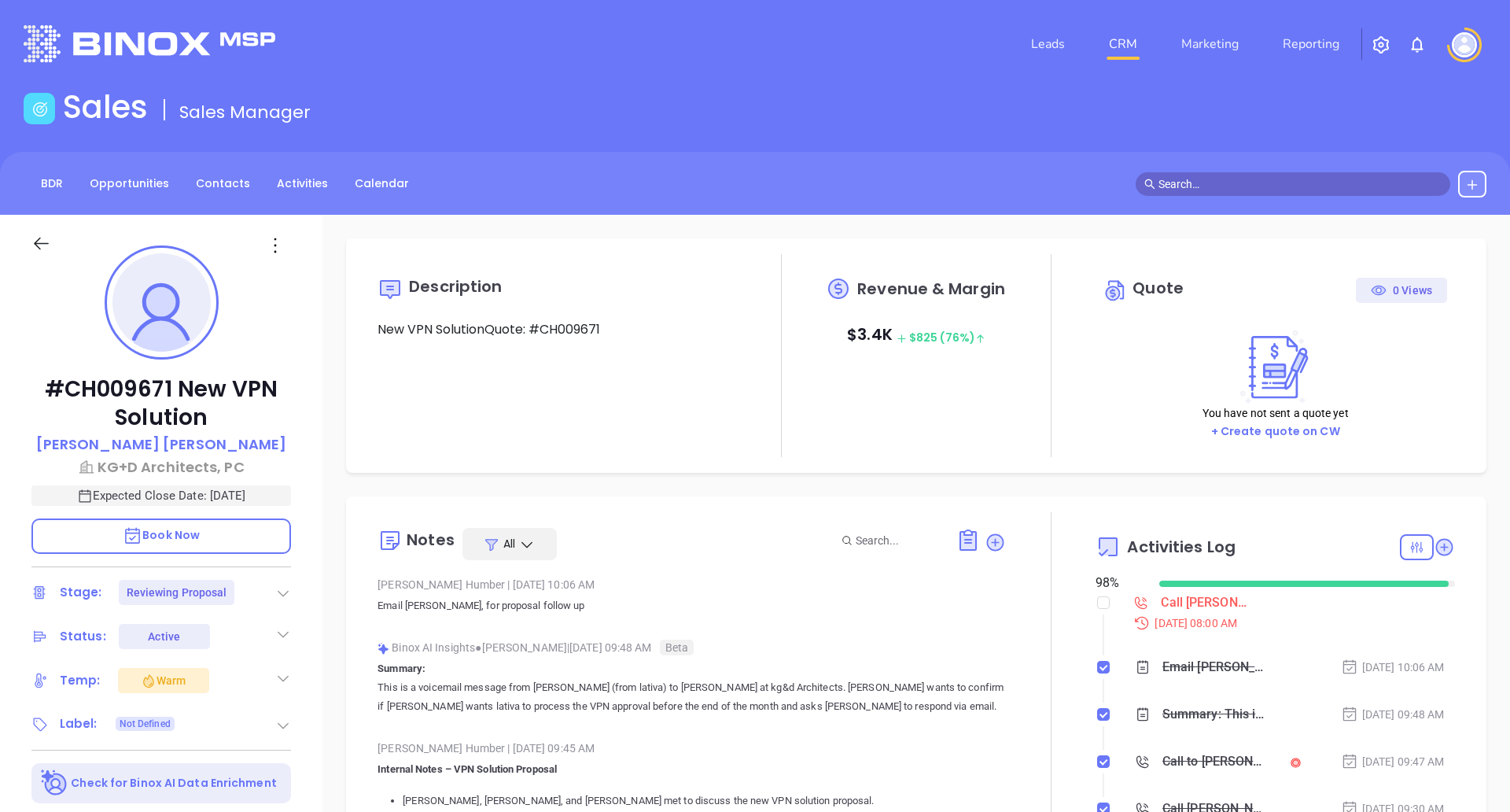
scroll to position [365, 0]
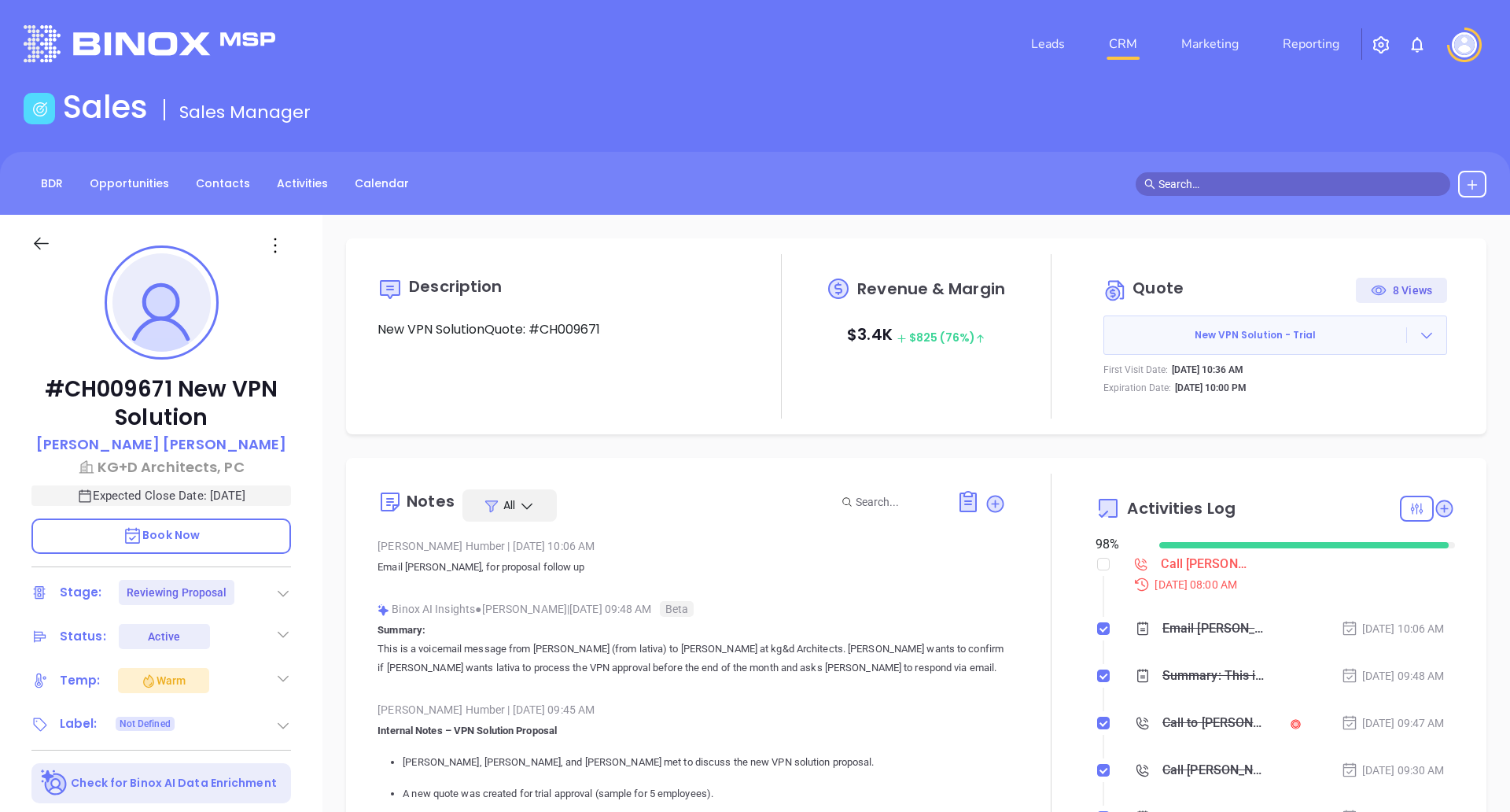
type input "[PERSON_NAME]"
drag, startPoint x: 1311, startPoint y: 400, endPoint x: 1097, endPoint y: 375, distance: 215.5
click at [1097, 375] on div "Quote 8 Views New VPN Solution - Trial First Visit Date: [DATE] 10:36 AM Expira…" at bounding box center [1275, 336] width 359 height 133
click at [1104, 375] on p "First Visit Date:" at bounding box center [1135, 370] width 65 height 14
drag, startPoint x: 1090, startPoint y: 373, endPoint x: 1281, endPoint y: 388, distance: 191.6
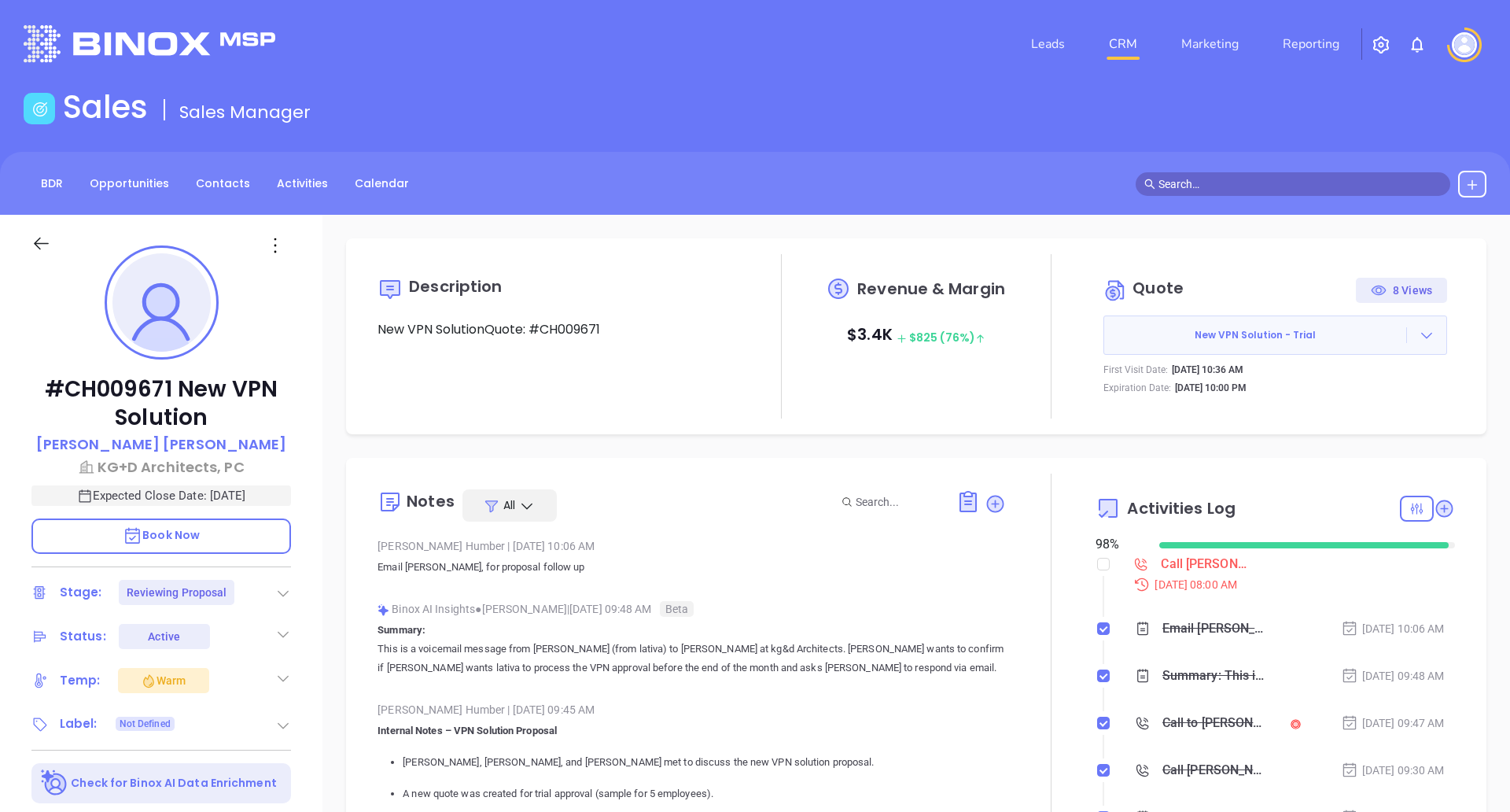
click at [1281, 388] on div "Quote 8 Views New VPN Solution - Trial First Visit Date: [DATE] 10:36 AM Expira…" at bounding box center [1275, 336] width 359 height 133
copy div "First Visit Date: [DATE] 10:36 AM Expiration Date: [DATE] 10:00 PM"
click at [936, 384] on div "Revenue & Margin $ 3.4K $ 825 (76%)" at bounding box center [916, 336] width 179 height 164
drag, startPoint x: 1183, startPoint y: 337, endPoint x: 1344, endPoint y: 389, distance: 169.2
click at [1344, 389] on div "New VPN Solution - Trial First Visit Date: [DATE] 10:36 AM Expiration Date: [DA…" at bounding box center [1275, 354] width 344 height 80
